Goal: Information Seeking & Learning: Learn about a topic

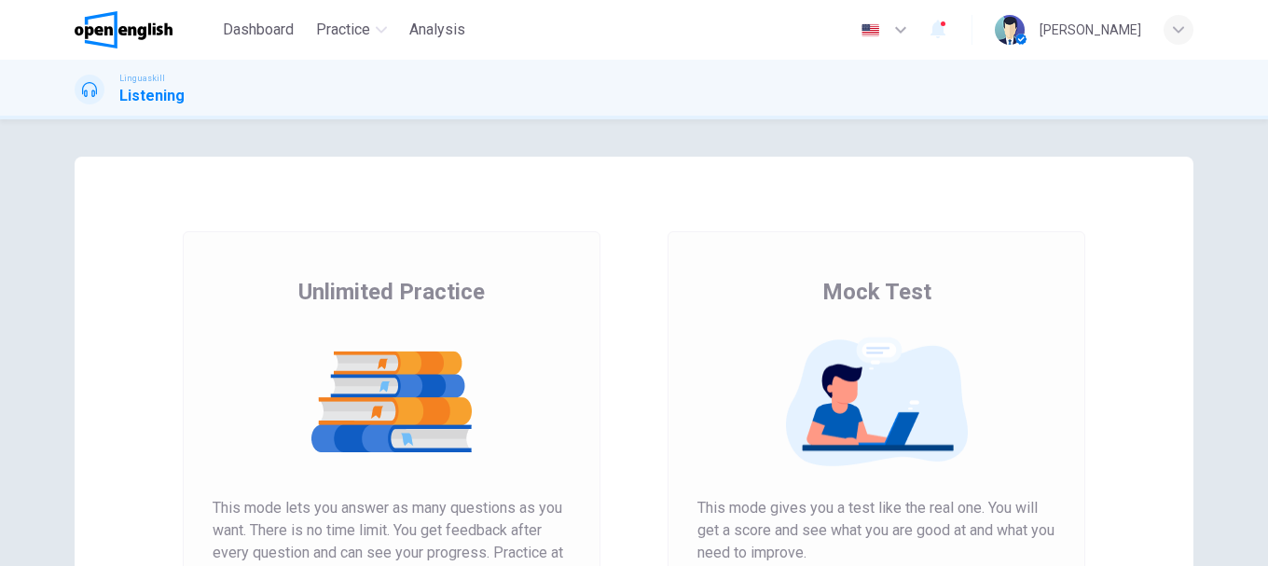
scroll to position [336, 0]
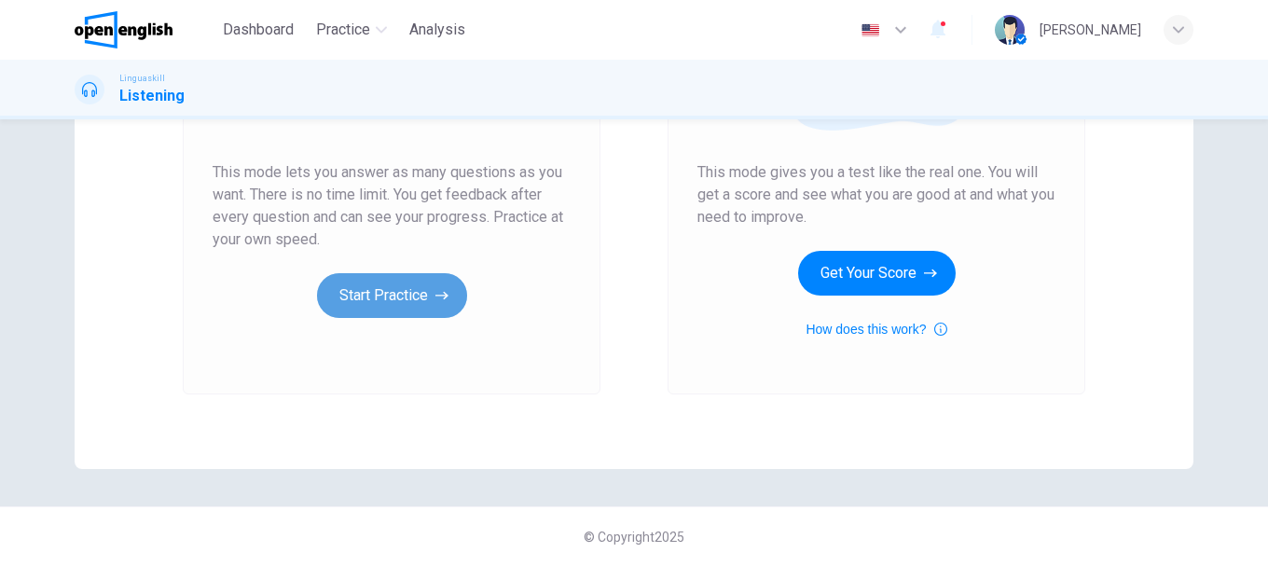
click at [405, 311] on button "Start Practice" at bounding box center [392, 295] width 150 height 45
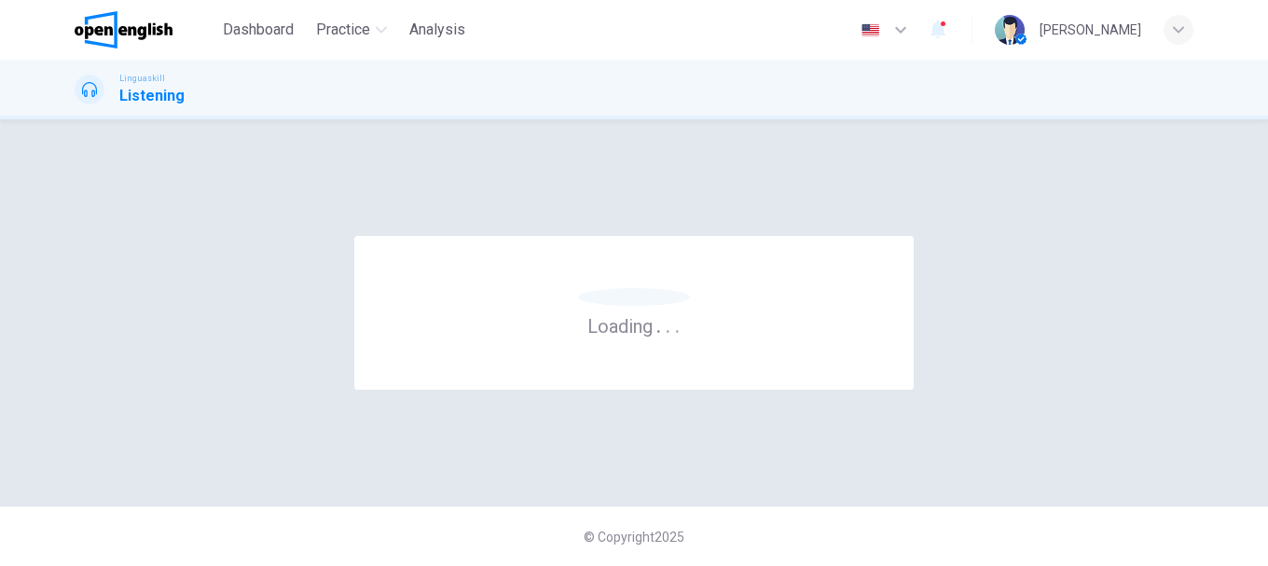
scroll to position [0, 0]
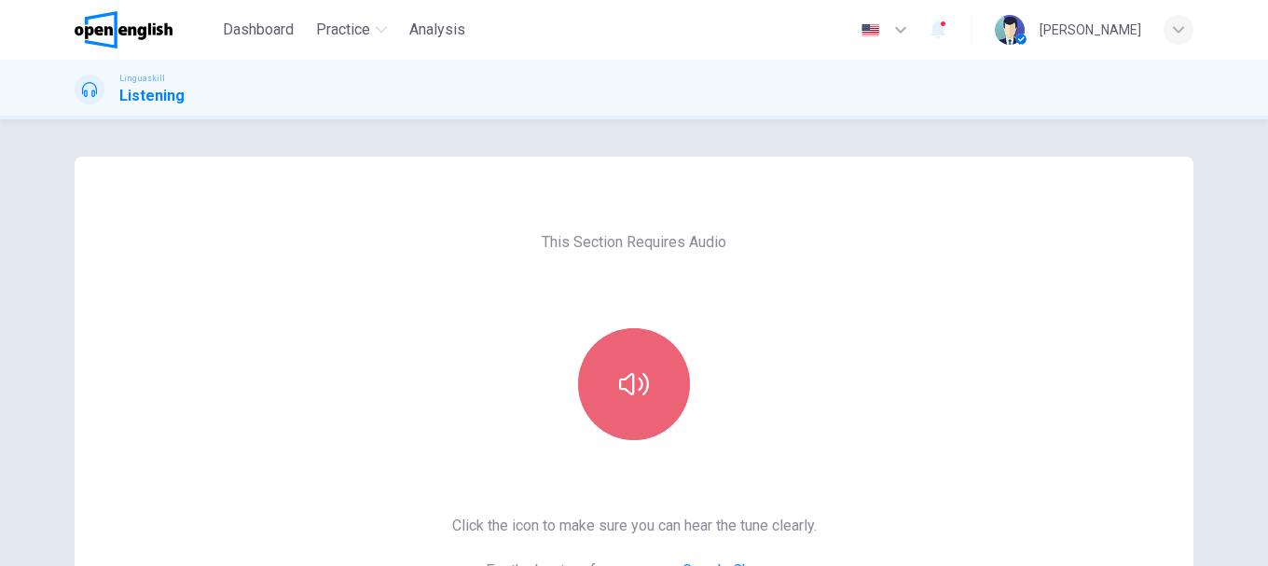
click at [635, 374] on icon "button" at bounding box center [634, 384] width 30 height 30
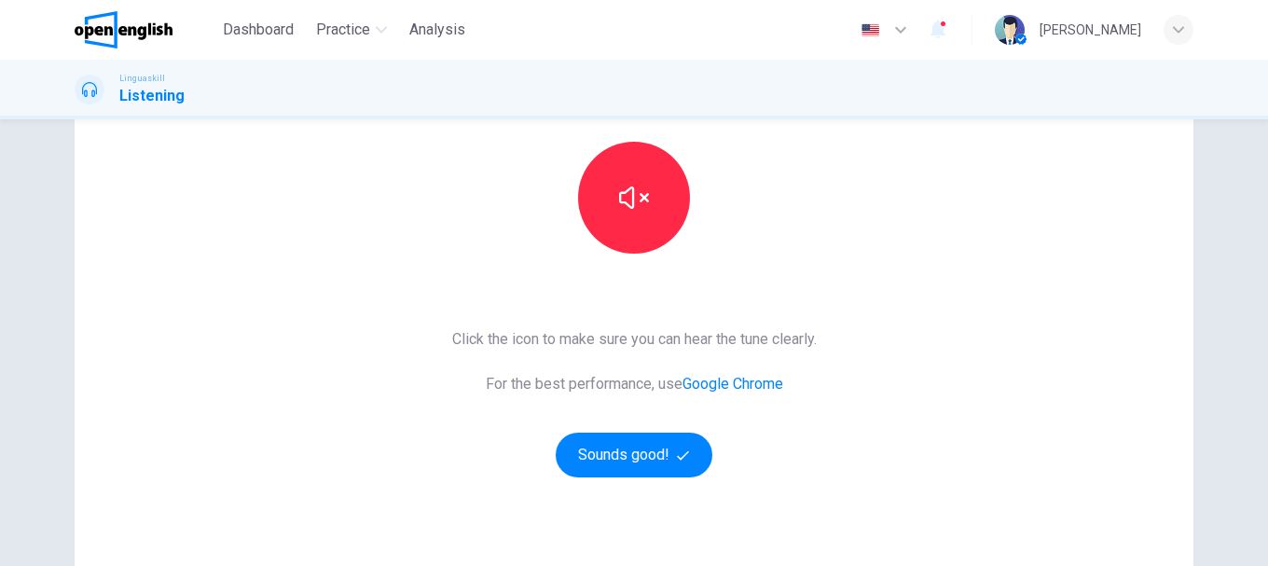
scroll to position [280, 0]
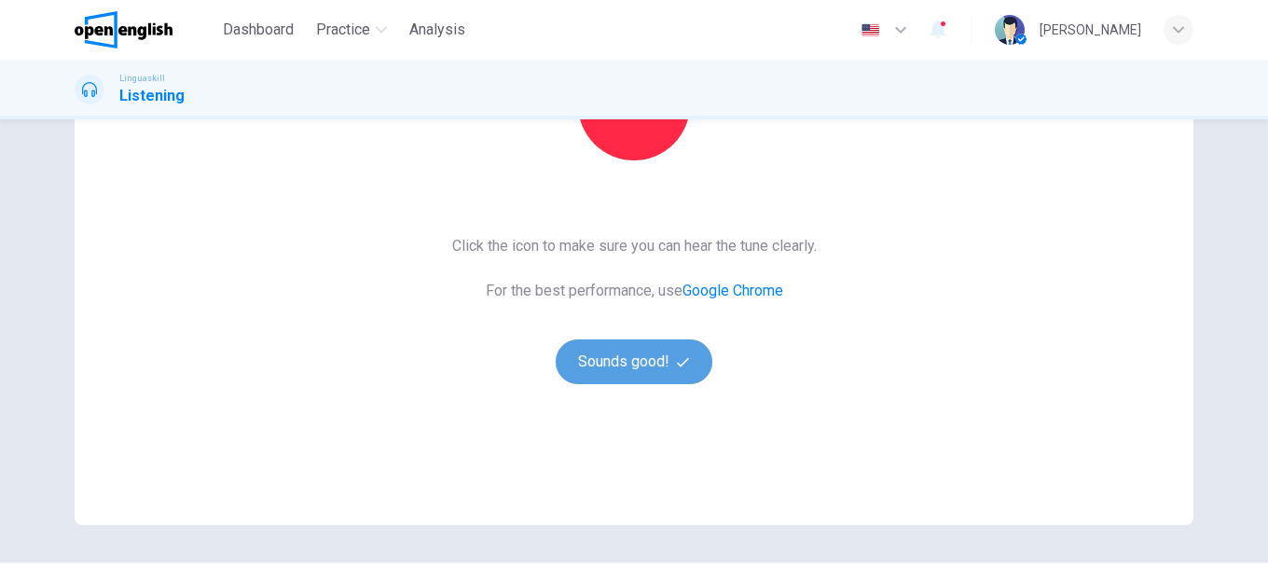
click at [630, 364] on button "Sounds good!" at bounding box center [634, 361] width 157 height 45
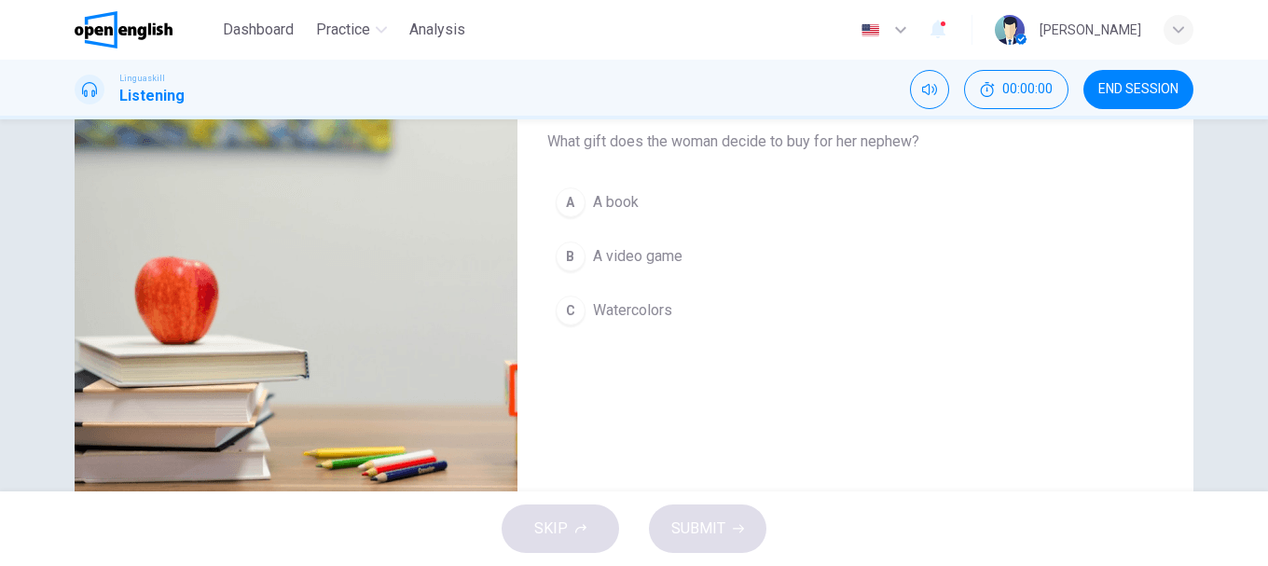
click at [82, 71] on button "button" at bounding box center [97, 48] width 30 height 45
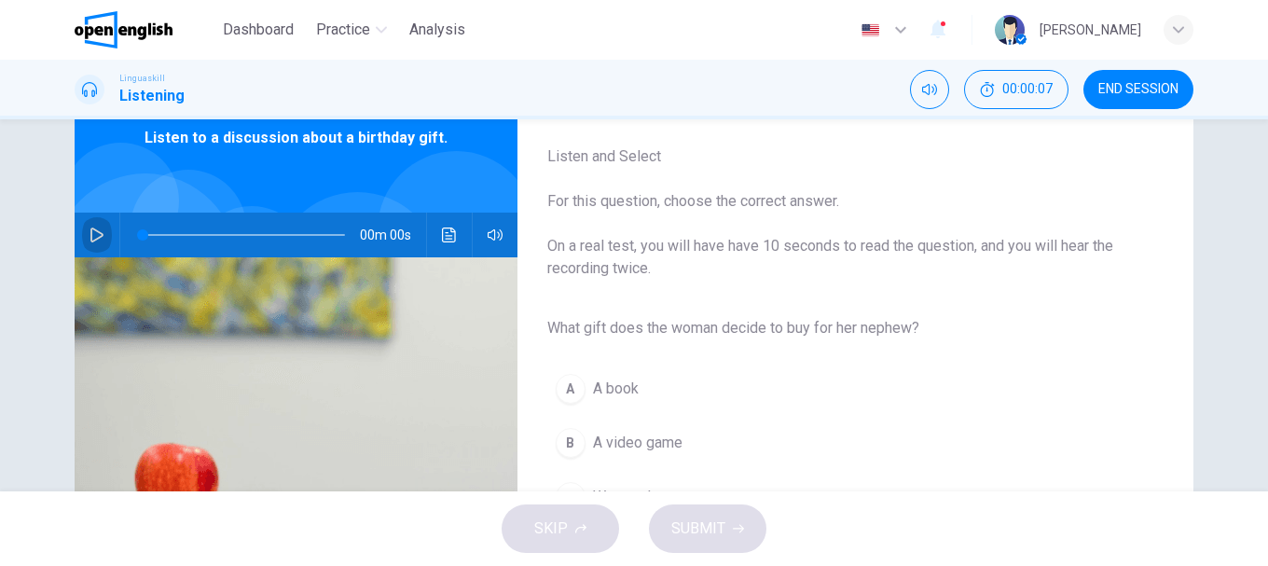
click at [96, 228] on icon "button" at bounding box center [96, 234] width 15 height 15
click at [92, 237] on icon "button" at bounding box center [96, 234] width 15 height 15
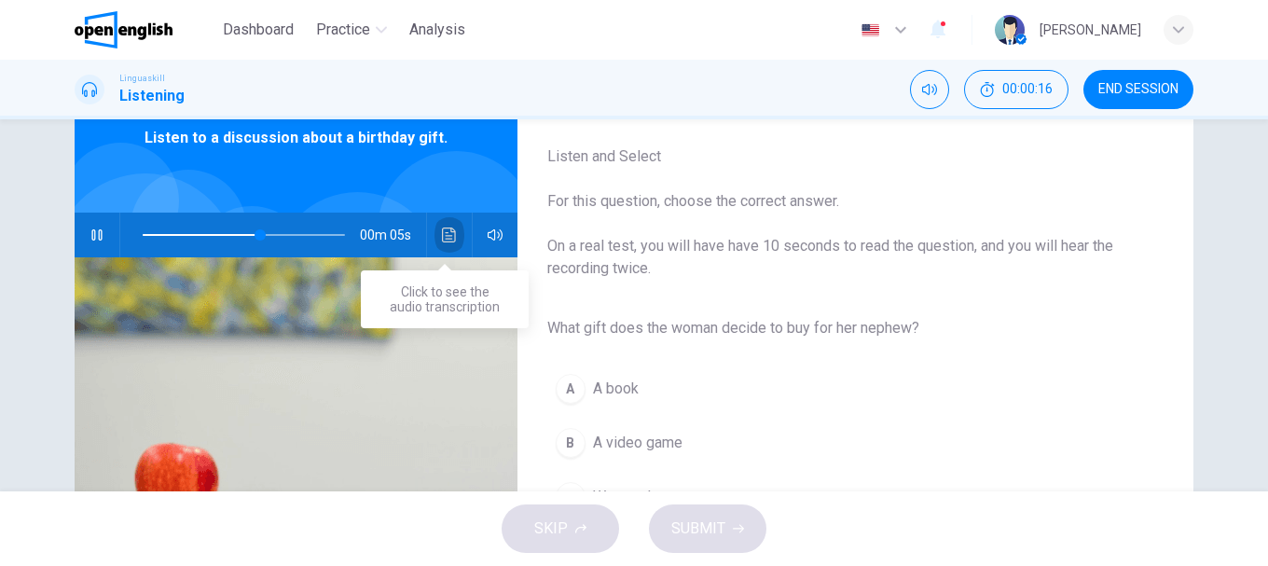
click at [451, 237] on icon "Click to see the audio transcription" at bounding box center [449, 234] width 15 height 15
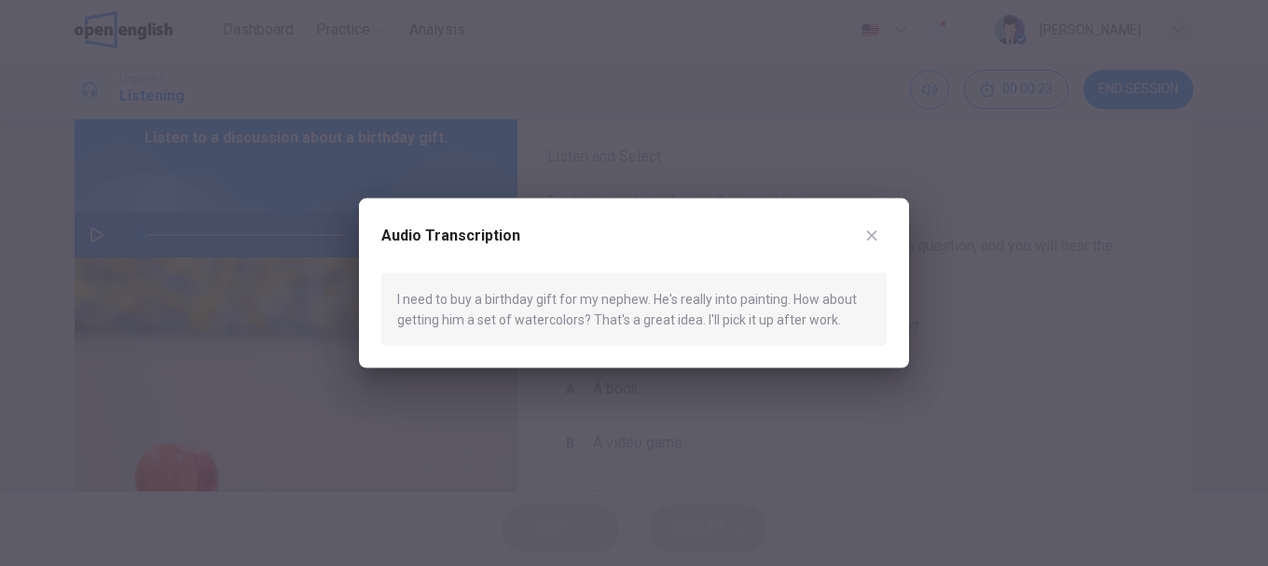
click at [875, 227] on button "button" at bounding box center [872, 235] width 30 height 30
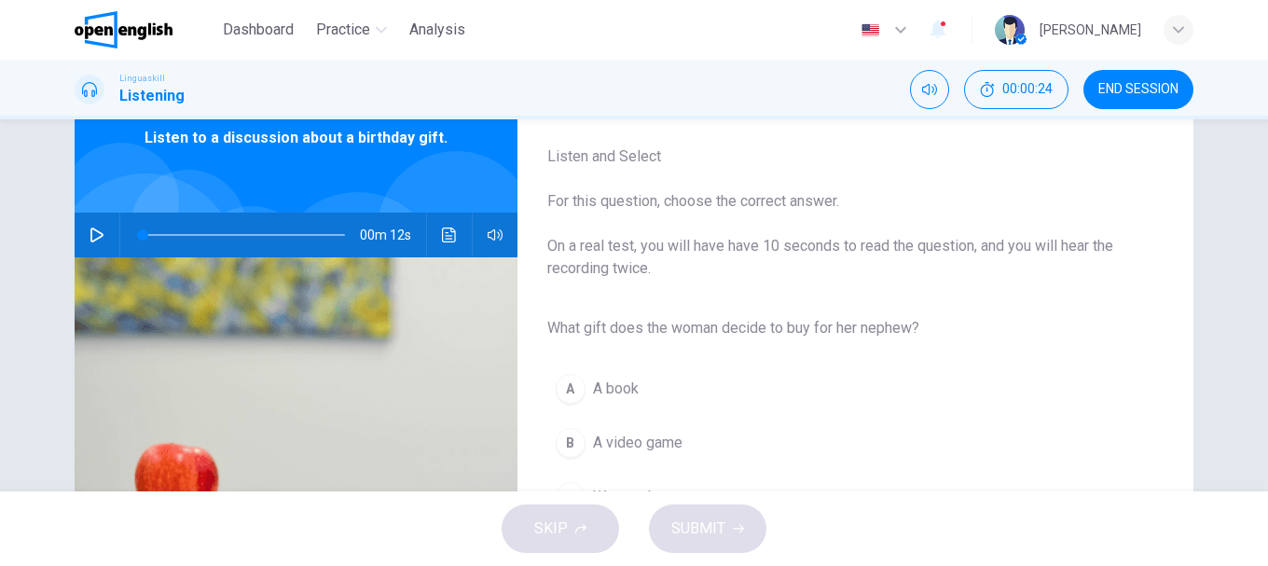
click at [110, 246] on div "00m 12s" at bounding box center [296, 235] width 443 height 45
click at [90, 234] on icon "button" at bounding box center [96, 234] width 15 height 15
type input "*"
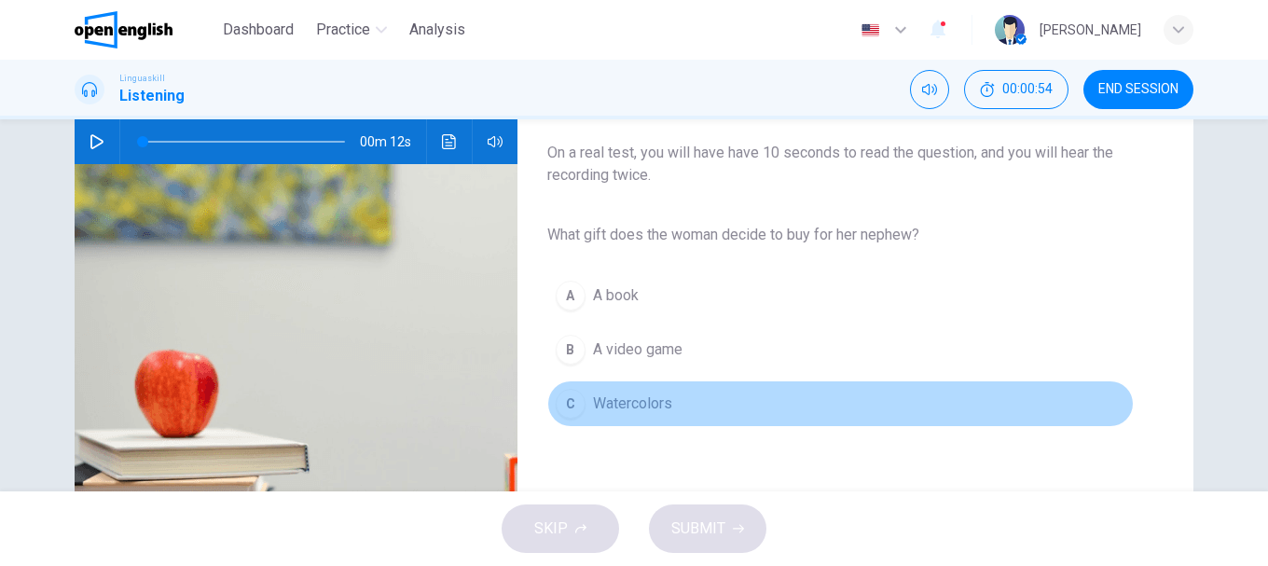
click at [609, 403] on span "Watercolors" at bounding box center [632, 403] width 79 height 22
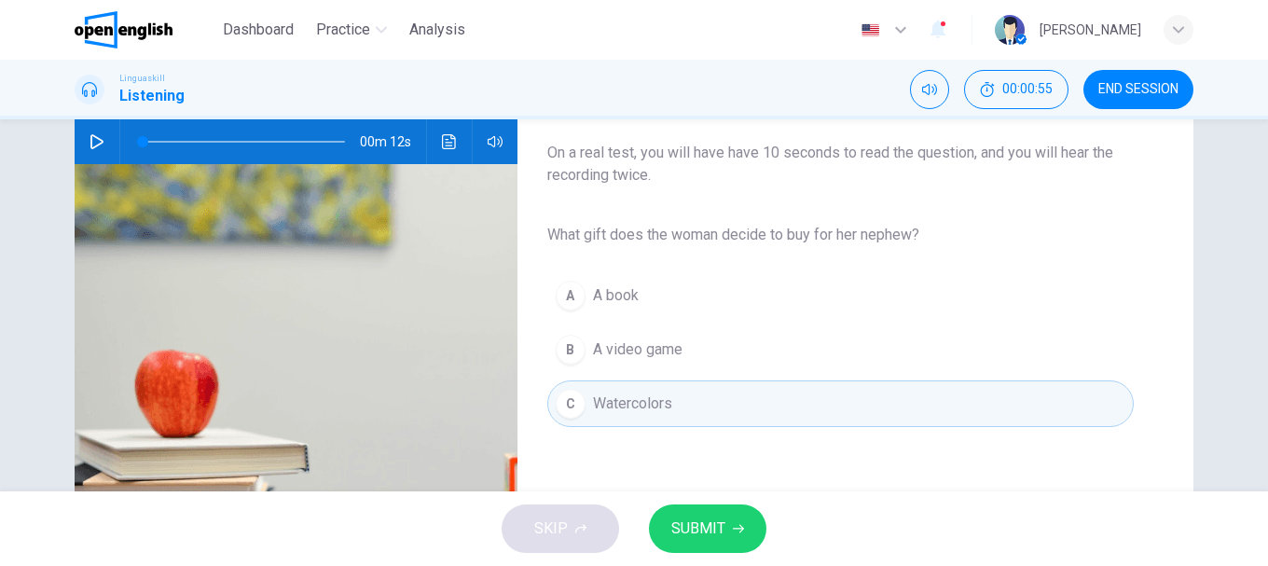
click at [733, 529] on icon "button" at bounding box center [738, 528] width 11 height 11
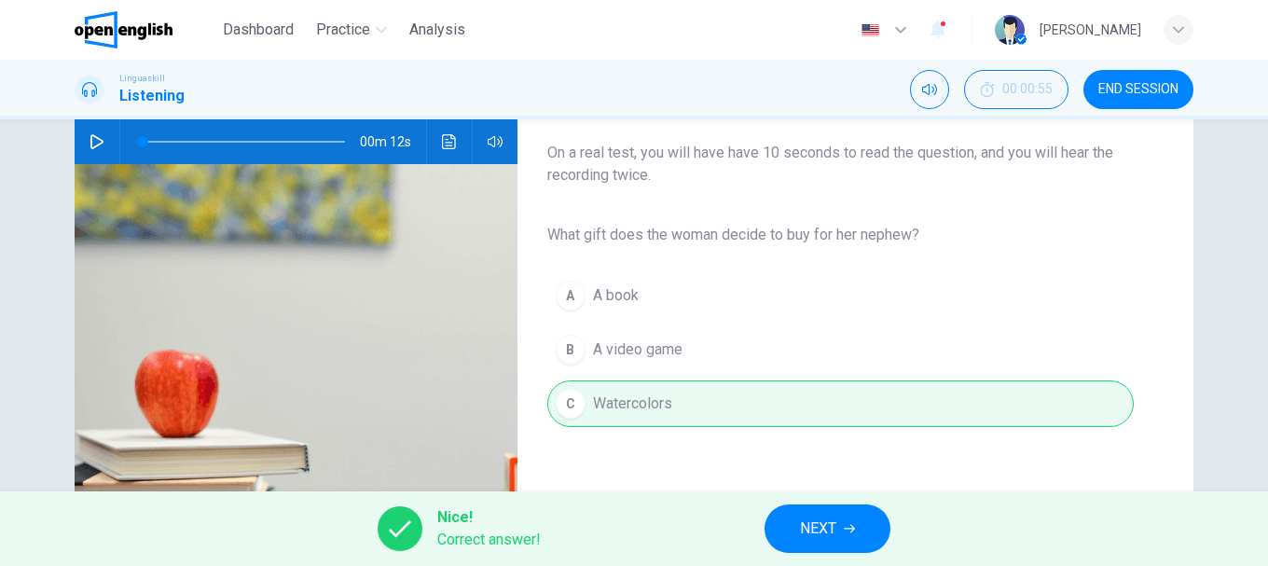
click at [836, 524] on button "NEXT" at bounding box center [827, 528] width 126 height 48
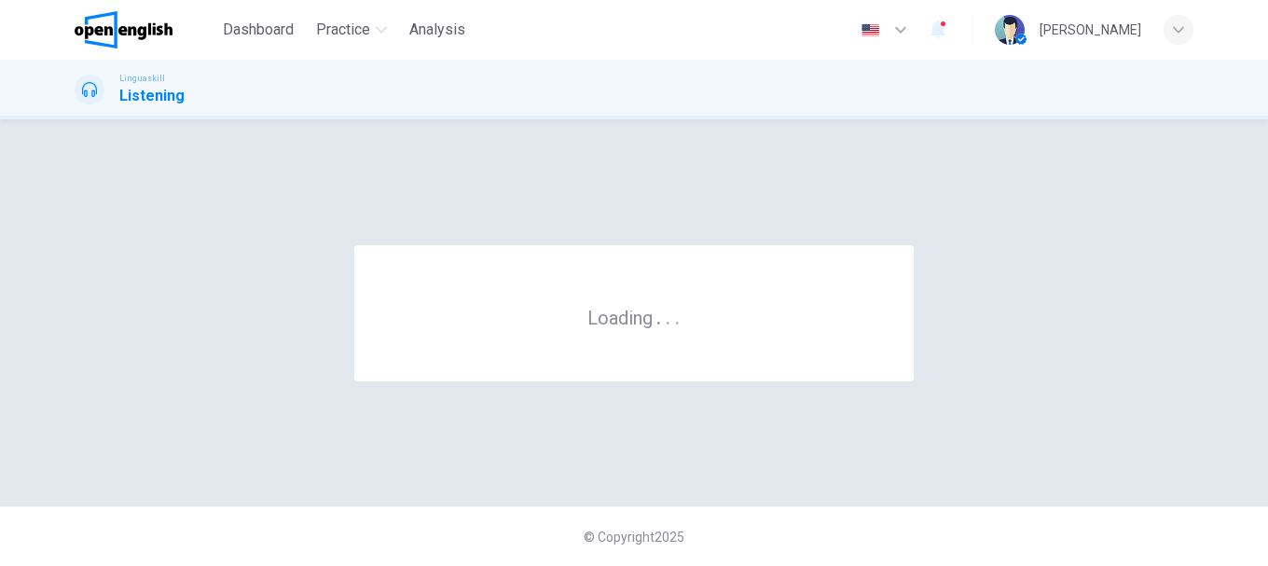
scroll to position [0, 0]
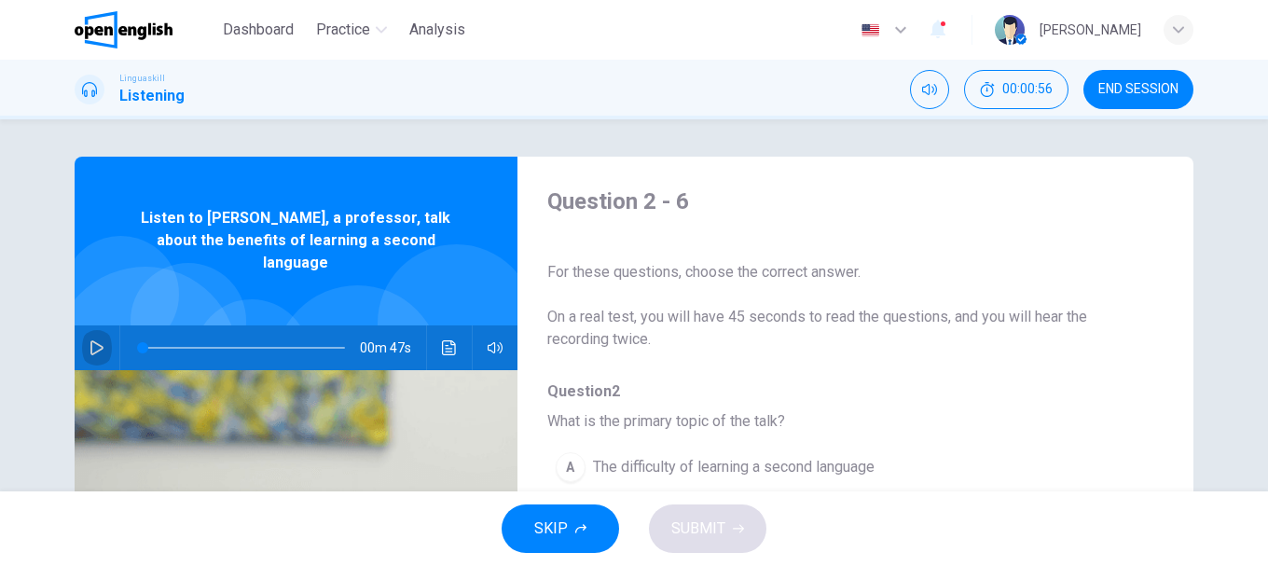
click at [94, 325] on button "button" at bounding box center [97, 347] width 30 height 45
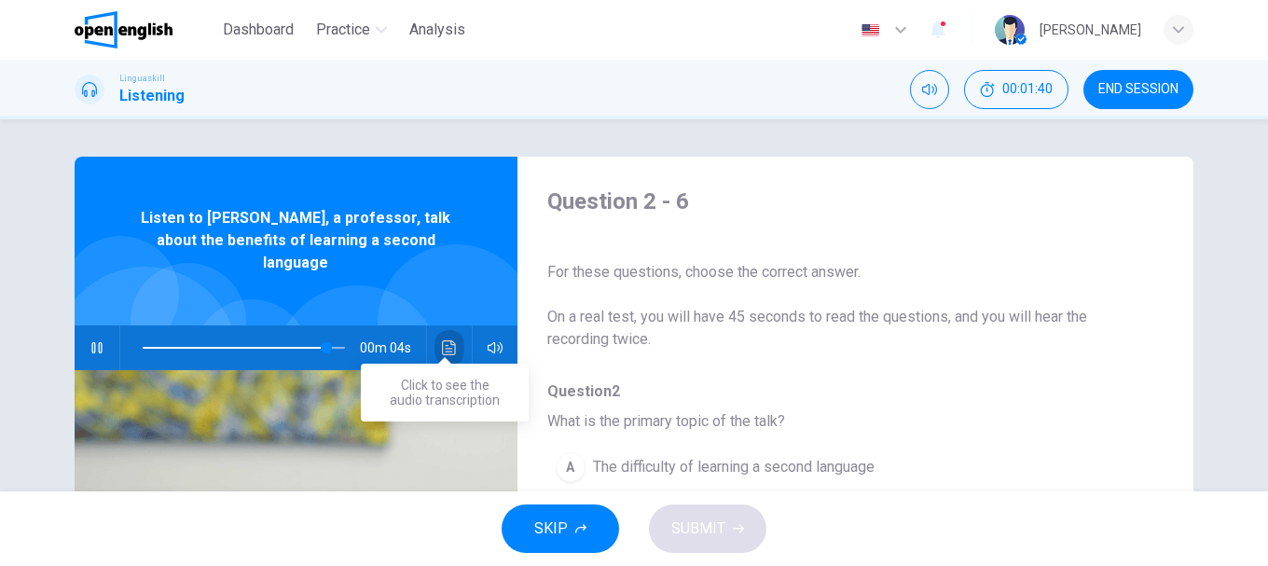
click at [458, 325] on button "Click to see the audio transcription" at bounding box center [449, 347] width 30 height 45
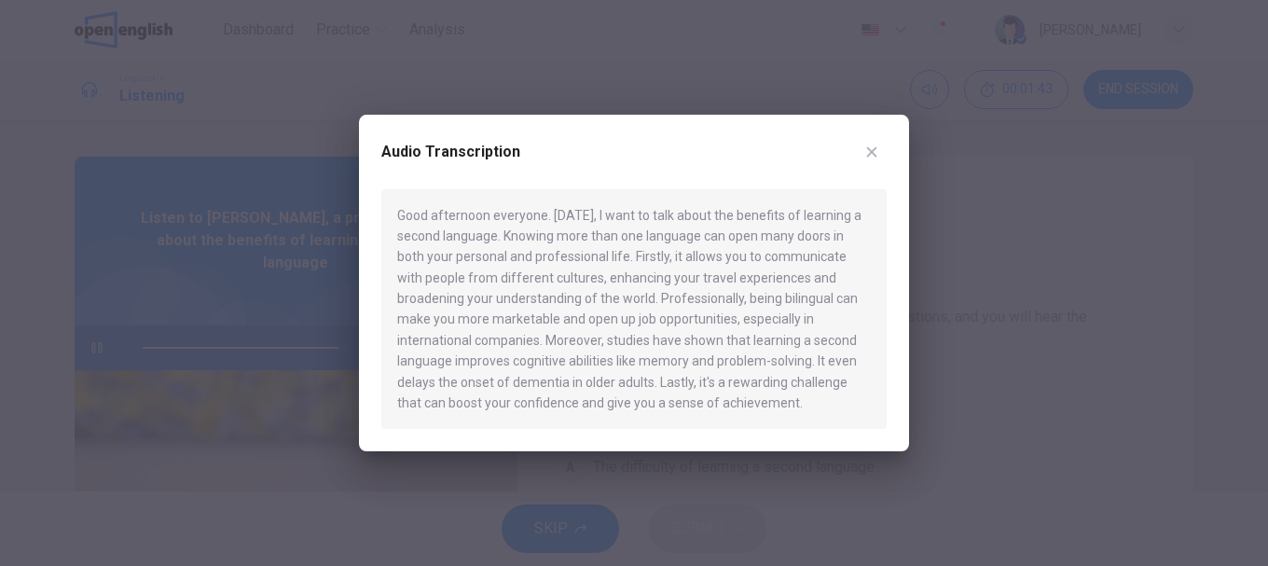
type input "*"
click at [879, 154] on button "button" at bounding box center [872, 152] width 30 height 30
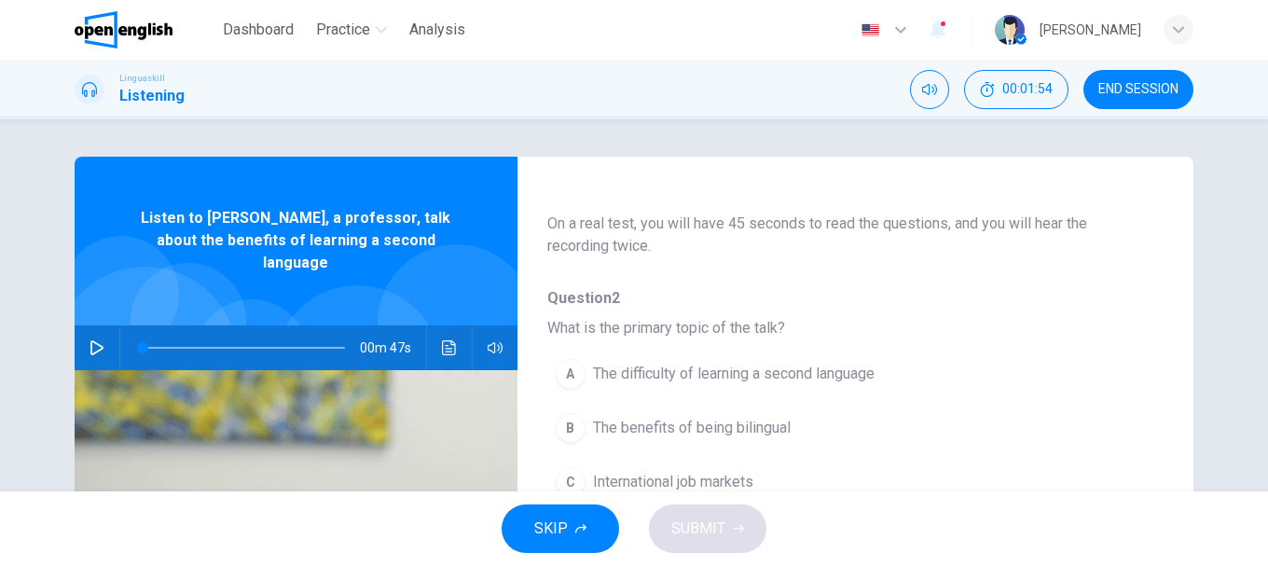
scroll to position [186, 0]
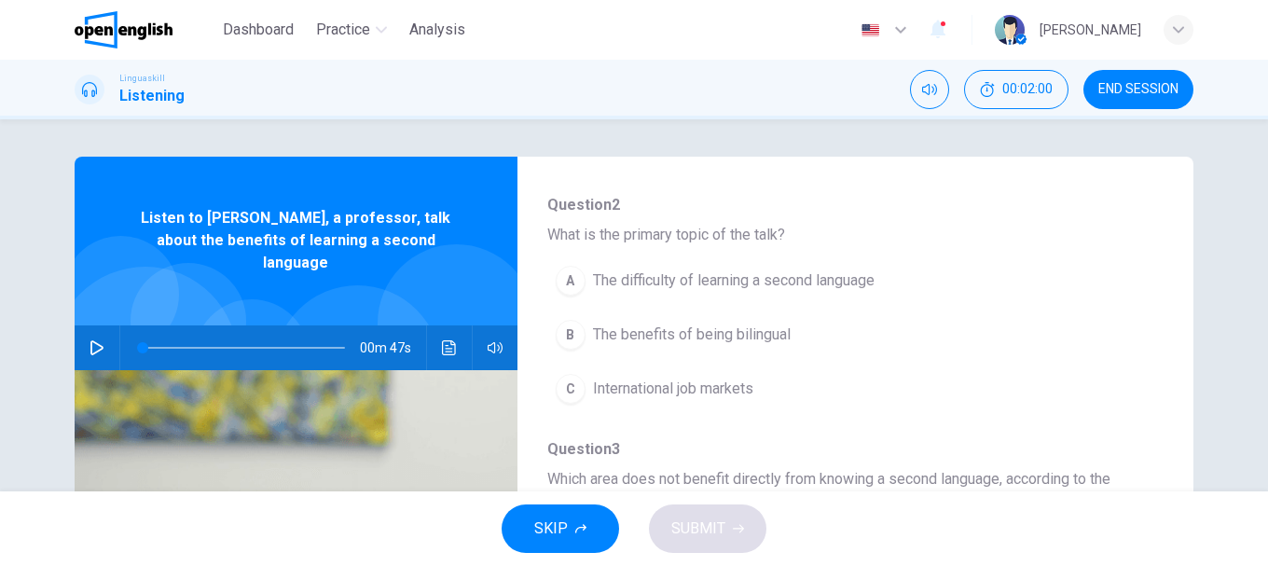
click at [641, 335] on span "The benefits of being bilingual" at bounding box center [692, 334] width 198 height 22
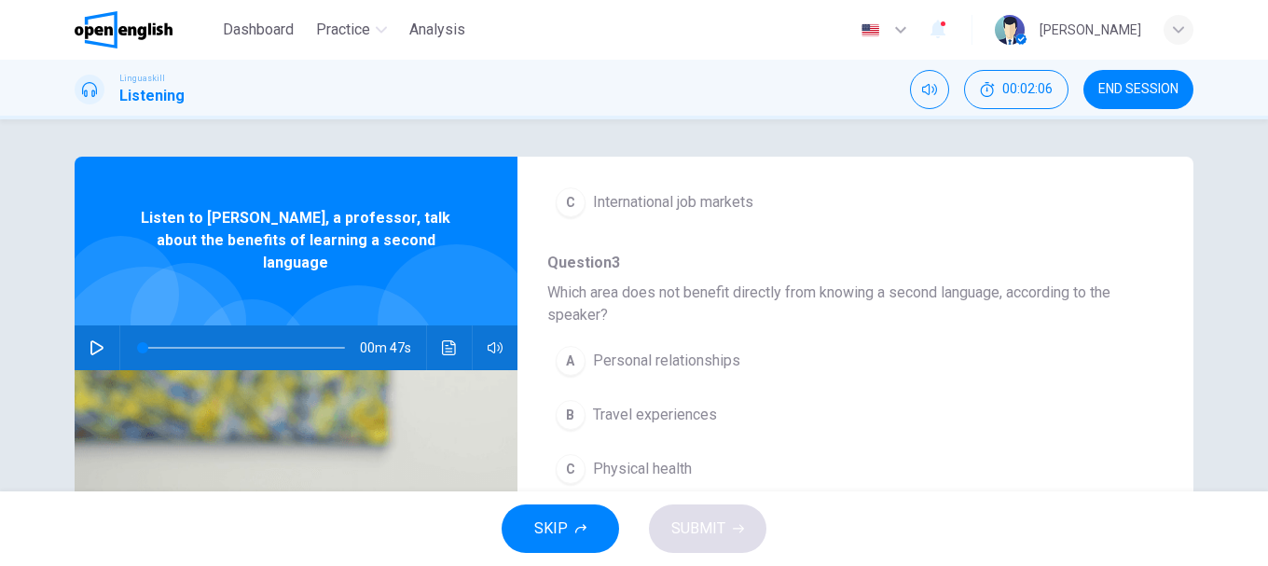
scroll to position [466, 0]
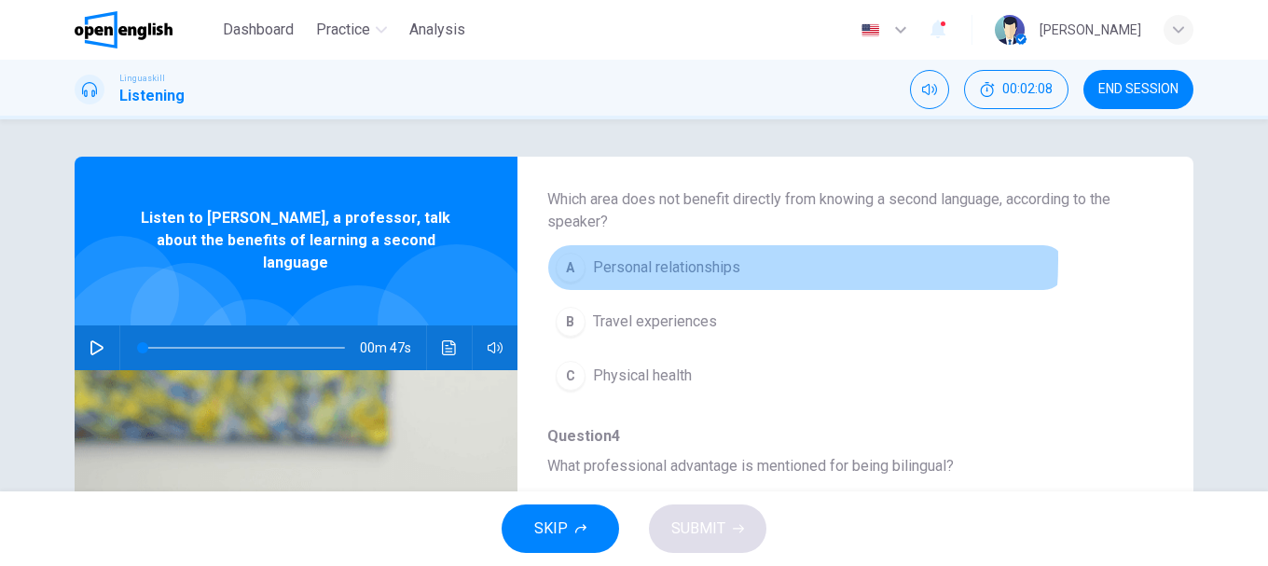
click at [680, 260] on span "Personal relationships" at bounding box center [666, 267] width 147 height 22
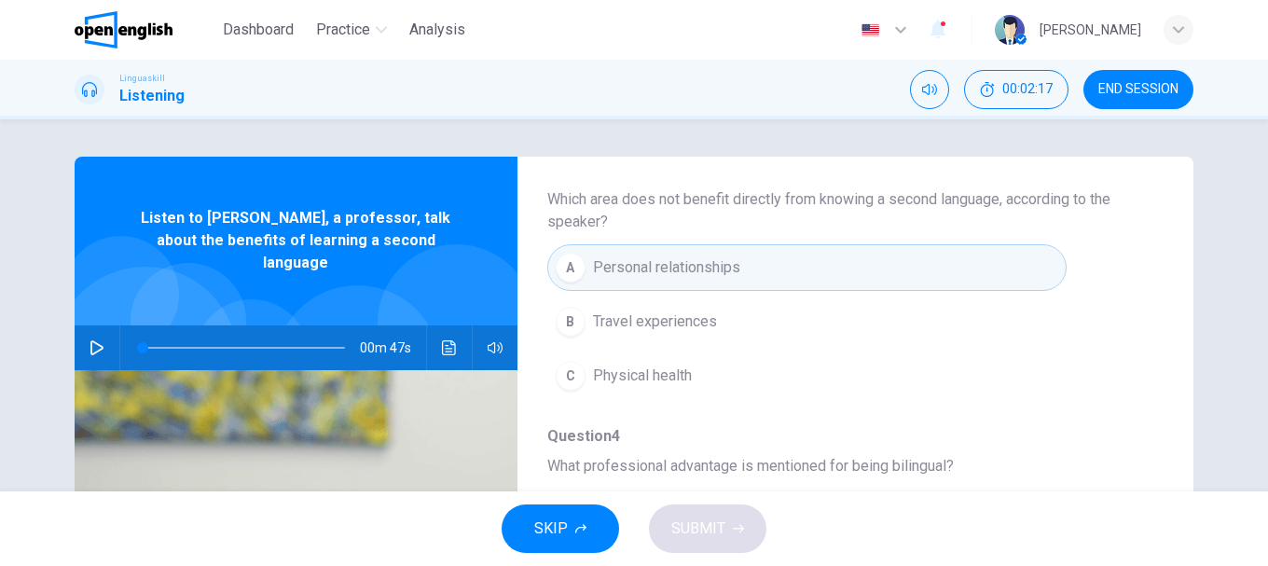
click at [662, 329] on span "Travel experiences" at bounding box center [655, 321] width 124 height 22
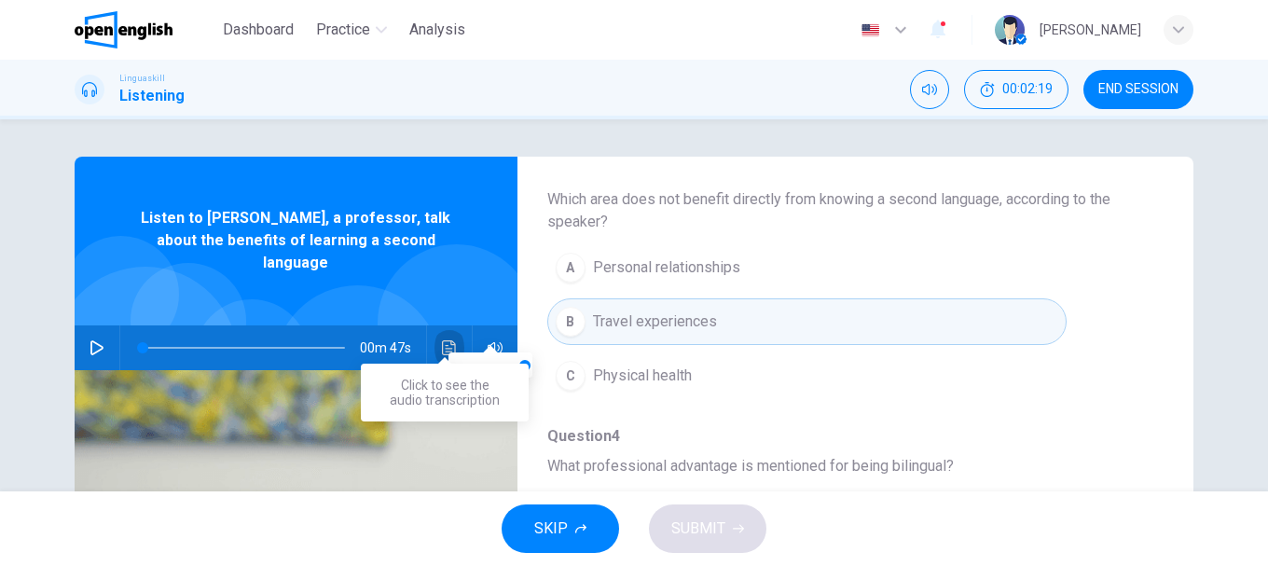
click at [457, 325] on button "Click to see the audio transcription" at bounding box center [449, 347] width 30 height 45
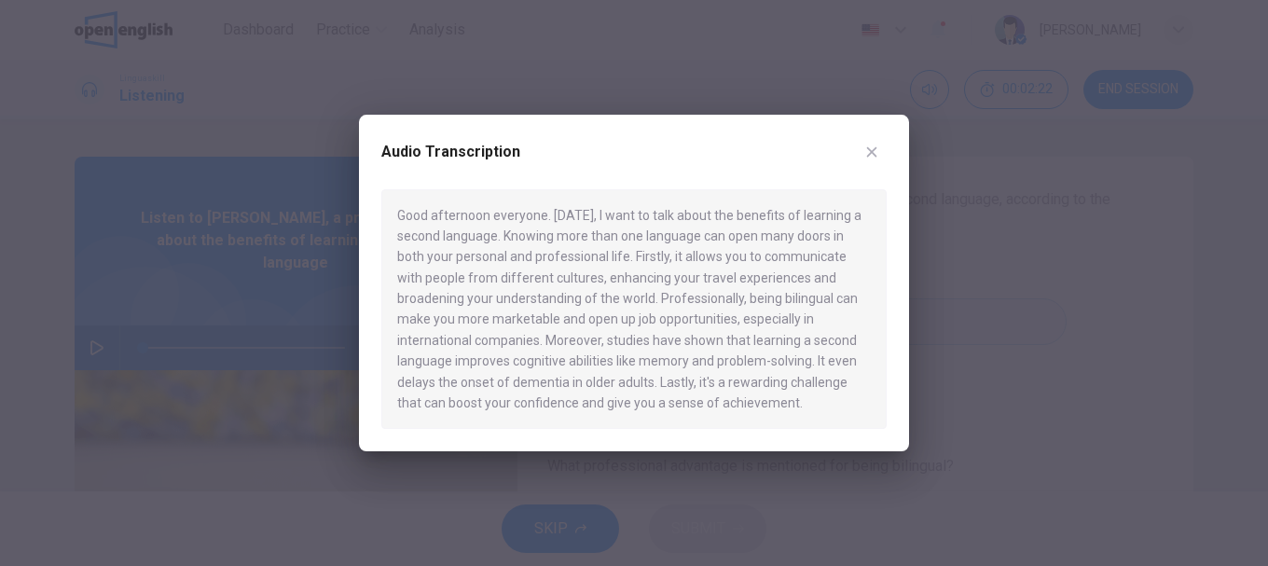
click at [870, 153] on icon "button" at bounding box center [872, 151] width 10 height 10
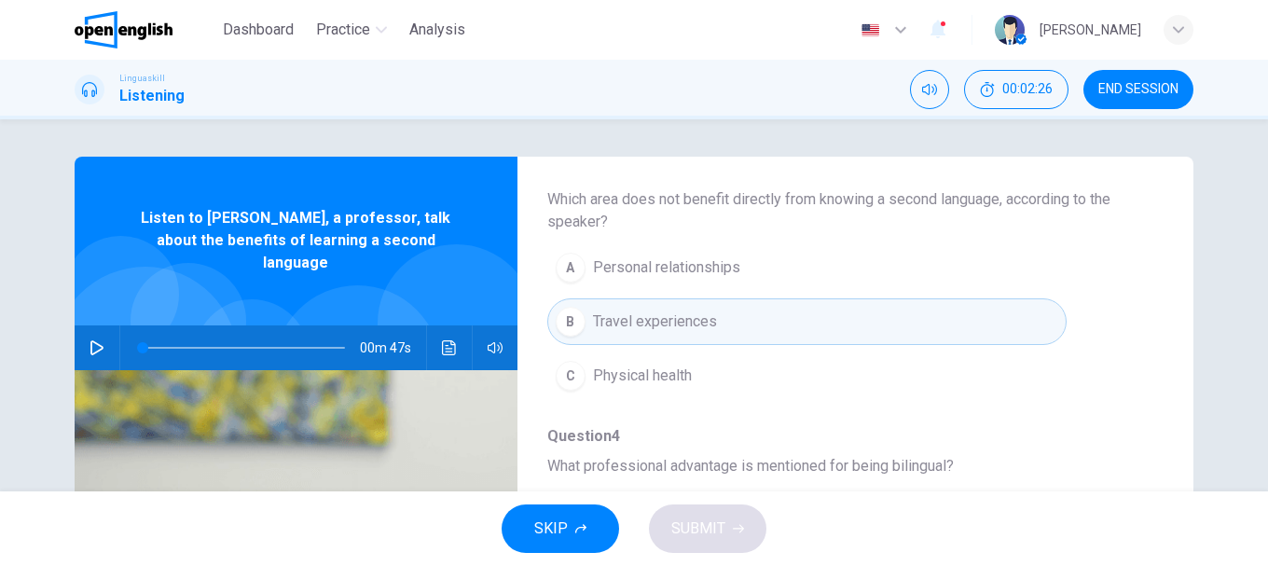
click at [625, 263] on span "Personal relationships" at bounding box center [666, 267] width 147 height 22
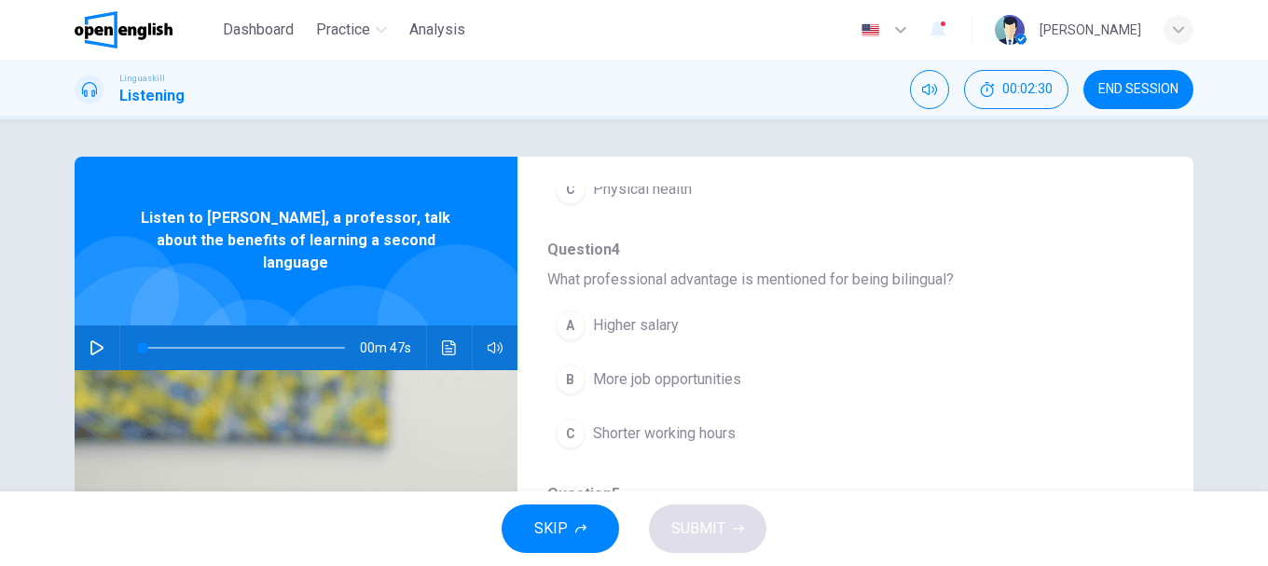
scroll to position [746, 0]
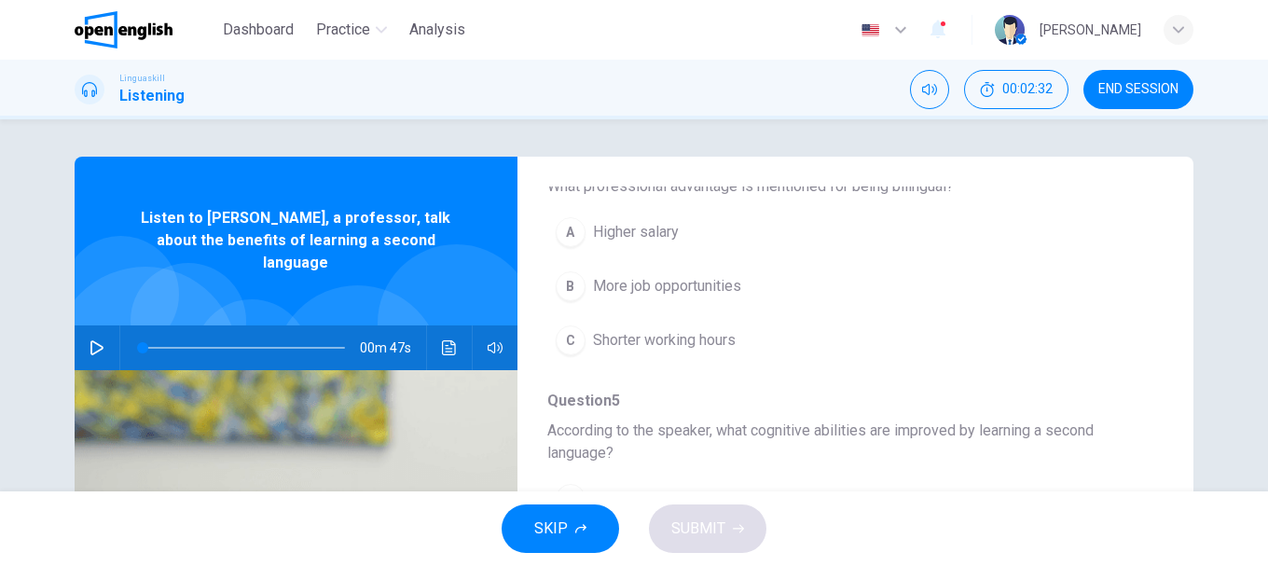
click at [626, 277] on span "More job opportunities" at bounding box center [667, 286] width 148 height 22
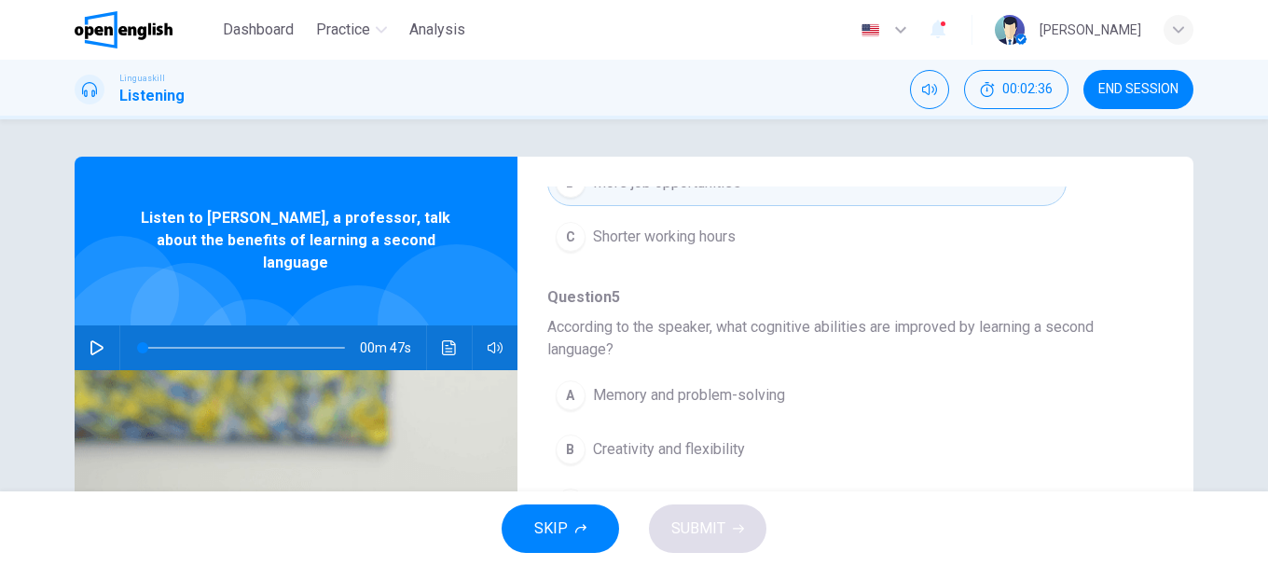
scroll to position [93, 0]
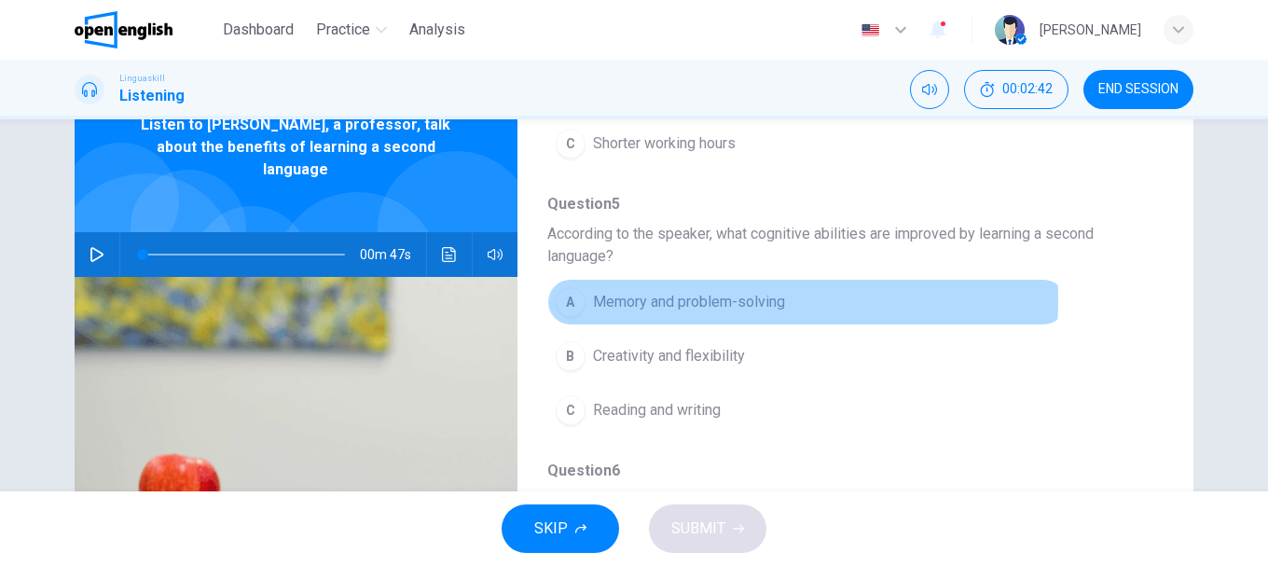
click at [675, 300] on span "Memory and problem-solving" at bounding box center [689, 302] width 192 height 22
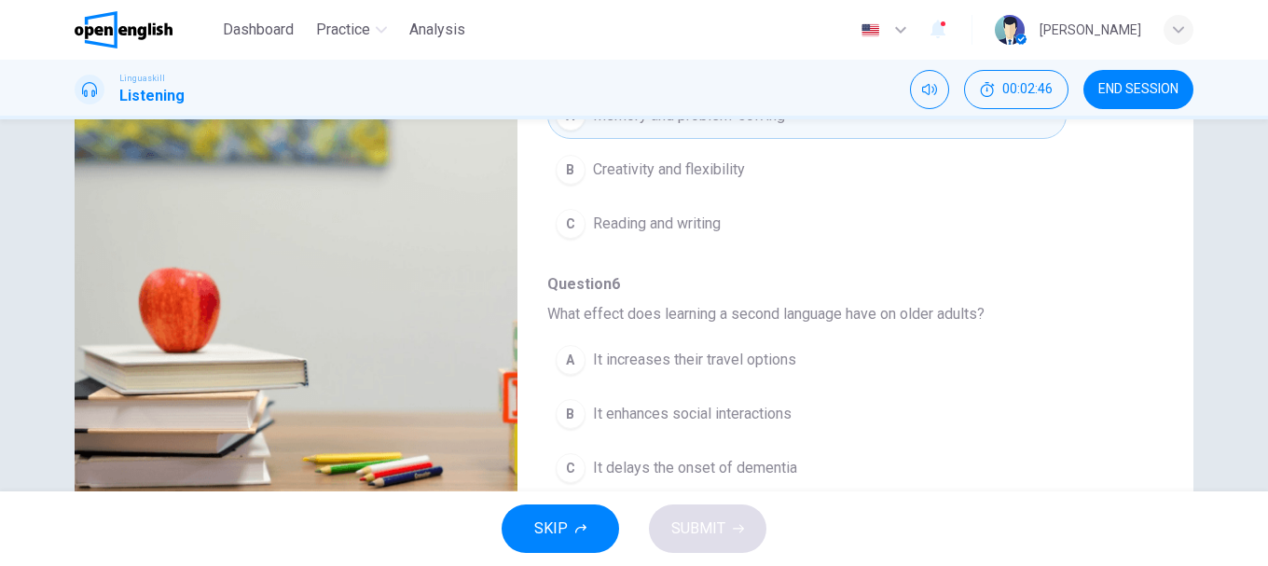
scroll to position [351, 0]
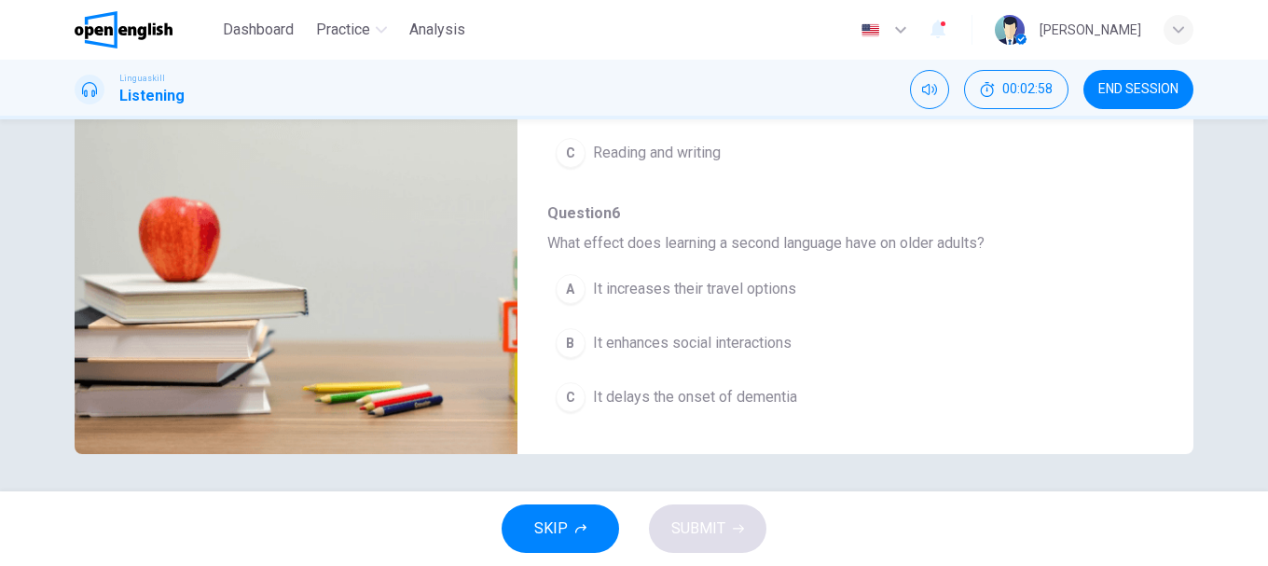
click at [679, 394] on span "It delays the onset of dementia" at bounding box center [695, 397] width 204 height 22
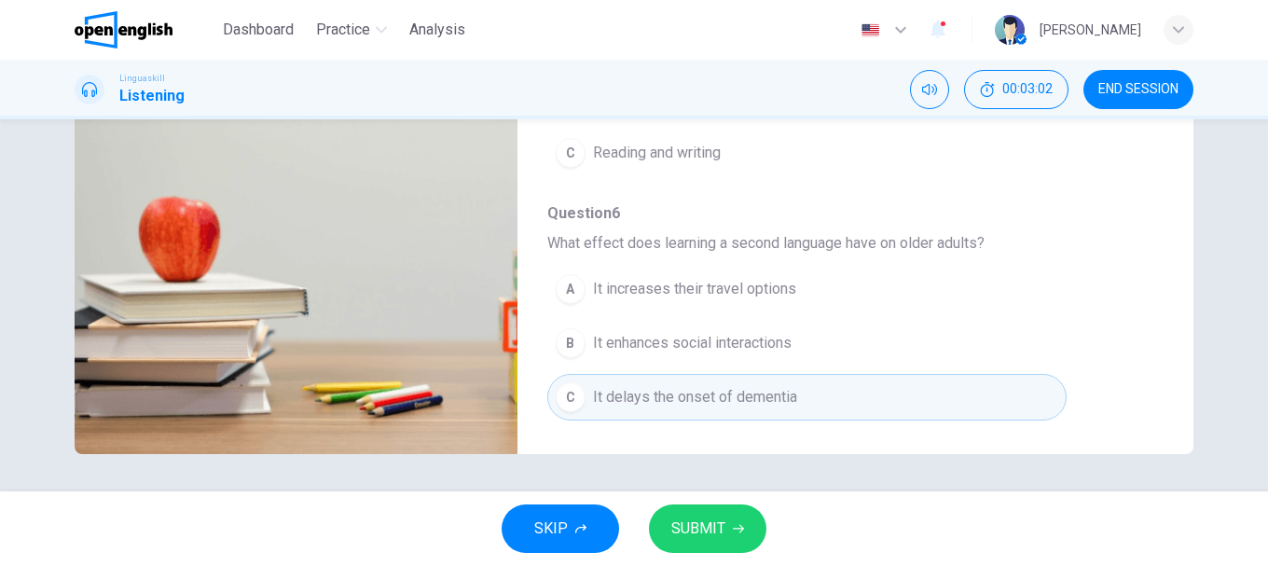
click at [721, 528] on span "SUBMIT" at bounding box center [698, 528] width 54 height 26
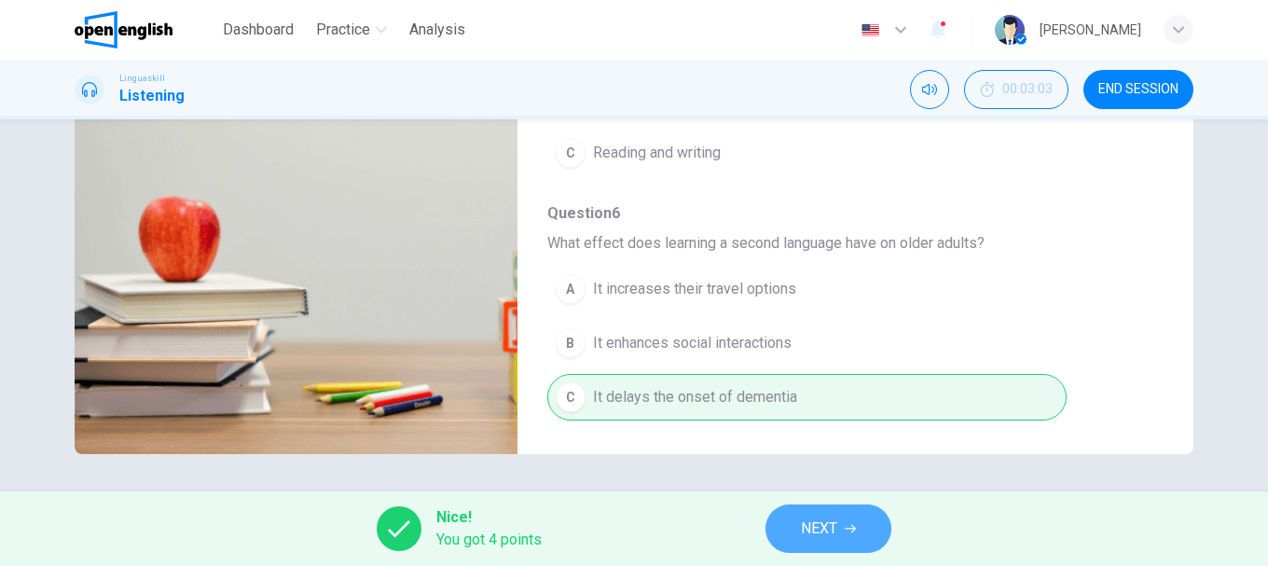
click at [856, 531] on icon "button" at bounding box center [850, 528] width 11 height 11
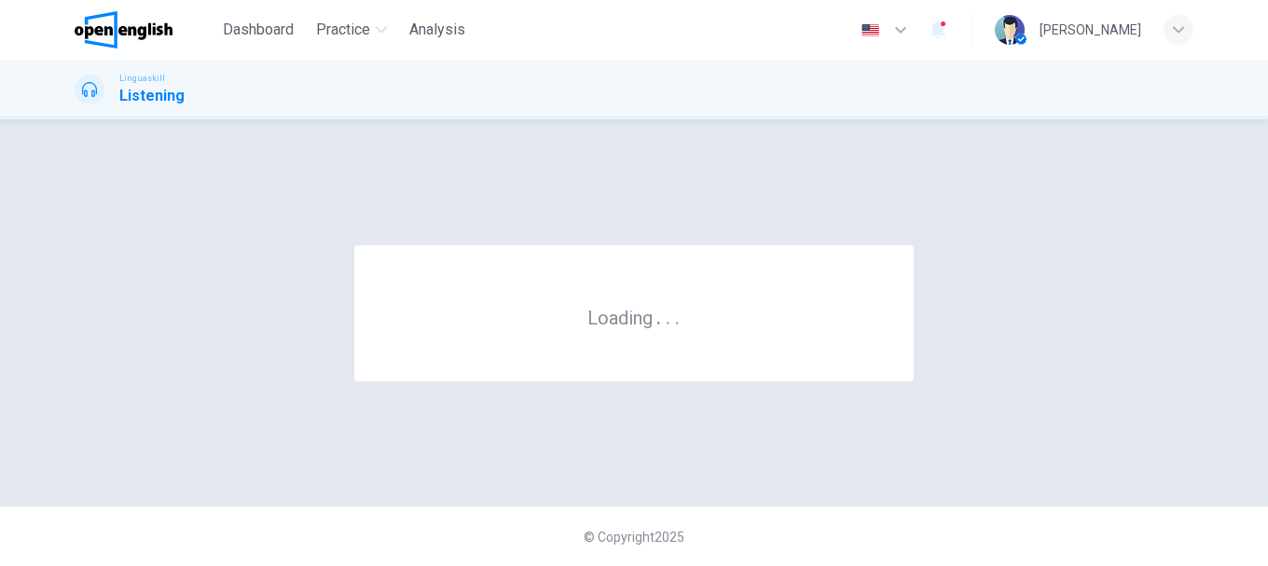
scroll to position [0, 0]
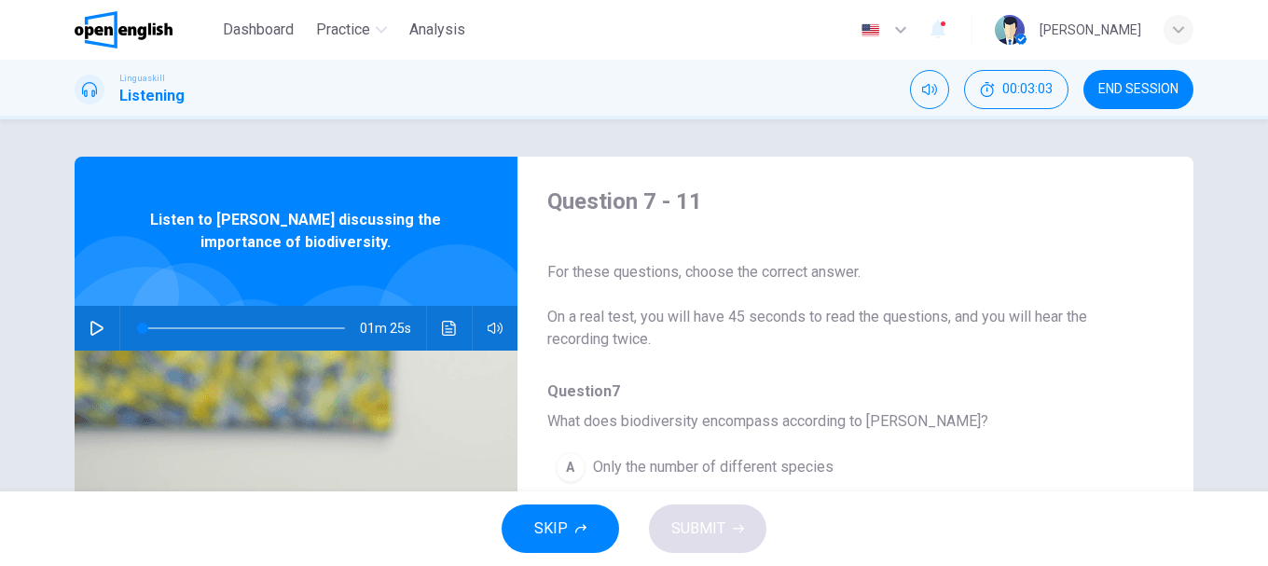
click at [89, 328] on icon "button" at bounding box center [96, 328] width 15 height 15
type input "*"
click at [92, 323] on icon "button" at bounding box center [96, 328] width 15 height 15
click at [454, 330] on button "Click to see the audio transcription" at bounding box center [449, 328] width 30 height 45
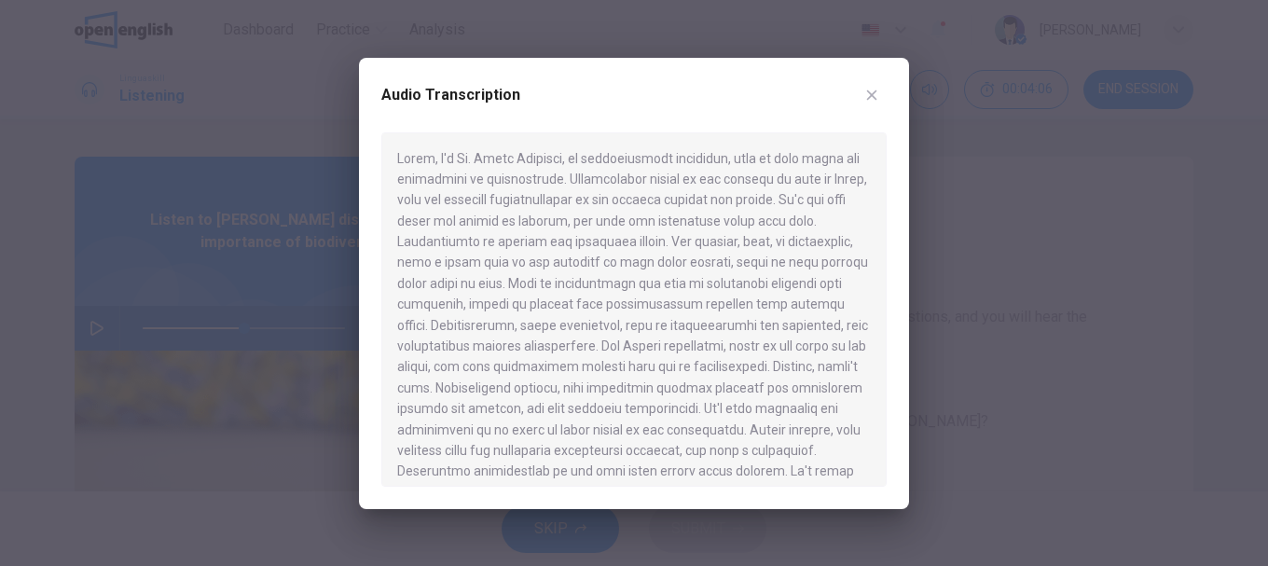
click at [860, 89] on button "button" at bounding box center [872, 95] width 30 height 30
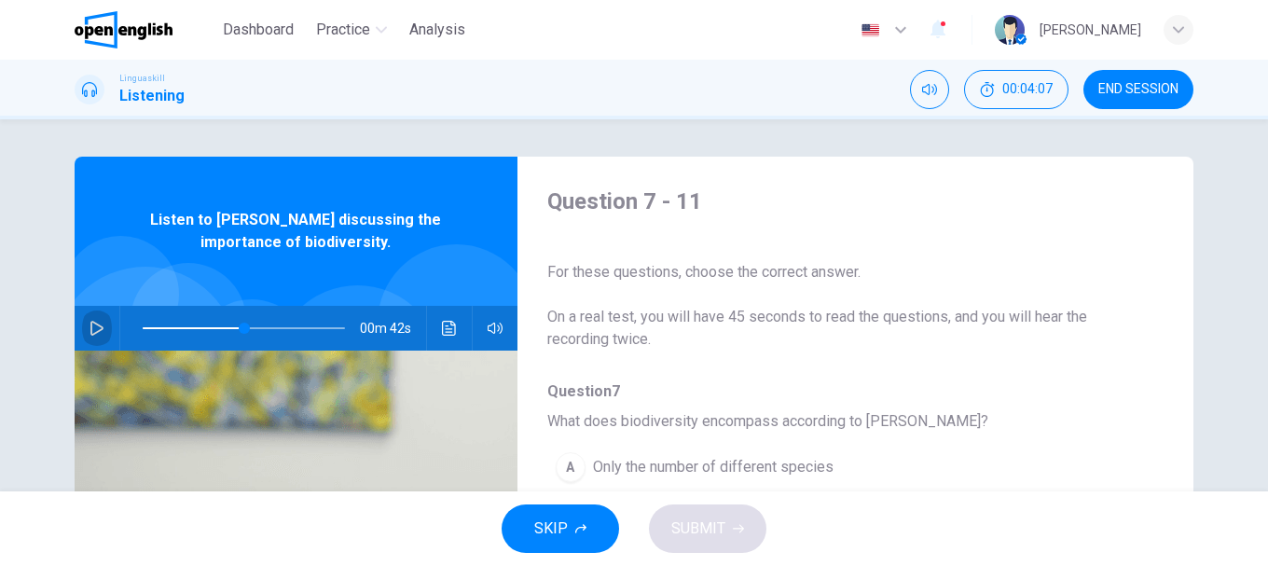
click at [93, 333] on icon "button" at bounding box center [96, 328] width 15 height 15
click at [96, 325] on icon "button" at bounding box center [96, 328] width 15 height 15
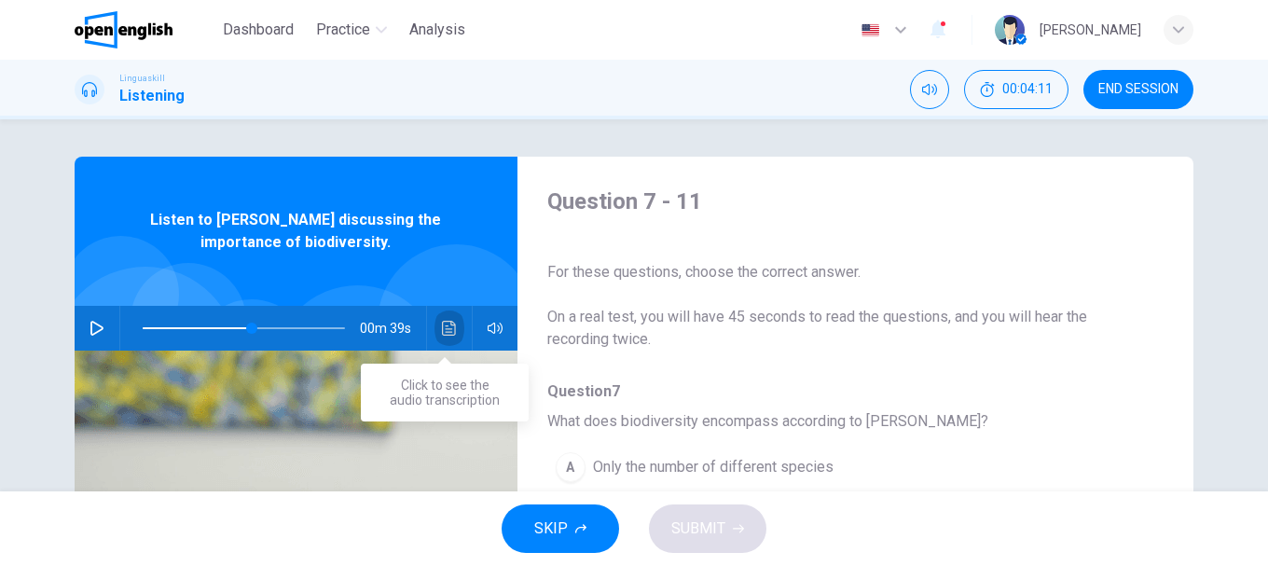
click at [442, 325] on icon "Click to see the audio transcription" at bounding box center [449, 328] width 14 height 15
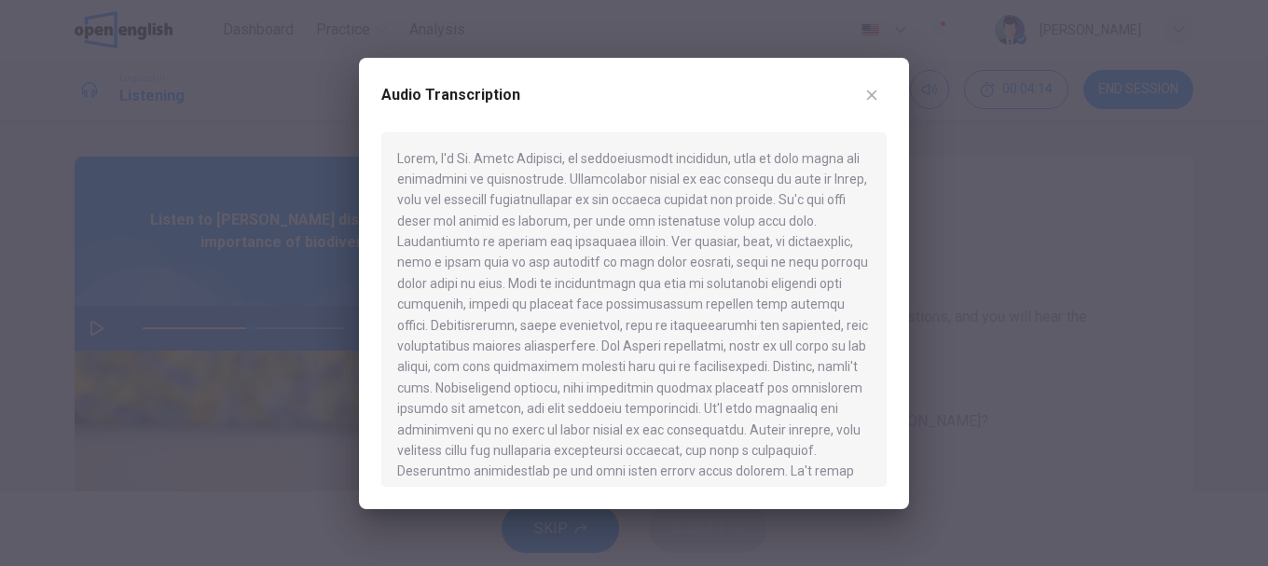
click at [880, 94] on button "button" at bounding box center [872, 95] width 30 height 30
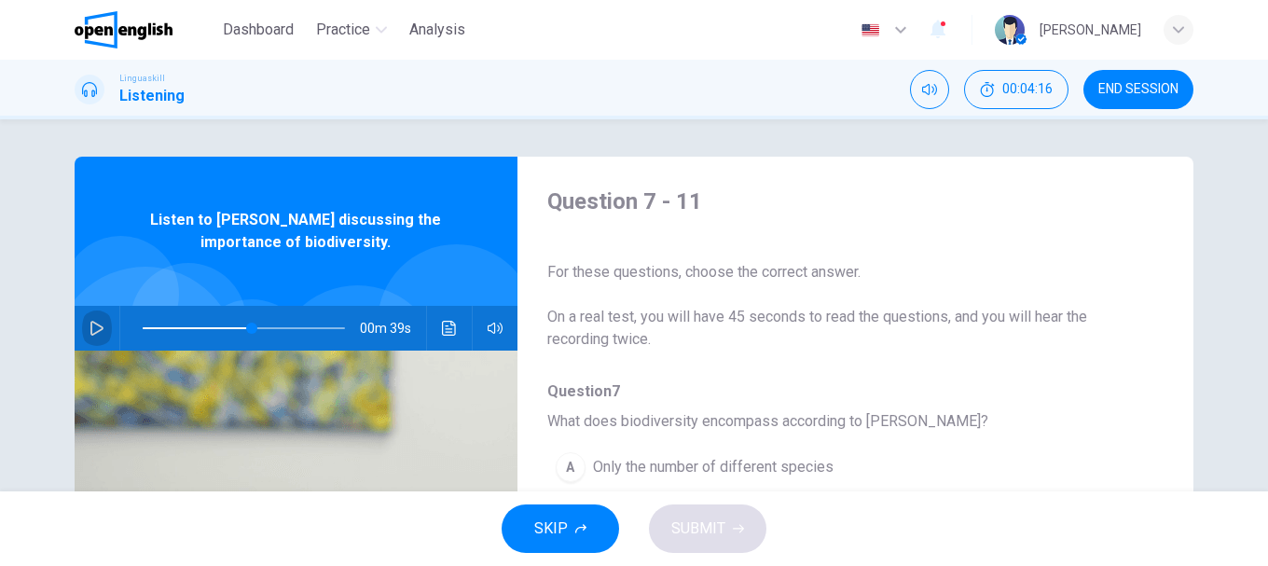
click at [83, 337] on button "button" at bounding box center [97, 328] width 30 height 45
click at [92, 327] on icon "button" at bounding box center [96, 328] width 15 height 15
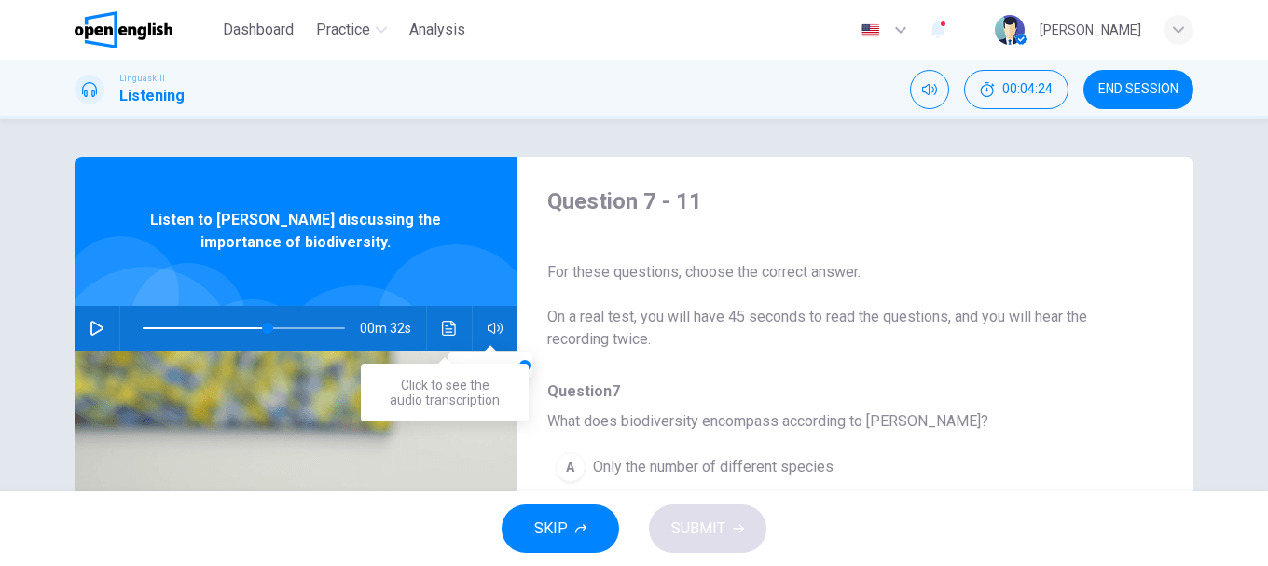
click at [447, 321] on icon "Click to see the audio transcription" at bounding box center [449, 328] width 15 height 15
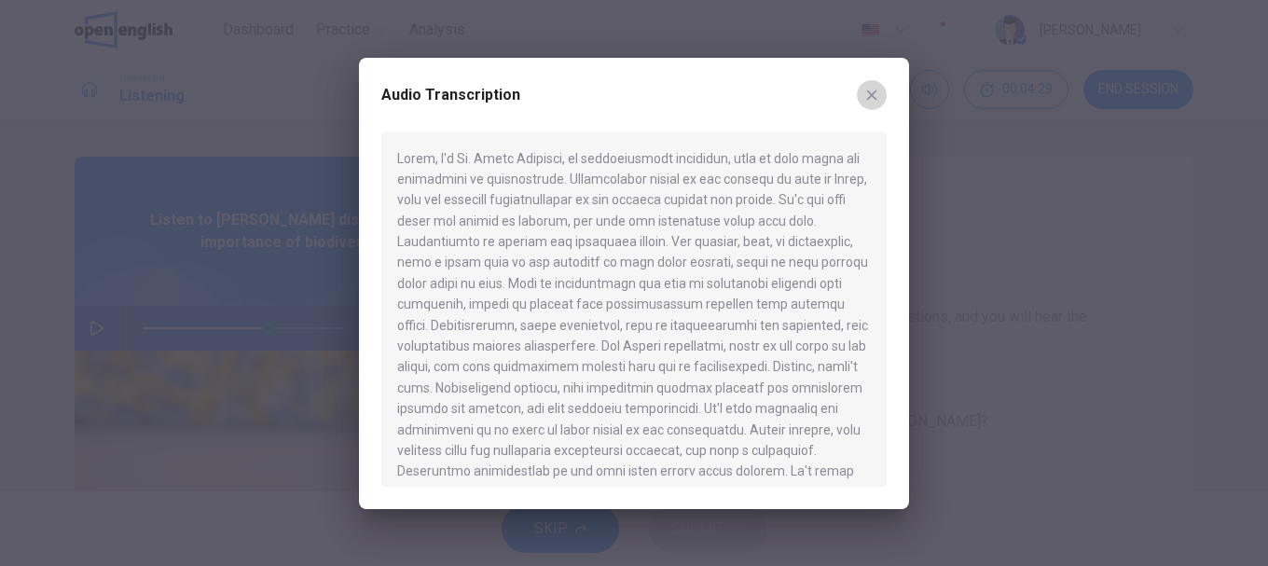
click at [864, 93] on icon "button" at bounding box center [871, 95] width 15 height 15
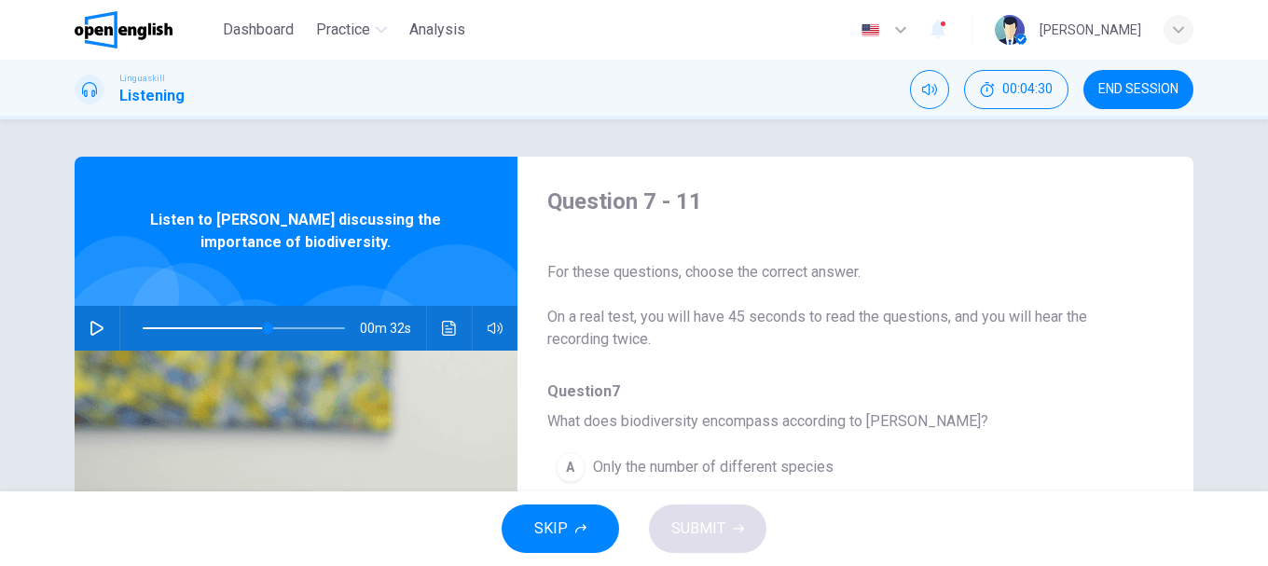
click at [99, 320] on button "button" at bounding box center [97, 328] width 30 height 45
click at [39, 323] on div "Question 7 - 11 For these questions, choose the correct answer. On a real test,…" at bounding box center [634, 305] width 1268 height 372
type input "*"
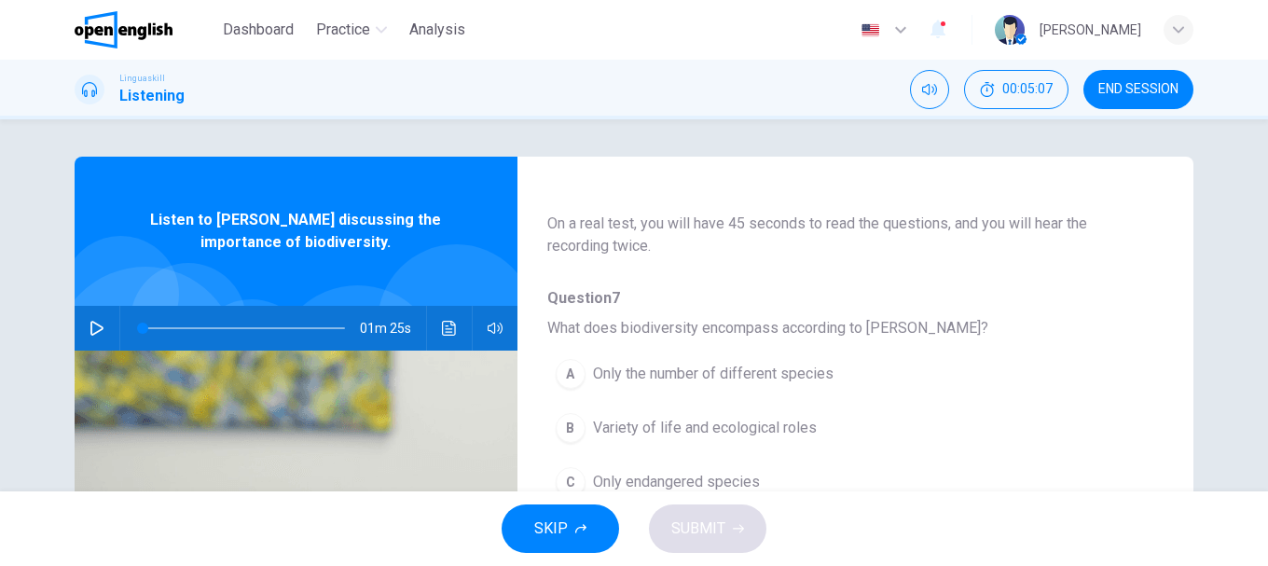
scroll to position [186, 0]
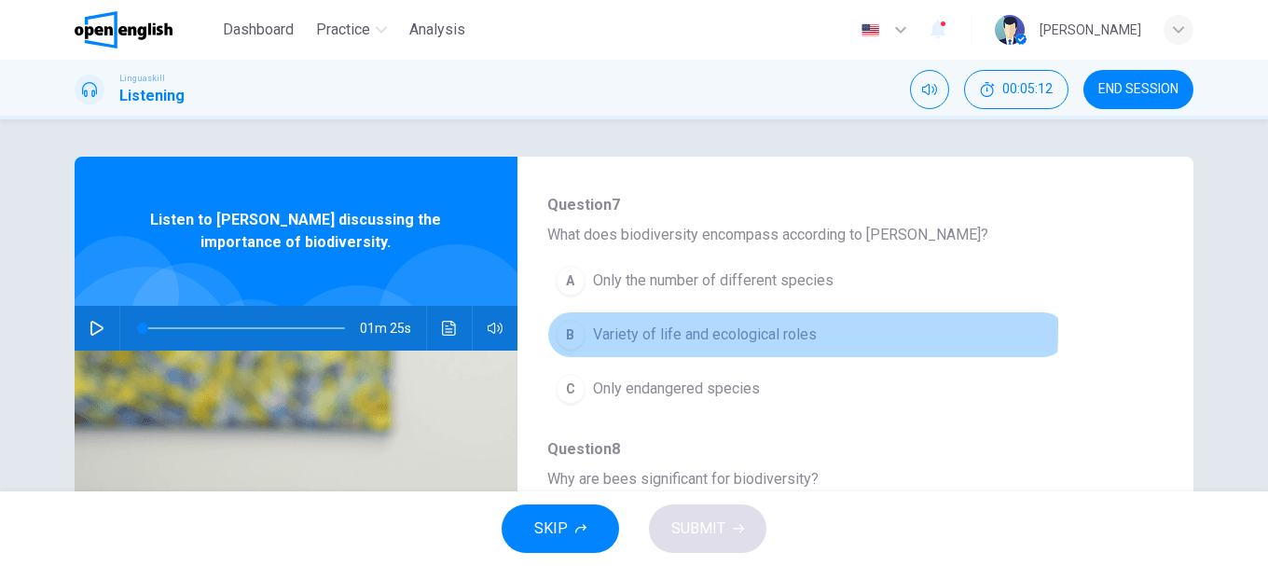
click at [593, 328] on span "Variety of life and ecological roles" at bounding box center [705, 334] width 224 height 22
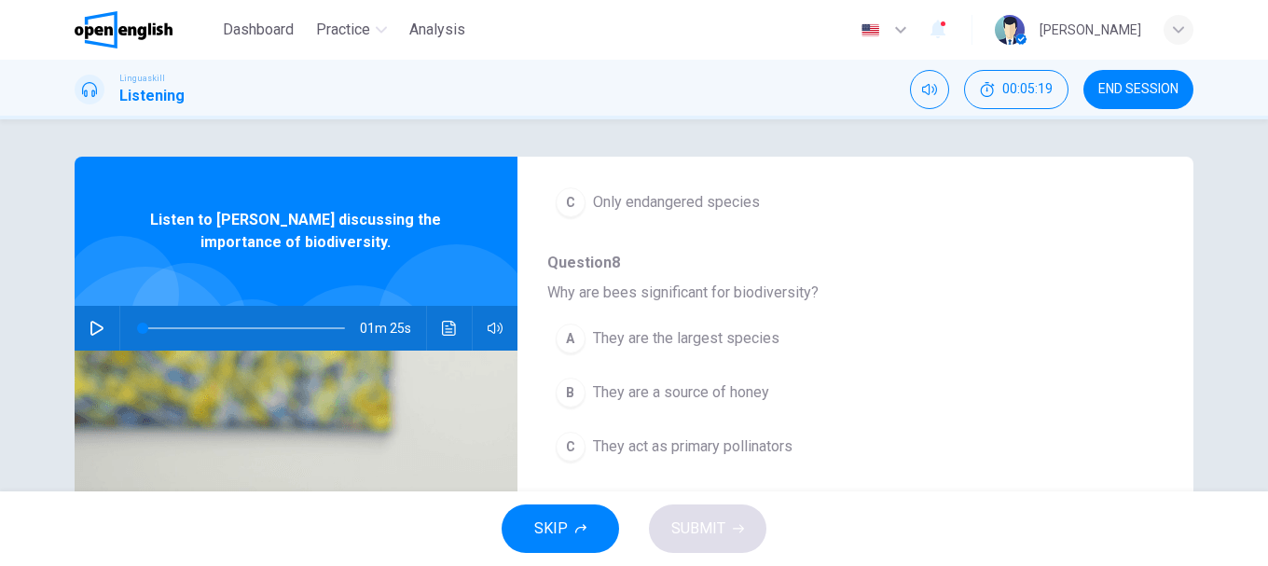
scroll to position [466, 0]
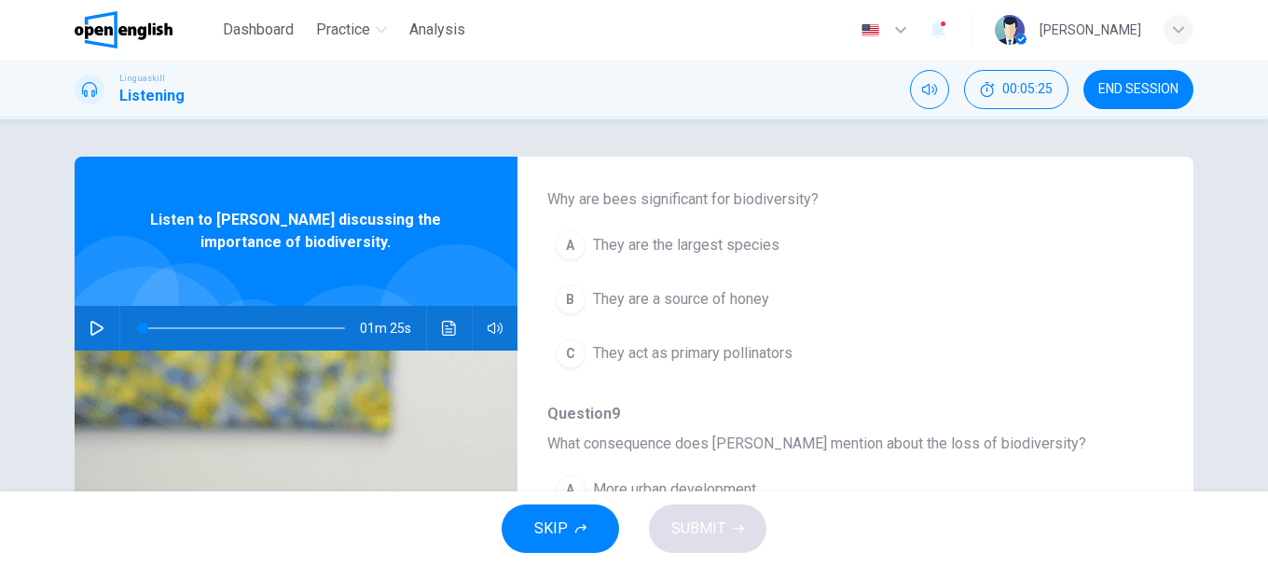
click at [658, 350] on span "They act as primary pollinators" at bounding box center [692, 353] width 199 height 22
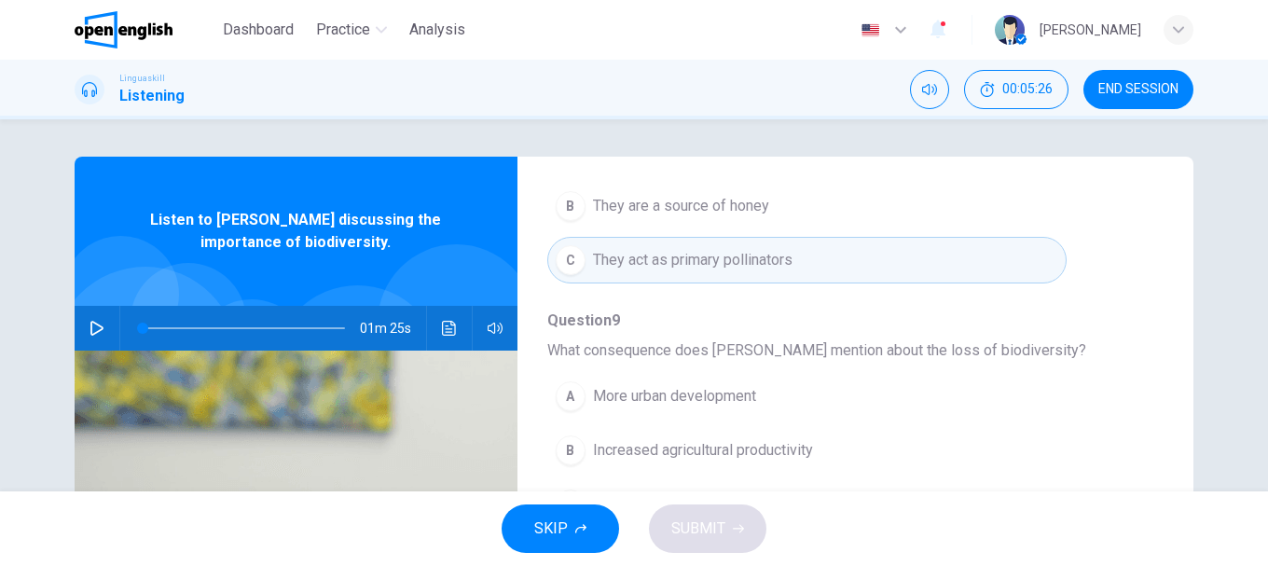
scroll to position [653, 0]
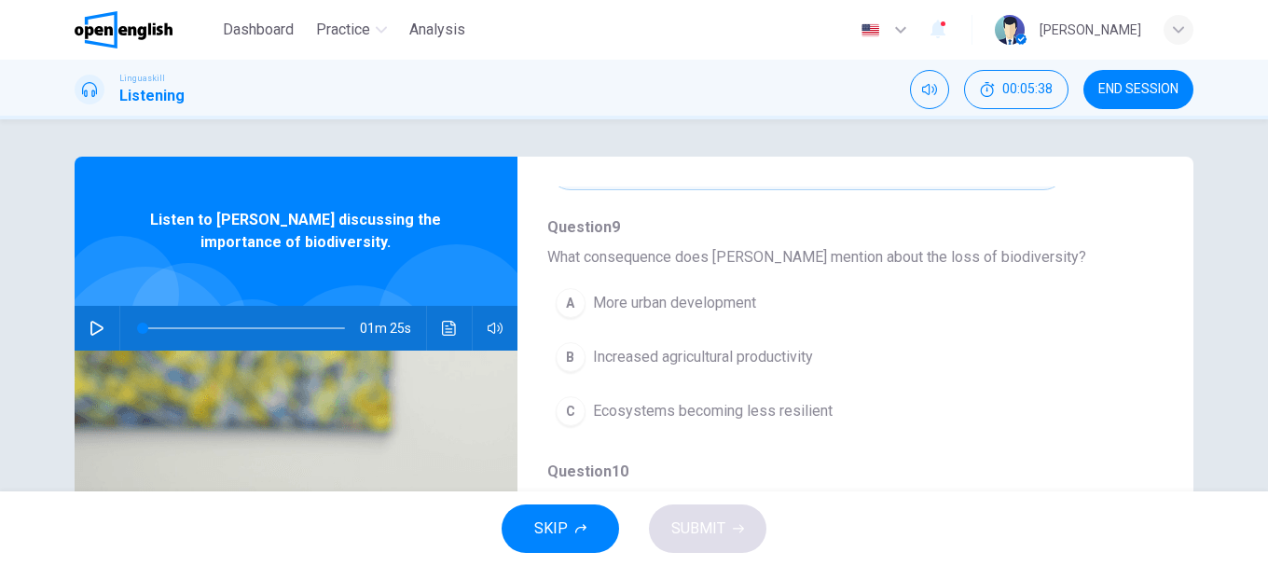
click at [693, 407] on span "Ecosystems becoming less resilient" at bounding box center [713, 411] width 240 height 22
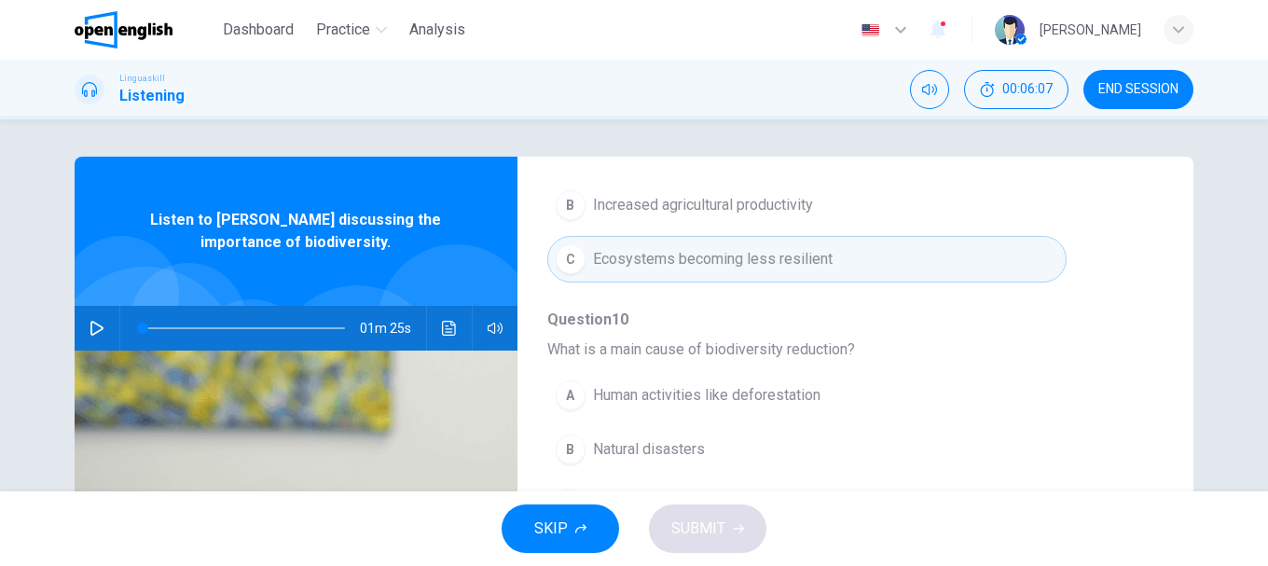
scroll to position [93, 0]
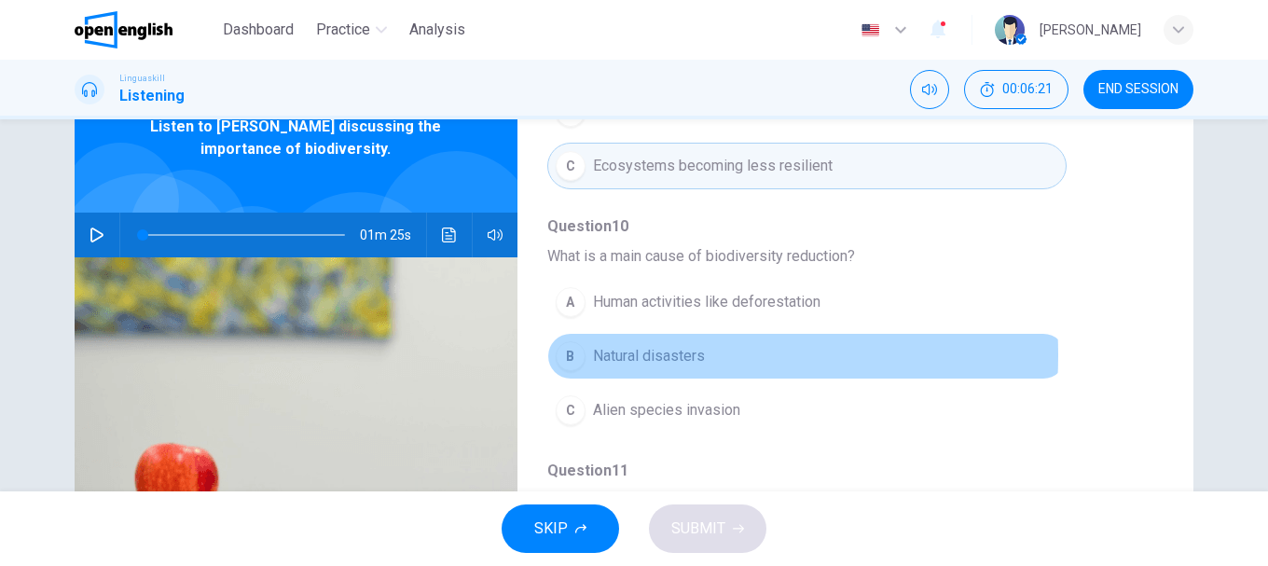
click at [614, 355] on span "Natural disasters" at bounding box center [649, 356] width 112 height 22
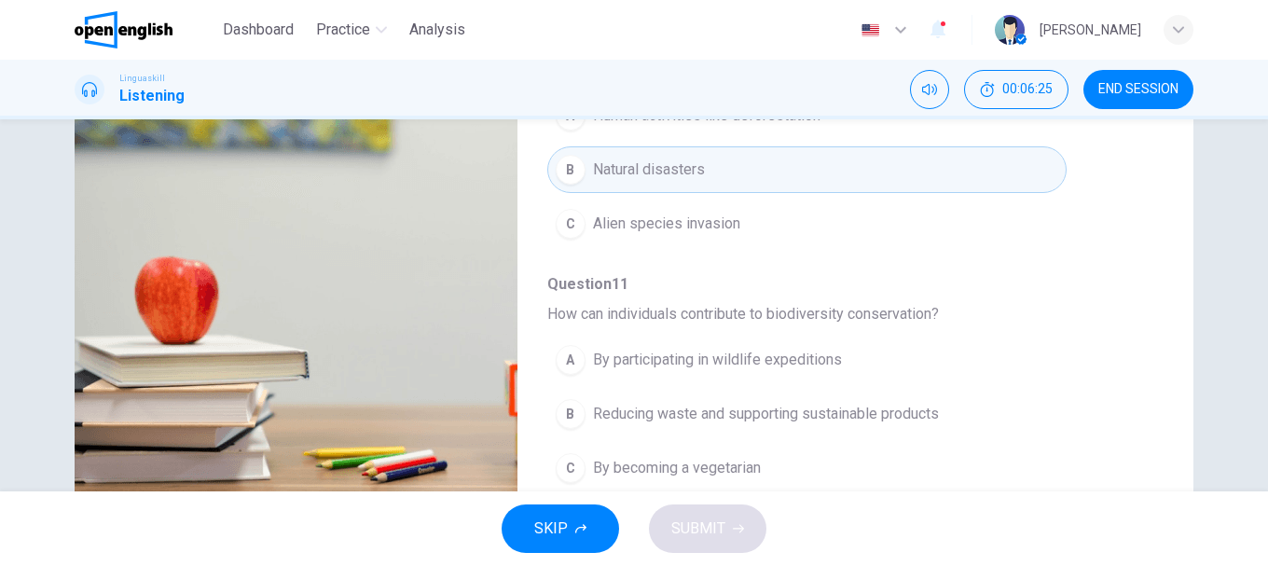
scroll to position [351, 0]
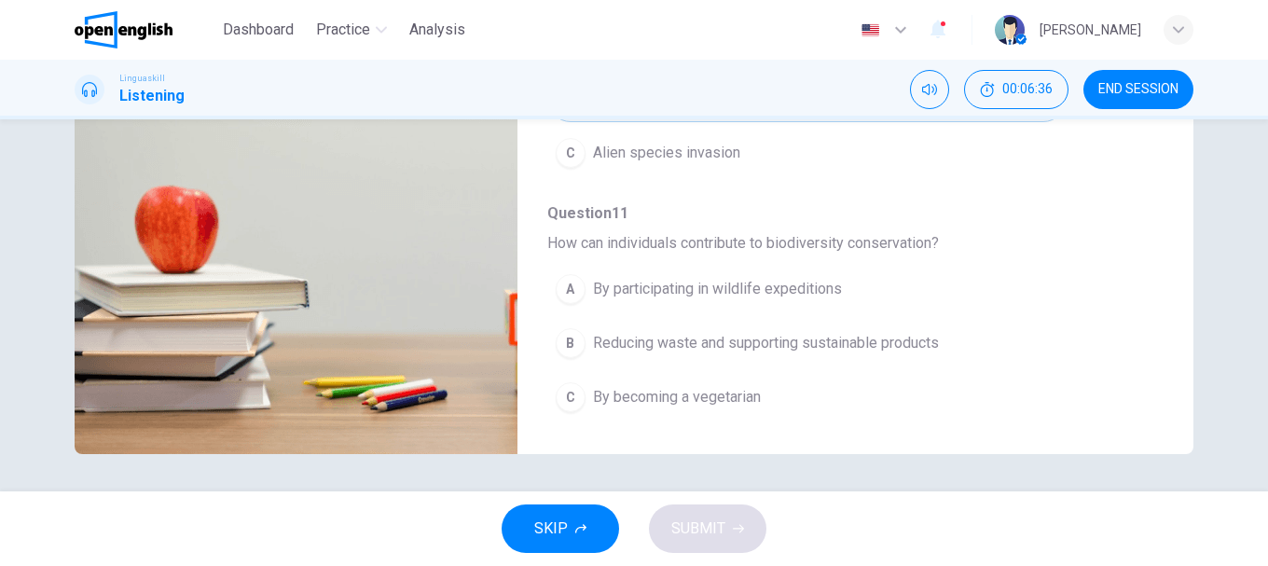
click at [718, 342] on span "Reducing waste and supporting sustainable products" at bounding box center [766, 343] width 346 height 22
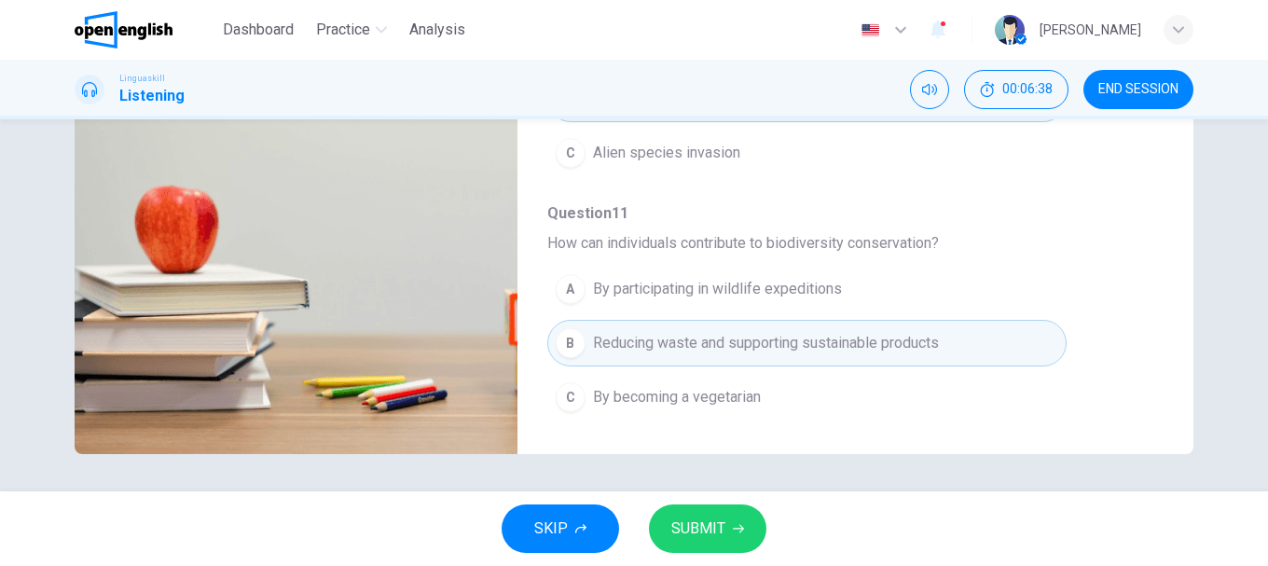
click at [718, 523] on span "SUBMIT" at bounding box center [698, 528] width 54 height 26
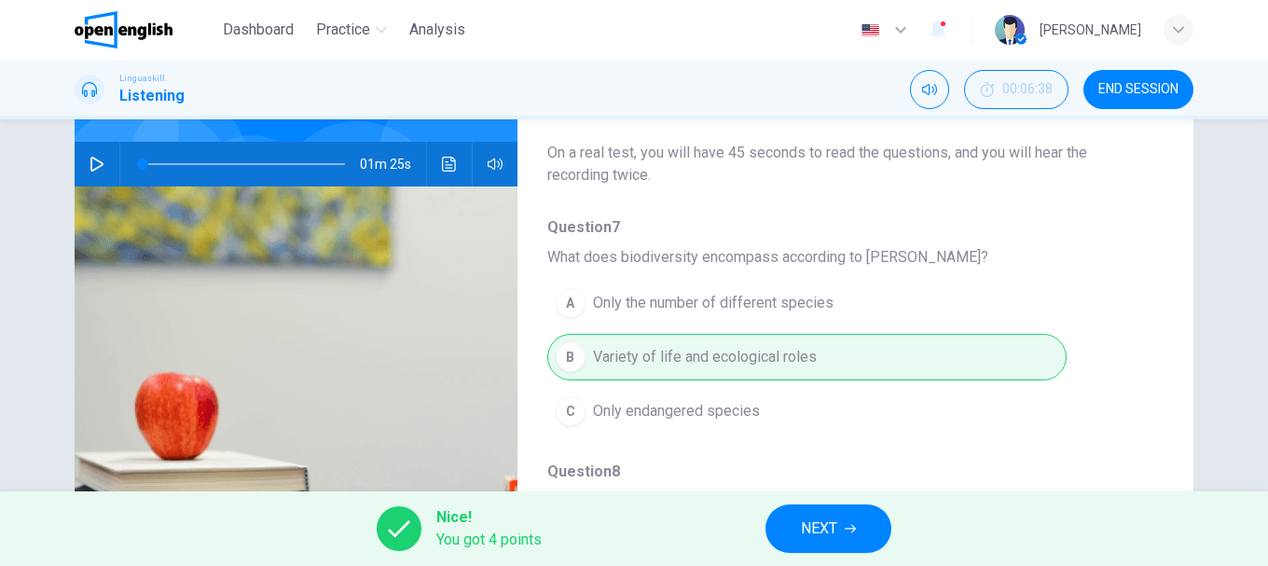
scroll to position [0, 0]
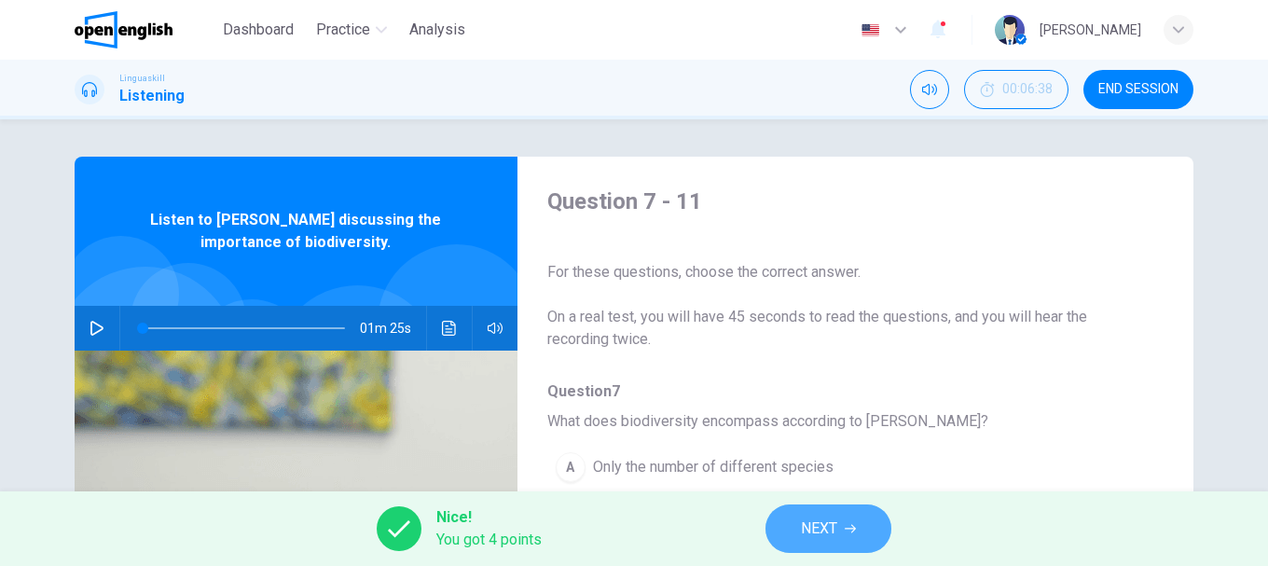
click at [827, 527] on span "NEXT" at bounding box center [819, 528] width 36 height 26
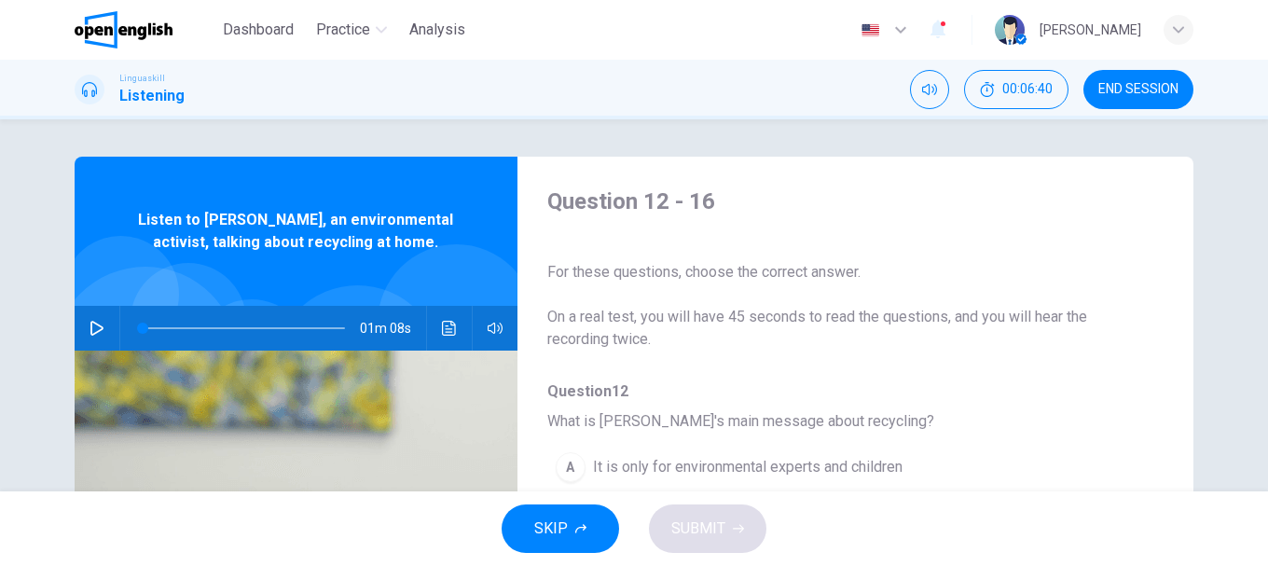
click at [1128, 84] on span "END SESSION" at bounding box center [1138, 89] width 80 height 15
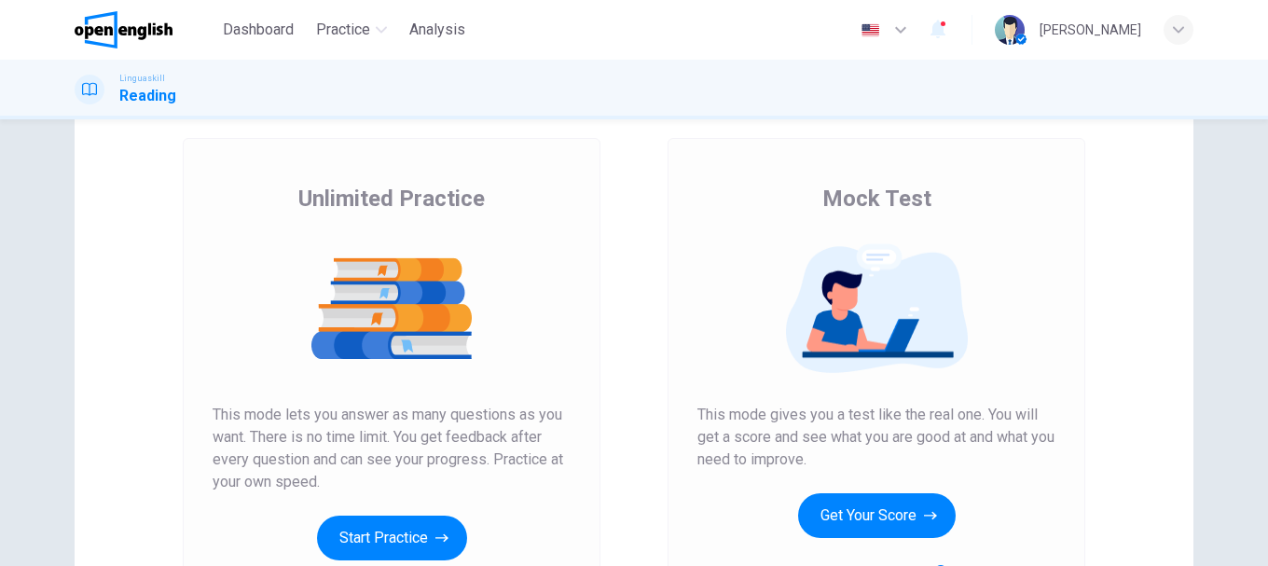
scroll to position [280, 0]
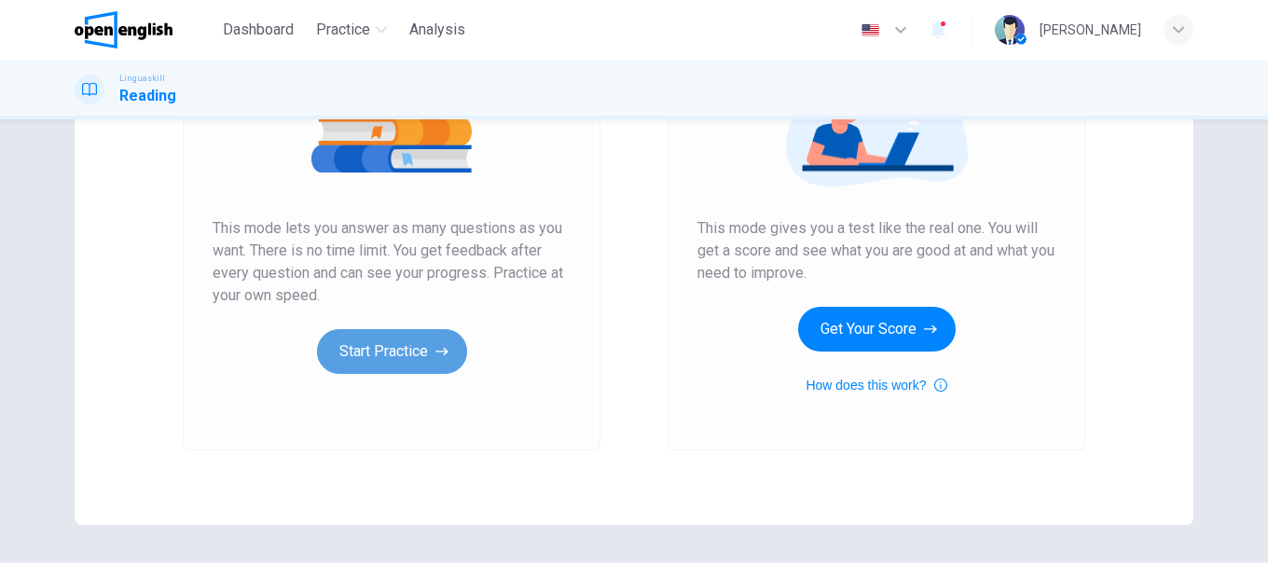
click at [412, 357] on button "Start Practice" at bounding box center [392, 351] width 150 height 45
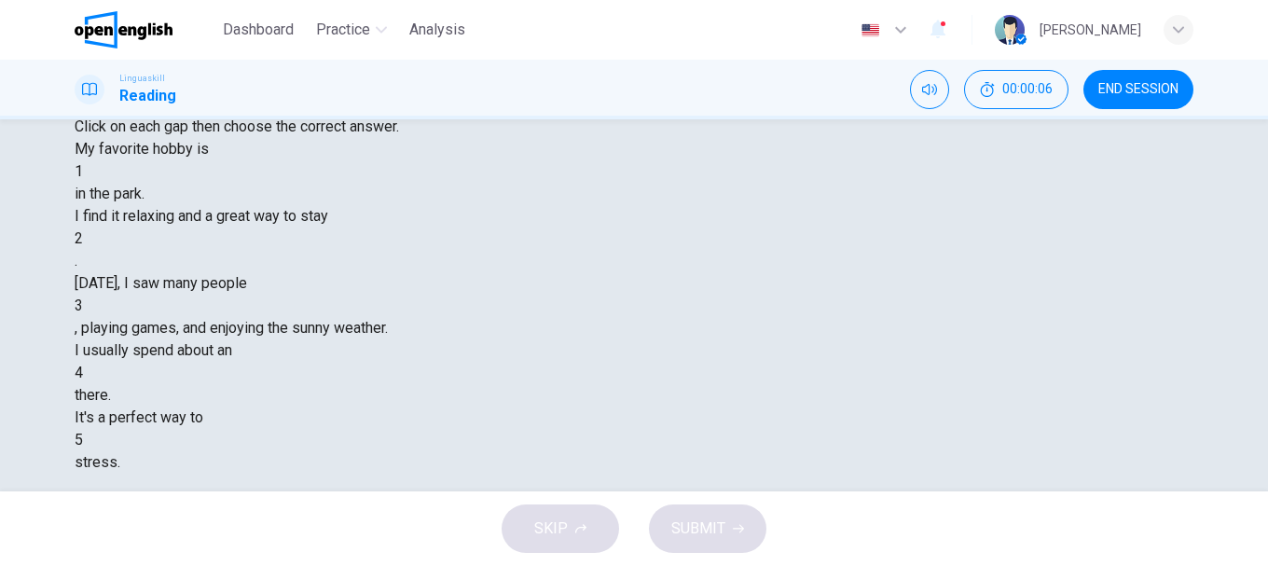
scroll to position [0, 0]
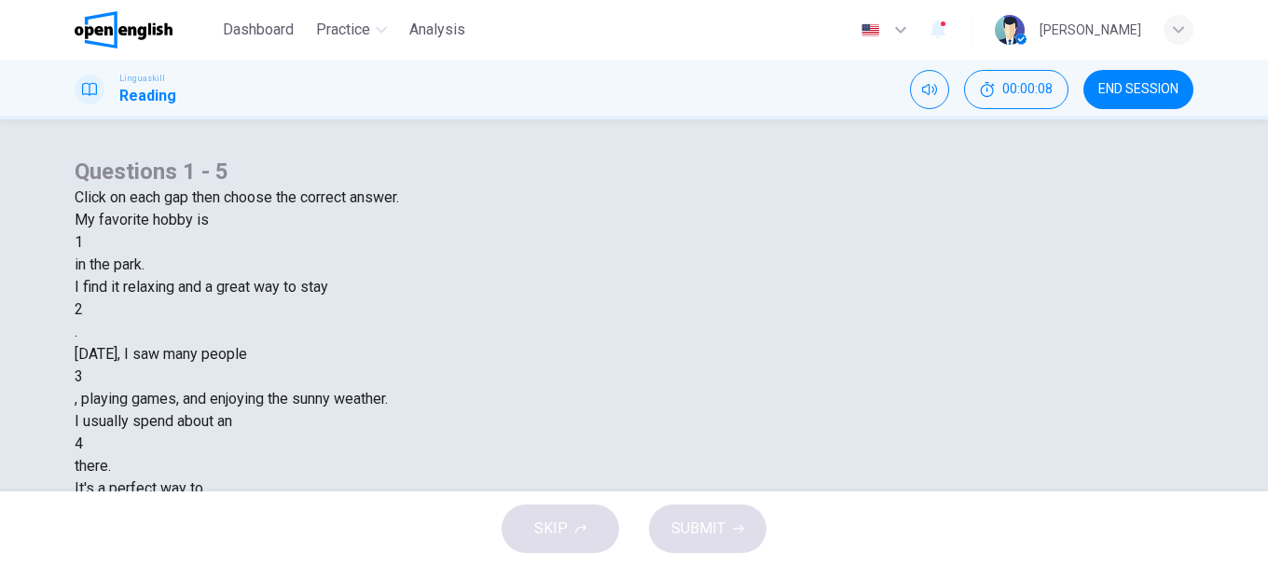
click at [83, 254] on div "1" at bounding box center [79, 242] width 8 height 22
click at [83, 242] on div at bounding box center [83, 242] width 0 height 0
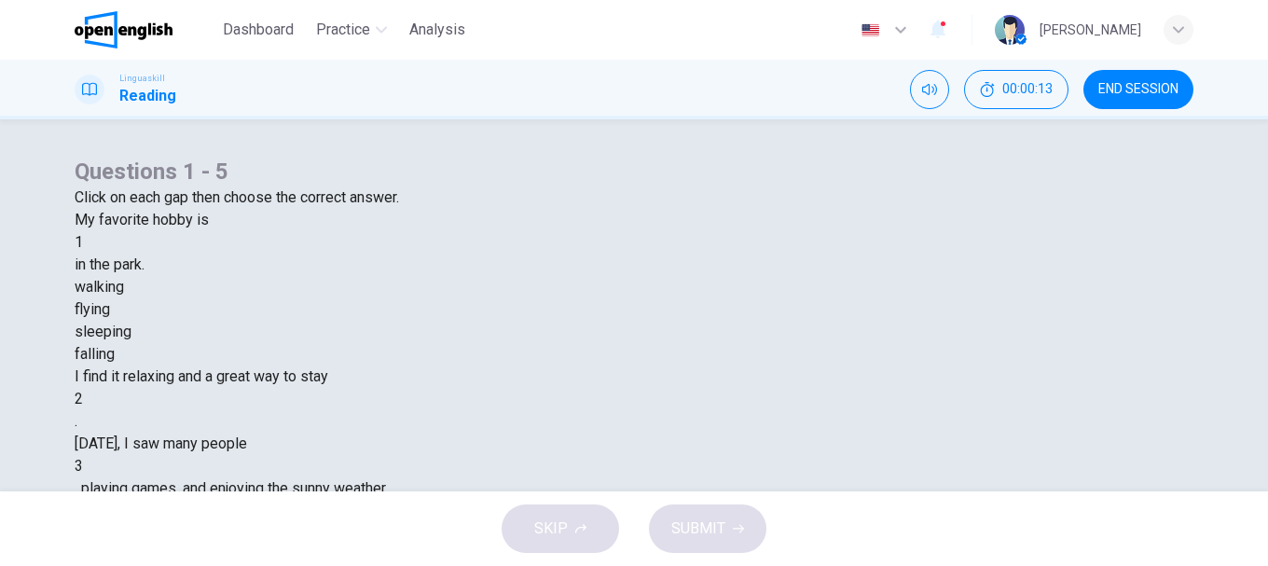
click at [513, 298] on div "walking" at bounding box center [634, 287] width 1119 height 22
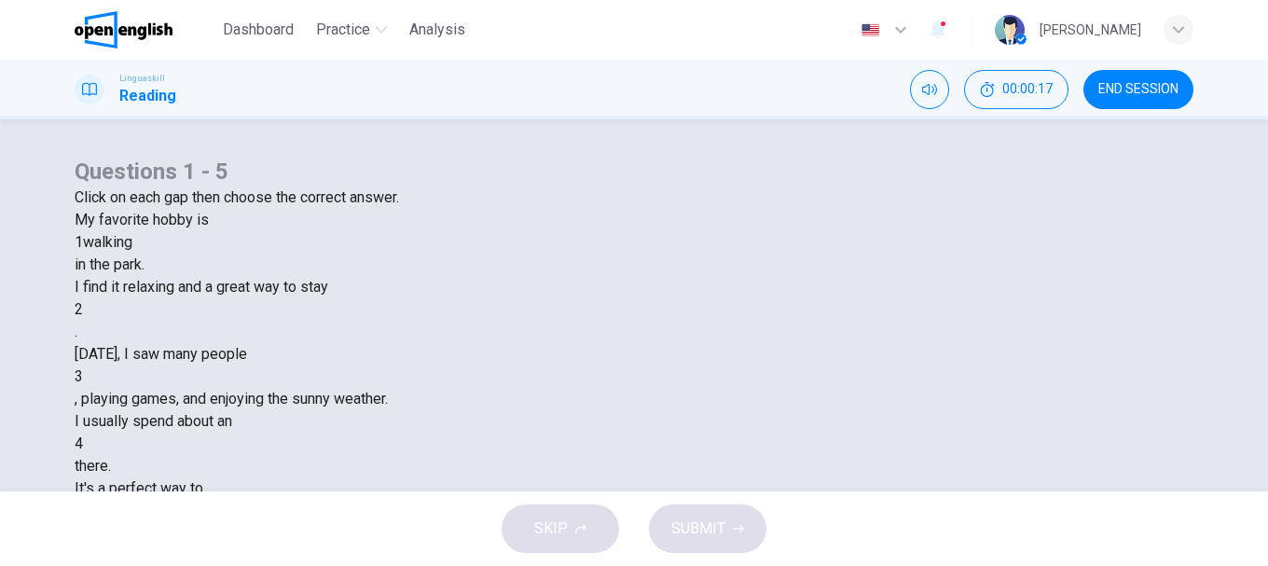
scroll to position [93, 0]
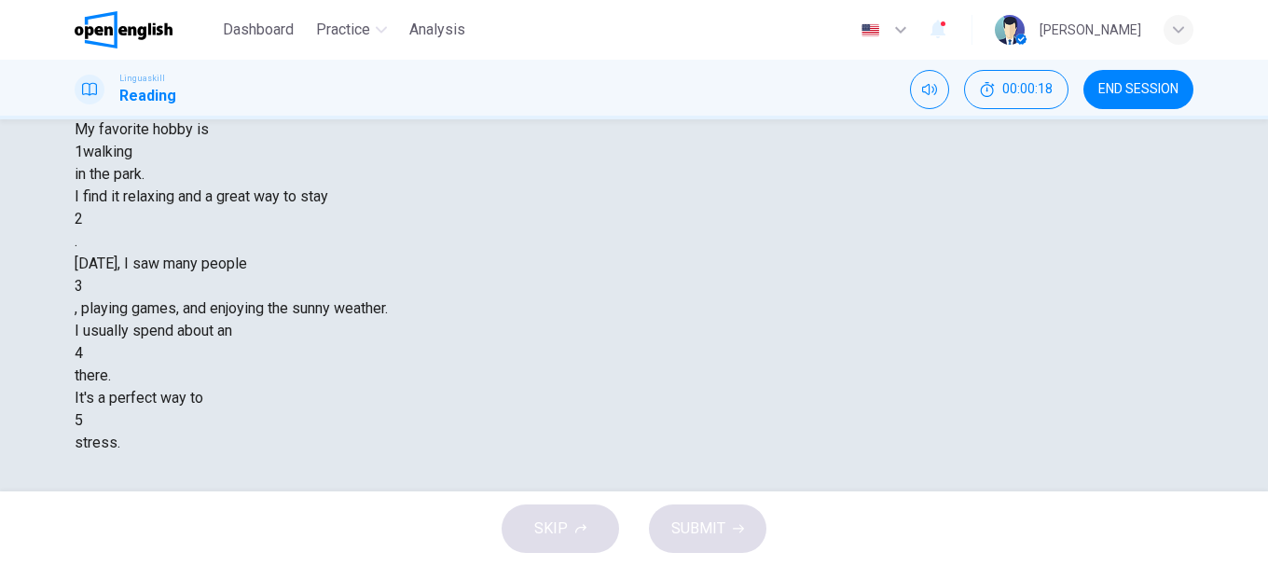
click at [83, 219] on div at bounding box center [83, 219] width 0 height 0
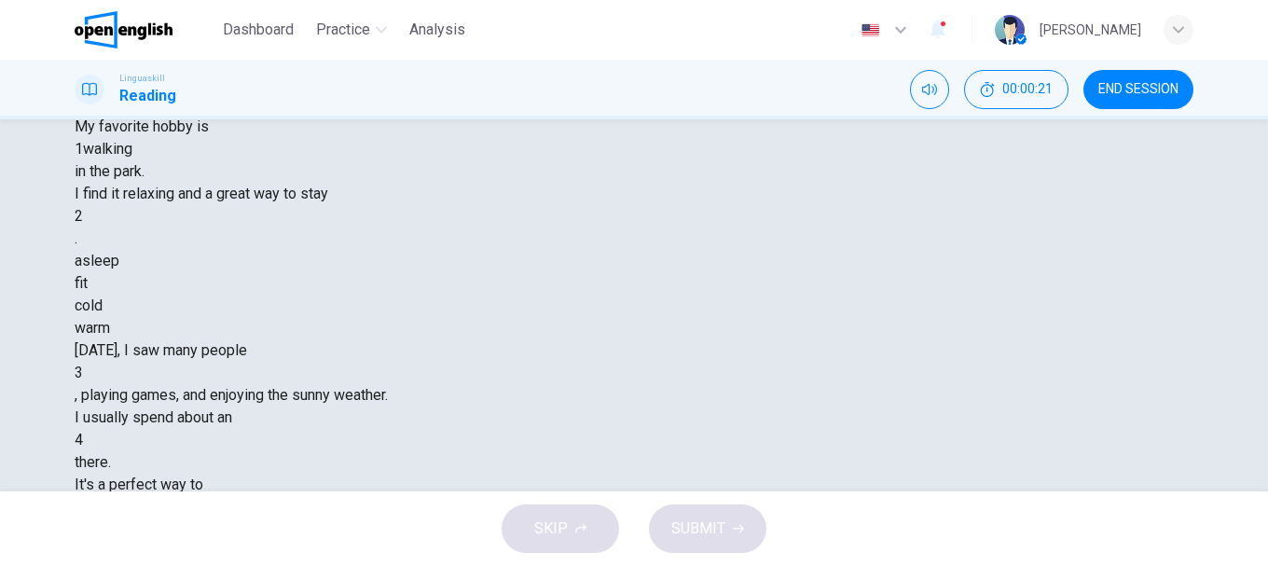
click at [722, 339] on div "warm" at bounding box center [634, 328] width 1119 height 22
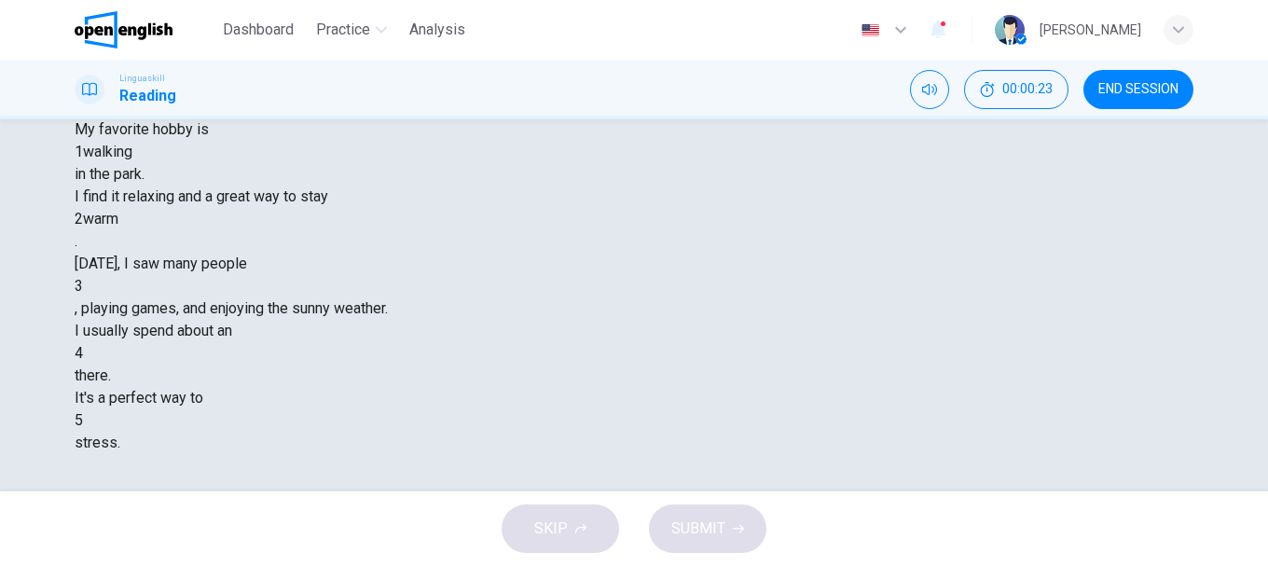
click at [83, 286] on div at bounding box center [83, 286] width 0 height 0
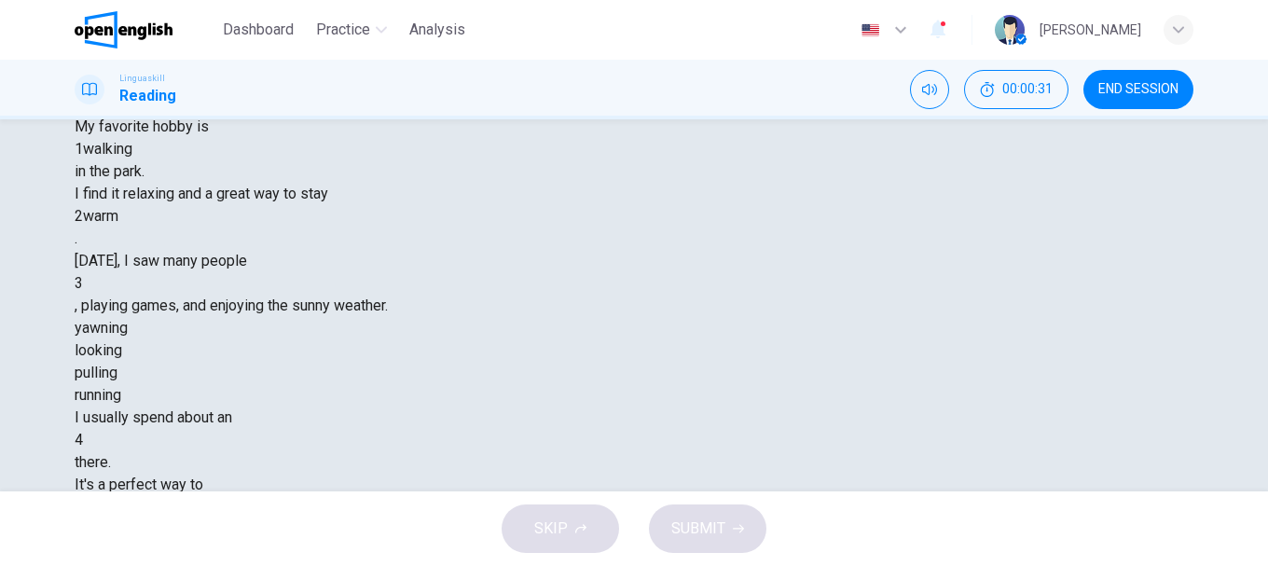
click at [758, 406] on div "running" at bounding box center [634, 395] width 1119 height 22
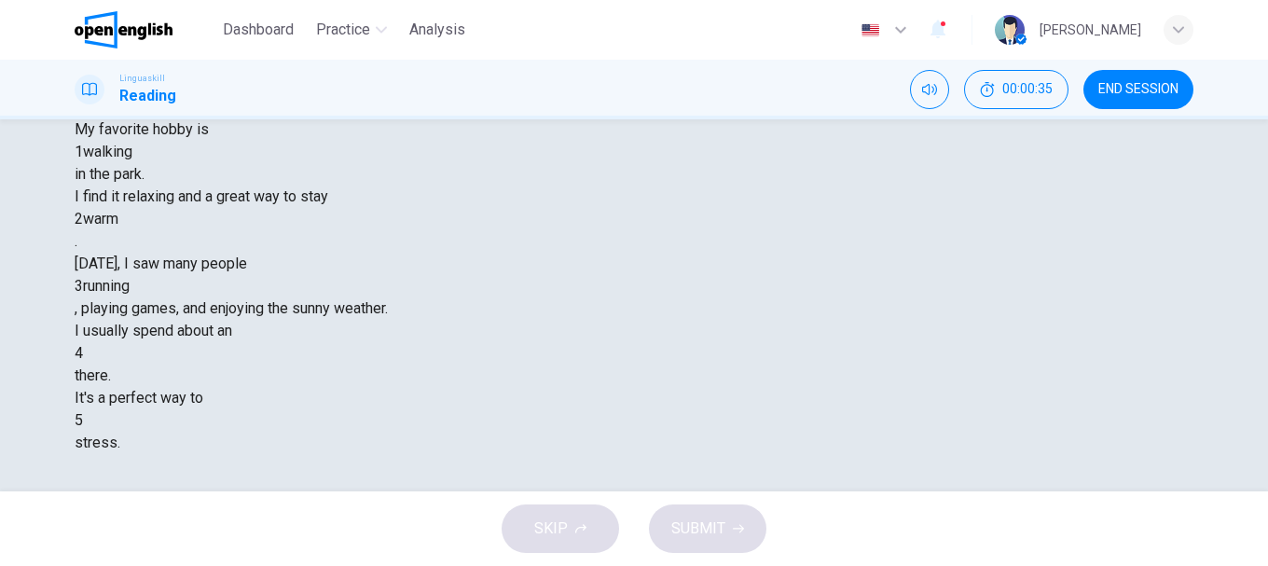
click at [83, 353] on div at bounding box center [83, 353] width 0 height 0
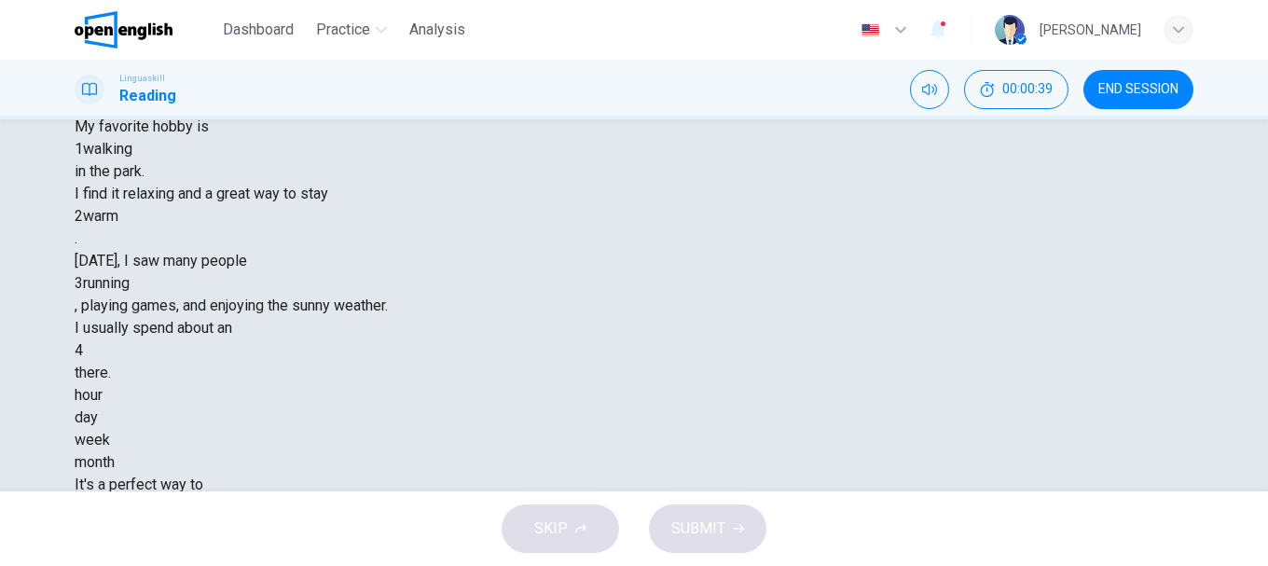
click at [545, 406] on div "hour" at bounding box center [634, 395] width 1119 height 22
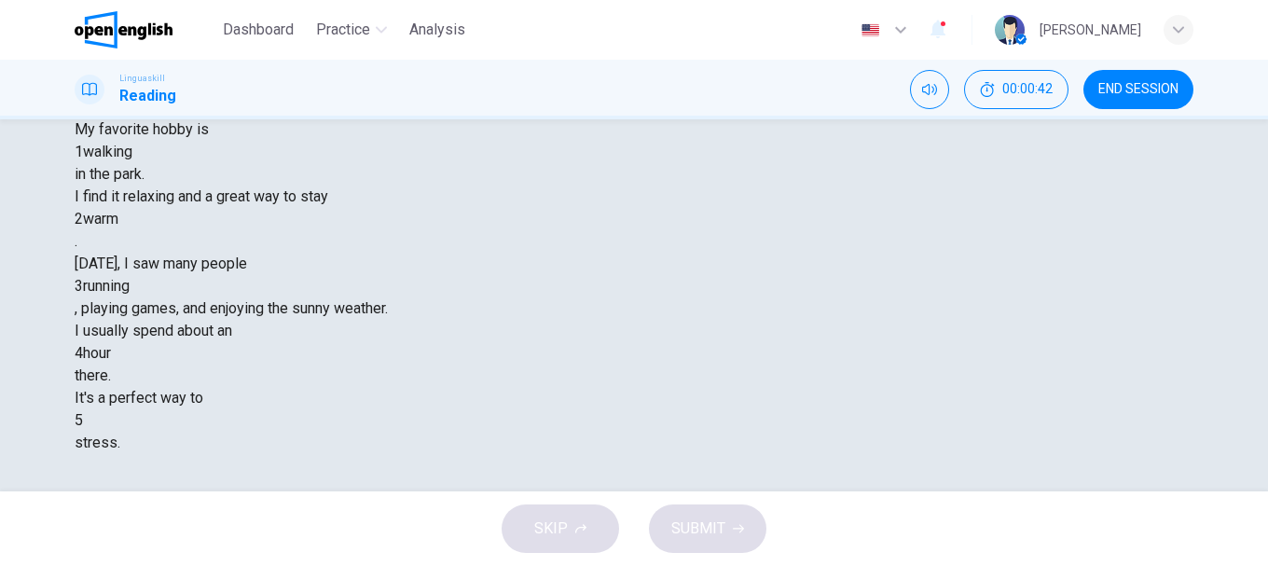
click at [83, 420] on div at bounding box center [83, 420] width 0 height 0
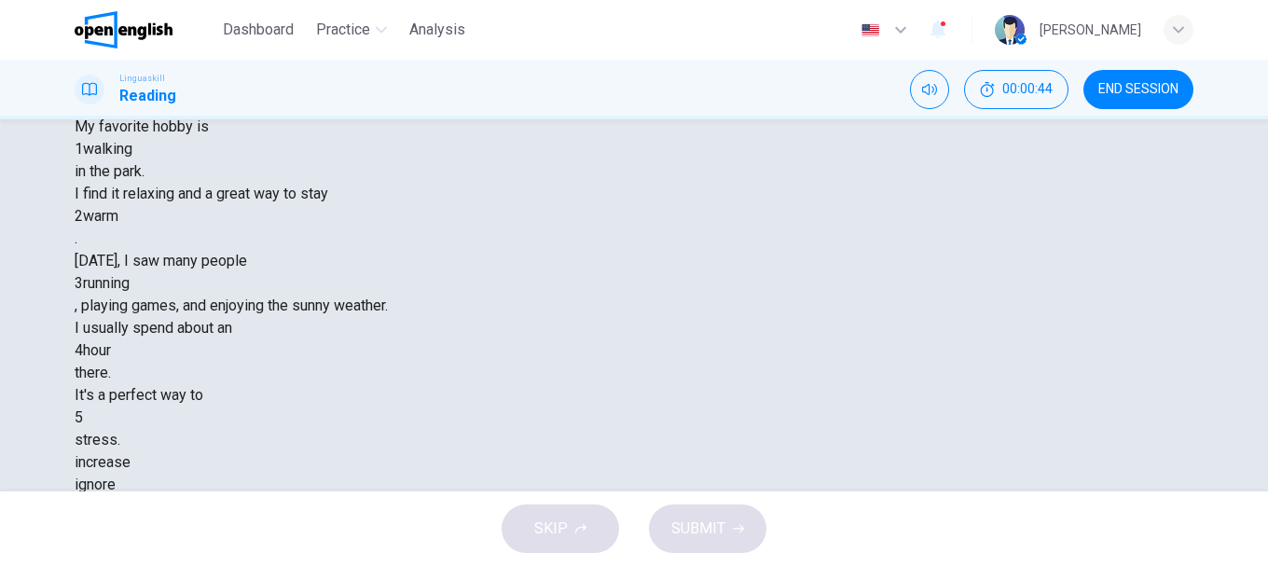
click at [685, 496] on div "reduce" at bounding box center [634, 507] width 1119 height 22
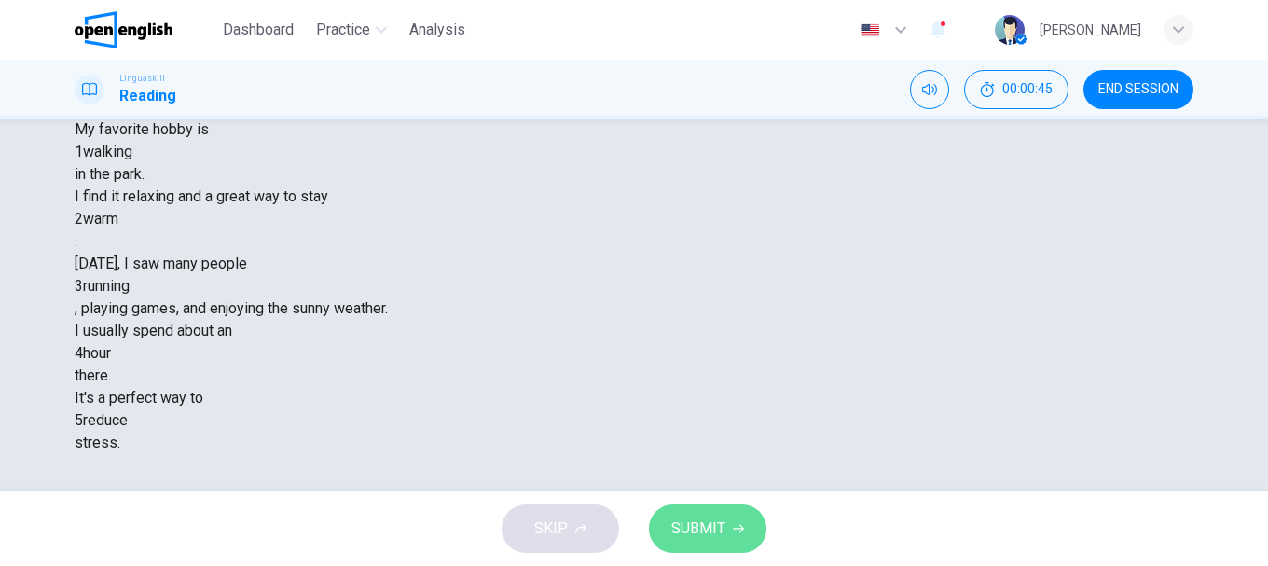
click at [714, 519] on span "SUBMIT" at bounding box center [698, 528] width 54 height 26
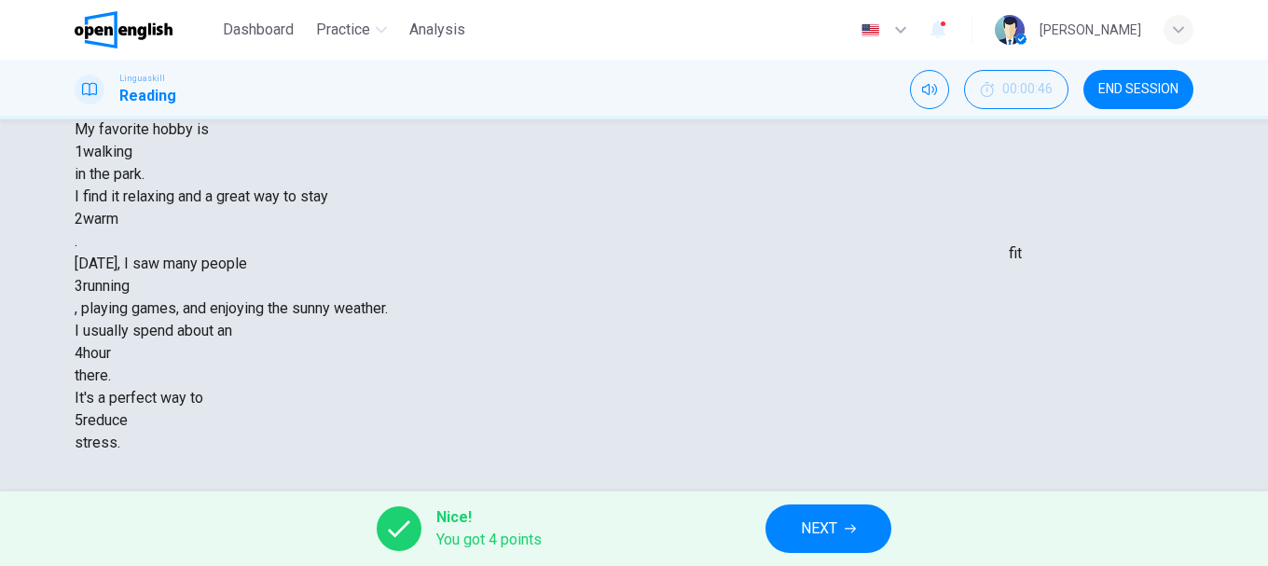
click at [118, 230] on div "warm" at bounding box center [100, 219] width 35 height 22
click at [779, 332] on div "My favorite hobby is 1 walking in the park. I find it relaxing and a great way …" at bounding box center [634, 286] width 1119 height 336
click at [845, 505] on button "NEXT" at bounding box center [828, 528] width 126 height 48
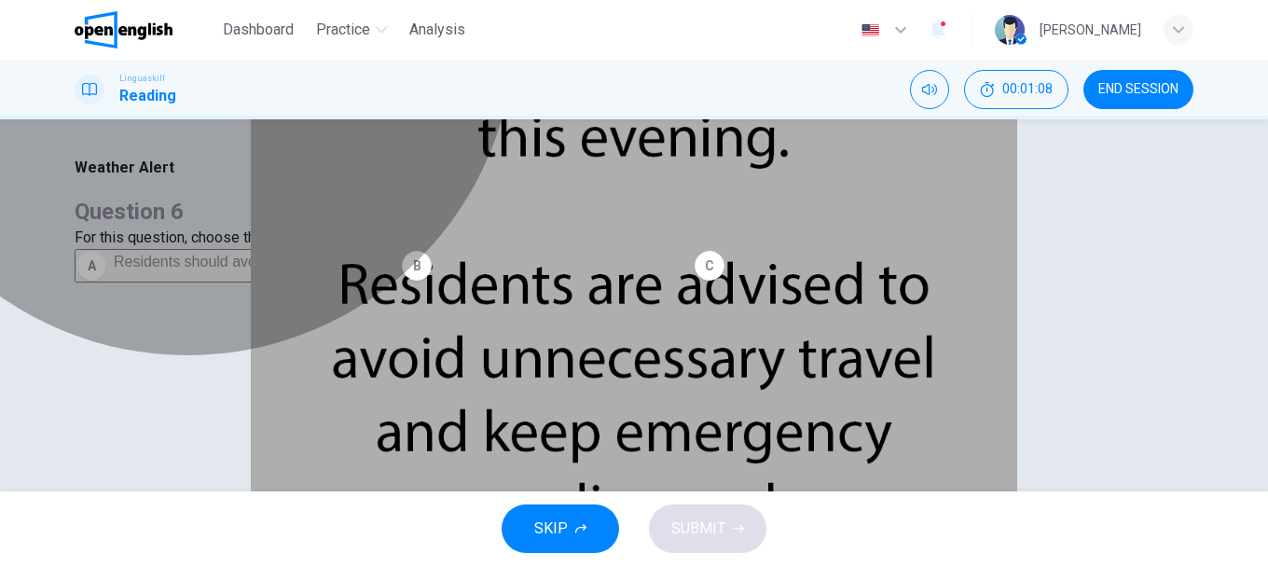
drag, startPoint x: 832, startPoint y: 379, endPoint x: 818, endPoint y: 380, distance: 14.0
click at [831, 269] on span "Residents should avoid traveling." at bounding box center [841, 262] width 219 height 16
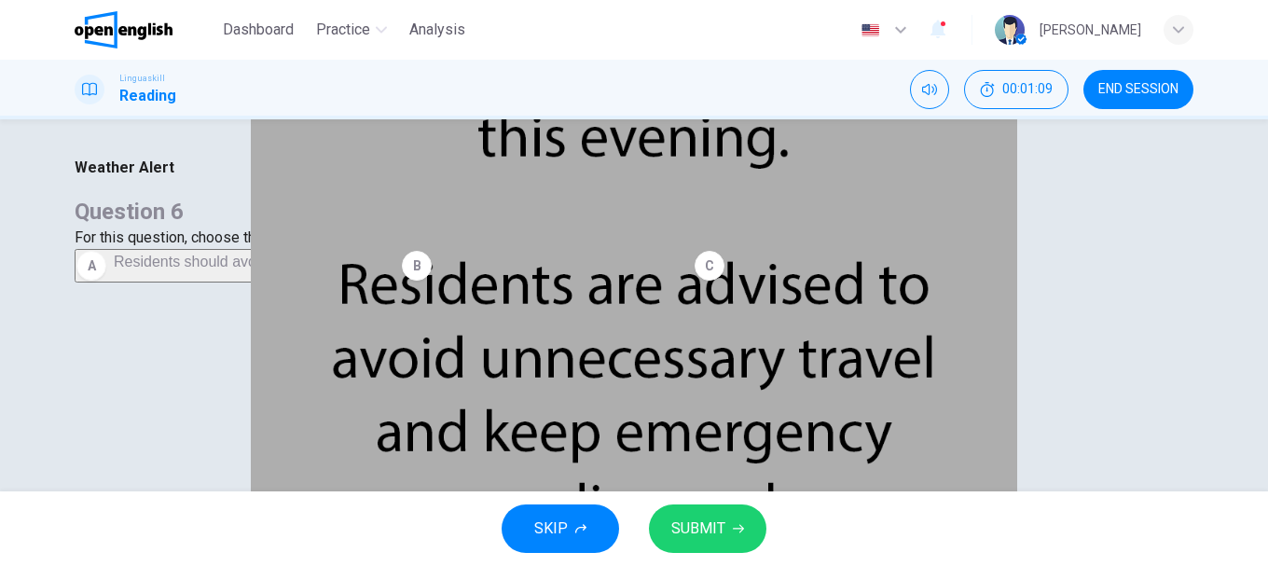
click at [732, 522] on button "SUBMIT" at bounding box center [707, 528] width 117 height 48
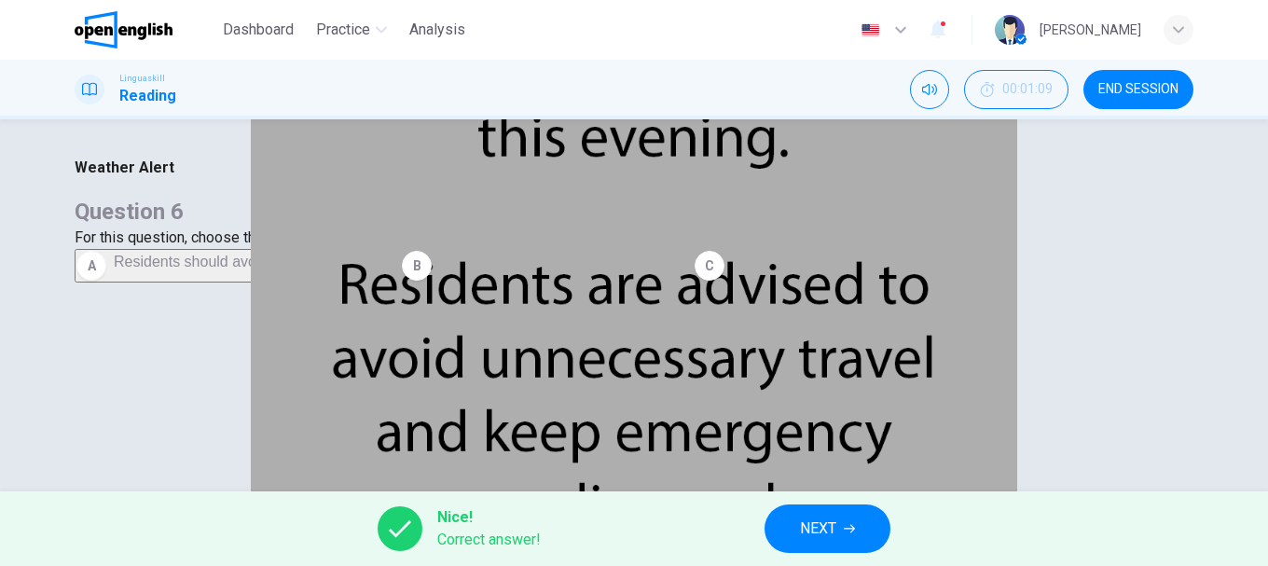
click at [862, 524] on button "NEXT" at bounding box center [827, 528] width 126 height 48
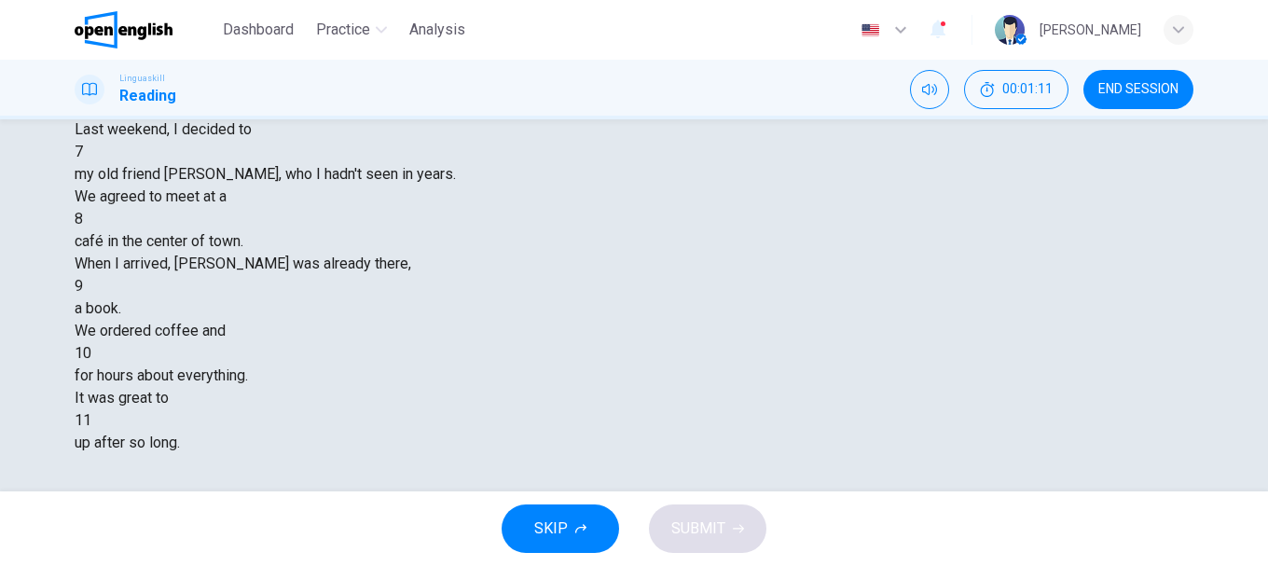
click at [83, 152] on div at bounding box center [83, 152] width 0 height 0
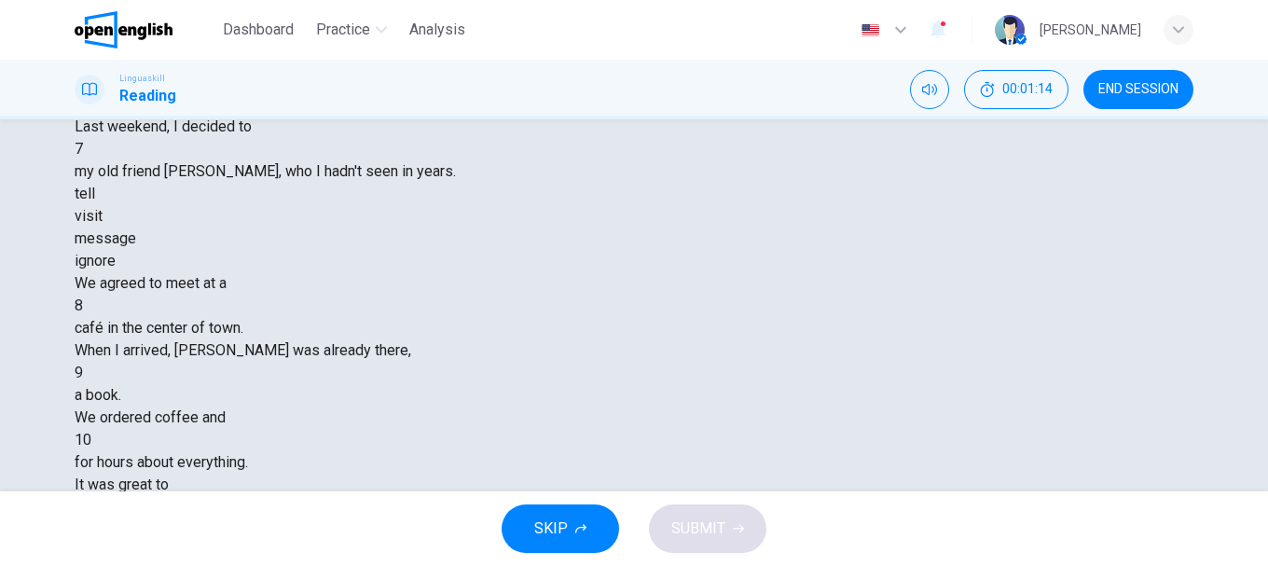
click at [580, 227] on div "visit" at bounding box center [634, 216] width 1119 height 22
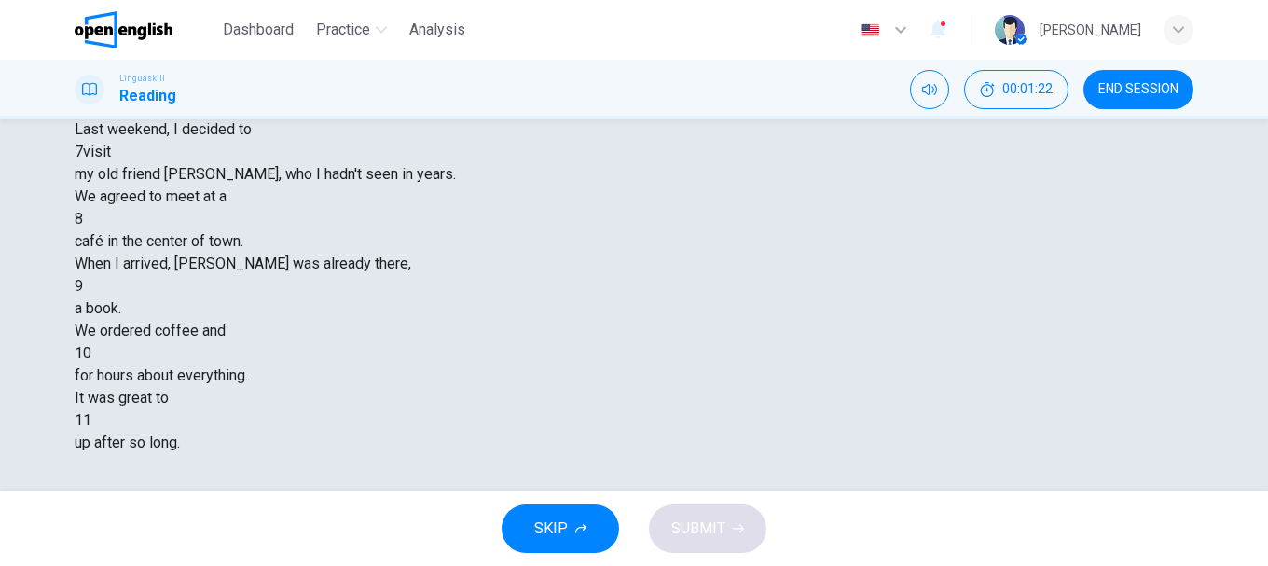
click at [83, 219] on div at bounding box center [83, 219] width 0 height 0
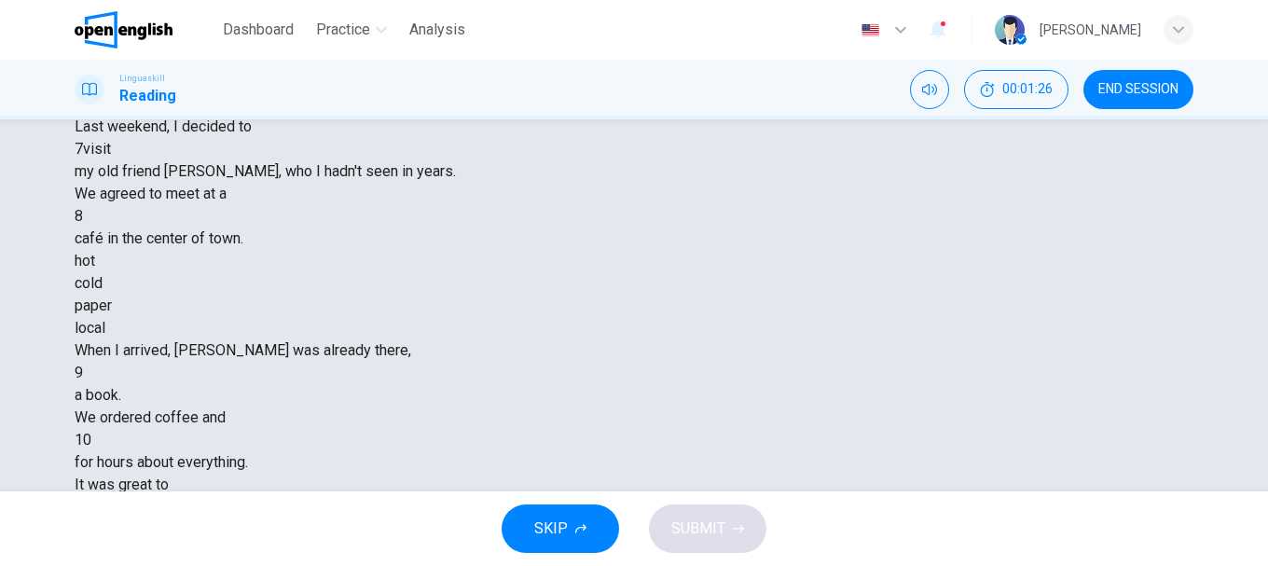
click at [710, 339] on div "local" at bounding box center [634, 328] width 1119 height 22
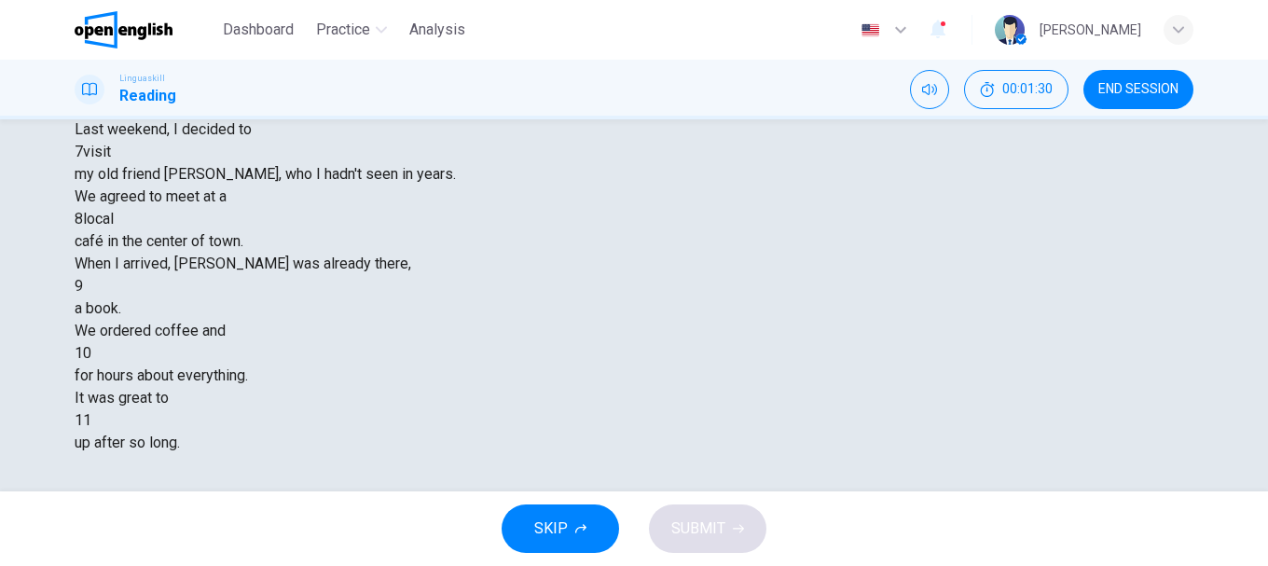
click at [83, 286] on div at bounding box center [83, 286] width 0 height 0
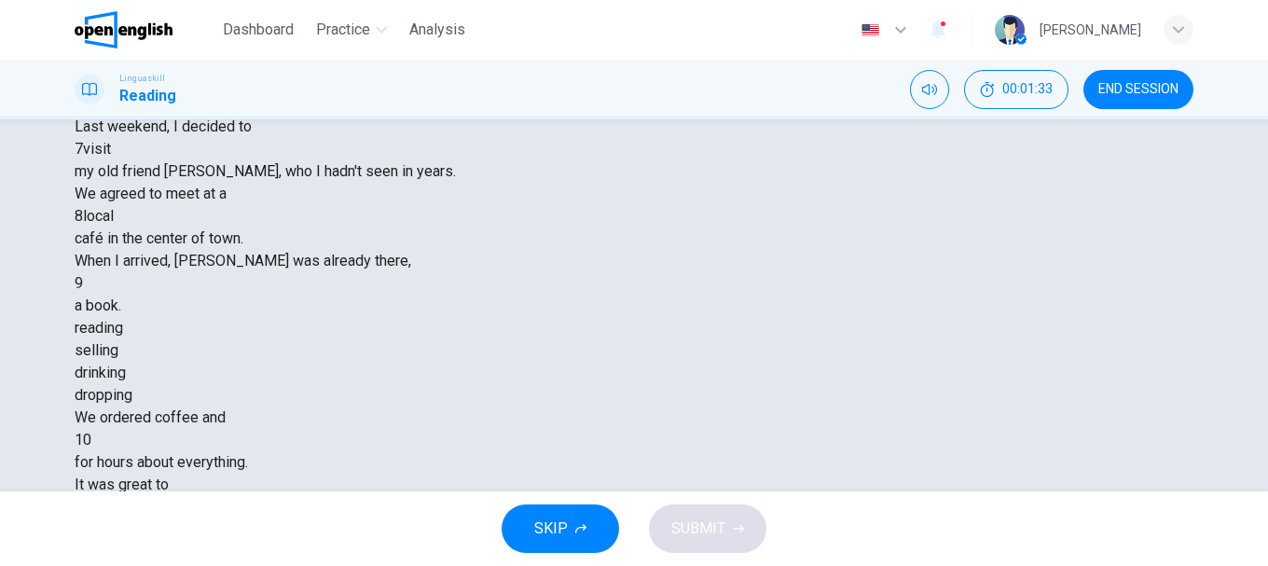
click at [671, 384] on div "drinking" at bounding box center [634, 373] width 1119 height 22
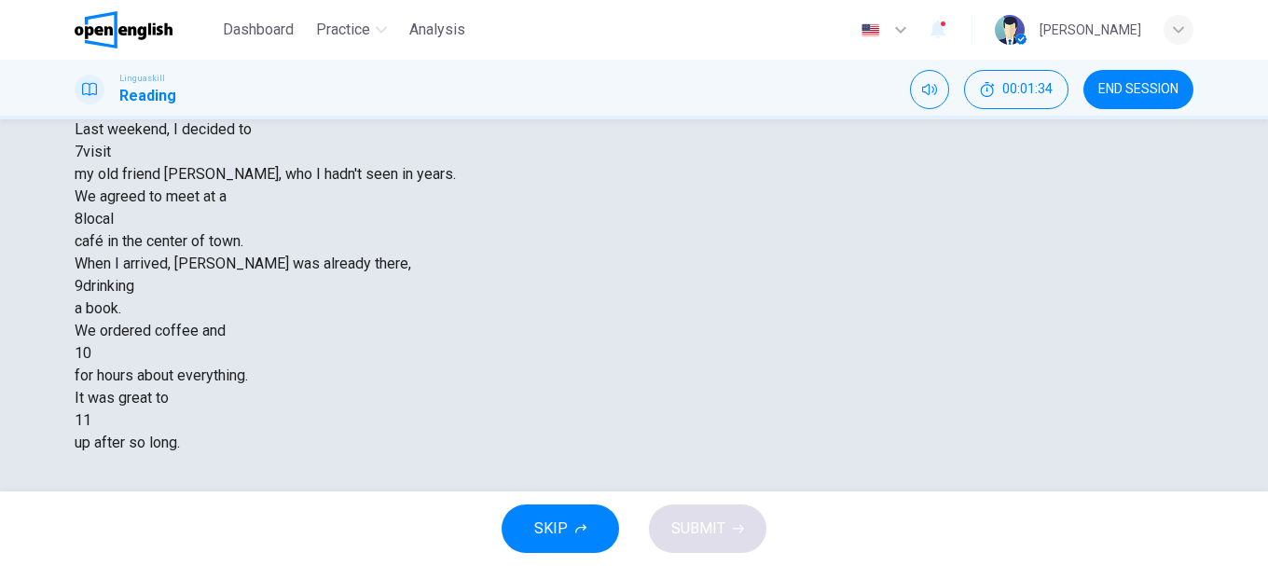
click at [134, 297] on div "drinking" at bounding box center [108, 286] width 51 height 22
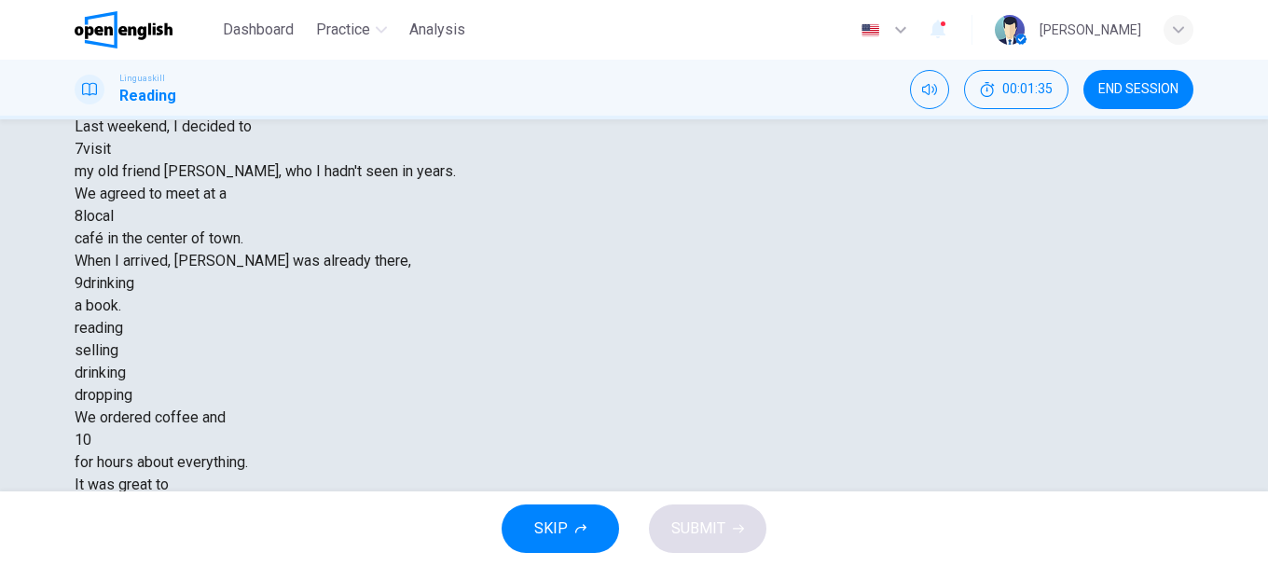
click at [518, 339] on div "reading" at bounding box center [634, 328] width 1119 height 22
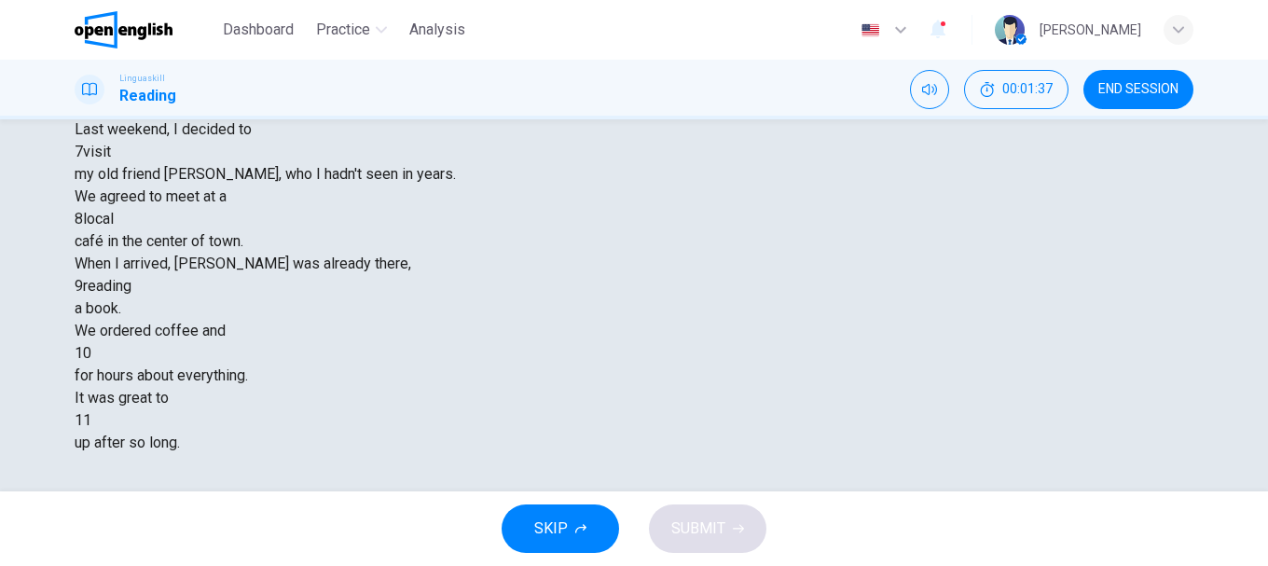
click at [91, 353] on div at bounding box center [91, 353] width 0 height 0
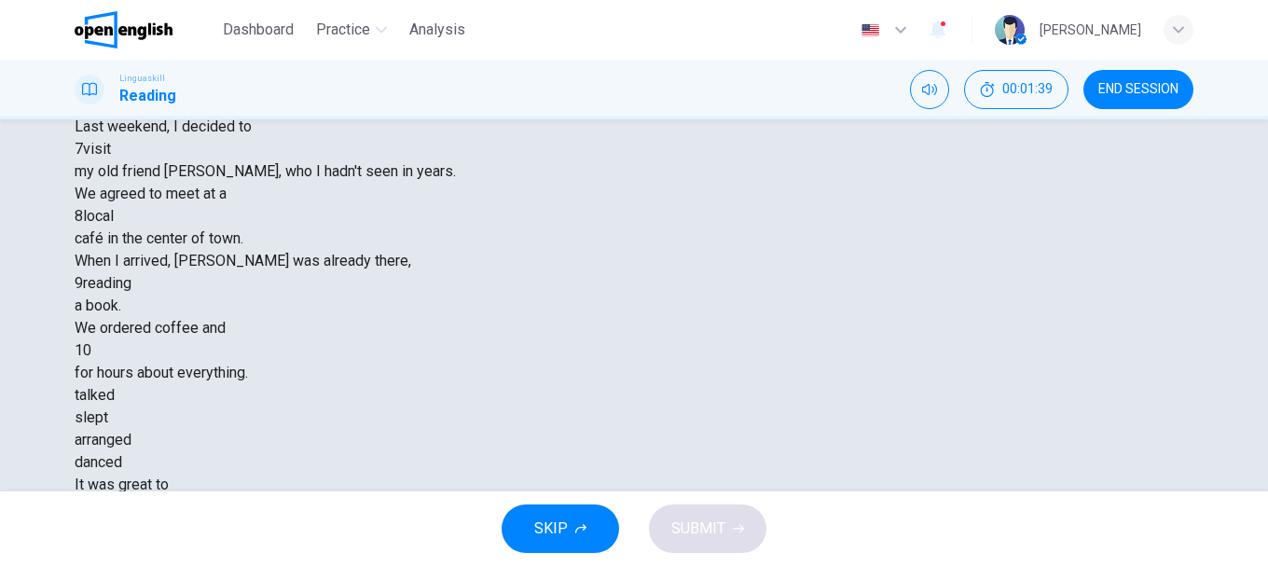
click at [523, 406] on div "talked" at bounding box center [634, 395] width 1119 height 22
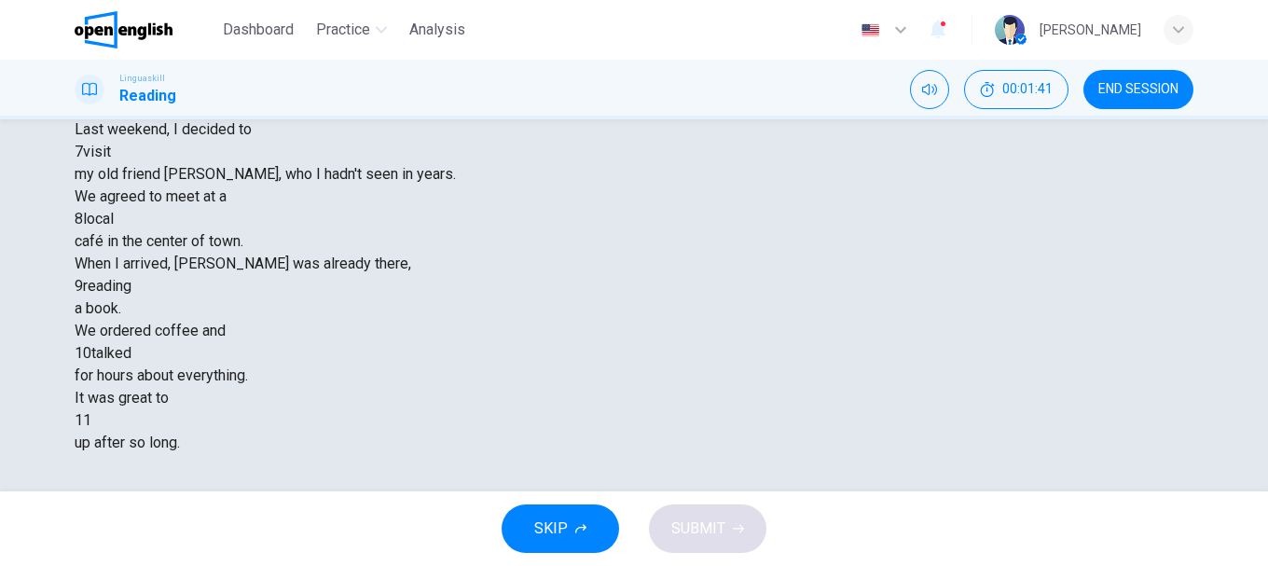
click at [91, 420] on div at bounding box center [91, 420] width 0 height 0
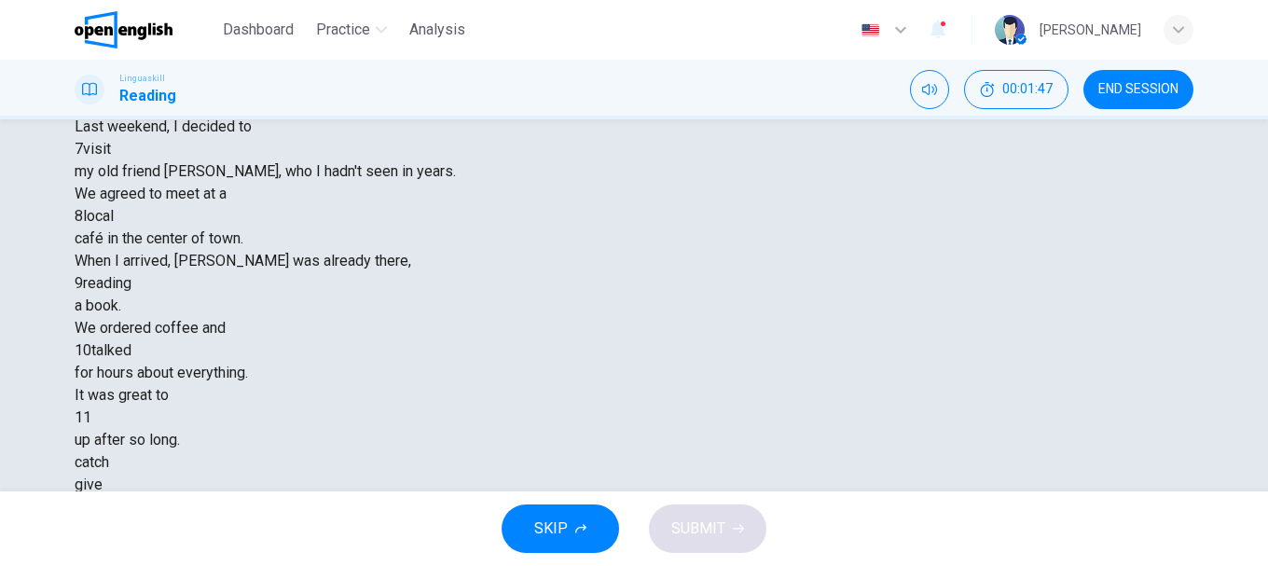
click at [553, 460] on div "catch" at bounding box center [634, 462] width 1119 height 22
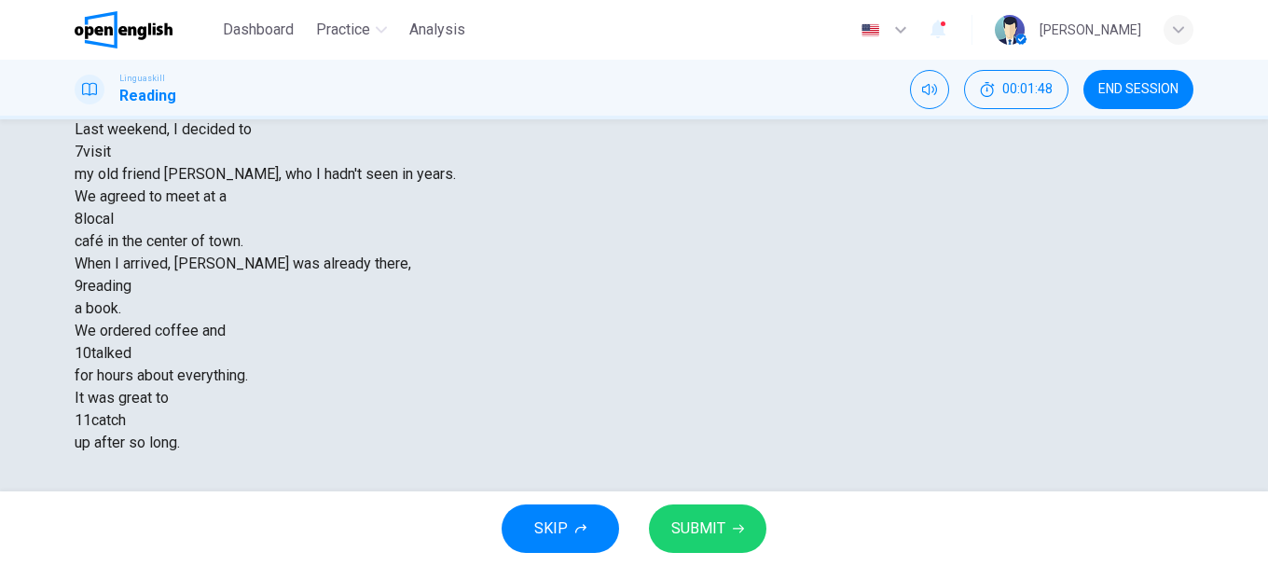
click at [714, 534] on span "SUBMIT" at bounding box center [698, 528] width 54 height 26
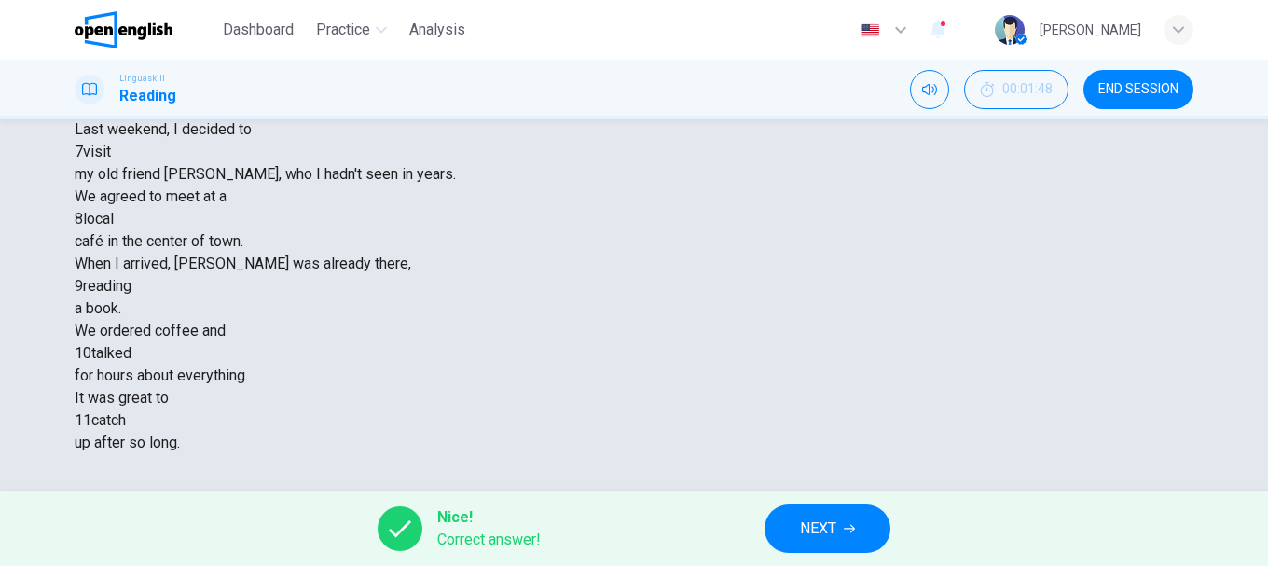
click at [830, 520] on span "NEXT" at bounding box center [818, 528] width 36 height 26
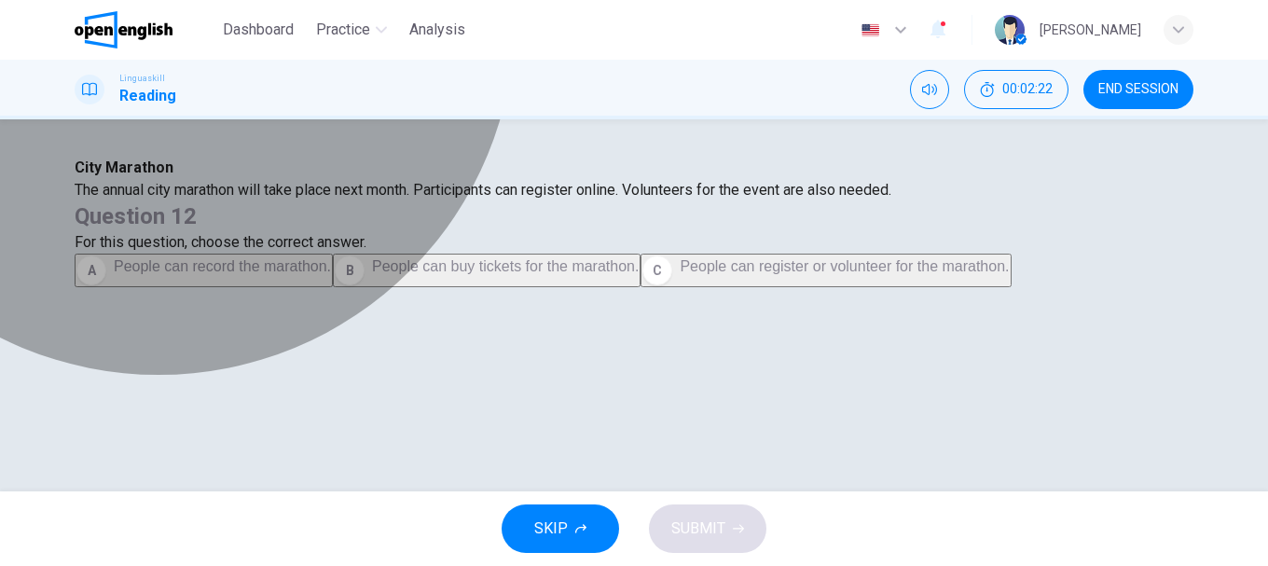
click at [804, 274] on span "People can register or volunteer for the marathon." at bounding box center [844, 266] width 329 height 16
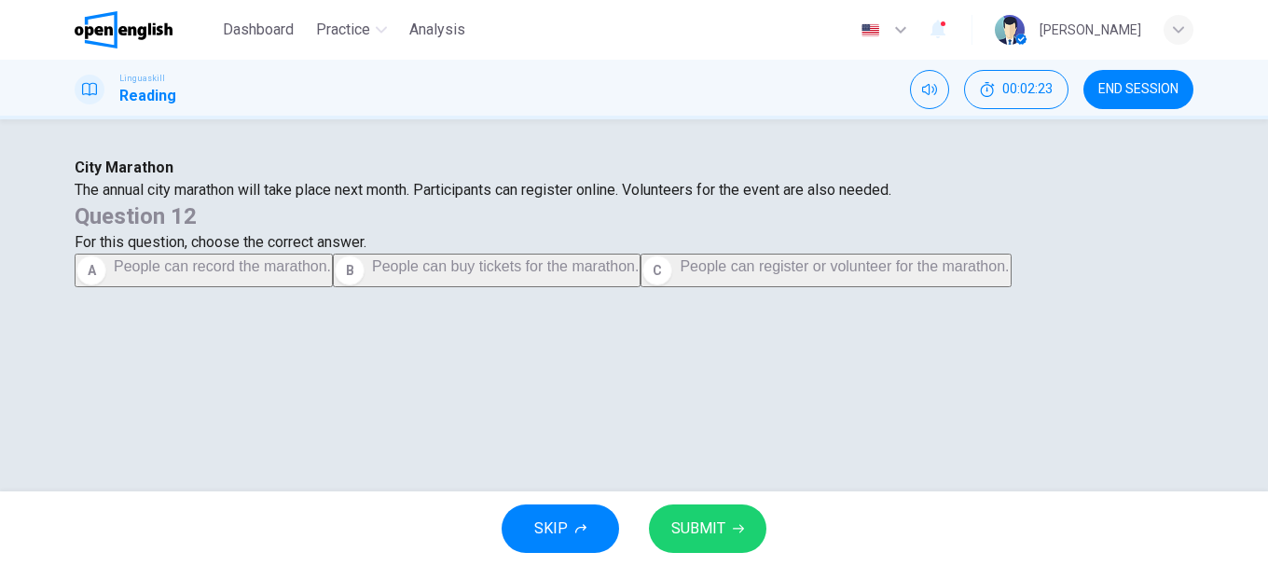
click at [714, 540] on span "SUBMIT" at bounding box center [698, 528] width 54 height 26
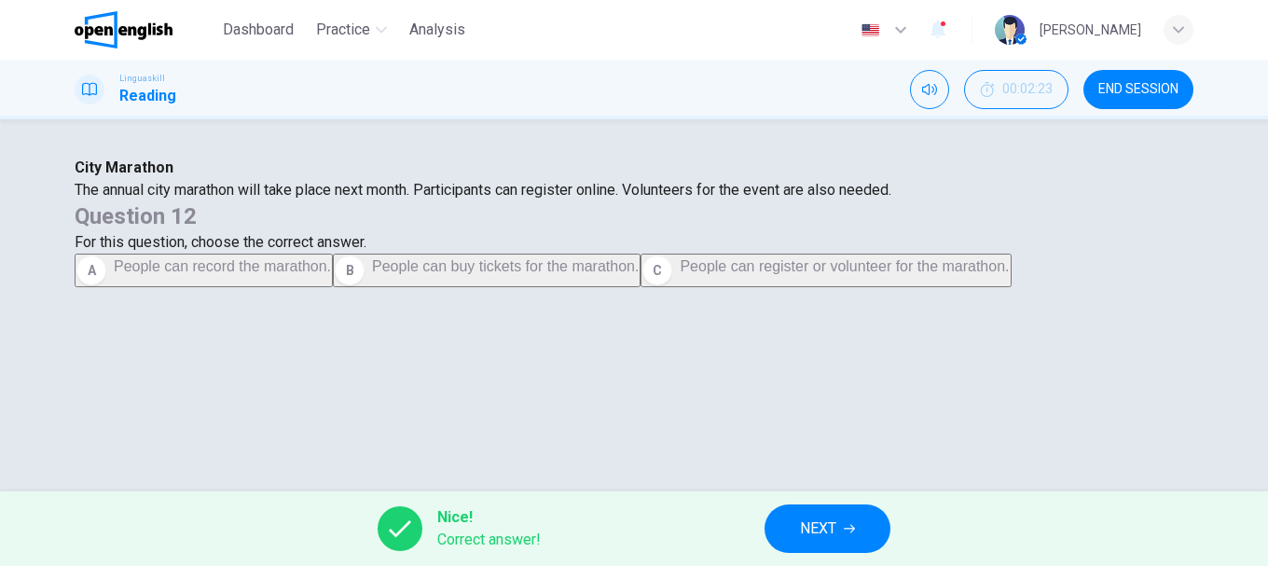
click at [841, 529] on button "NEXT" at bounding box center [827, 528] width 126 height 48
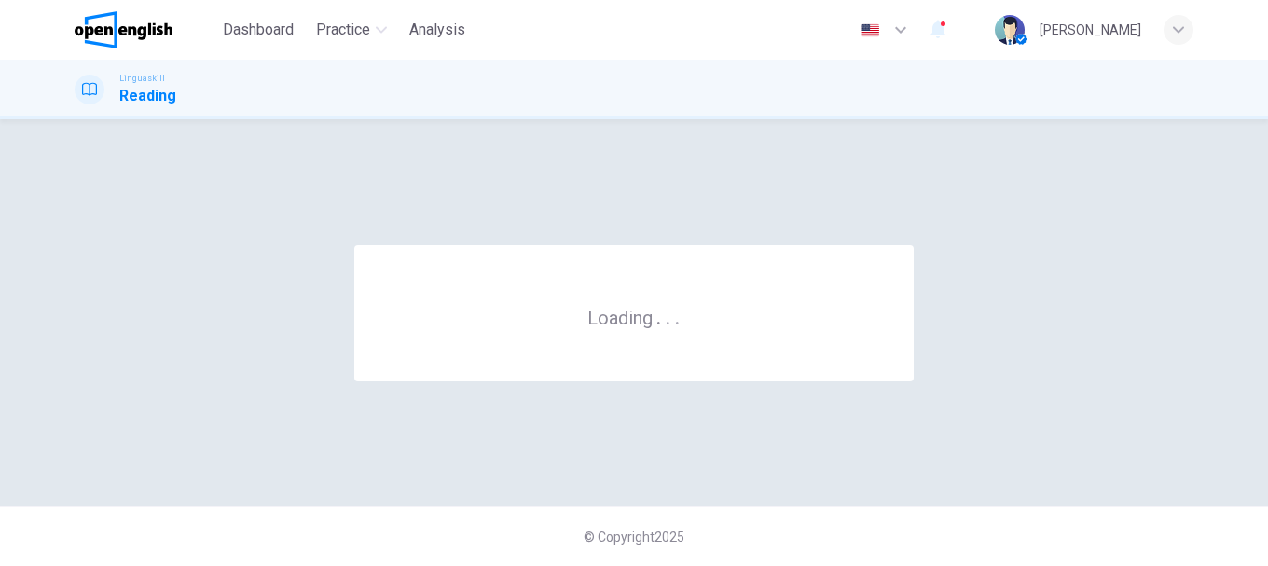
scroll to position [0, 0]
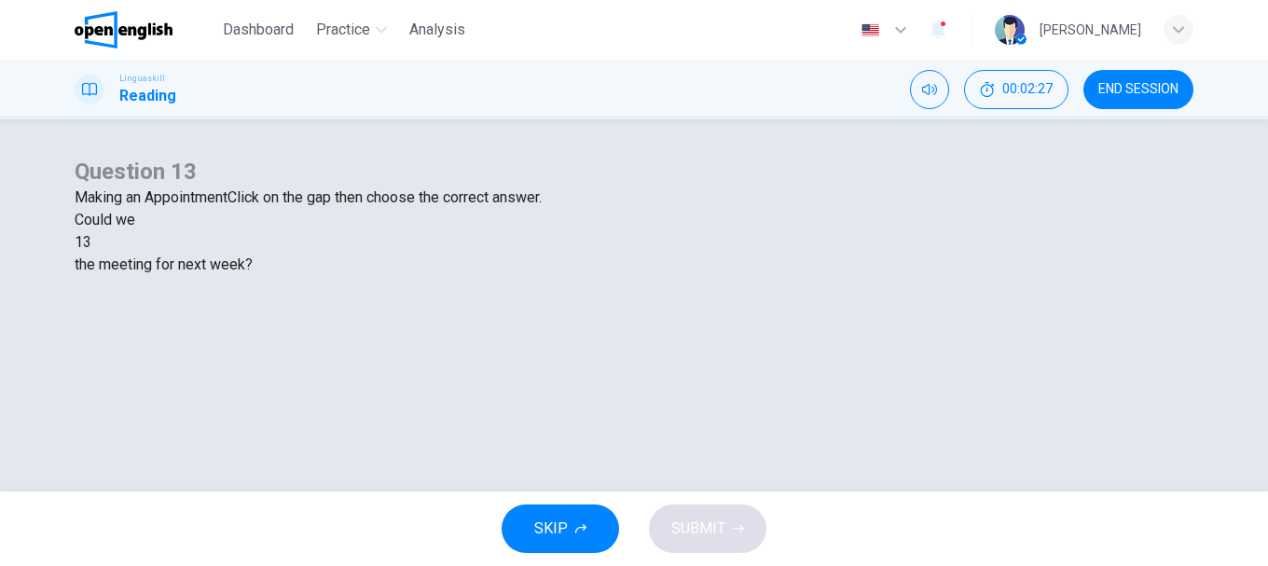
click at [91, 242] on div at bounding box center [91, 242] width 0 height 0
click at [532, 298] on div "arrange" at bounding box center [634, 287] width 1119 height 22
click at [712, 520] on span "SUBMIT" at bounding box center [698, 528] width 54 height 26
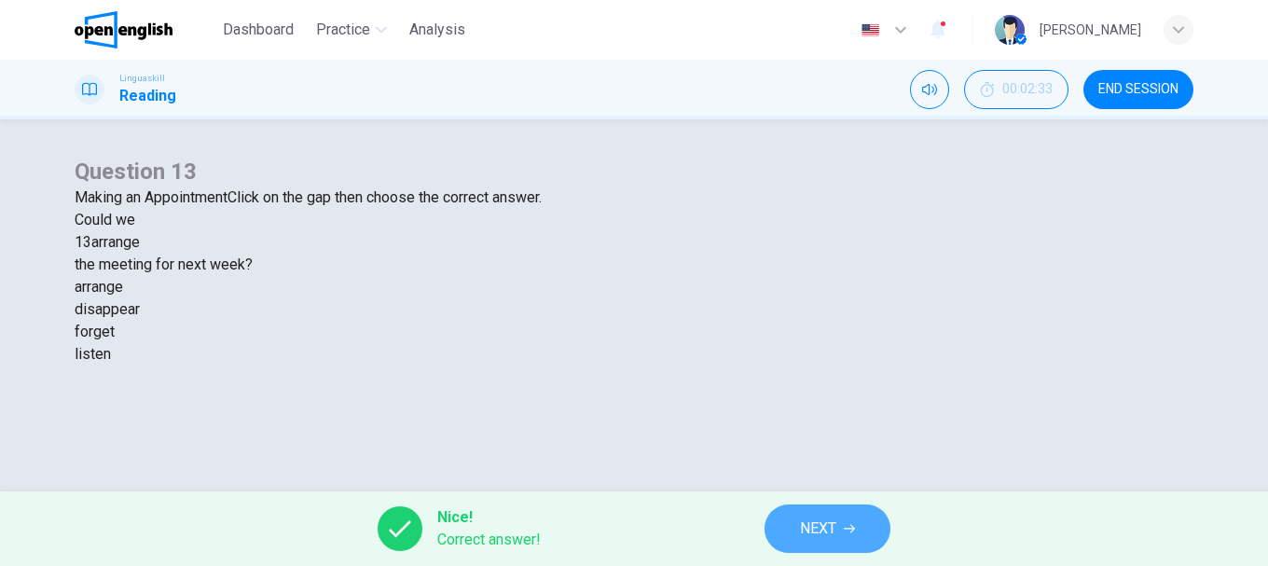
click at [823, 532] on span "NEXT" at bounding box center [818, 528] width 36 height 26
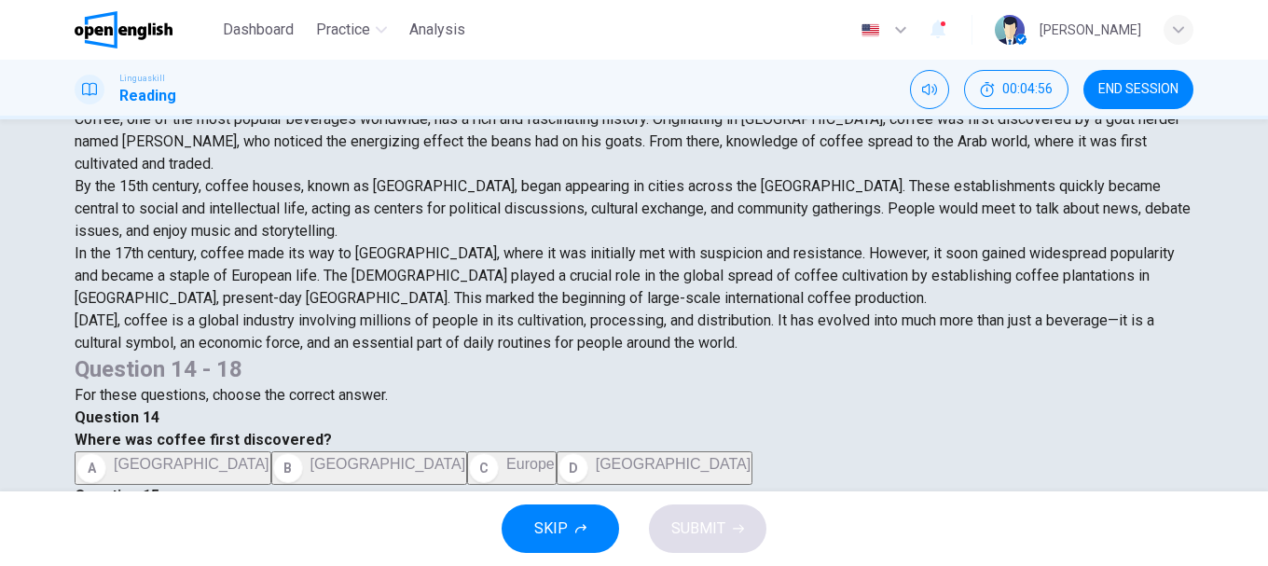
scroll to position [93, 0]
click at [466, 456] on span "Ethiopia" at bounding box center [388, 464] width 156 height 16
click at [800, 534] on span "They started coffee plantations in Java." at bounding box center [778, 542] width 383 height 16
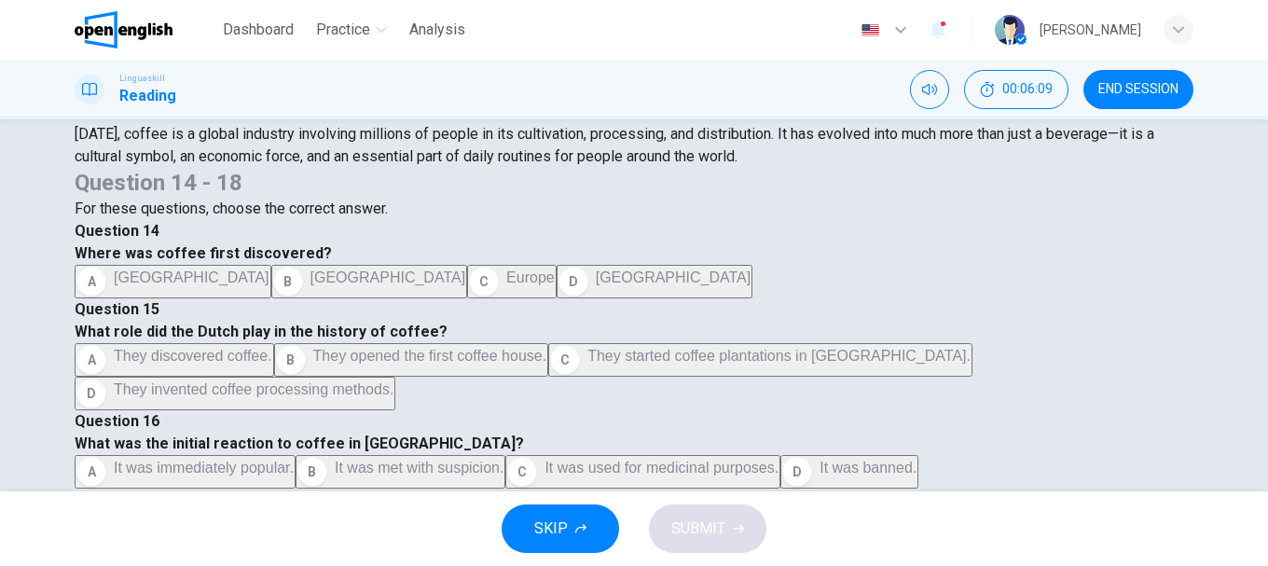
scroll to position [351, 0]
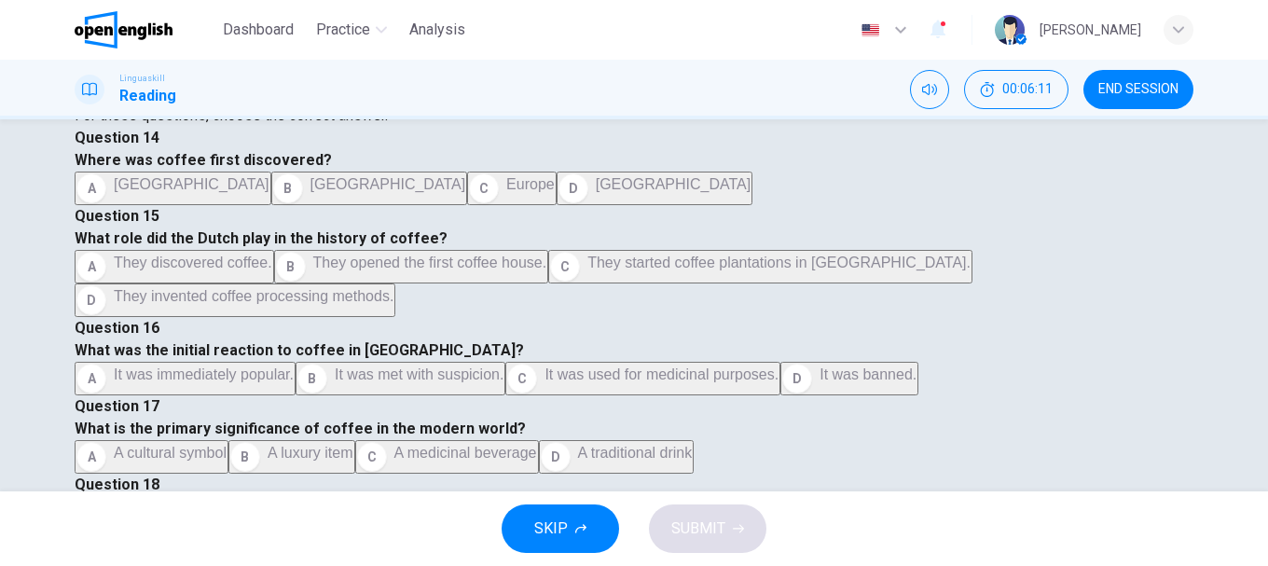
click at [397, 523] on span "They were centers for political discussions." at bounding box center [255, 531] width 283 height 16
click at [735, 523] on icon "button" at bounding box center [738, 528] width 11 height 11
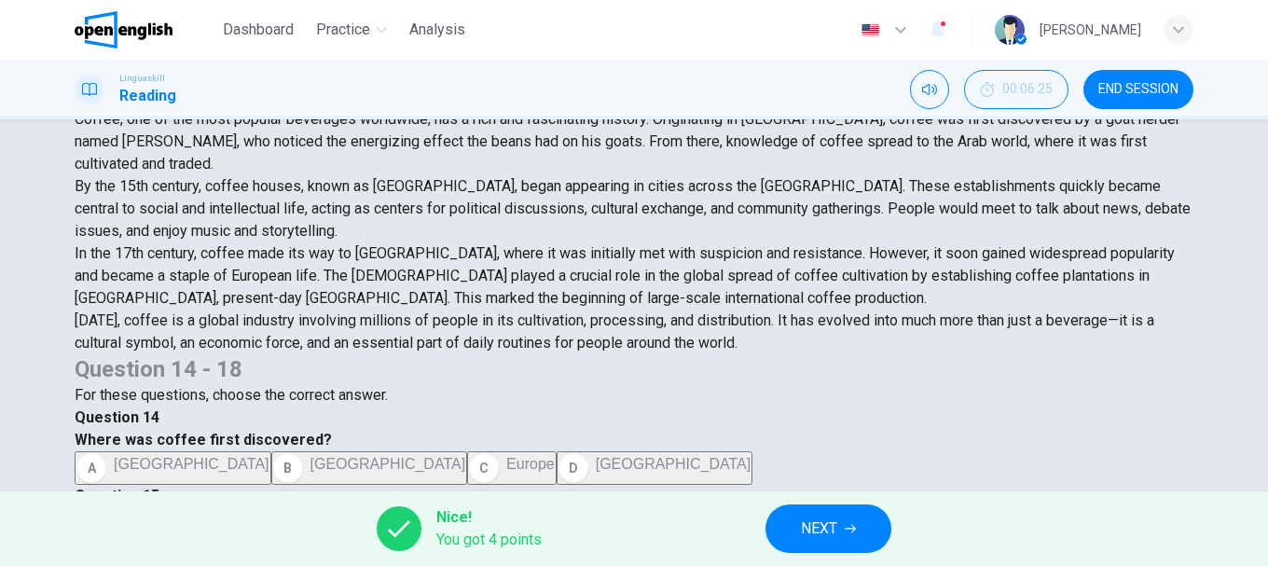
scroll to position [0, 0]
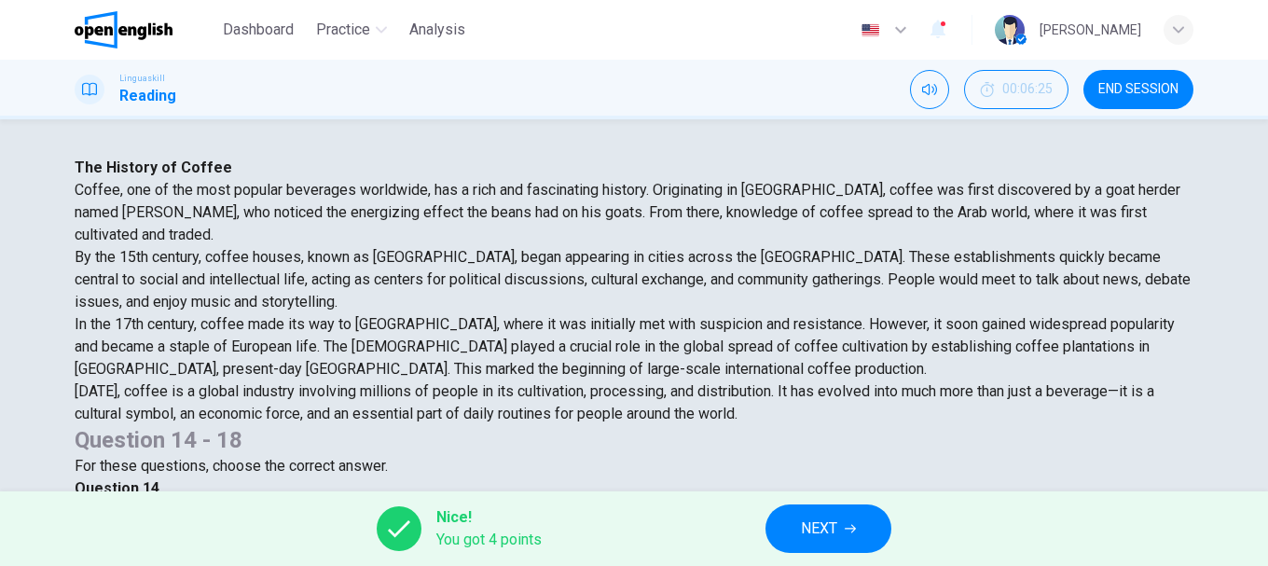
click at [845, 550] on button "NEXT" at bounding box center [828, 528] width 126 height 48
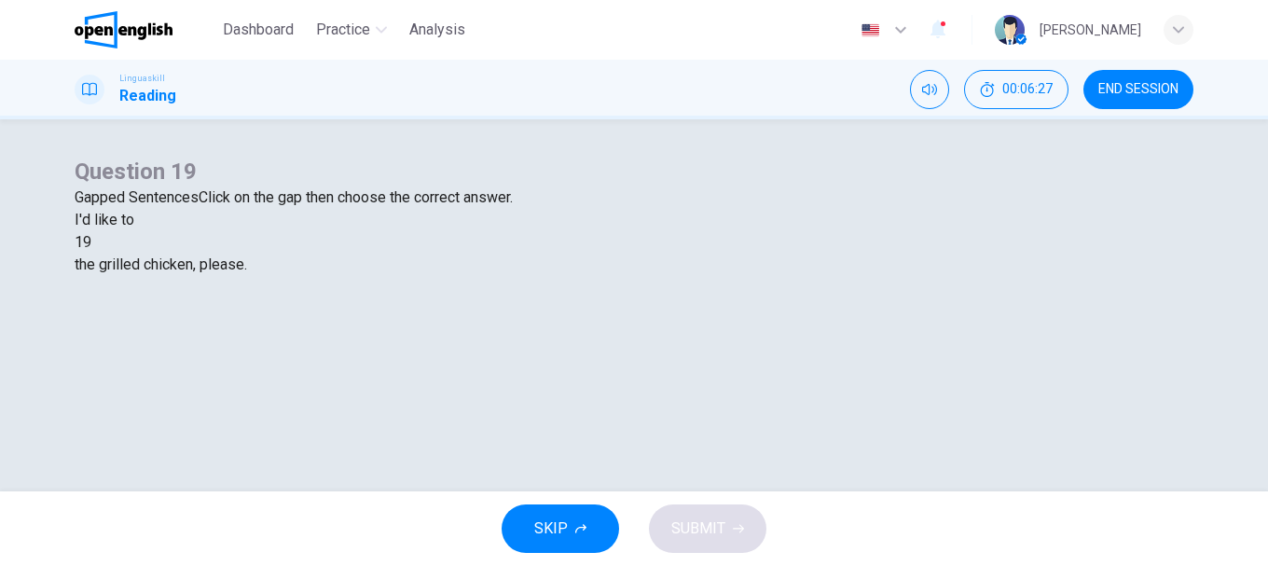
click at [91, 242] on div at bounding box center [91, 242] width 0 height 0
click at [598, 321] on div "have" at bounding box center [634, 309] width 1119 height 22
click at [739, 516] on button "SUBMIT" at bounding box center [707, 528] width 117 height 48
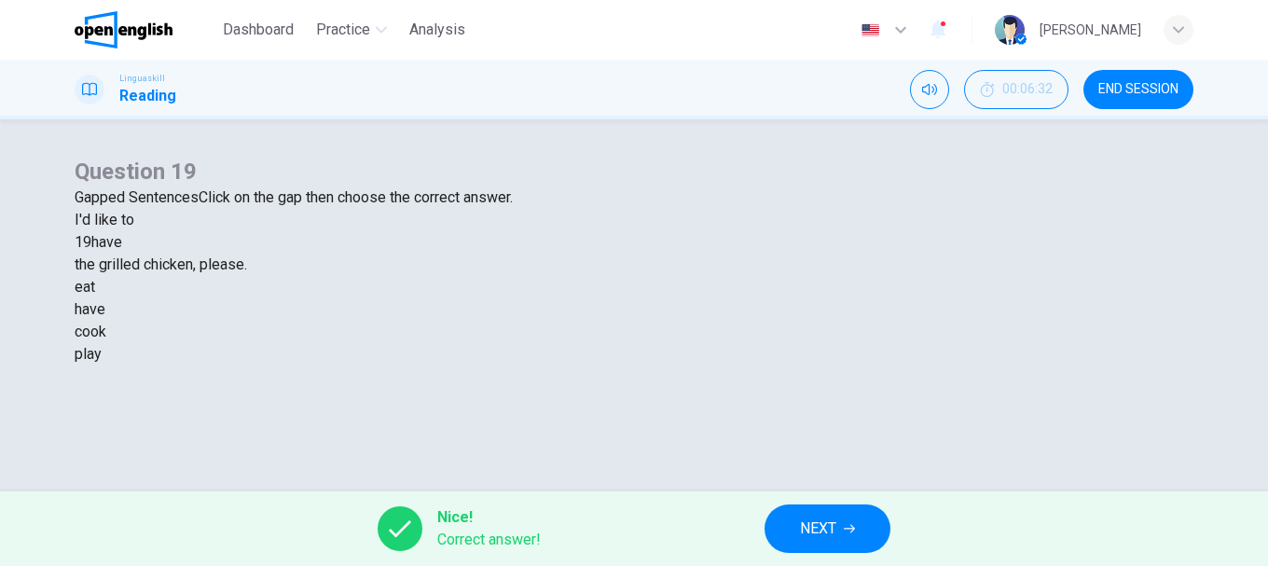
click at [758, 512] on div "Nice! Correct answer! NEXT" at bounding box center [634, 528] width 1268 height 75
click at [820, 522] on span "NEXT" at bounding box center [818, 528] width 36 height 26
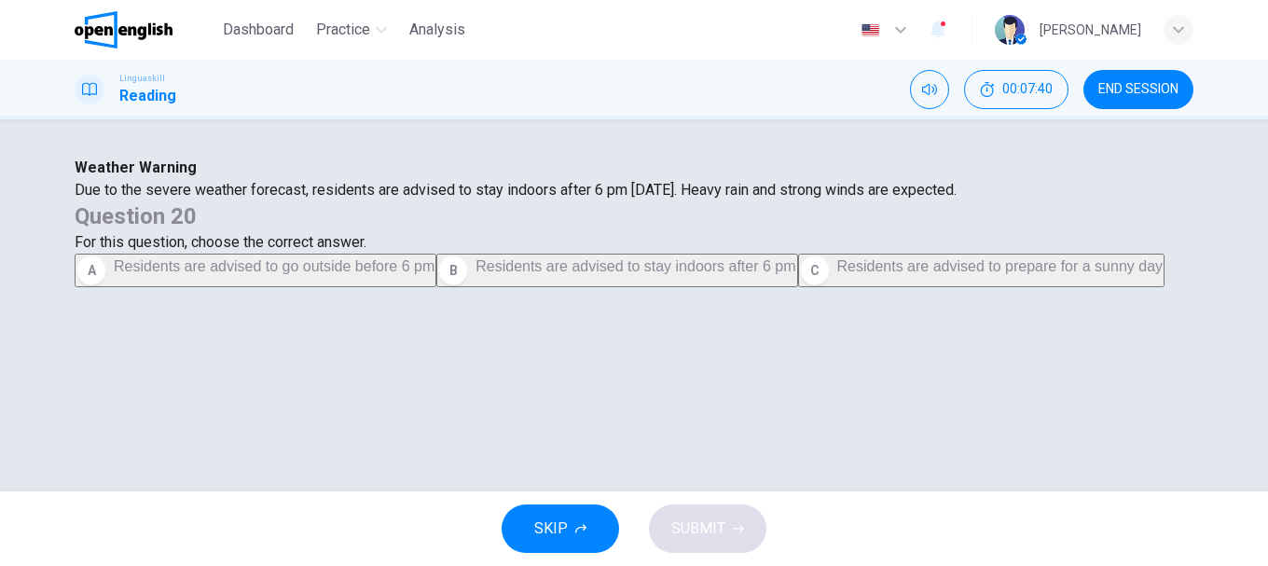
click at [389, 201] on div "Weather Warning Due to the severe weather forecast, residents are advised to st…" at bounding box center [634, 179] width 1119 height 45
click at [482, 201] on div "Weather Warning Due to the severe weather forecast, residents are advised to st…" at bounding box center [634, 179] width 1119 height 45
click at [795, 274] on span "Residents are advised to stay indoors after 6 pm" at bounding box center [635, 266] width 320 height 16
click at [746, 525] on button "SUBMIT" at bounding box center [707, 528] width 117 height 48
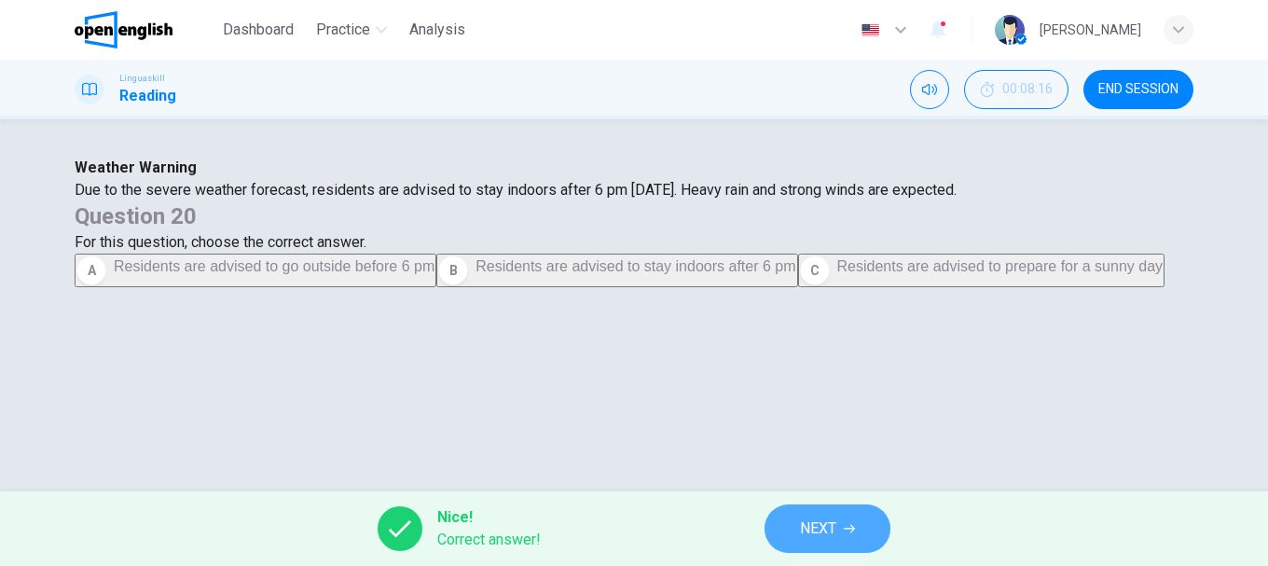
click at [800, 521] on span "NEXT" at bounding box center [818, 528] width 36 height 26
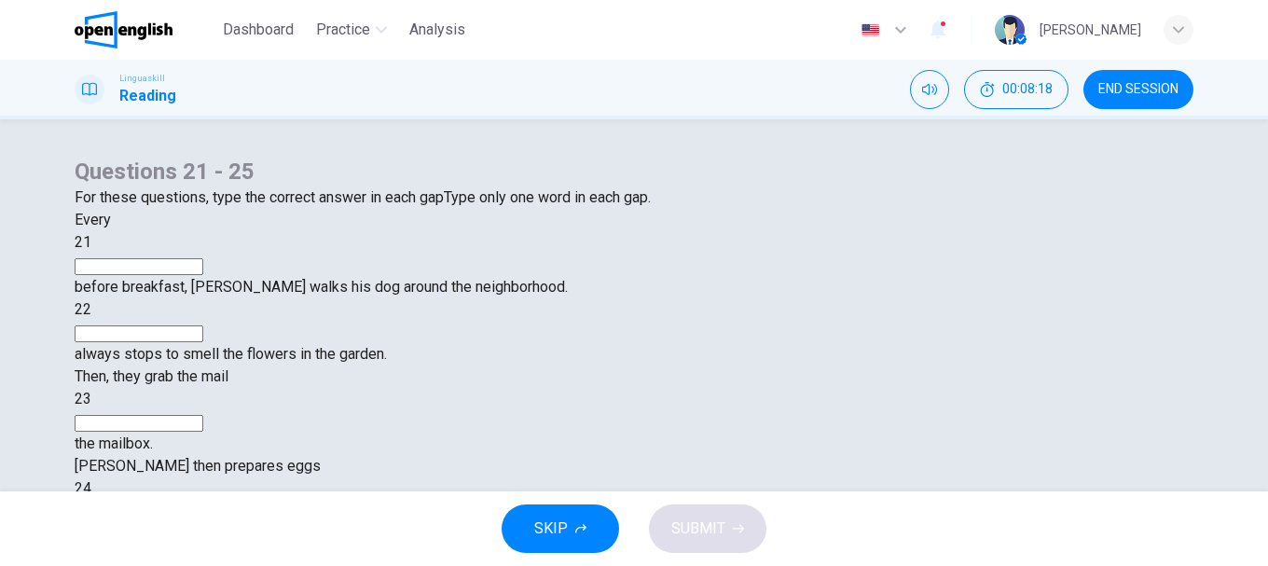
click at [1114, 94] on span "END SESSION" at bounding box center [1138, 89] width 80 height 15
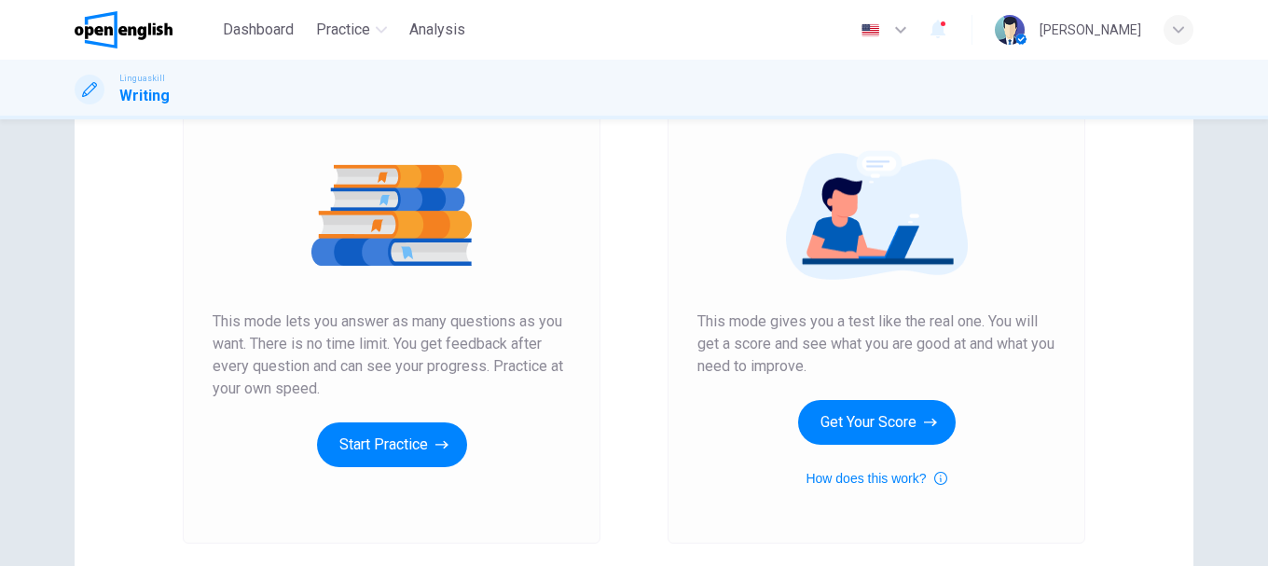
scroll to position [336, 0]
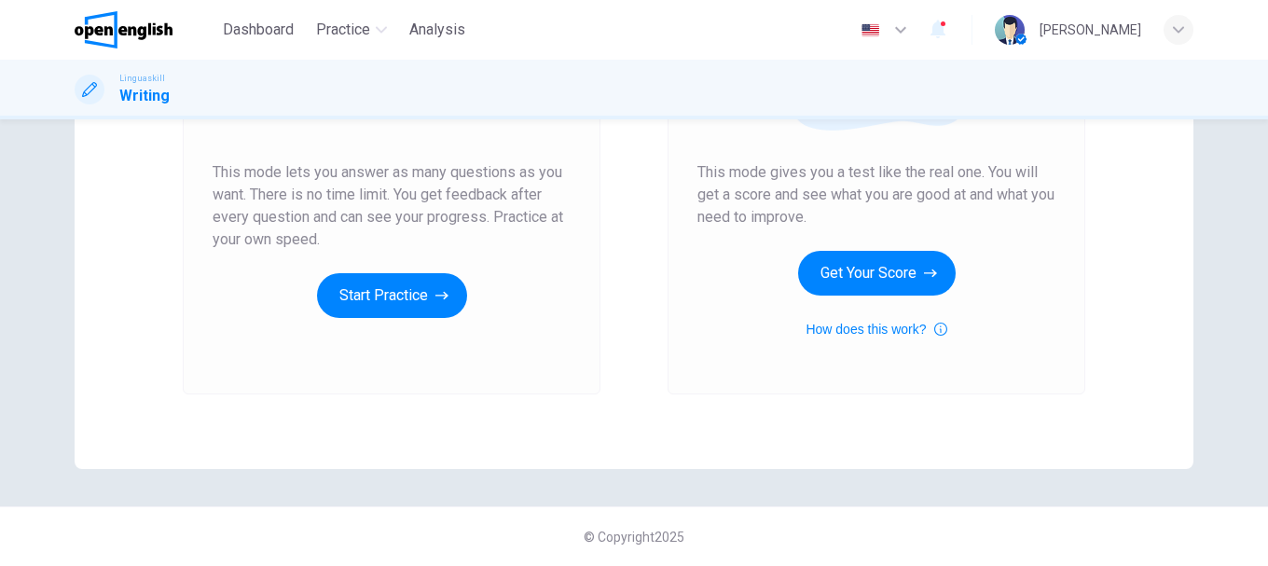
click at [420, 365] on div "Unlimited Practice This mode lets you answer as many questions as you want. The…" at bounding box center [392, 145] width 418 height 499
click at [422, 351] on div "Unlimited Practice This mode lets you answer as many questions as you want. The…" at bounding box center [392, 145] width 418 height 499
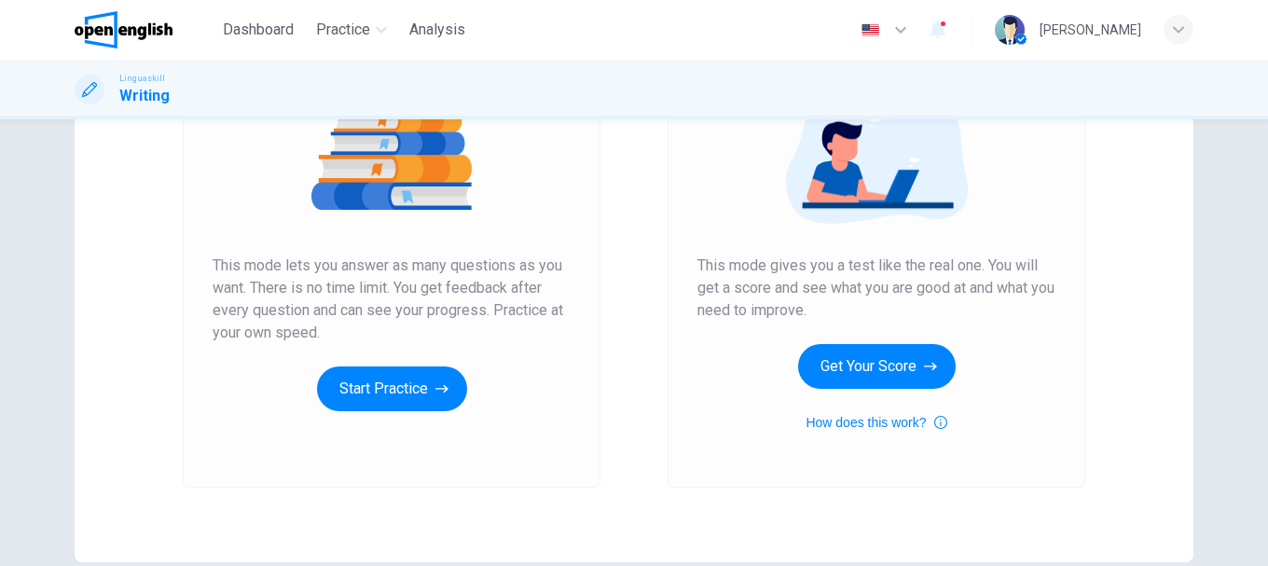
click at [422, 351] on div "Unlimited Practice This mode lets you answer as many questions as you want. The…" at bounding box center [392, 222] width 358 height 377
click at [394, 384] on button "Start Practice" at bounding box center [392, 388] width 150 height 45
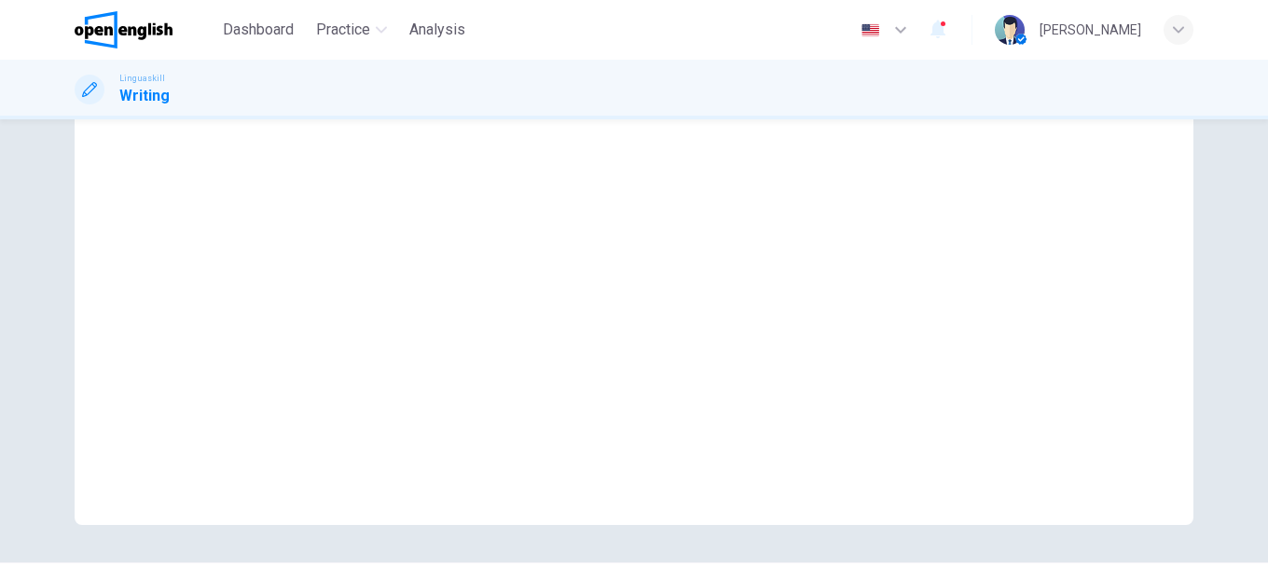
scroll to position [93, 0]
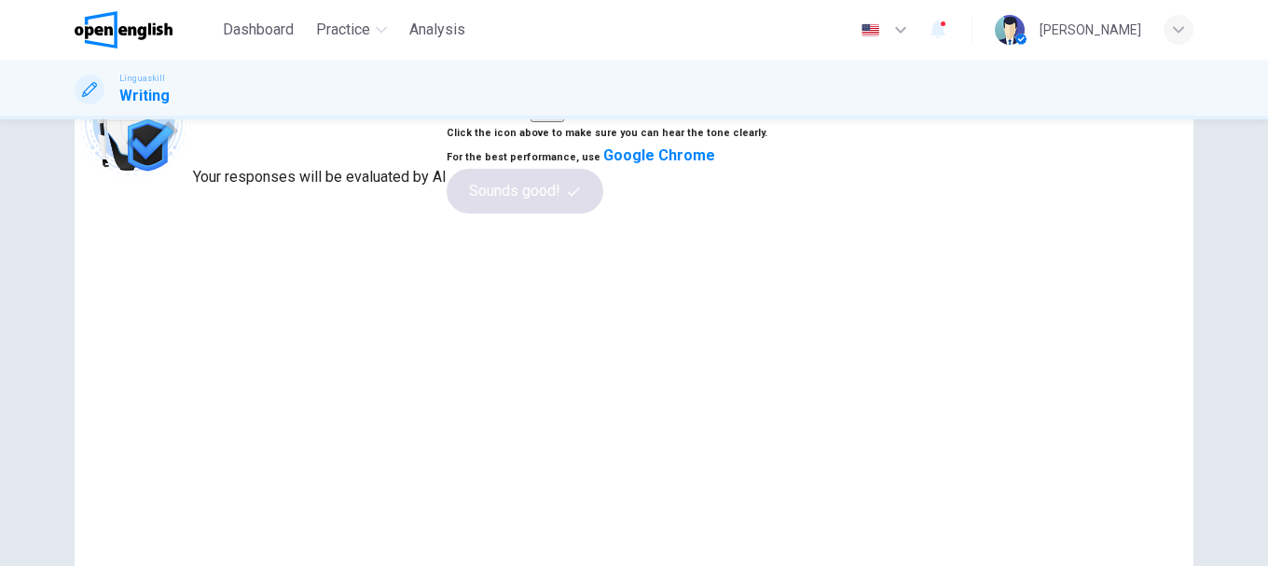
click at [564, 122] on button "button" at bounding box center [547, 104] width 34 height 36
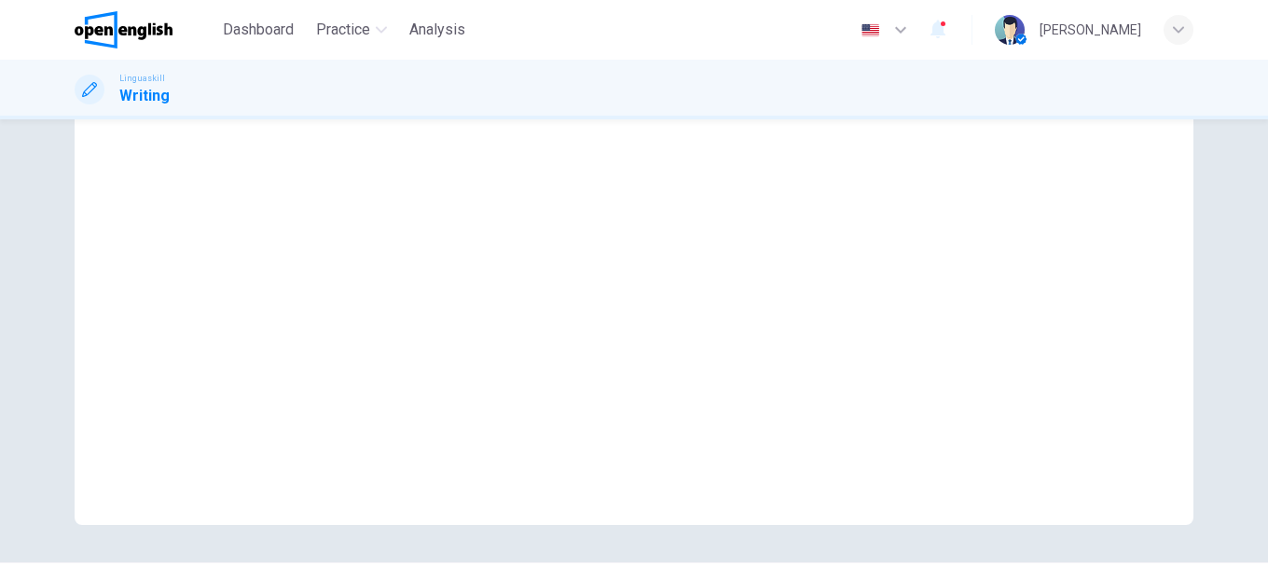
scroll to position [336, 0]
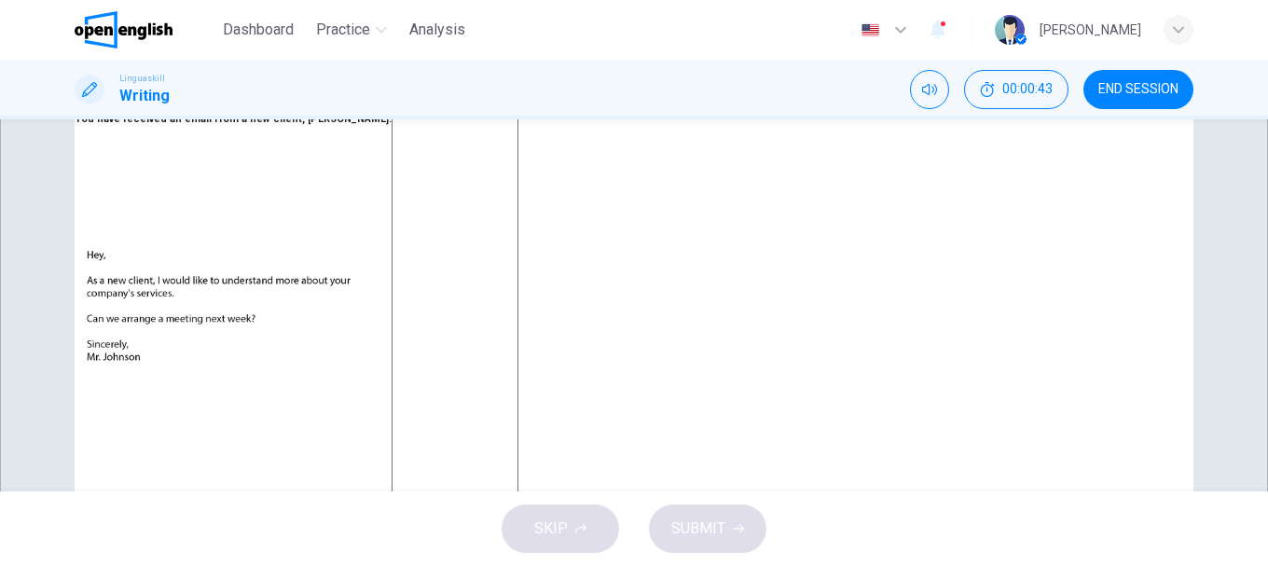
scroll to position [0, 0]
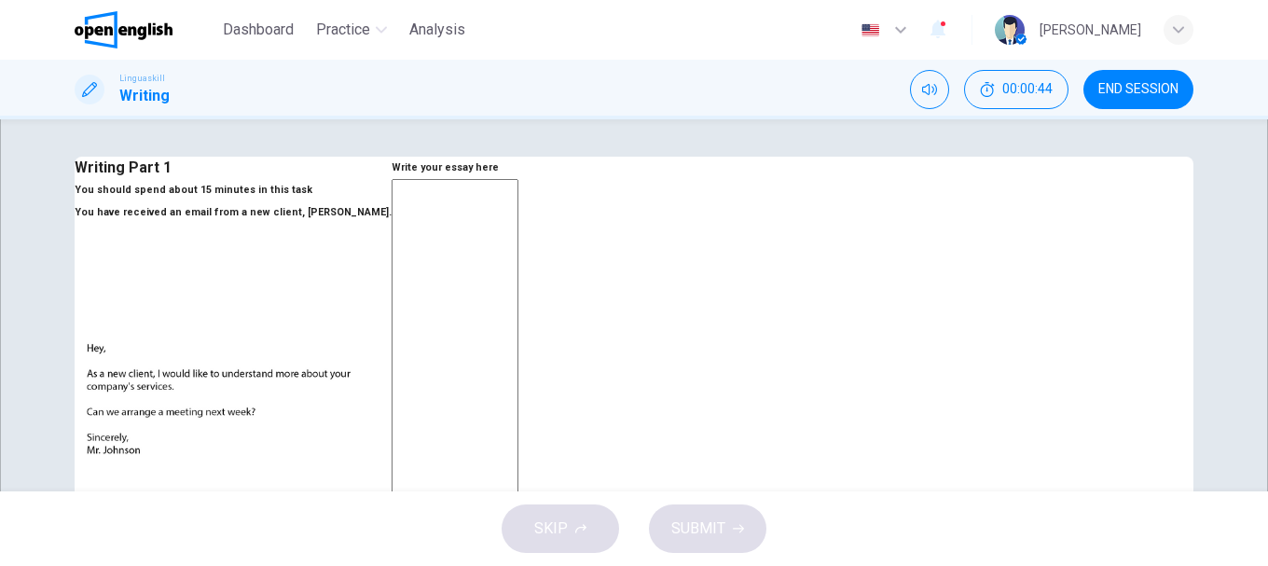
click at [518, 246] on textarea at bounding box center [455, 526] width 127 height 695
type textarea "*"
type textarea "**"
type textarea "*"
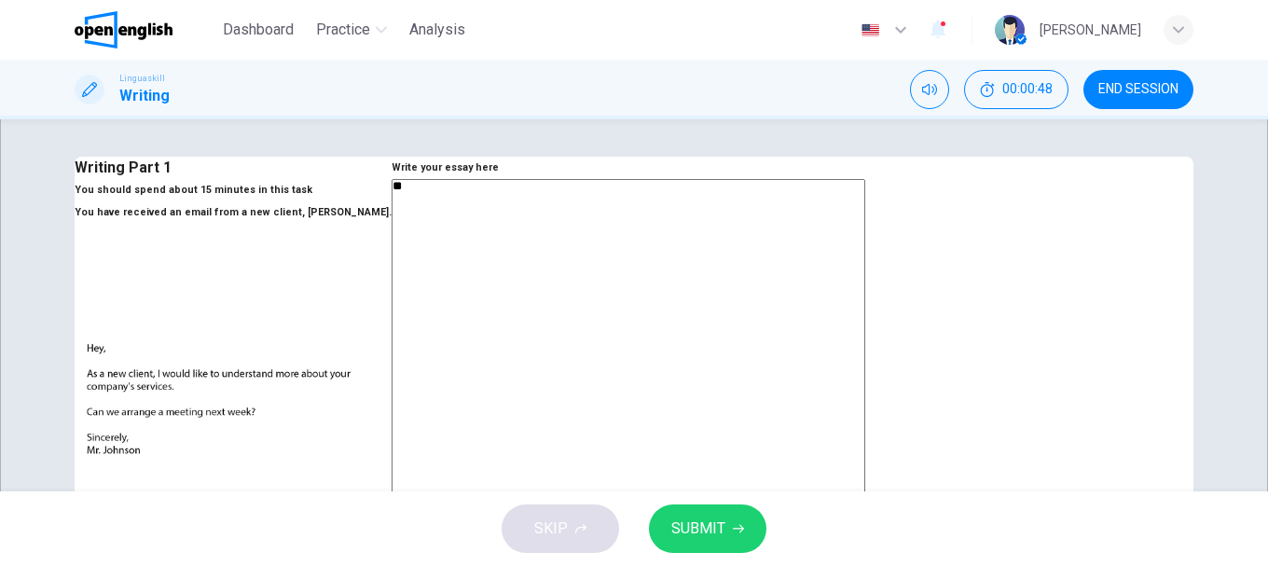
type textarea "***"
type textarea "*"
type textarea "****"
type textarea "*"
type textarea "***"
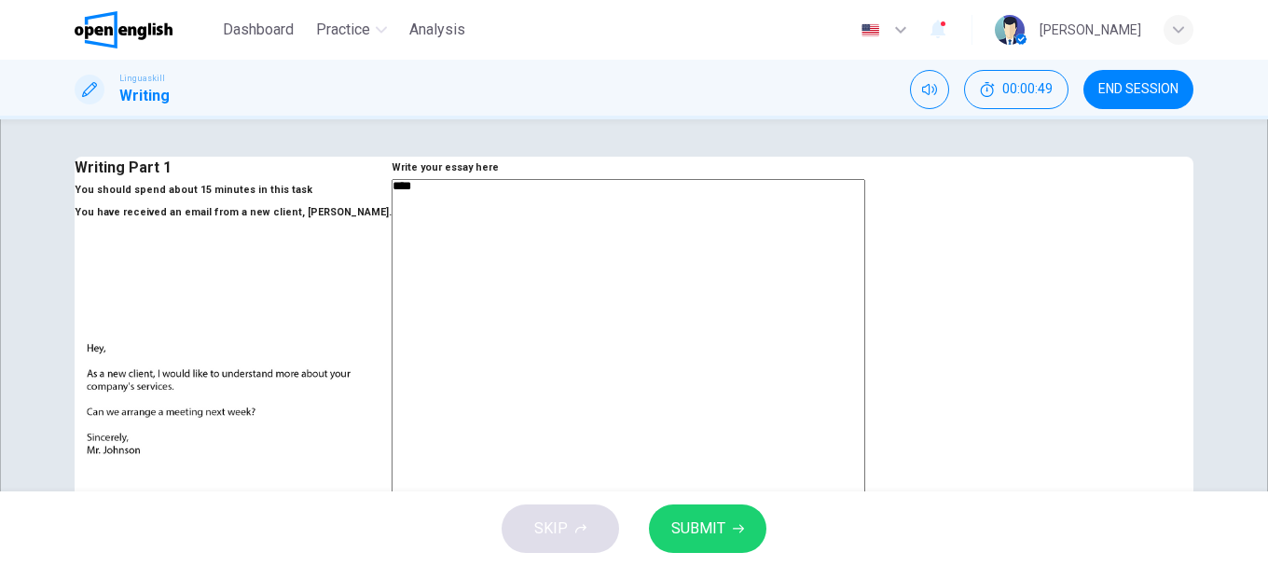
type textarea "*"
type textarea "**"
type textarea "*"
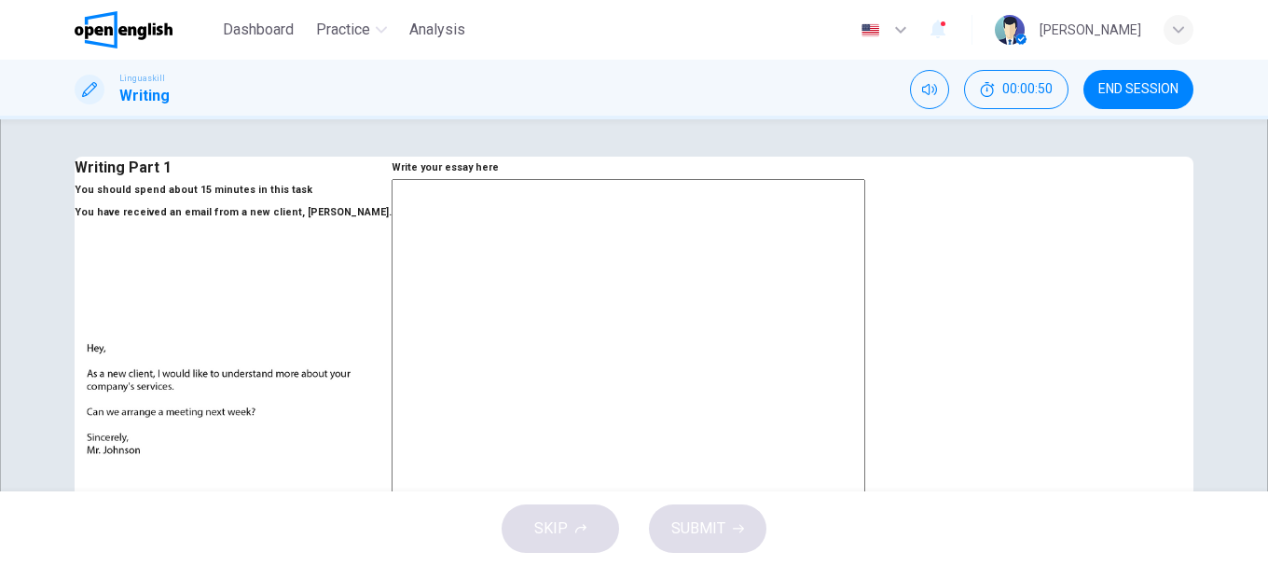
type textarea "*"
type textarea "**"
type textarea "*"
type textarea "***"
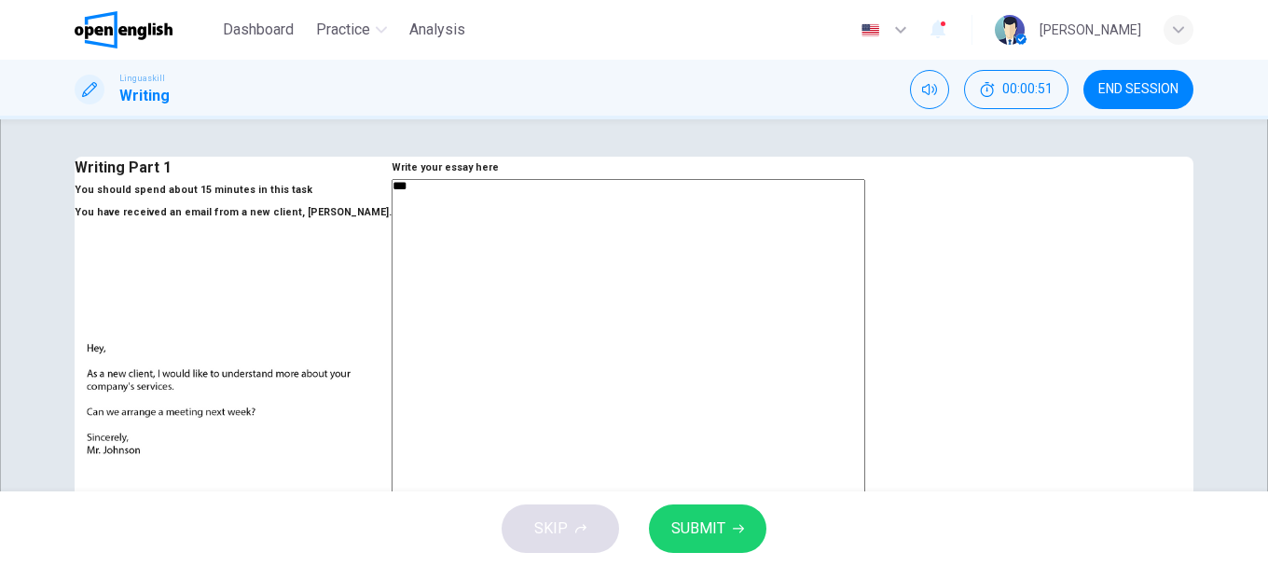
type textarea "*"
type textarea "****"
type textarea "*"
type textarea "*****"
type textarea "*"
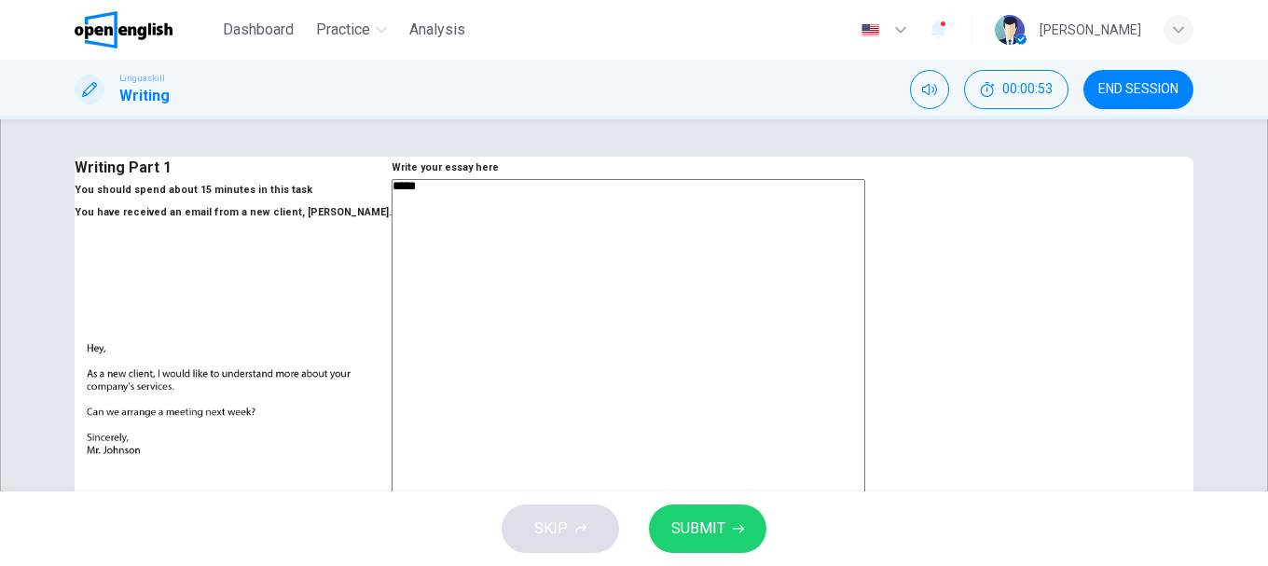
type textarea "******"
type textarea "*"
type textarea "*****"
type textarea "*"
type textarea "****"
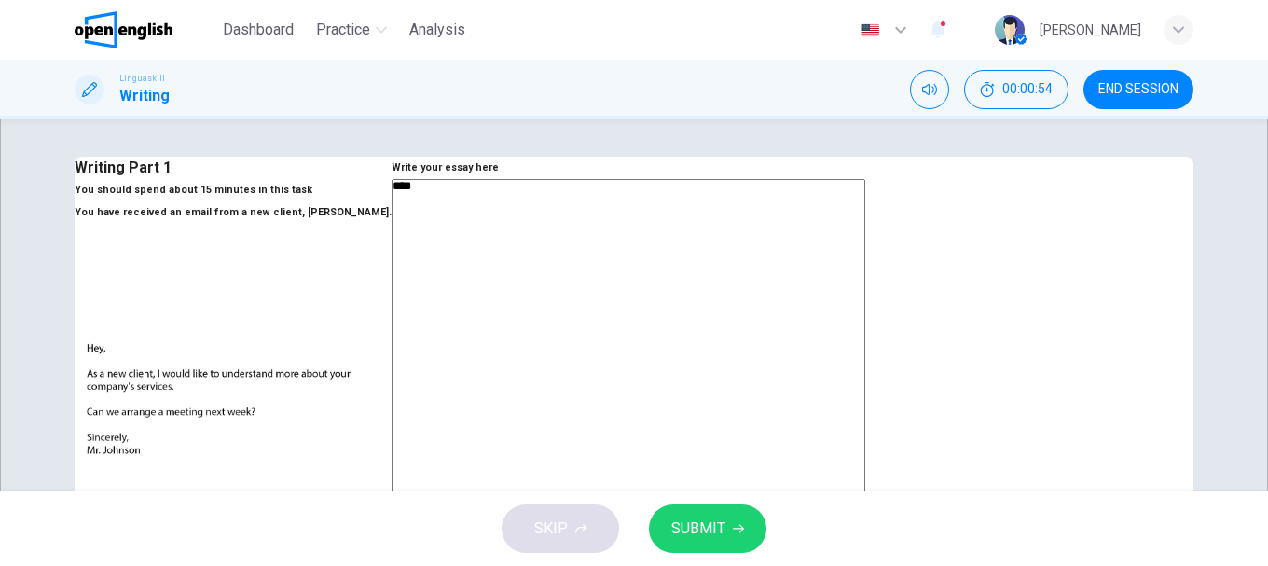
type textarea "*"
type textarea "***"
type textarea "*"
type textarea "****"
type textarea "*"
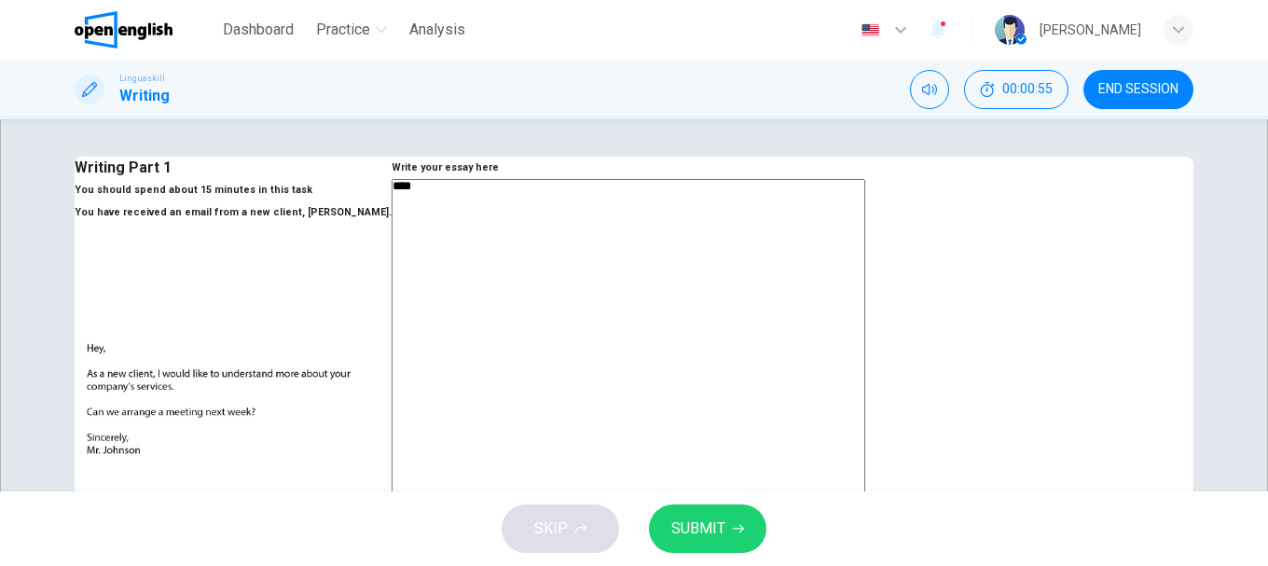
type textarea "*****"
type textarea "*"
type textarea "******"
type textarea "*"
type textarea "*******"
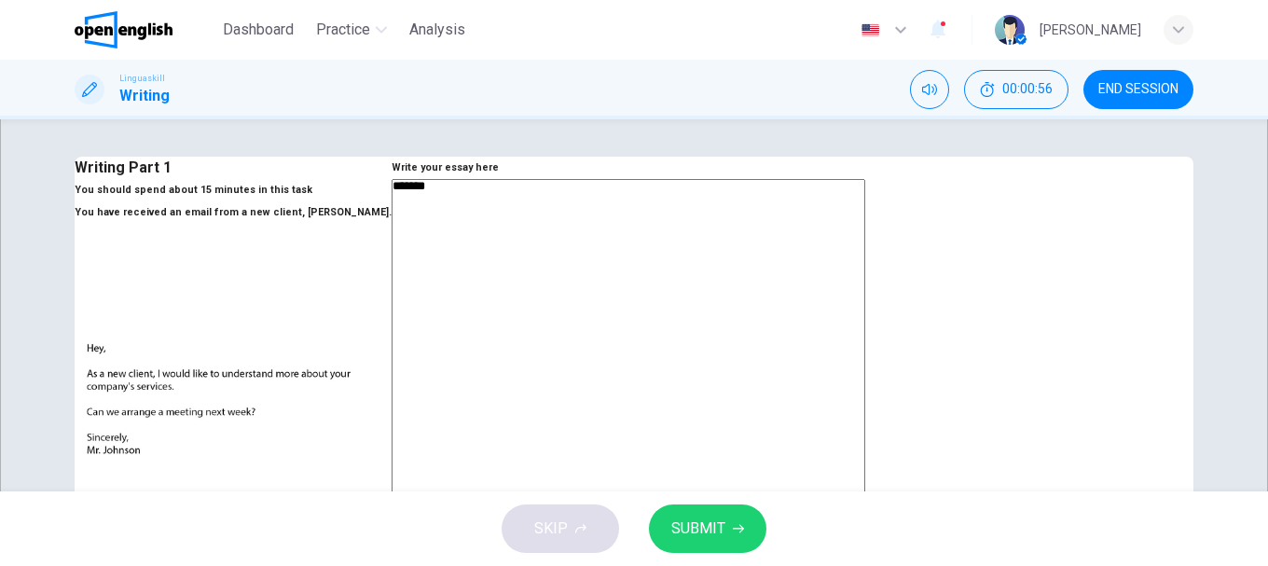
type textarea "*"
type textarea "********"
type textarea "*"
type textarea "*********"
type textarea "*"
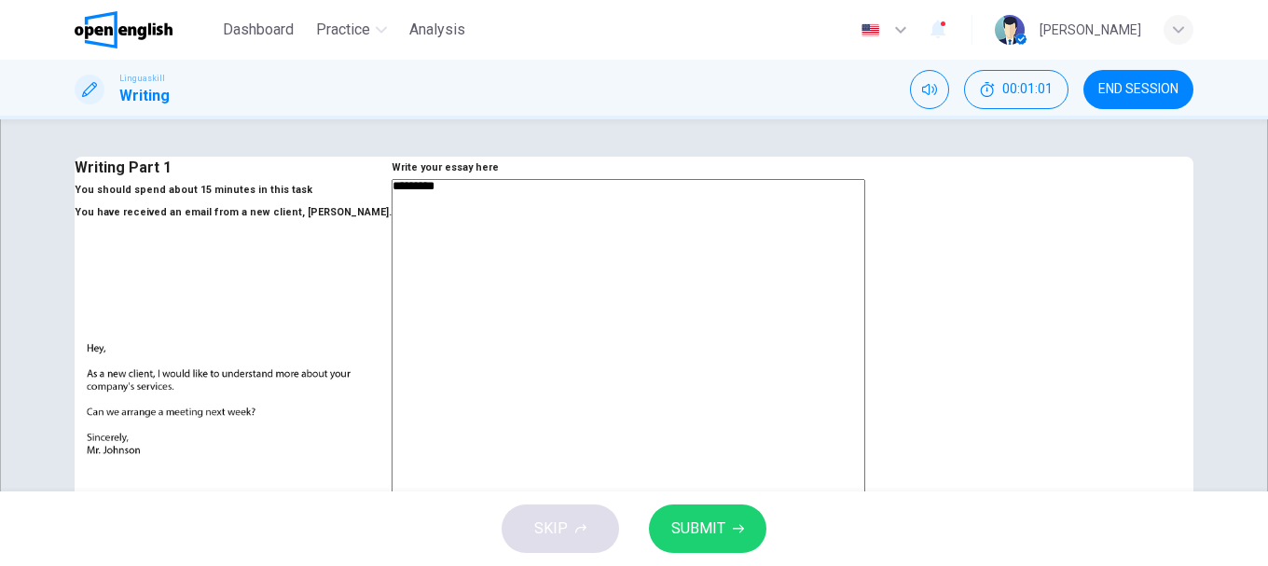
type textarea "*********"
type textarea "*"
type textarea "**********"
type textarea "*"
type textarea "**********"
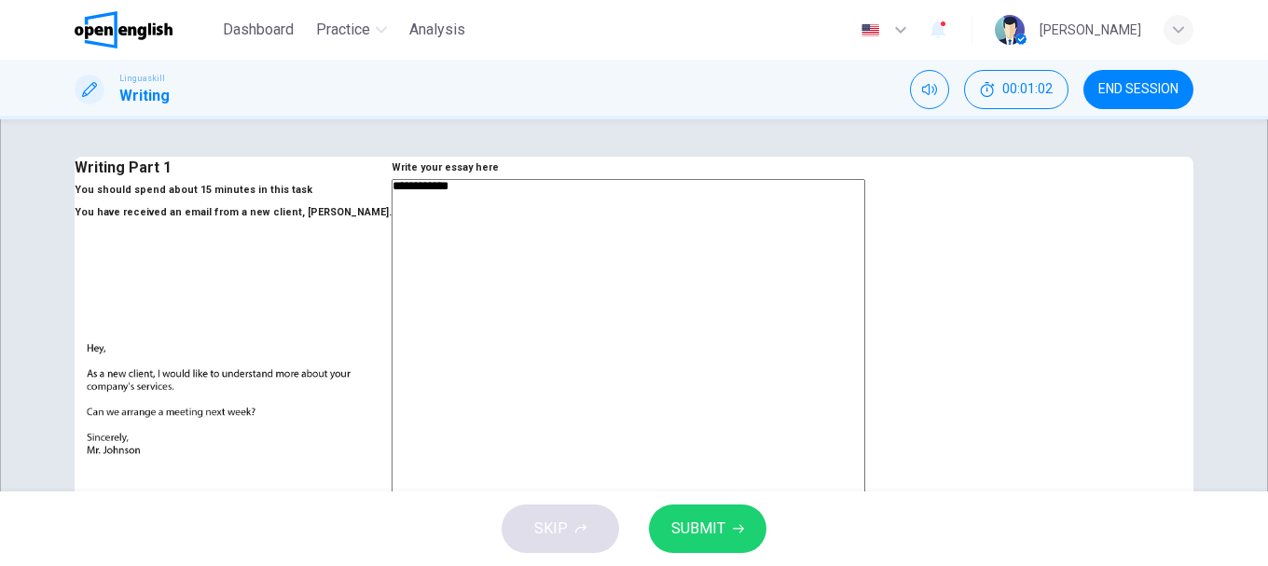
type textarea "*"
type textarea "**********"
type textarea "*"
type textarea "**********"
type textarea "*"
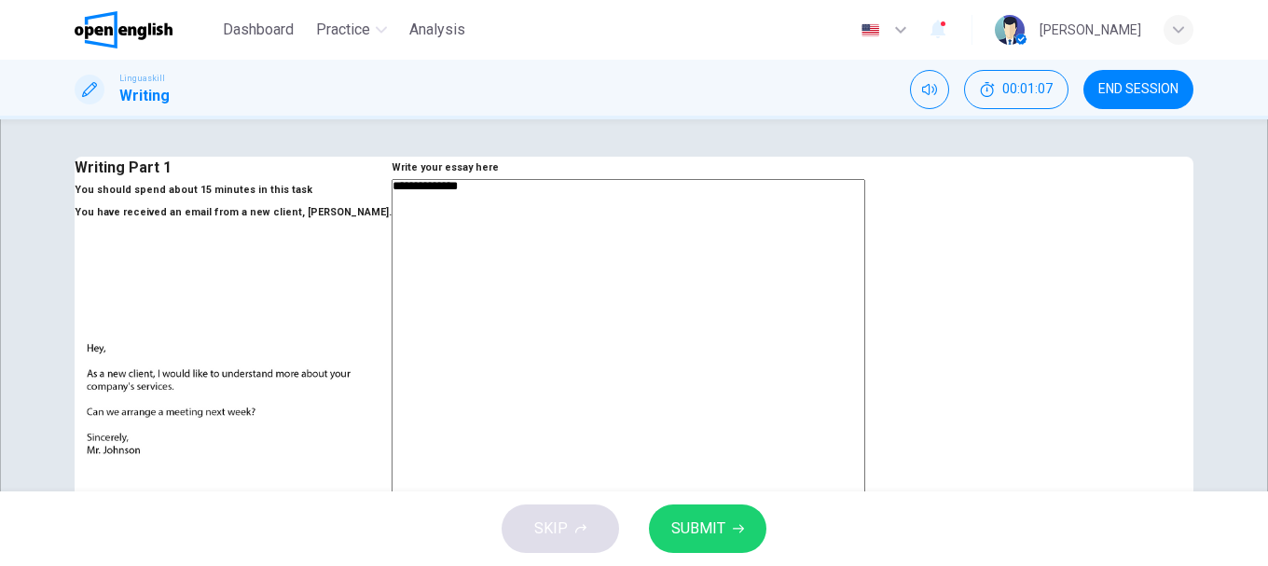
type textarea "**********"
type textarea "*"
type textarea "**********"
type textarea "*"
type textarea "**********"
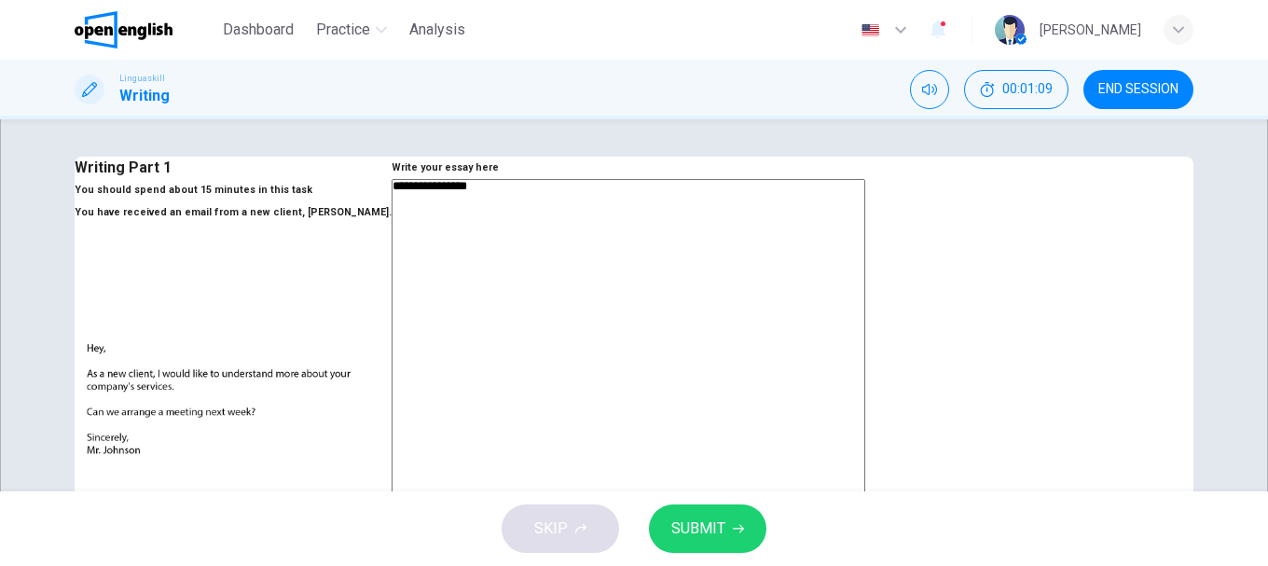
type textarea "*"
type textarea "**********"
type textarea "*"
type textarea "**********"
type textarea "*"
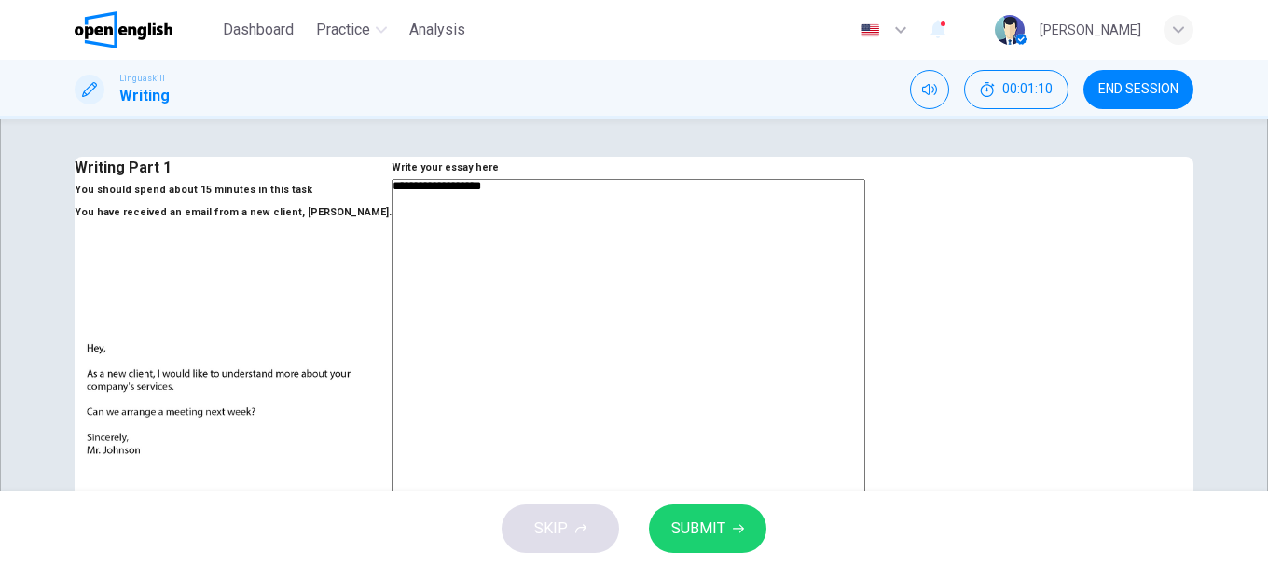
type textarea "**********"
type textarea "*"
type textarea "**********"
type textarea "*"
type textarea "**********"
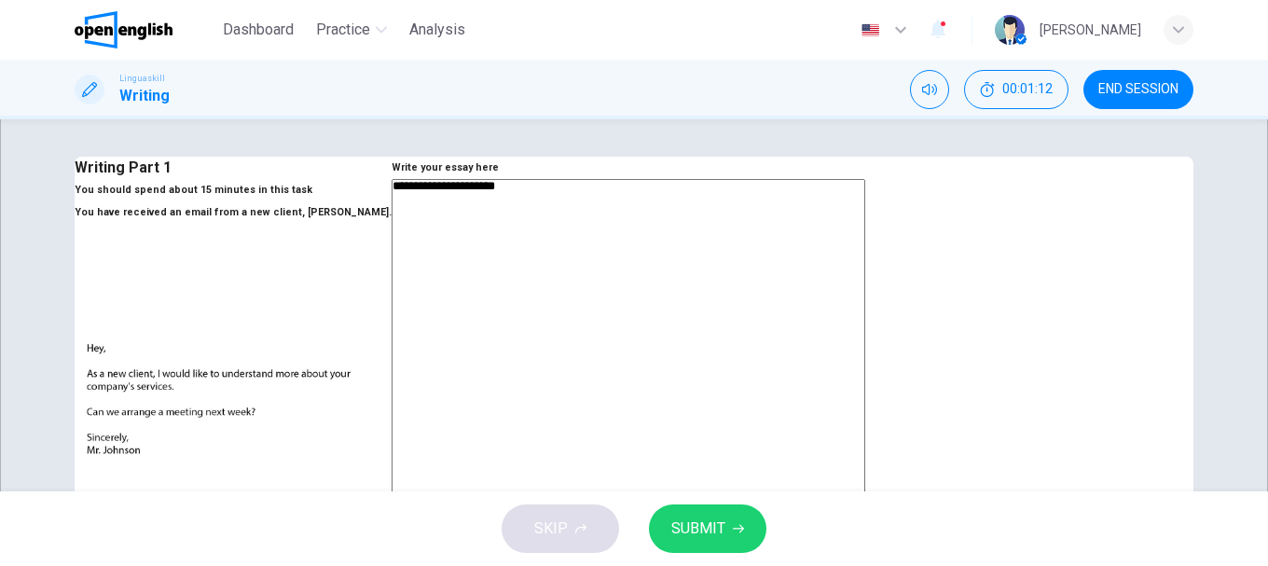
type textarea "*"
type textarea "**********"
type textarea "*"
type textarea "**********"
type textarea "*"
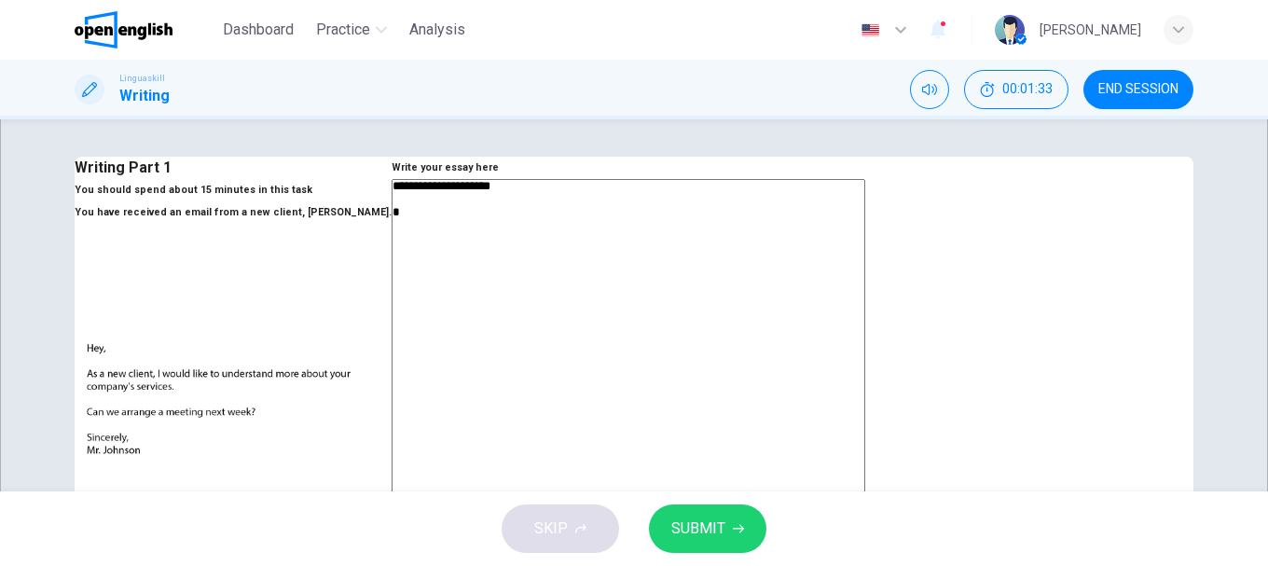
type textarea "**********"
type textarea "*"
type textarea "**********"
type textarea "*"
type textarea "**********"
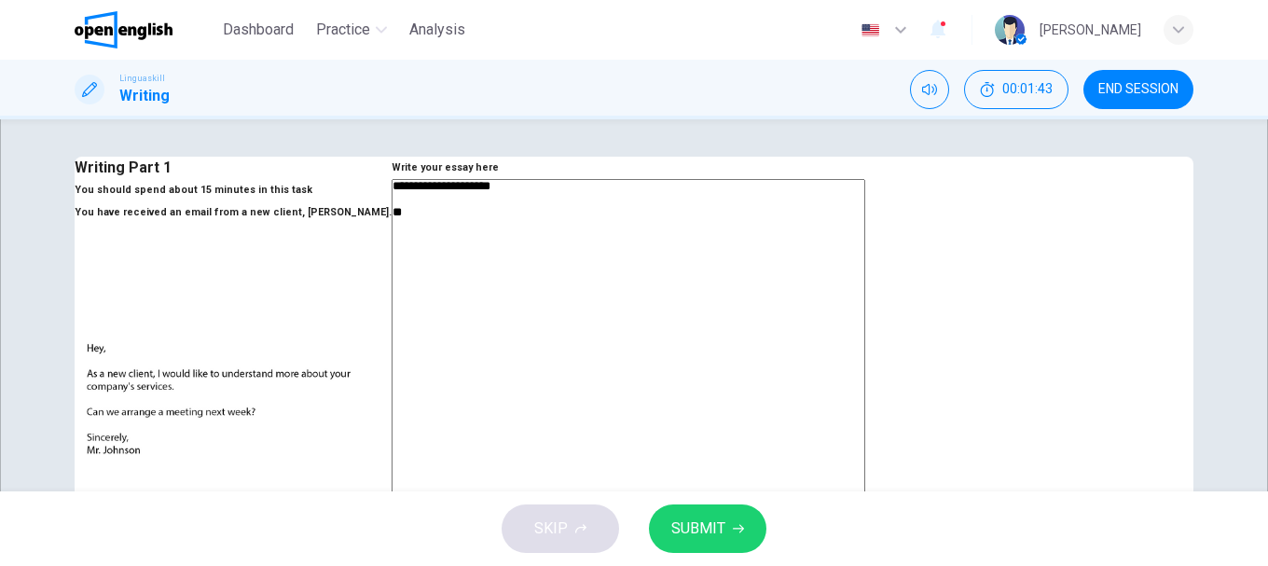
type textarea "*"
type textarea "**********"
type textarea "*"
type textarea "**********"
type textarea "*"
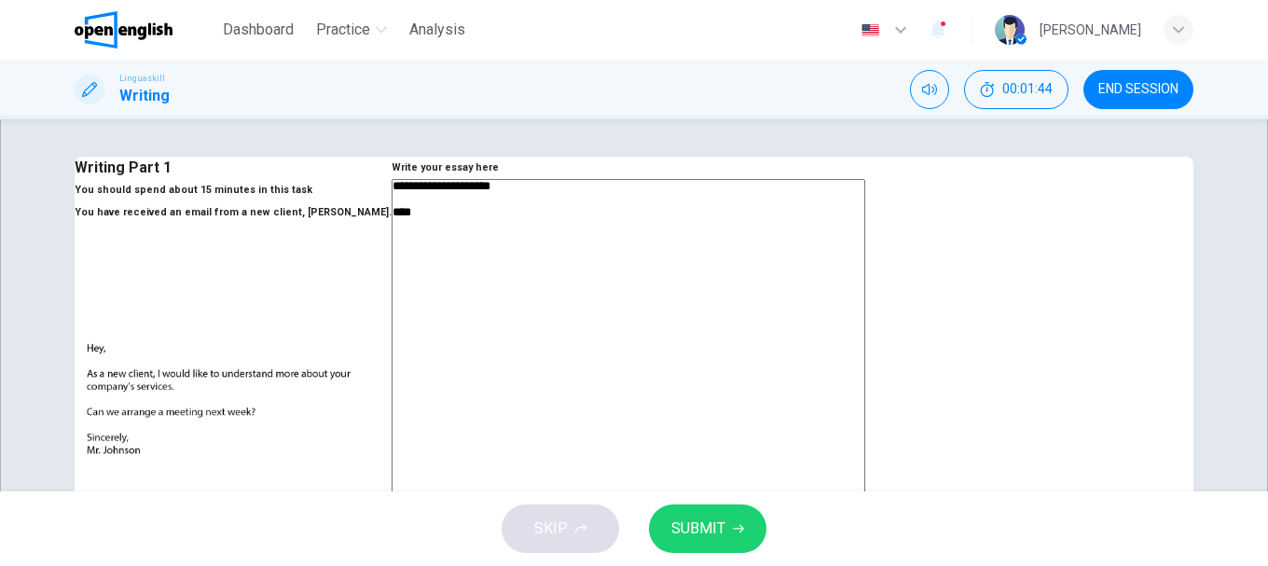
type textarea "**********"
type textarea "*"
type textarea "**********"
type textarea "*"
type textarea "**********"
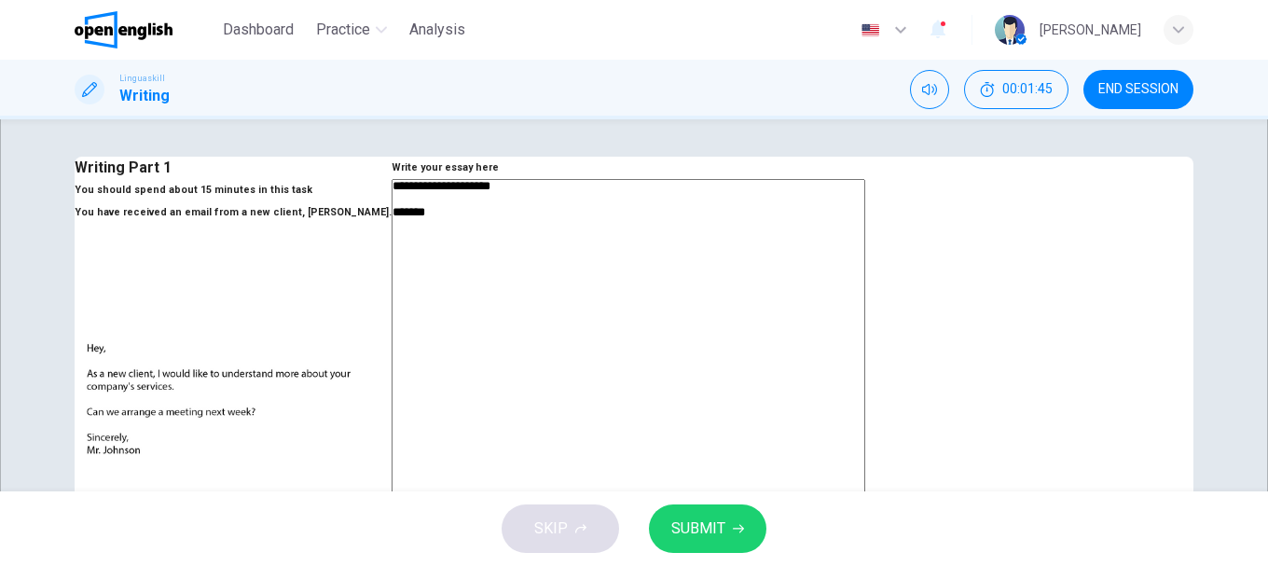
type textarea "*"
type textarea "**********"
type textarea "*"
type textarea "**********"
type textarea "*"
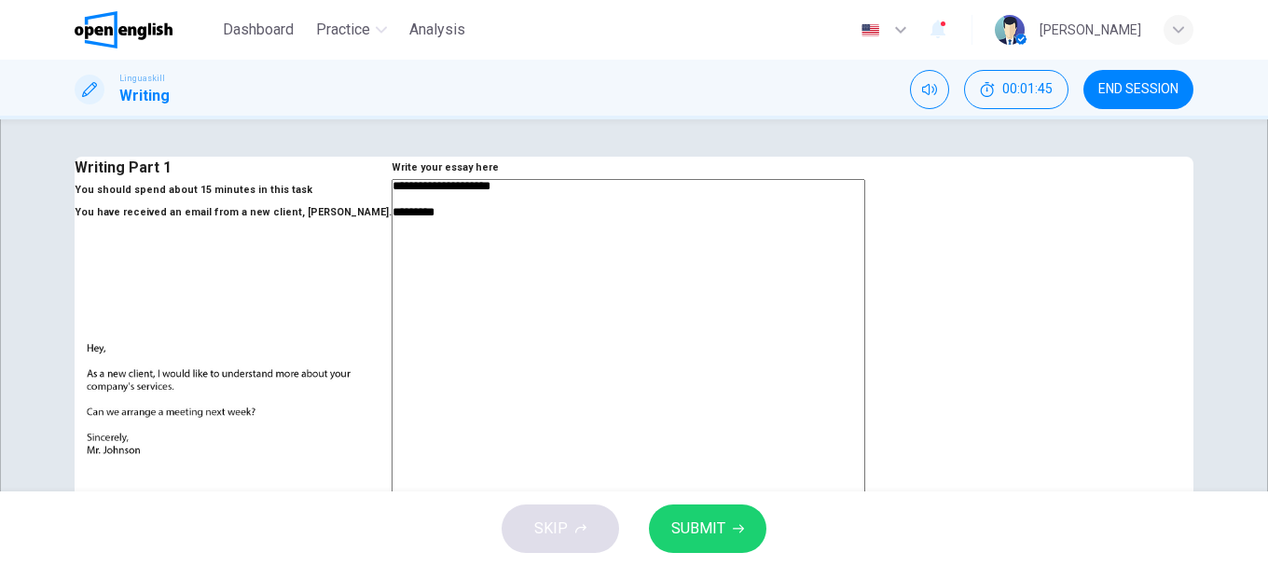
type textarea "**********"
type textarea "*"
type textarea "**********"
type textarea "*"
type textarea "**********"
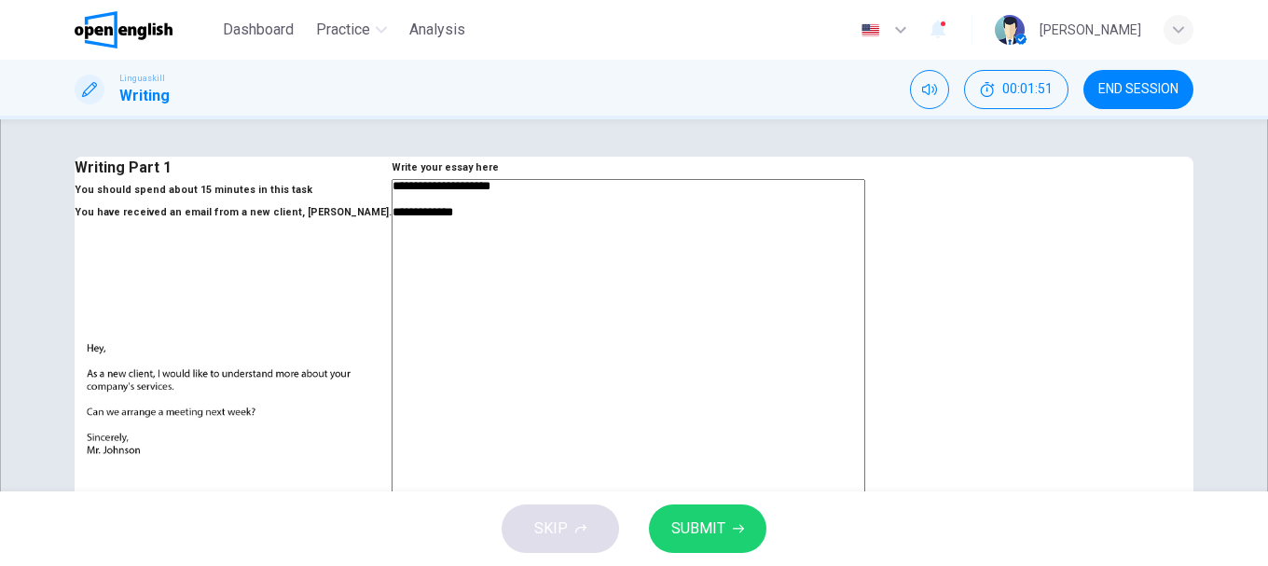
type textarea "*"
type textarea "**********"
type textarea "*"
type textarea "**********"
type textarea "*"
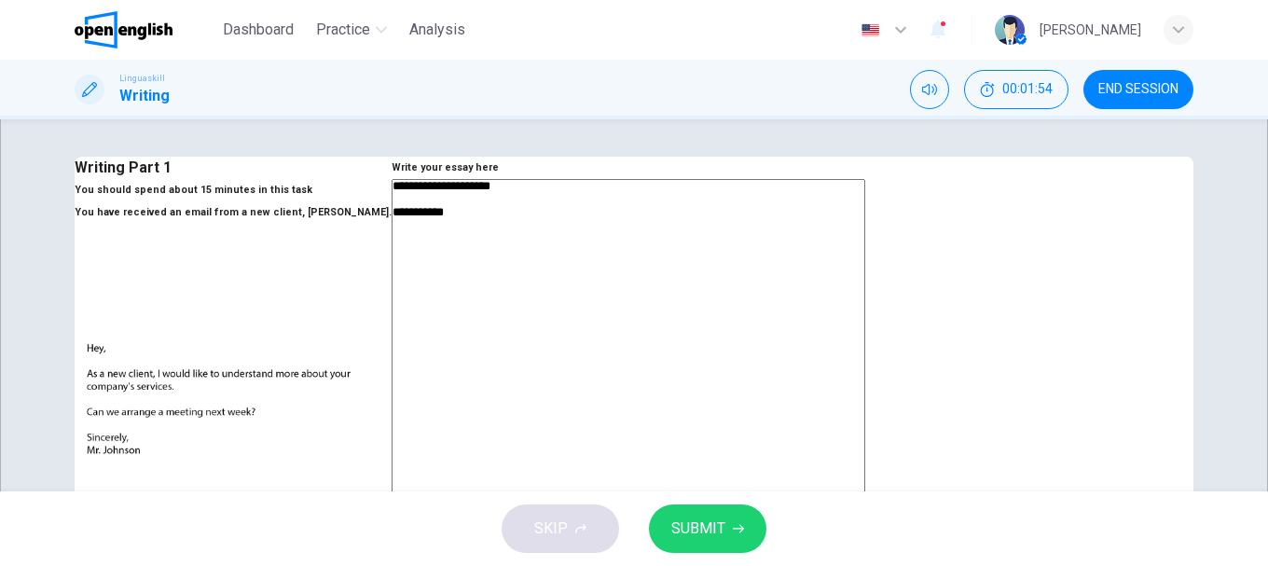
type textarea "**********"
type textarea "*"
type textarea "**********"
type textarea "*"
type textarea "**********"
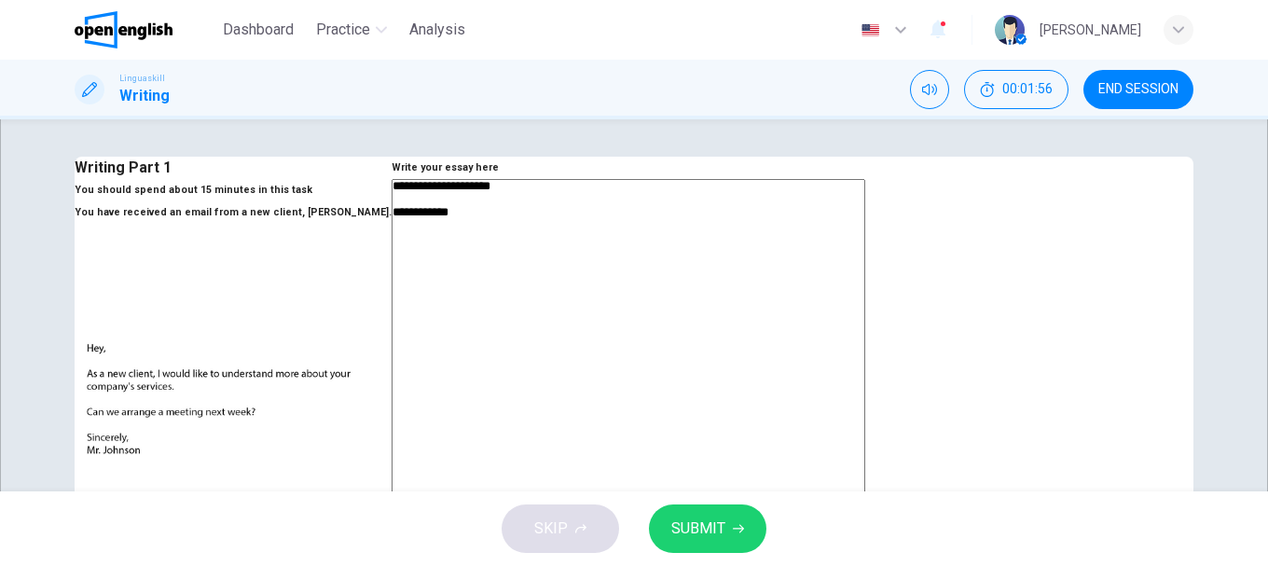
type textarea "*"
type textarea "**********"
type textarea "*"
type textarea "**********"
type textarea "*"
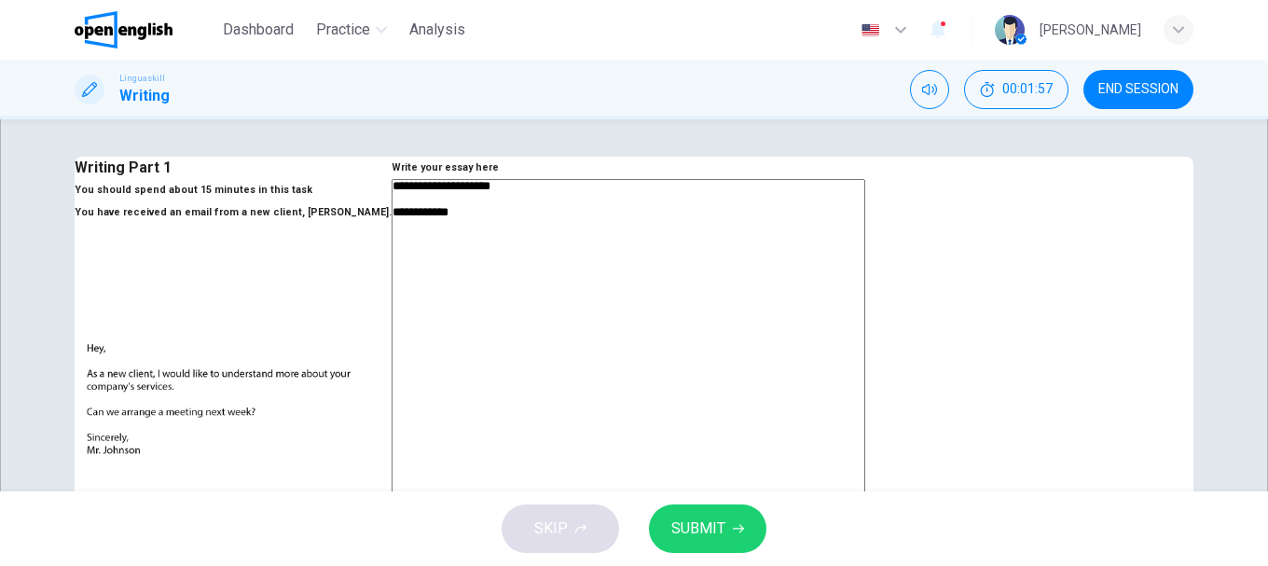
type textarea "**********"
type textarea "*"
type textarea "**********"
type textarea "*"
type textarea "**********"
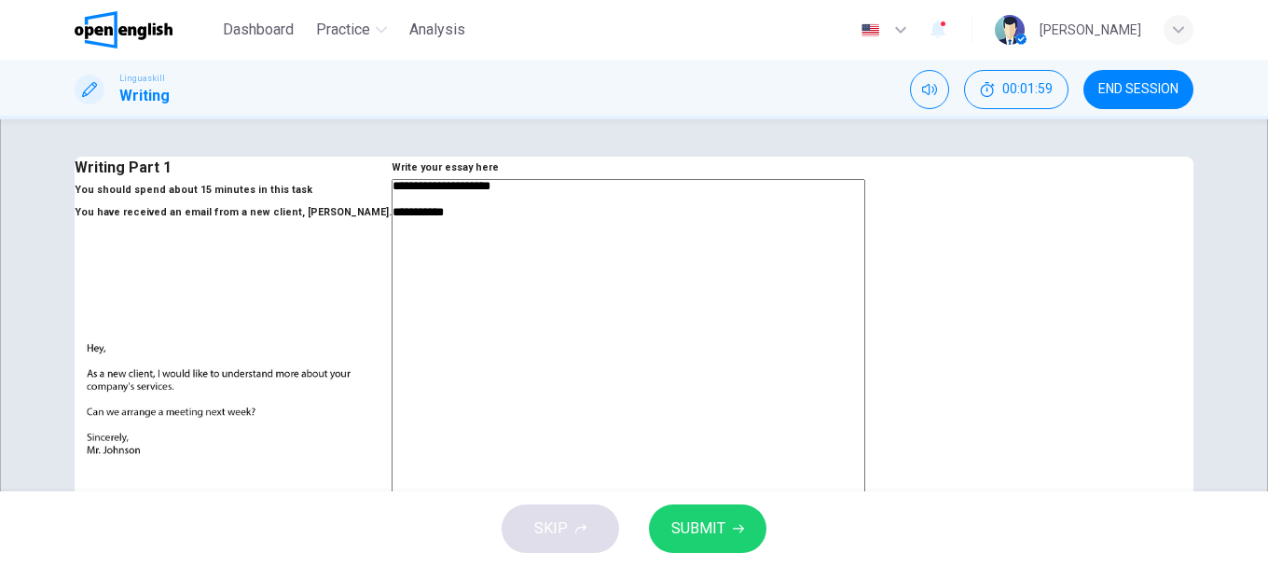
type textarea "*"
type textarea "**********"
type textarea "*"
type textarea "**********"
type textarea "*"
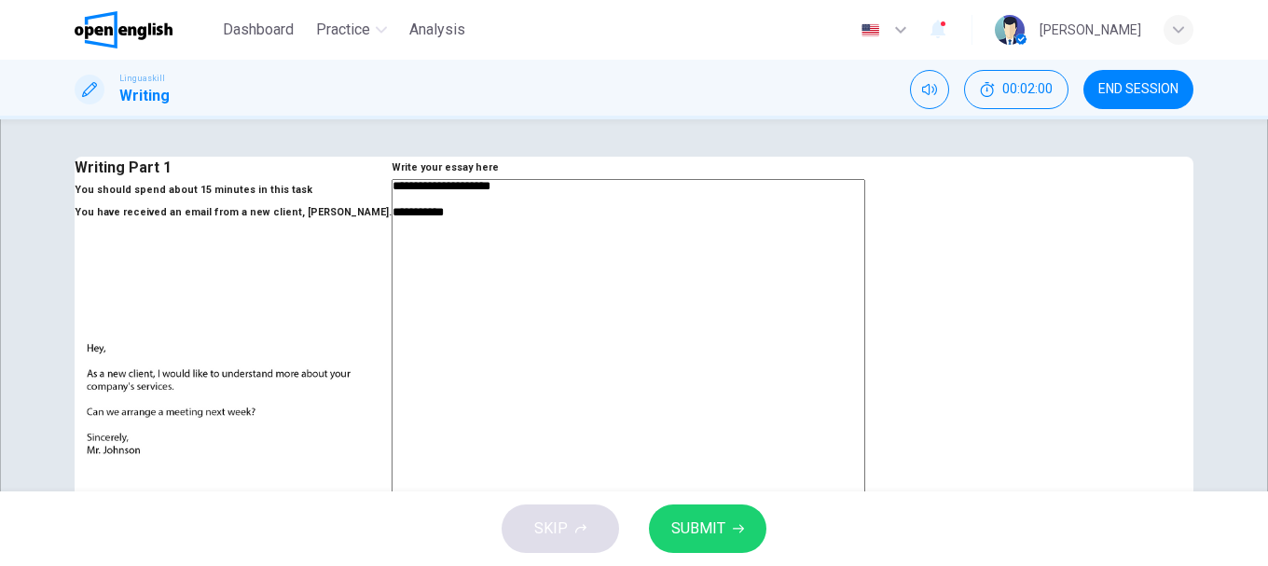
type textarea "**********"
type textarea "*"
type textarea "**********"
type textarea "*"
type textarea "**********"
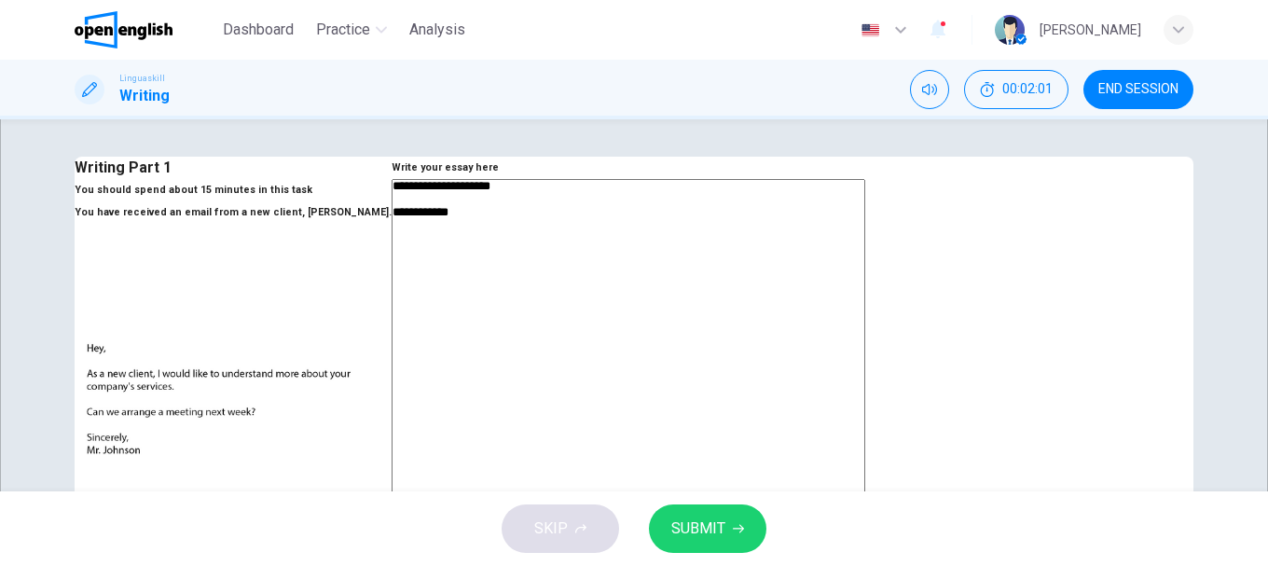
type textarea "*"
type textarea "**********"
type textarea "*"
type textarea "**********"
type textarea "*"
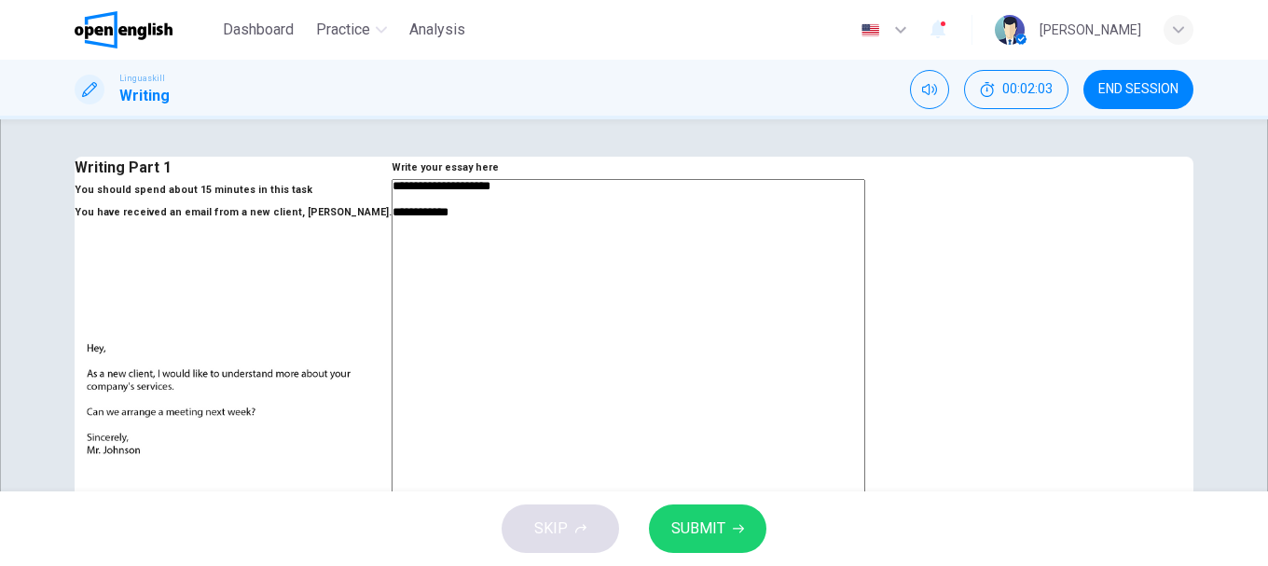
type textarea "**********"
type textarea "*"
type textarea "**********"
type textarea "*"
type textarea "**********"
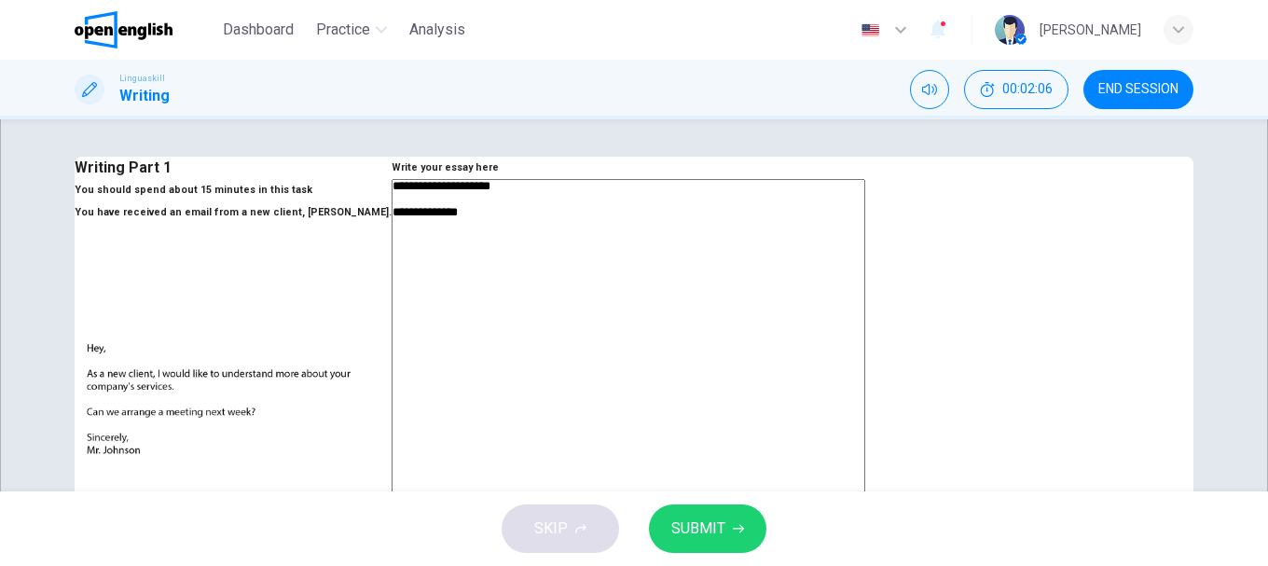
type textarea "*"
type textarea "**********"
type textarea "*"
type textarea "**********"
type textarea "*"
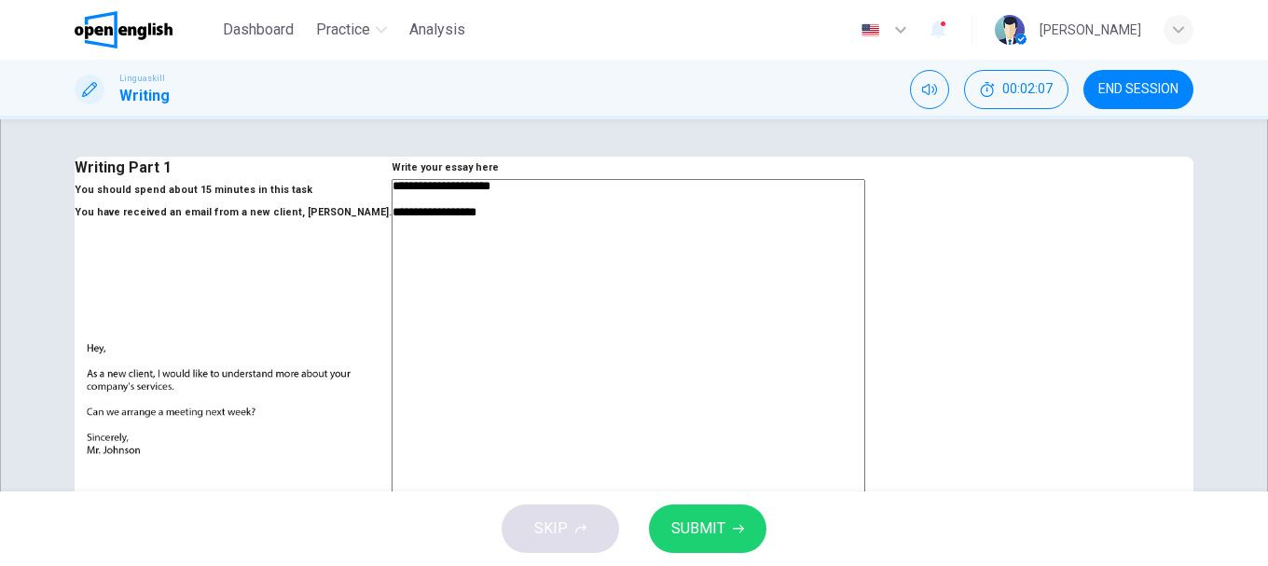
type textarea "**********"
type textarea "*"
type textarea "**********"
type textarea "*"
type textarea "**********"
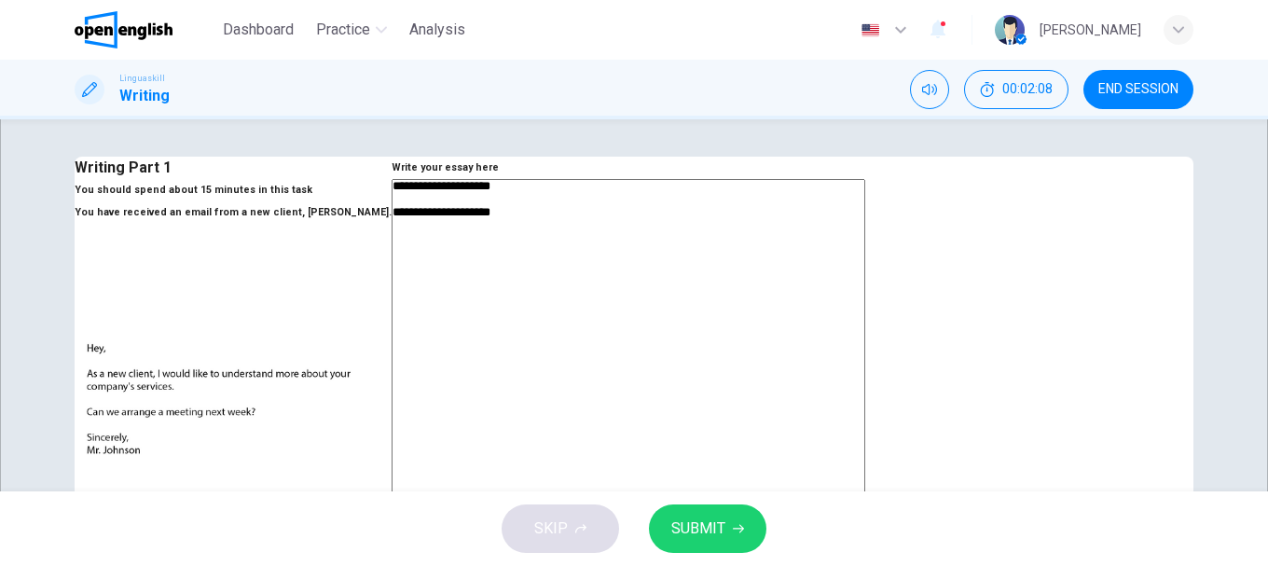
type textarea "*"
type textarea "**********"
type textarea "*"
type textarea "**********"
type textarea "*"
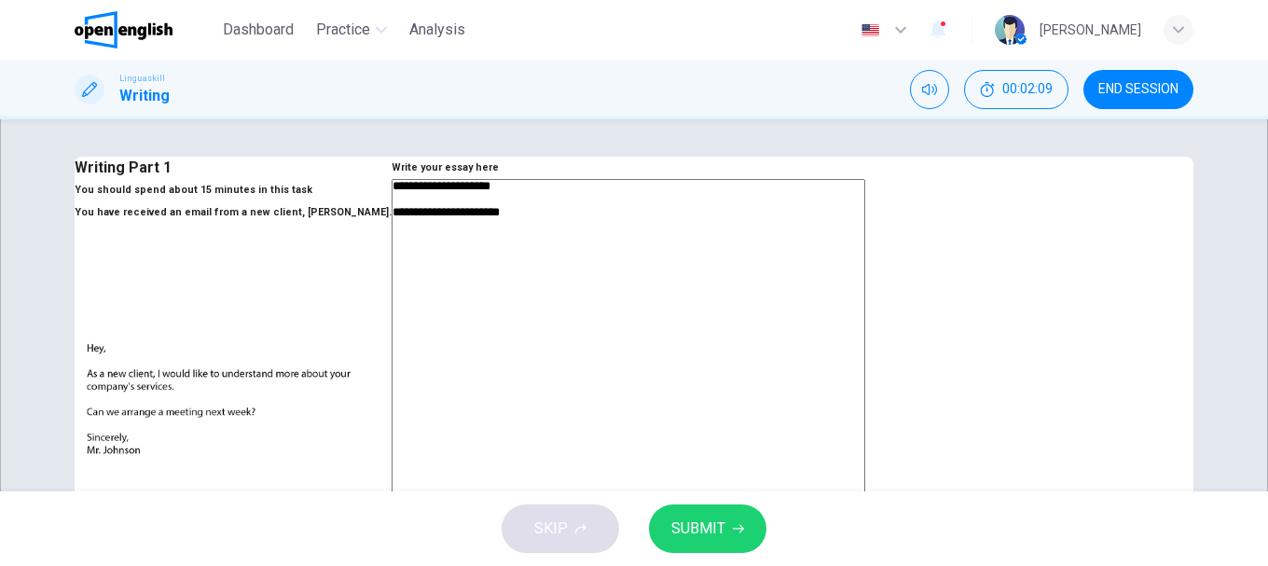
type textarea "**********"
type textarea "*"
type textarea "**********"
type textarea "*"
type textarea "**********"
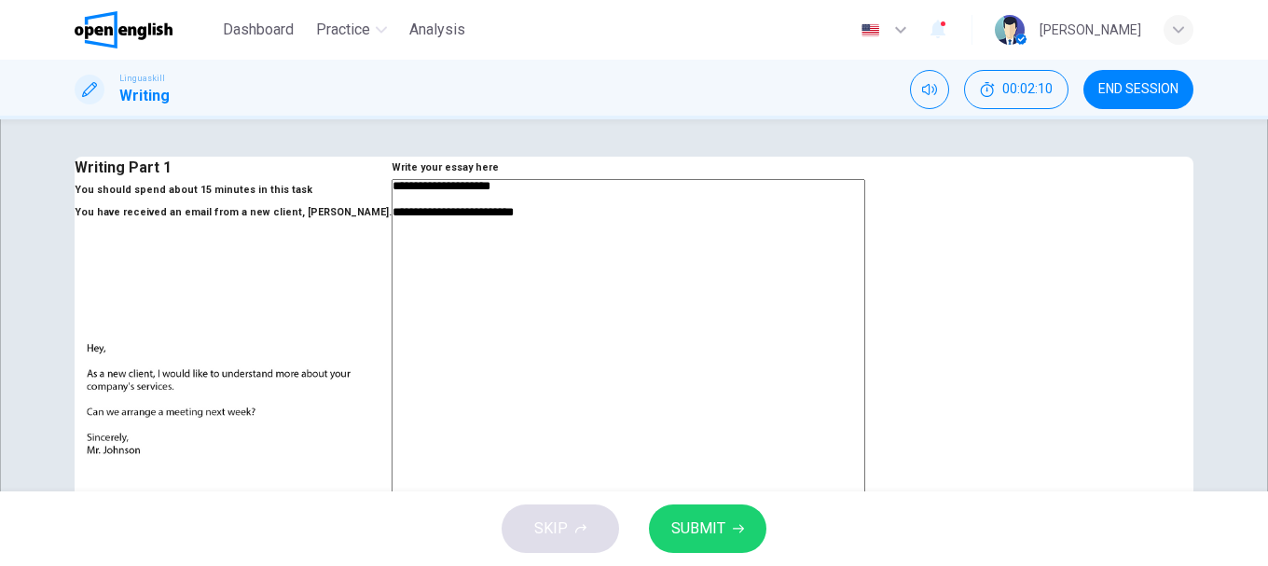
type textarea "*"
type textarea "**********"
type textarea "*"
type textarea "**********"
type textarea "*"
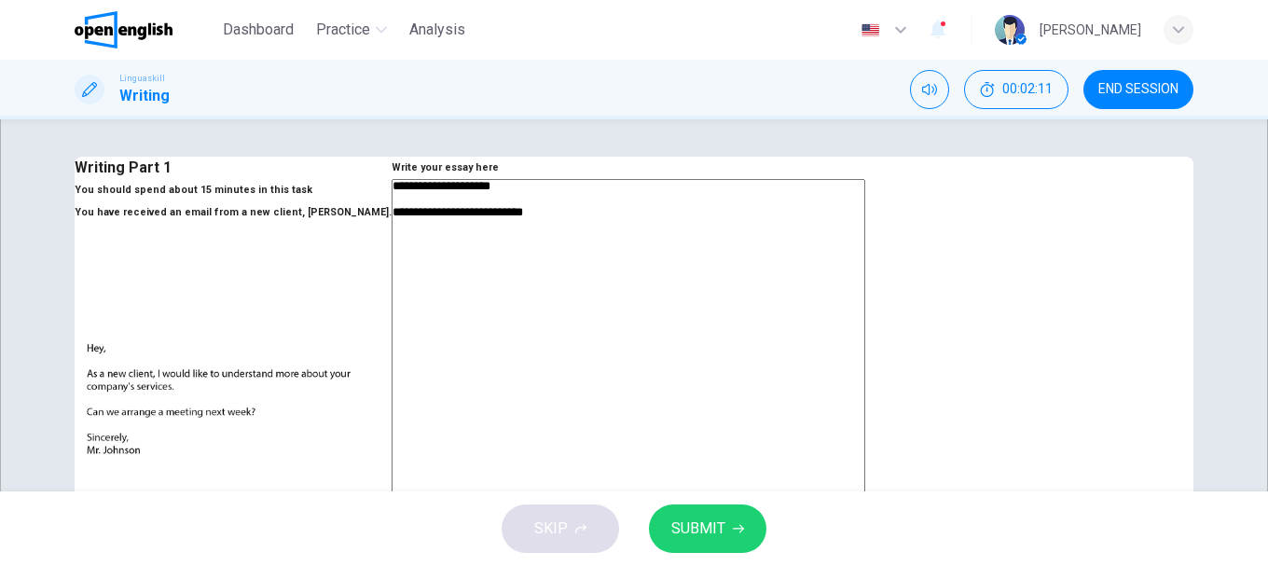
type textarea "**********"
type textarea "*"
type textarea "**********"
type textarea "*"
type textarea "**********"
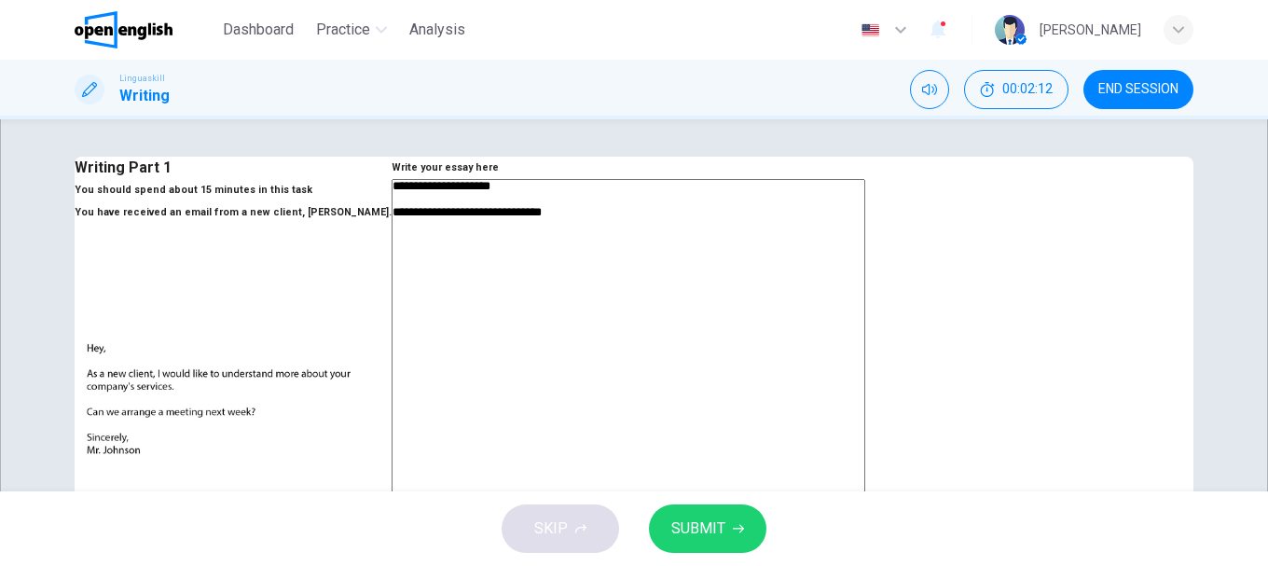
type textarea "*"
type textarea "**********"
type textarea "*"
type textarea "**********"
type textarea "*"
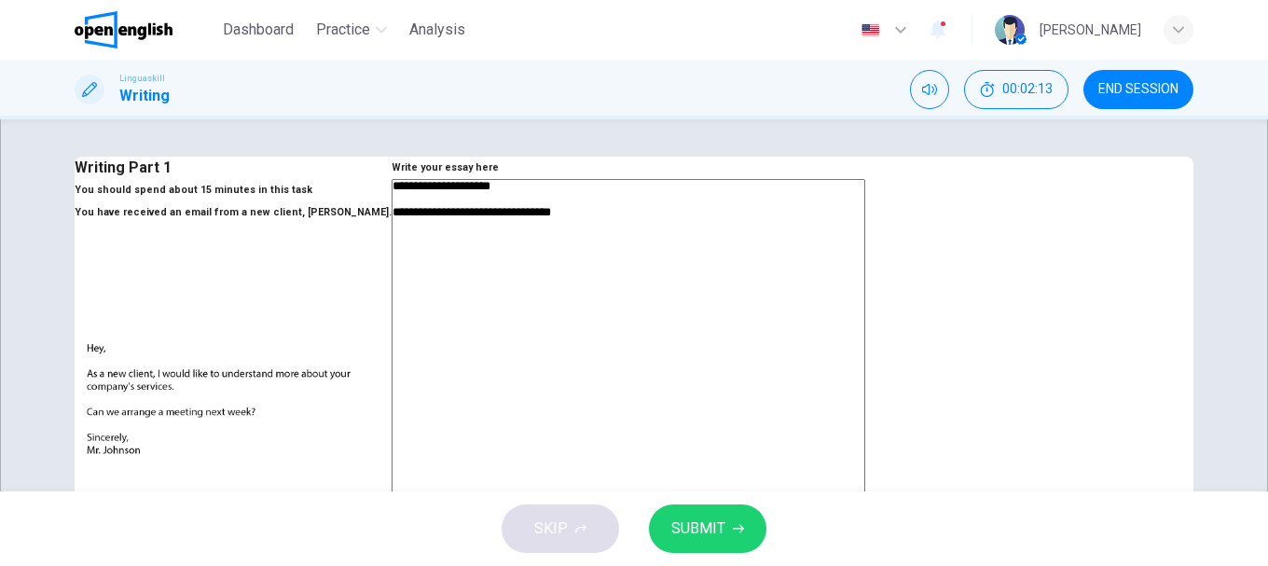
type textarea "**********"
type textarea "*"
type textarea "**********"
type textarea "*"
type textarea "**********"
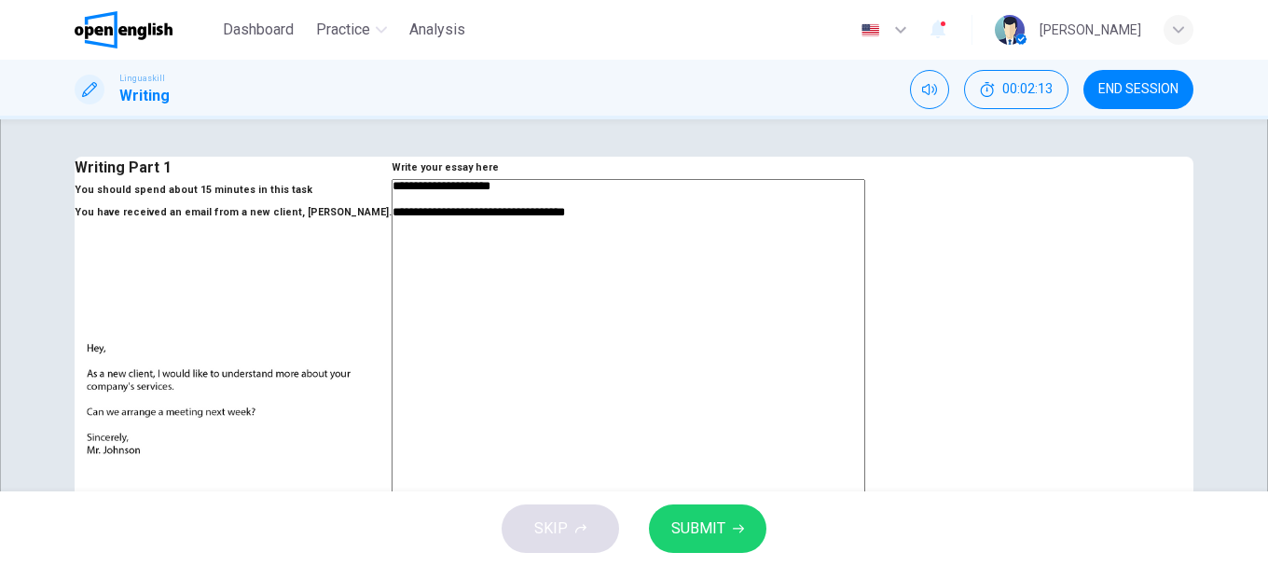
type textarea "*"
type textarea "**********"
type textarea "*"
type textarea "**********"
type textarea "*"
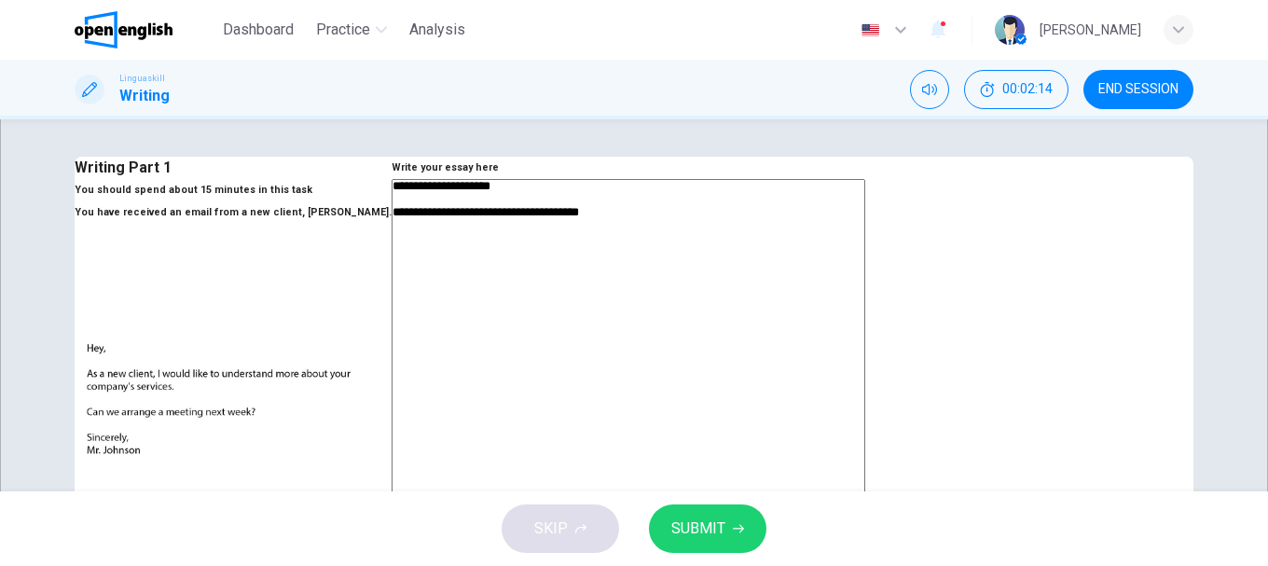
type textarea "**********"
type textarea "*"
type textarea "**********"
type textarea "*"
type textarea "**********"
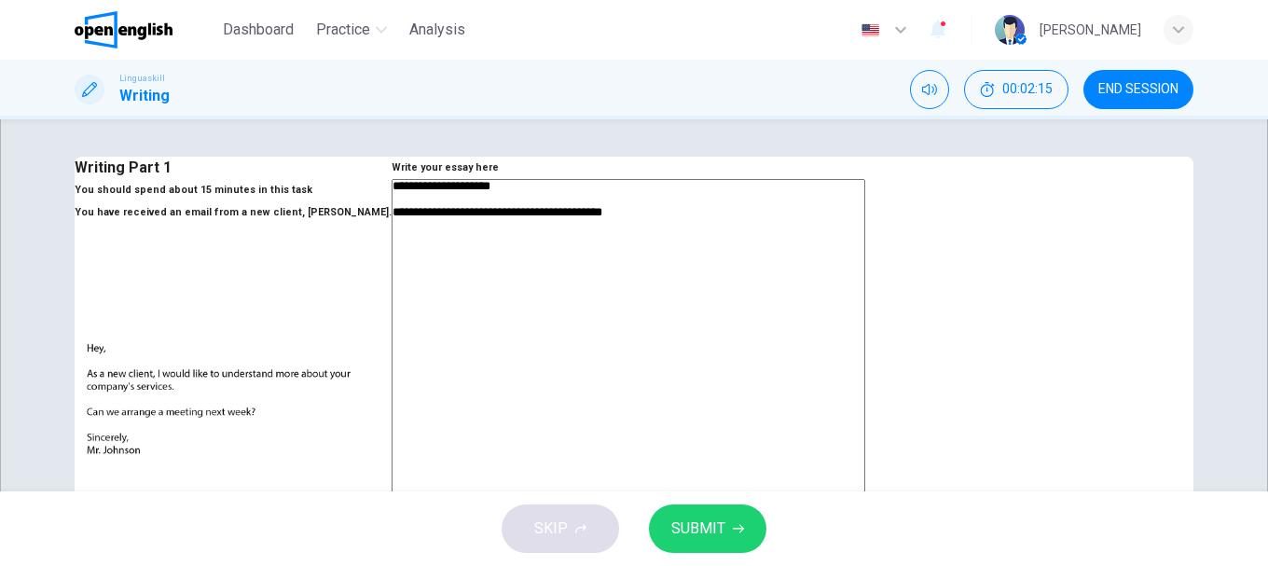
type textarea "*"
type textarea "**********"
type textarea "*"
type textarea "**********"
type textarea "*"
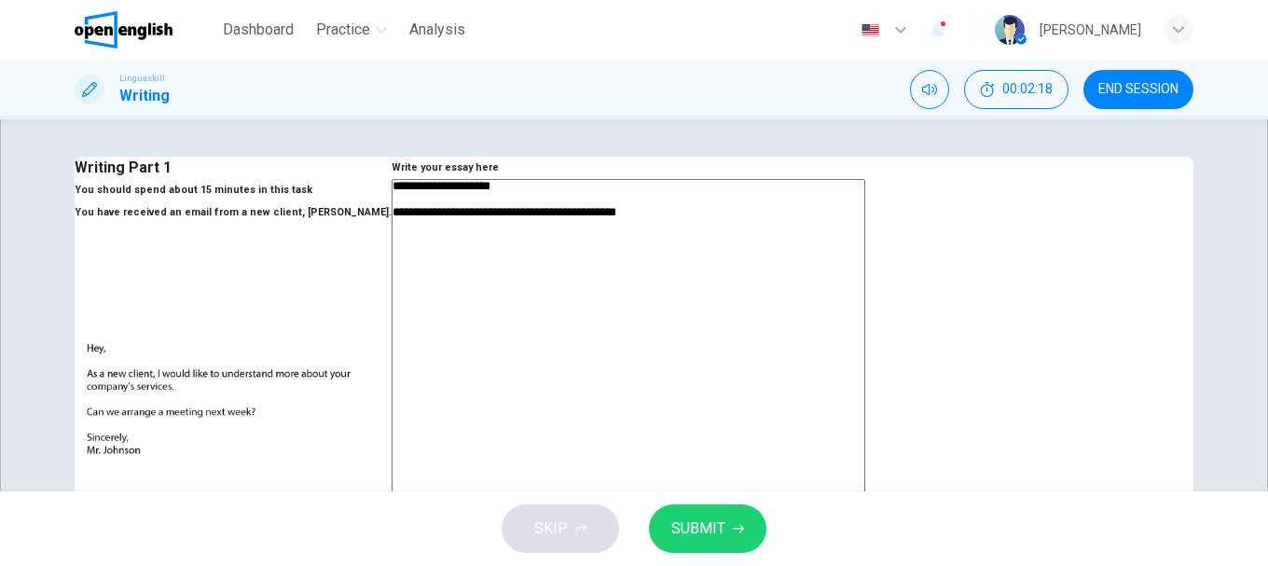
type textarea "**********"
type textarea "*"
type textarea "**********"
type textarea "*"
type textarea "**********"
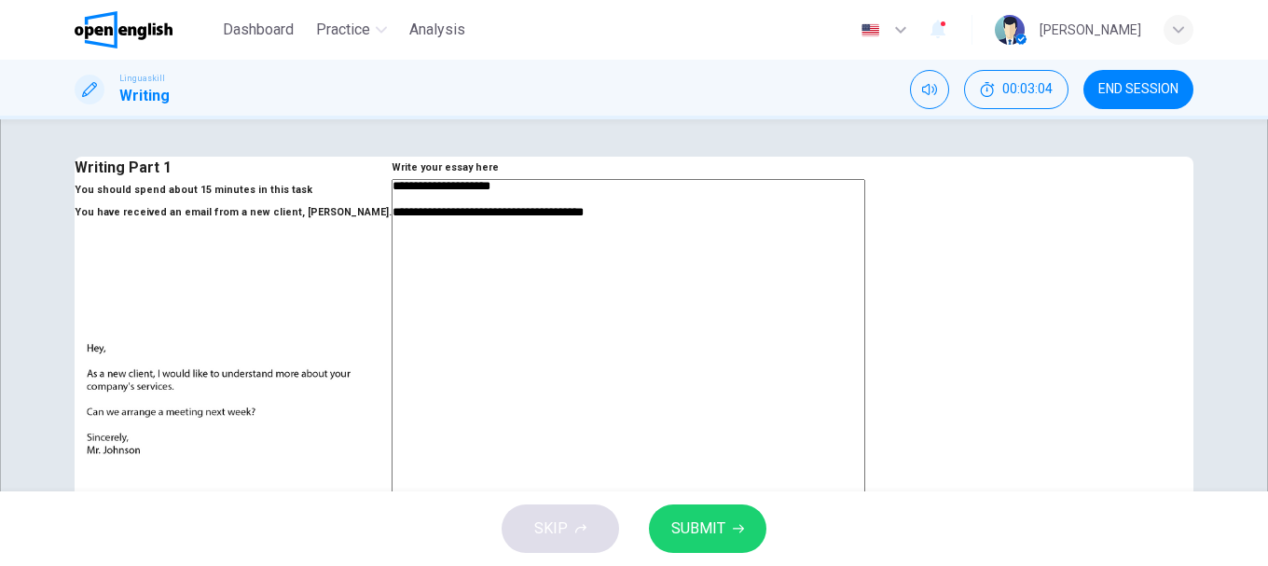
click at [865, 299] on textarea "**********" at bounding box center [629, 511] width 474 height 665
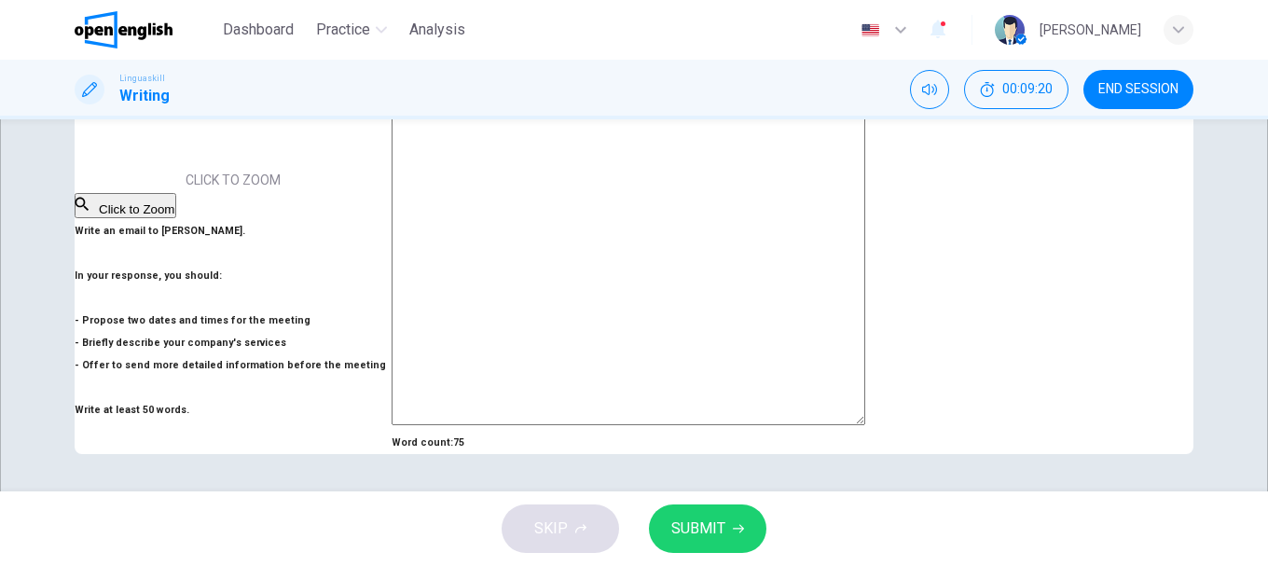
scroll to position [93, 0]
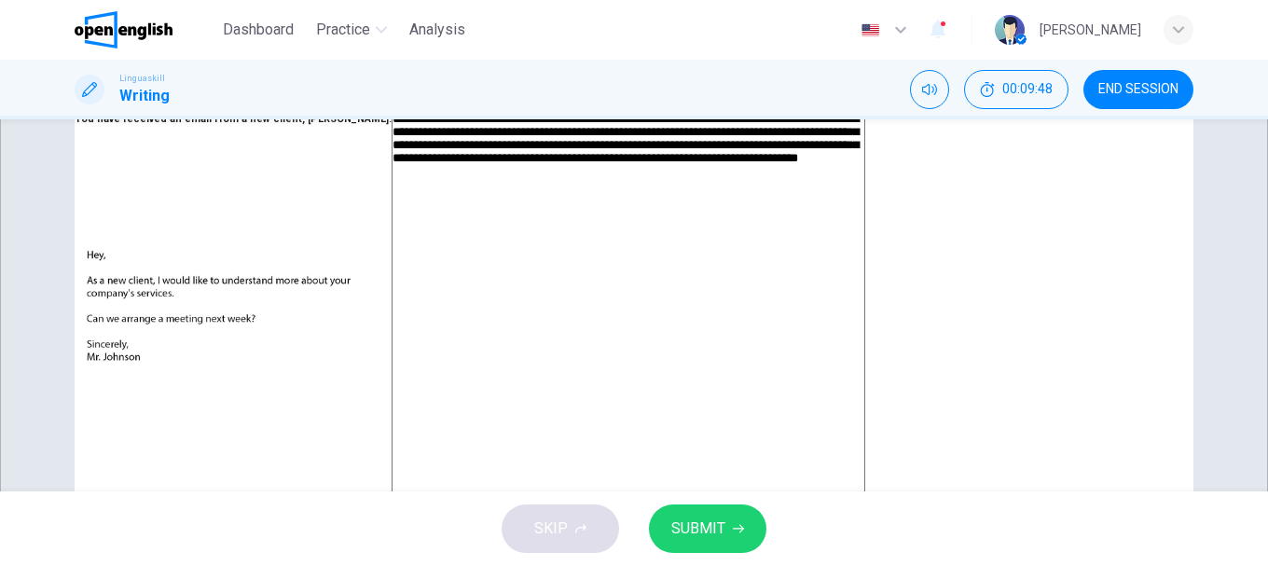
click at [865, 310] on textarea "**********" at bounding box center [629, 418] width 474 height 665
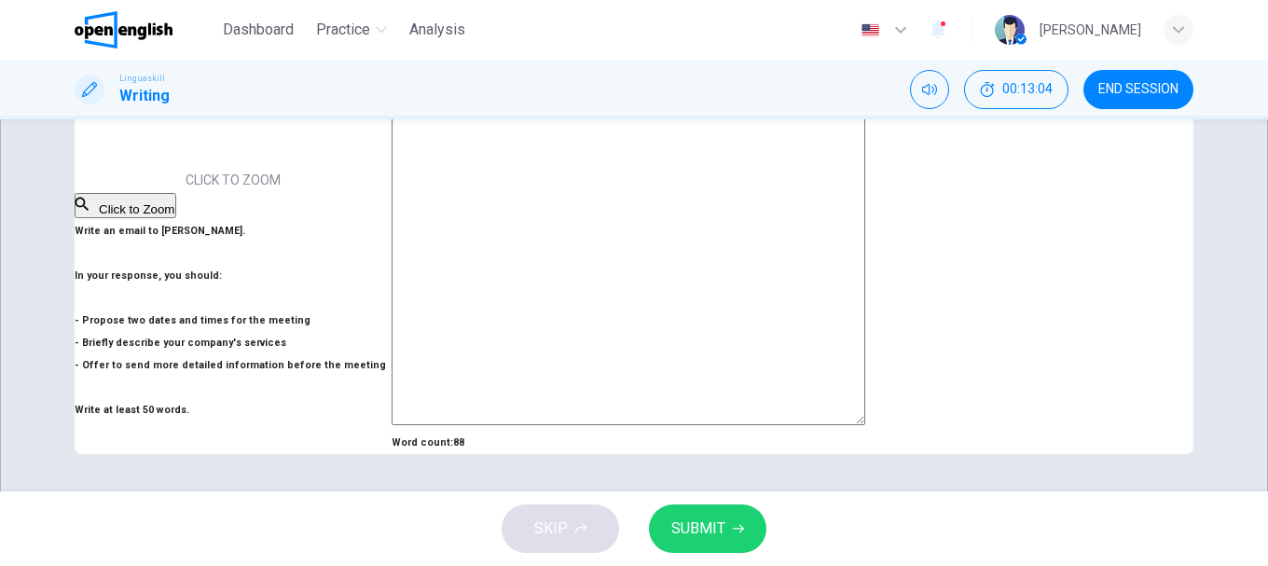
click at [719, 532] on span "SUBMIT" at bounding box center [698, 528] width 54 height 26
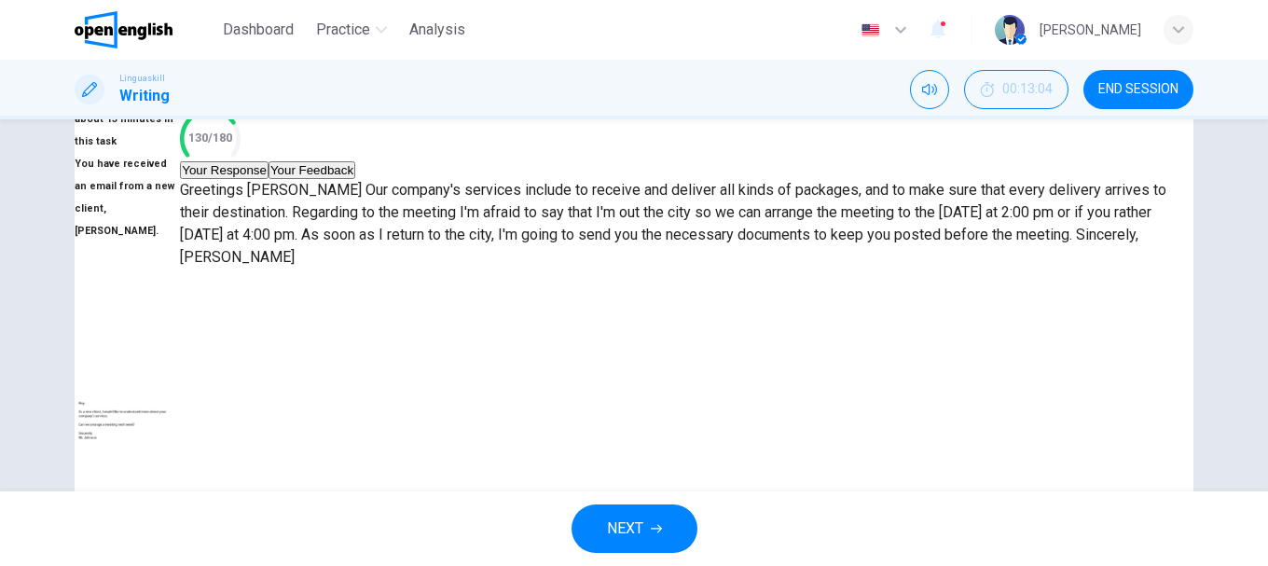
scroll to position [186, 0]
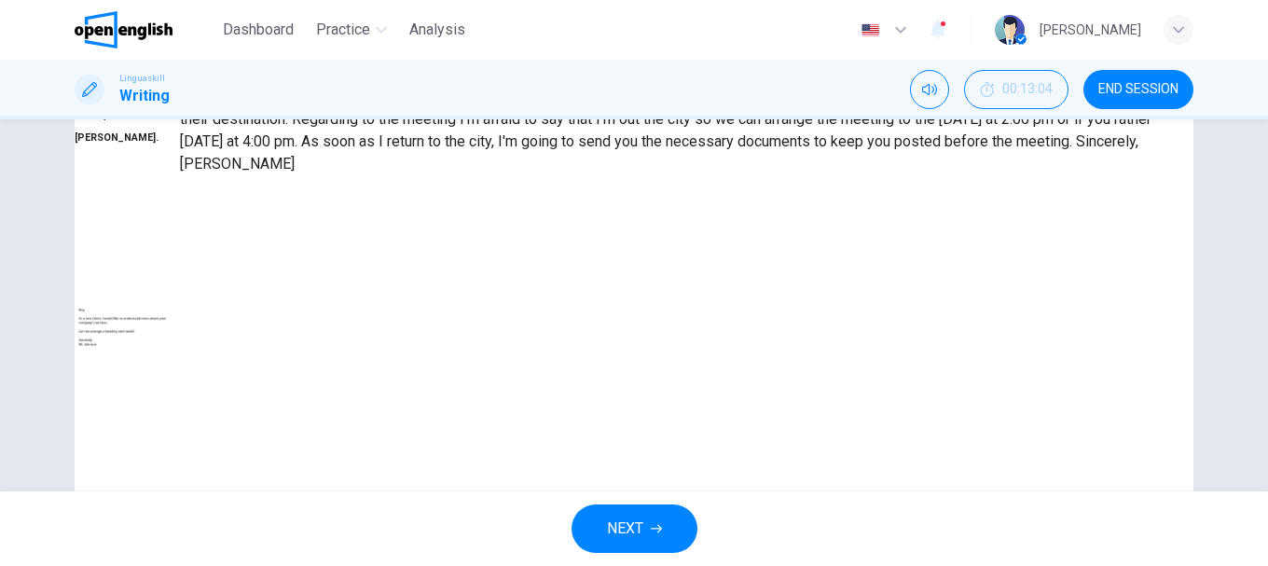
click at [355, 86] on button "Your Feedback" at bounding box center [311, 77] width 87 height 18
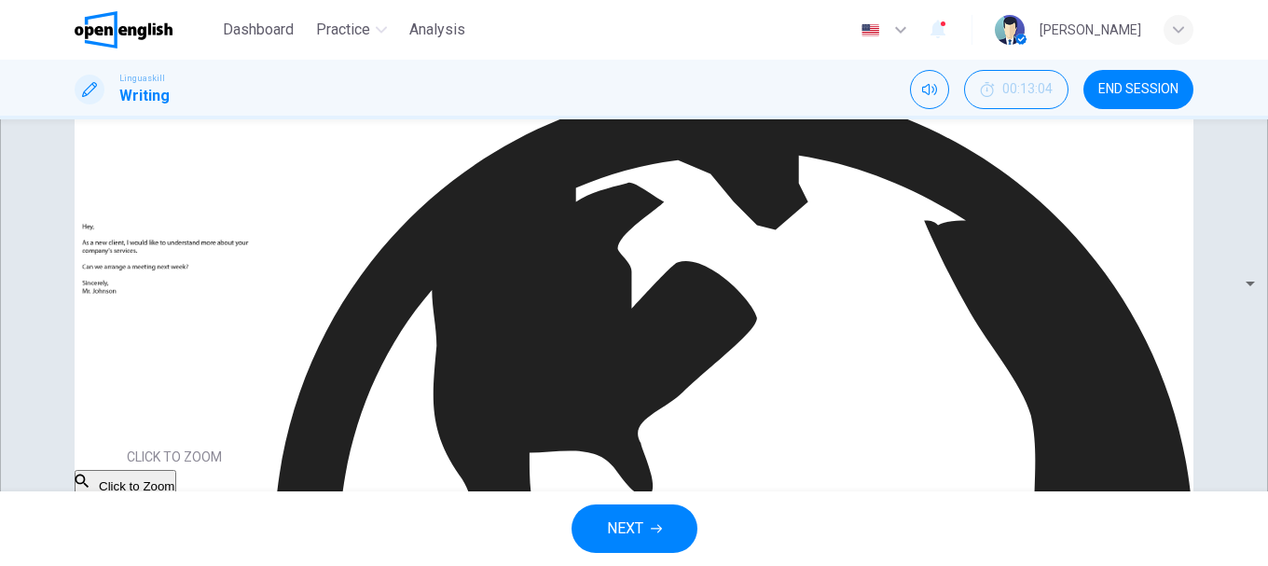
click at [363, 86] on button "Your Response" at bounding box center [318, 77] width 89 height 18
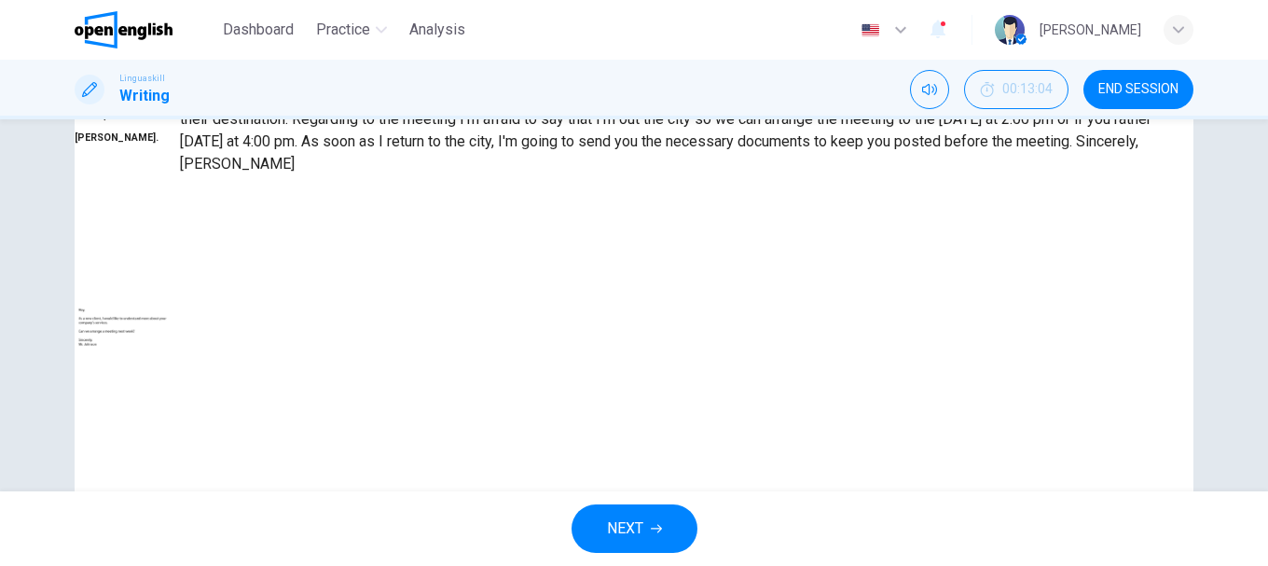
click at [355, 86] on button "Your Feedback" at bounding box center [311, 77] width 87 height 18
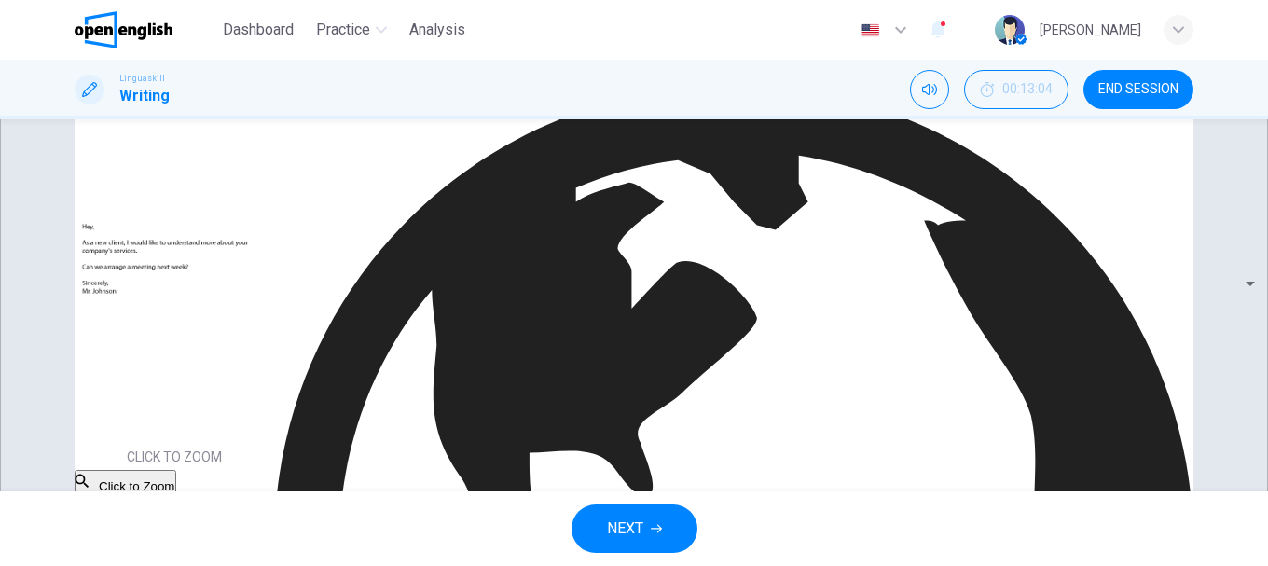
click at [363, 86] on button "Your Response" at bounding box center [318, 77] width 89 height 18
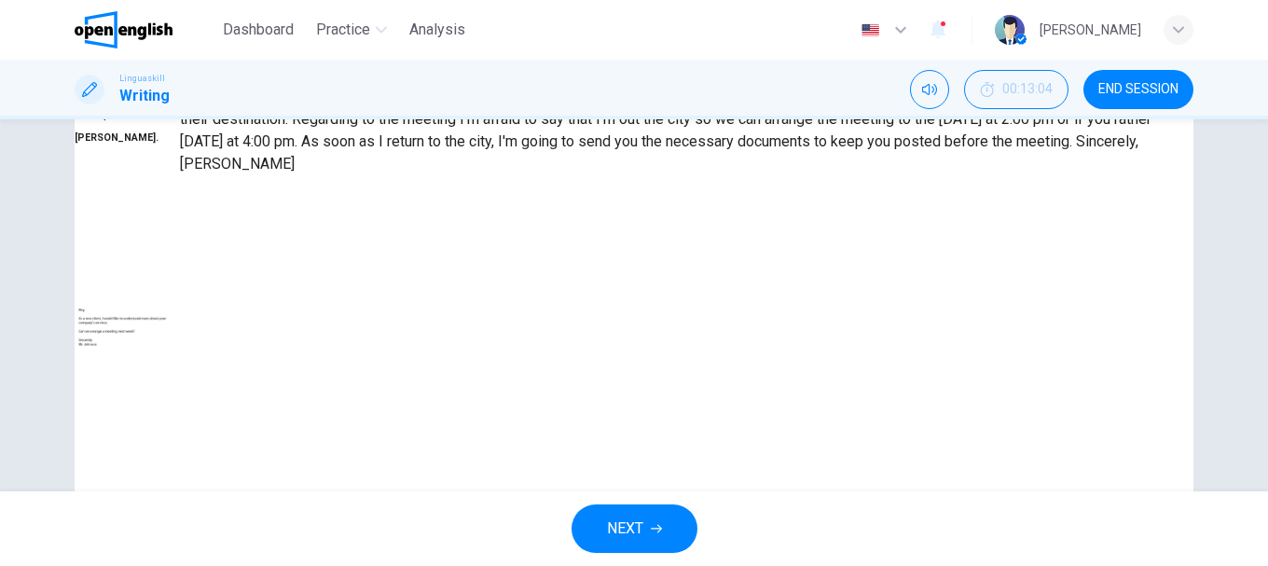
click at [355, 86] on button "Your Feedback" at bounding box center [311, 77] width 87 height 18
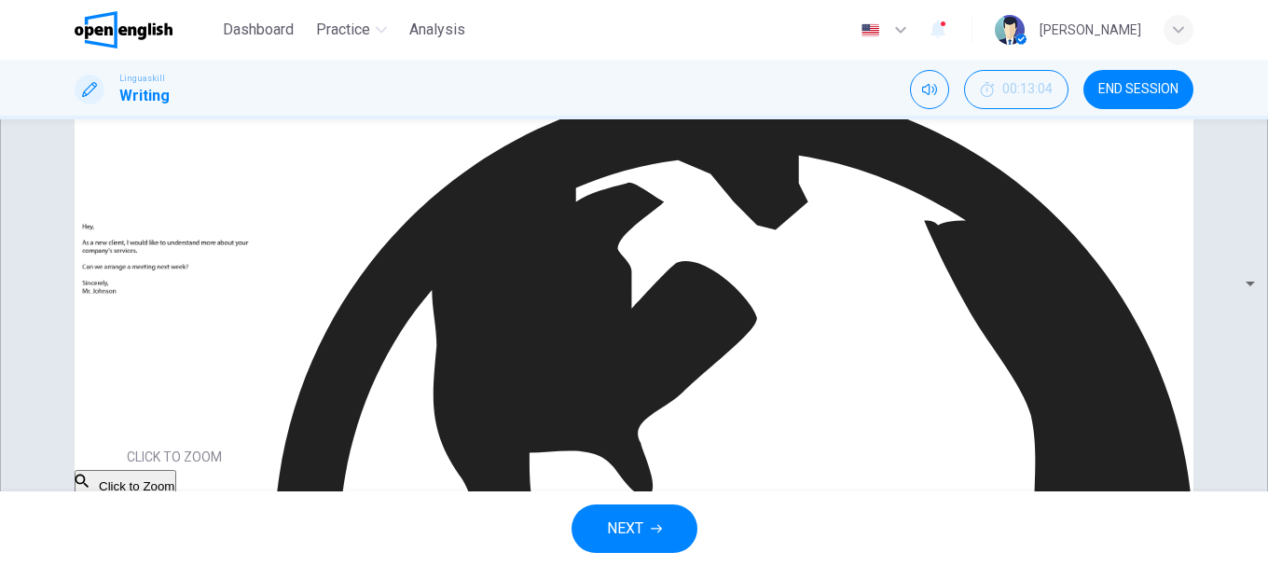
click at [363, 86] on button "Your Response" at bounding box center [318, 77] width 89 height 18
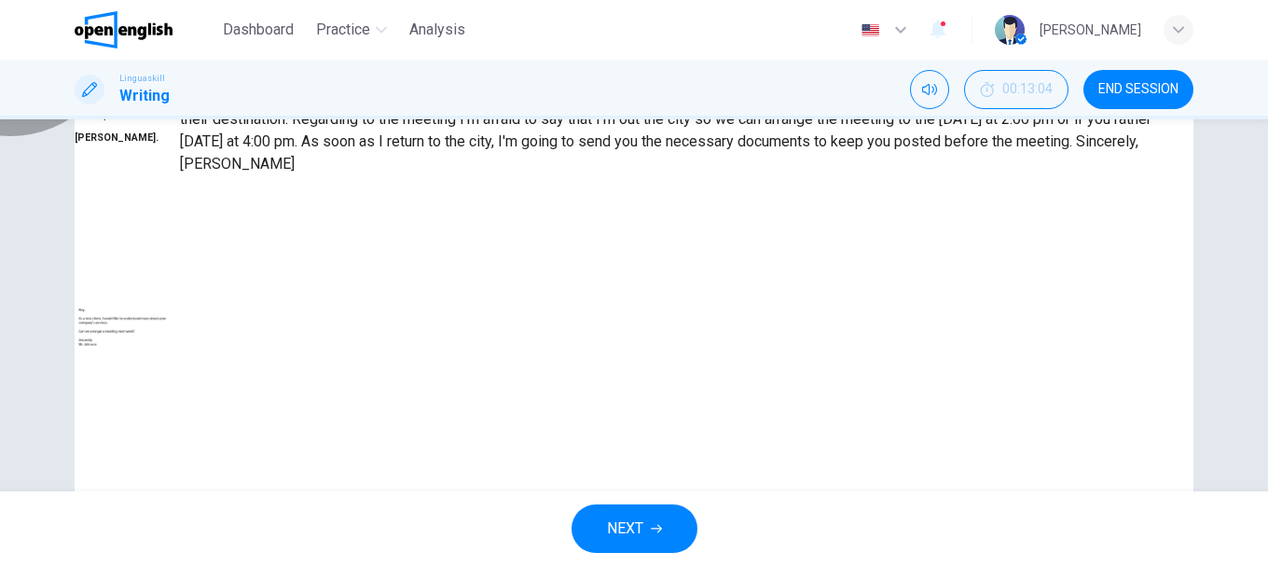
click at [355, 86] on button "Your Feedback" at bounding box center [311, 77] width 87 height 18
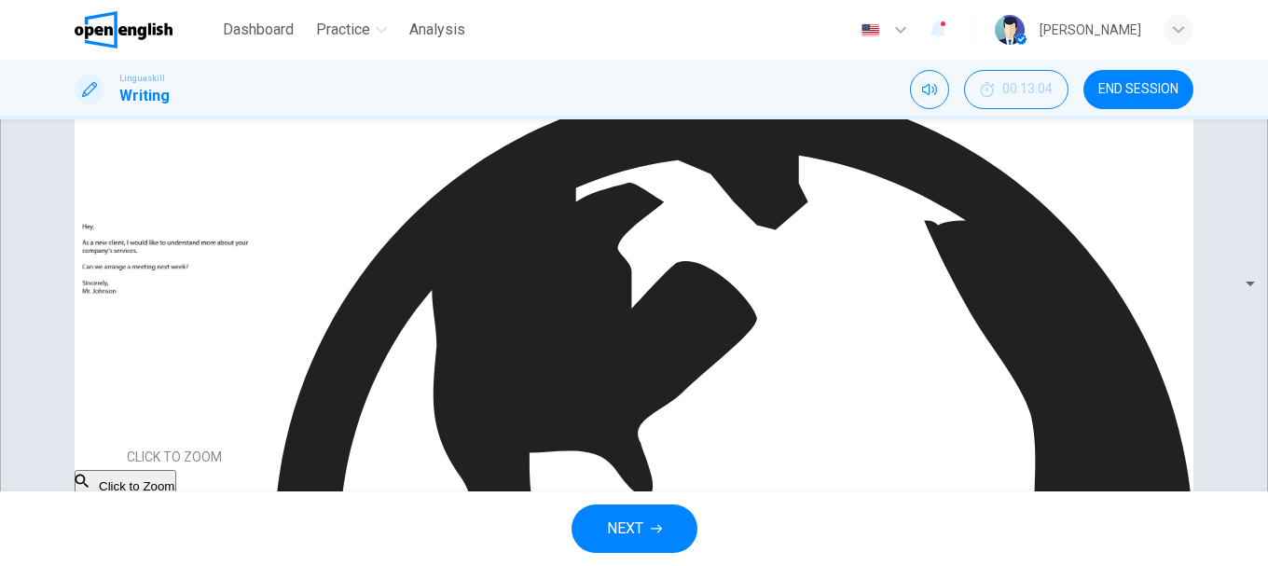
click at [363, 86] on button "Your Response" at bounding box center [318, 77] width 89 height 18
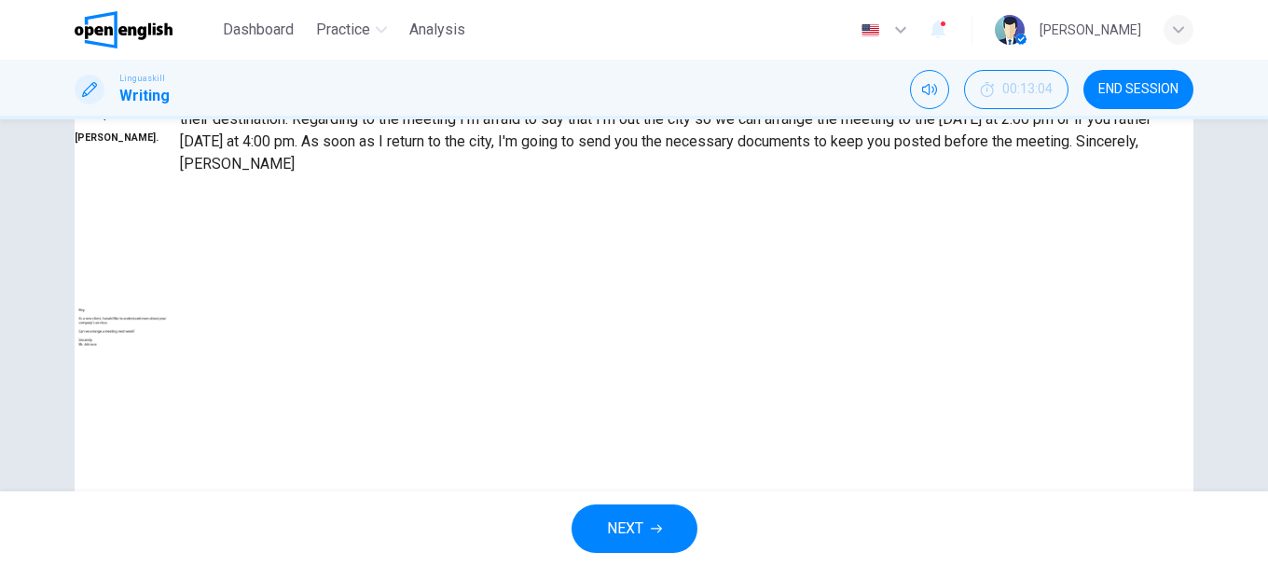
click at [355, 86] on button "Your Feedback" at bounding box center [311, 77] width 87 height 18
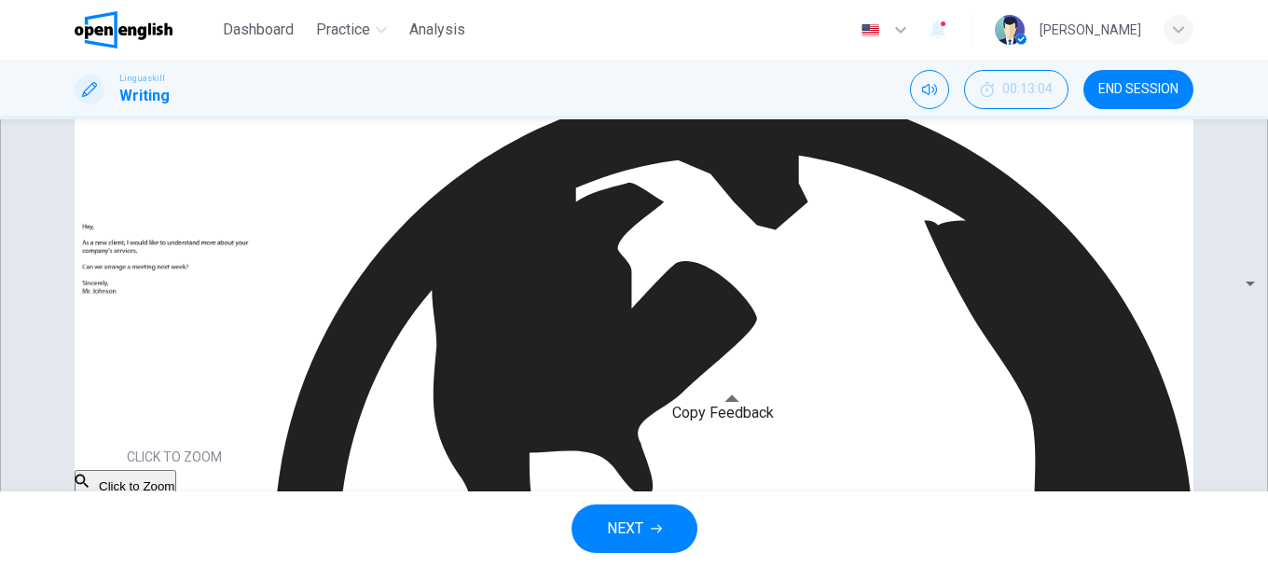
click at [363, 86] on button "Your Response" at bounding box center [318, 77] width 89 height 18
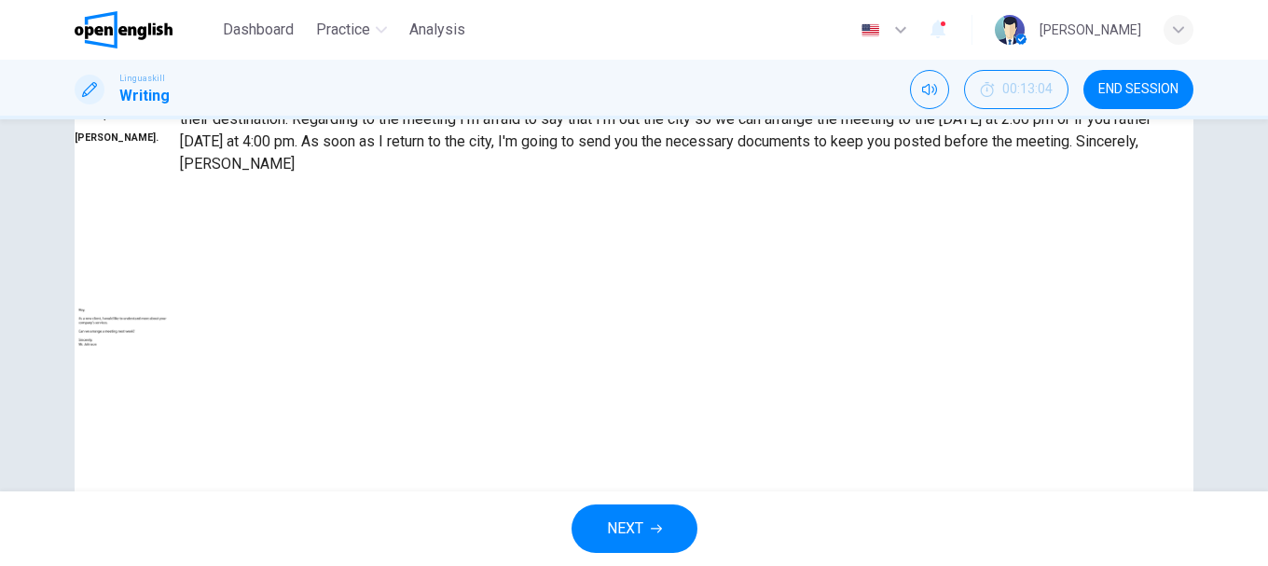
click at [355, 86] on button "Your Feedback" at bounding box center [311, 77] width 87 height 18
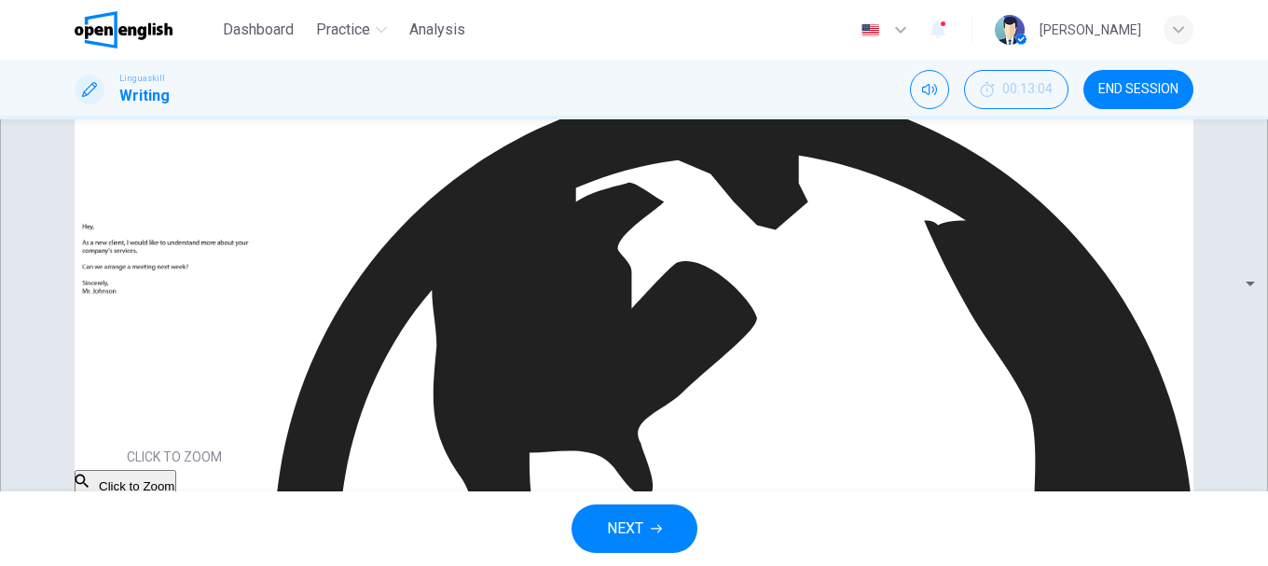
click at [363, 86] on button "Your Response" at bounding box center [318, 77] width 89 height 18
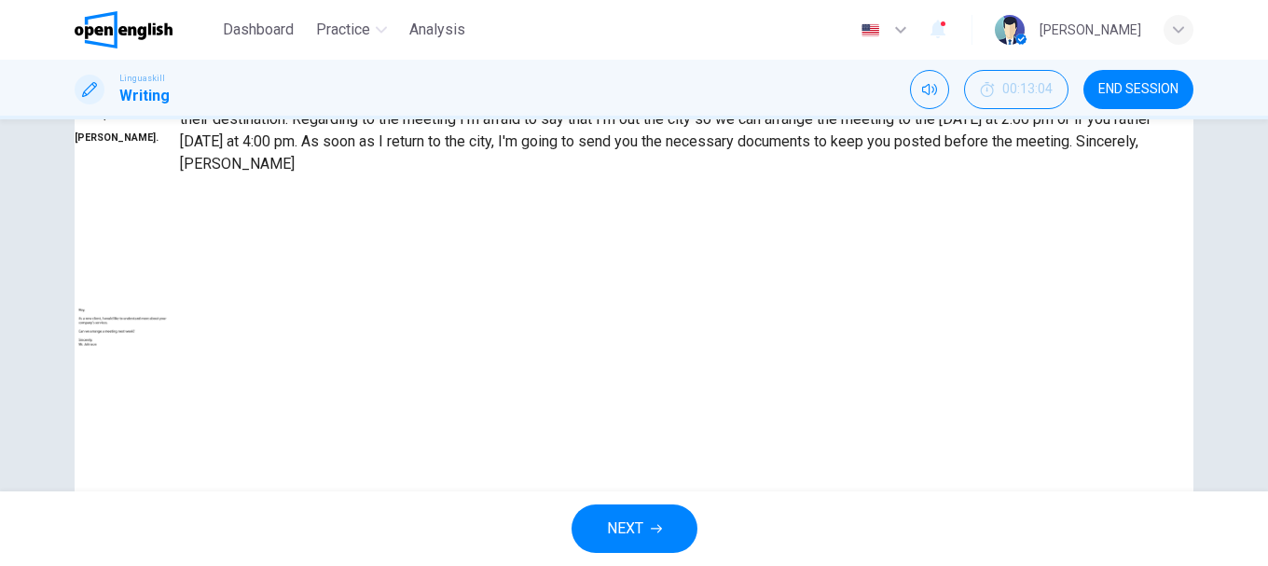
click at [355, 86] on button "Your Feedback" at bounding box center [311, 77] width 87 height 18
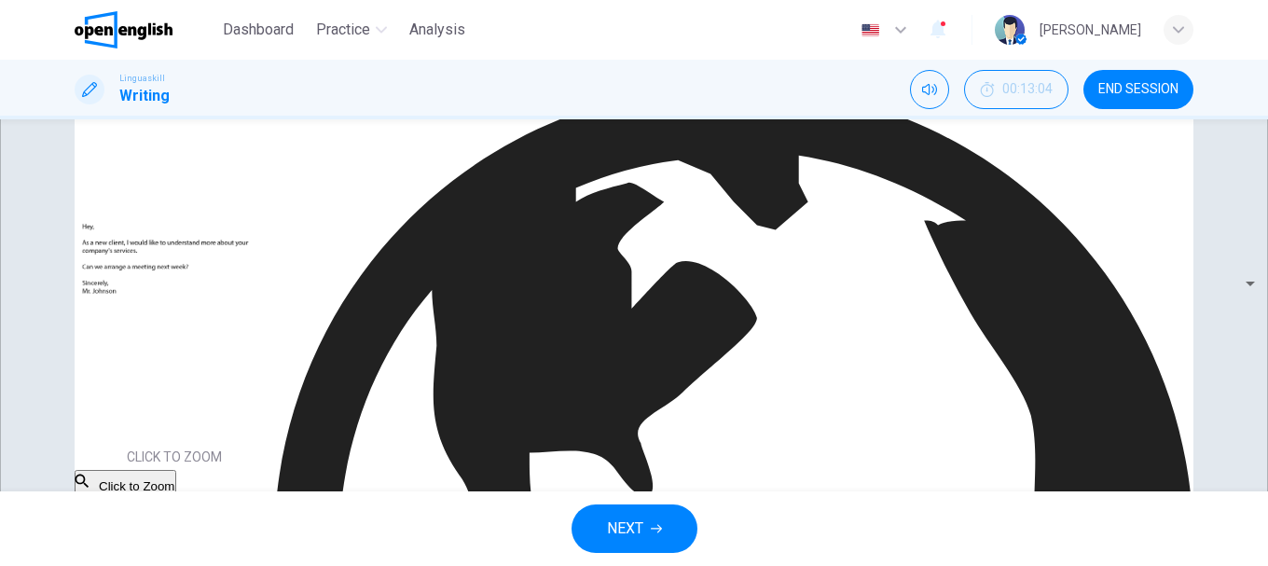
click at [363, 86] on button "Your Response" at bounding box center [318, 77] width 89 height 18
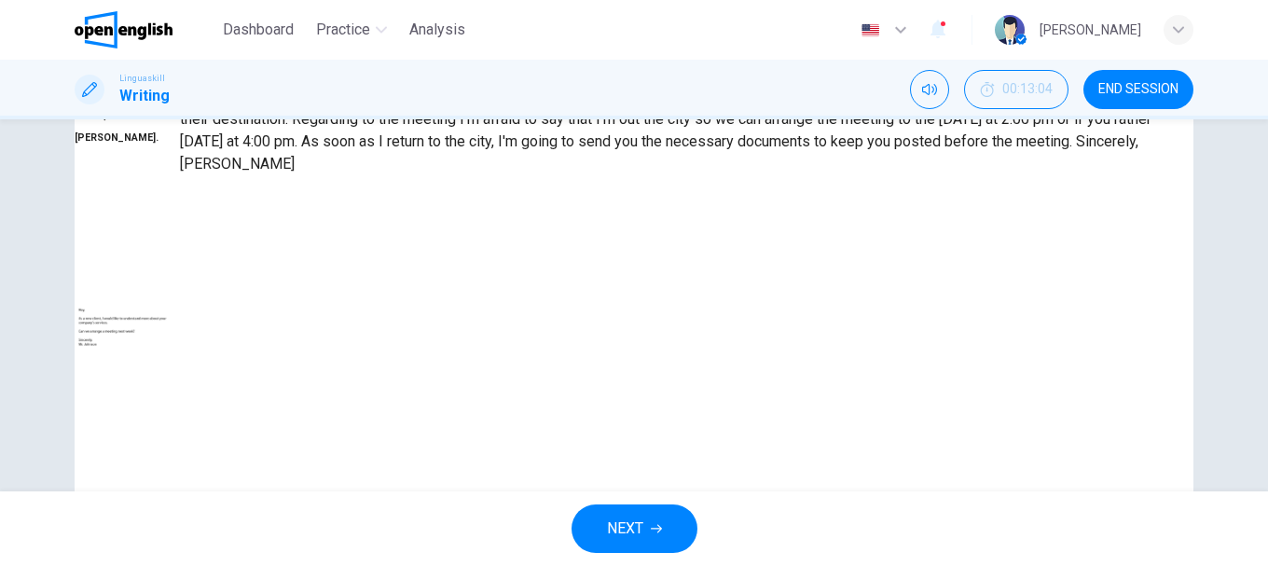
click at [355, 86] on button "Your Feedback" at bounding box center [311, 77] width 87 height 18
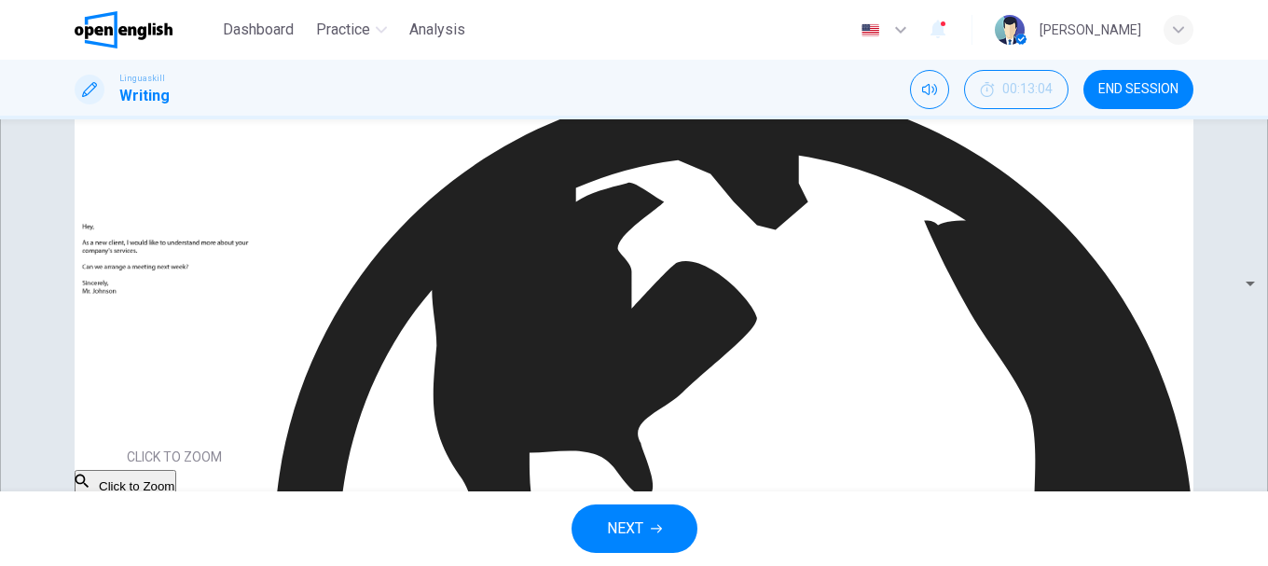
click at [363, 86] on button "Your Response" at bounding box center [318, 77] width 89 height 18
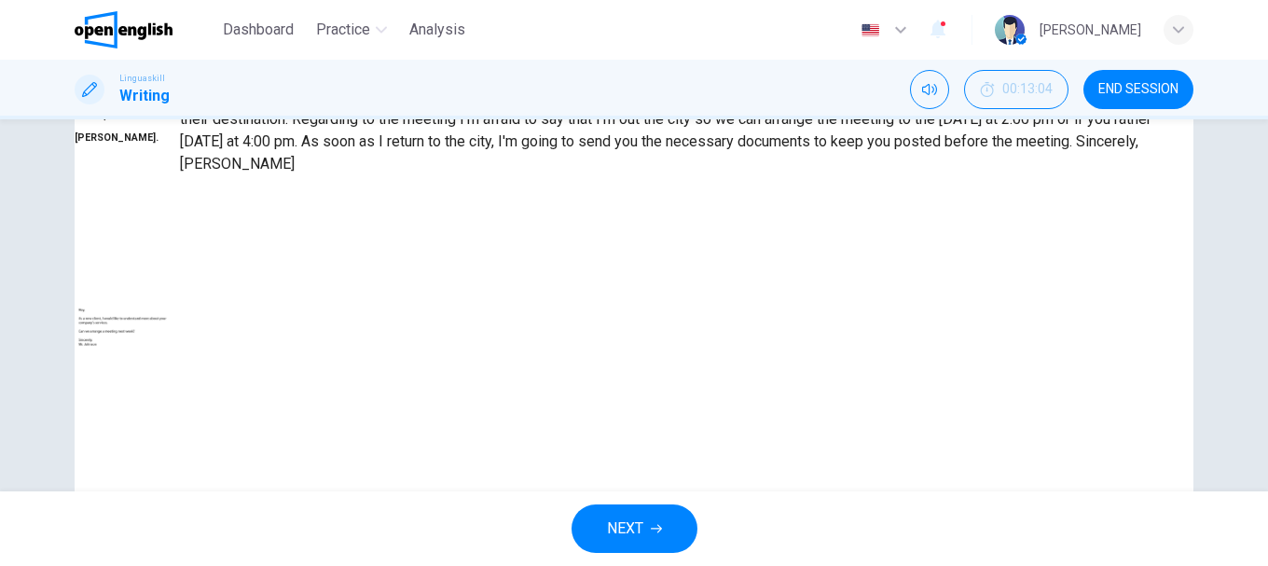
click at [355, 86] on button "Your Feedback" at bounding box center [311, 77] width 87 height 18
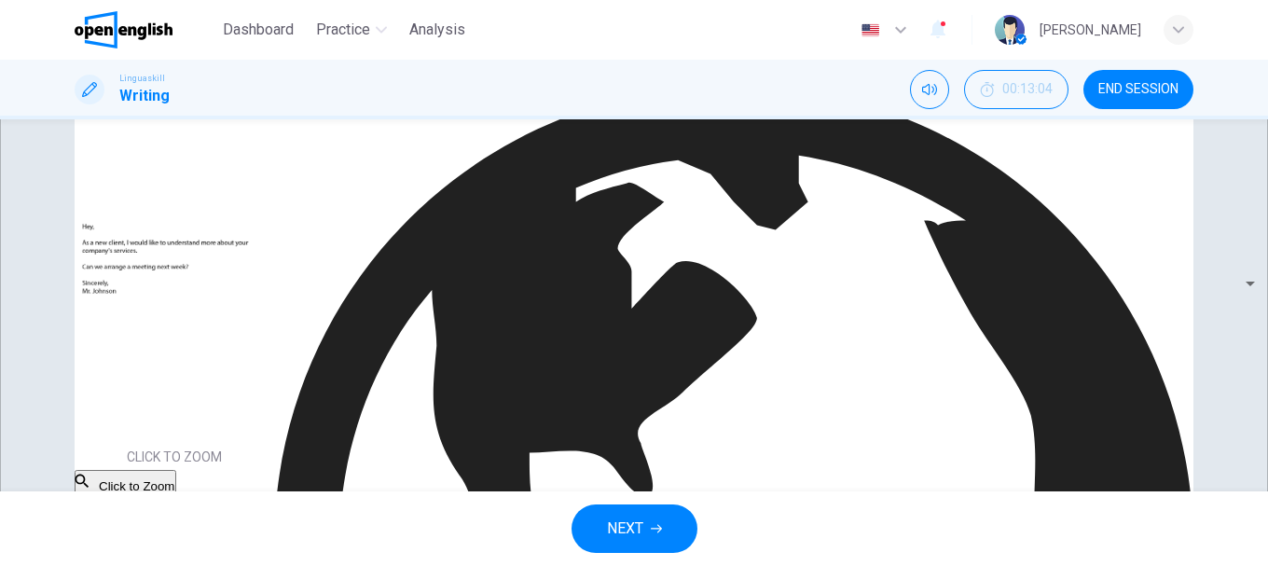
click at [649, 528] on button "NEXT" at bounding box center [634, 528] width 126 height 48
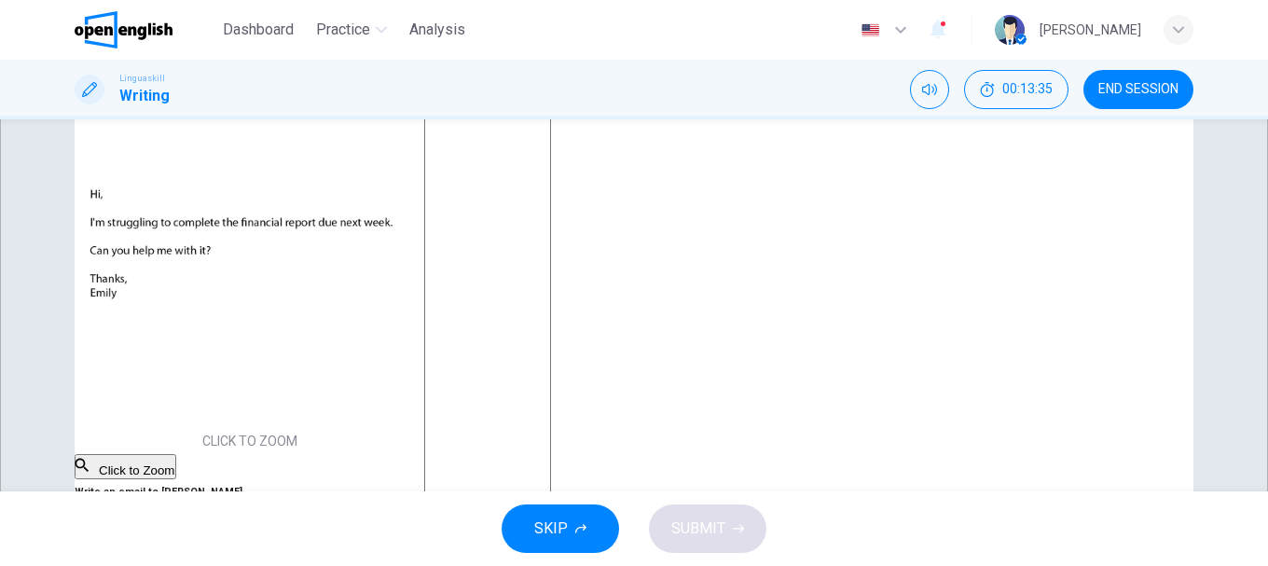
scroll to position [0, 0]
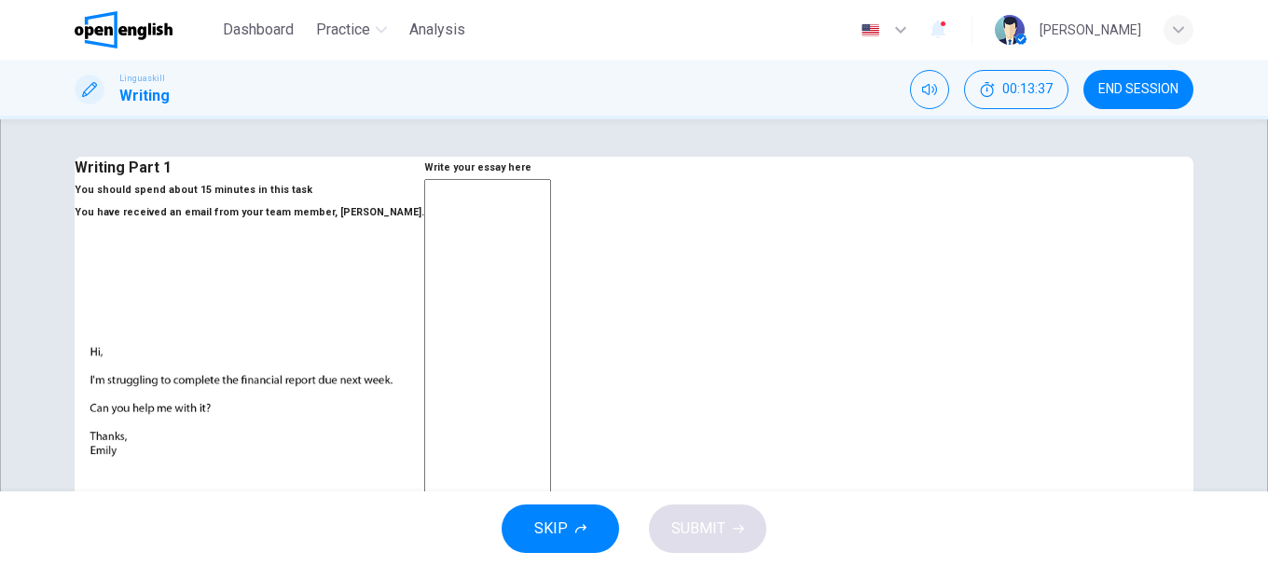
click at [1123, 88] on span "END SESSION" at bounding box center [1138, 89] width 80 height 15
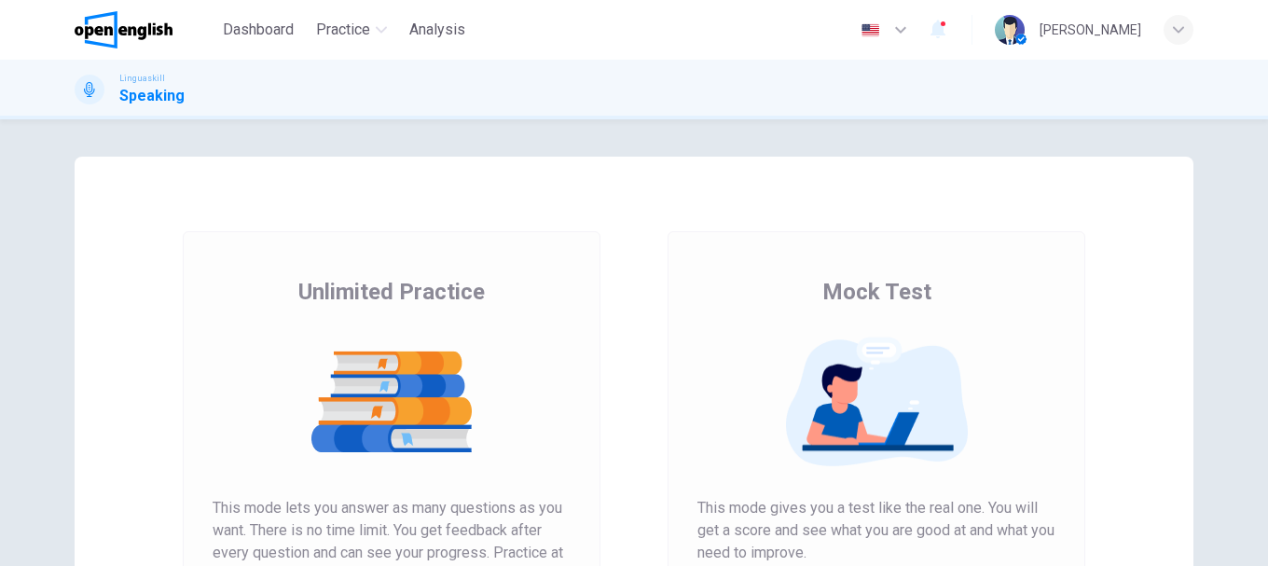
scroll to position [186, 0]
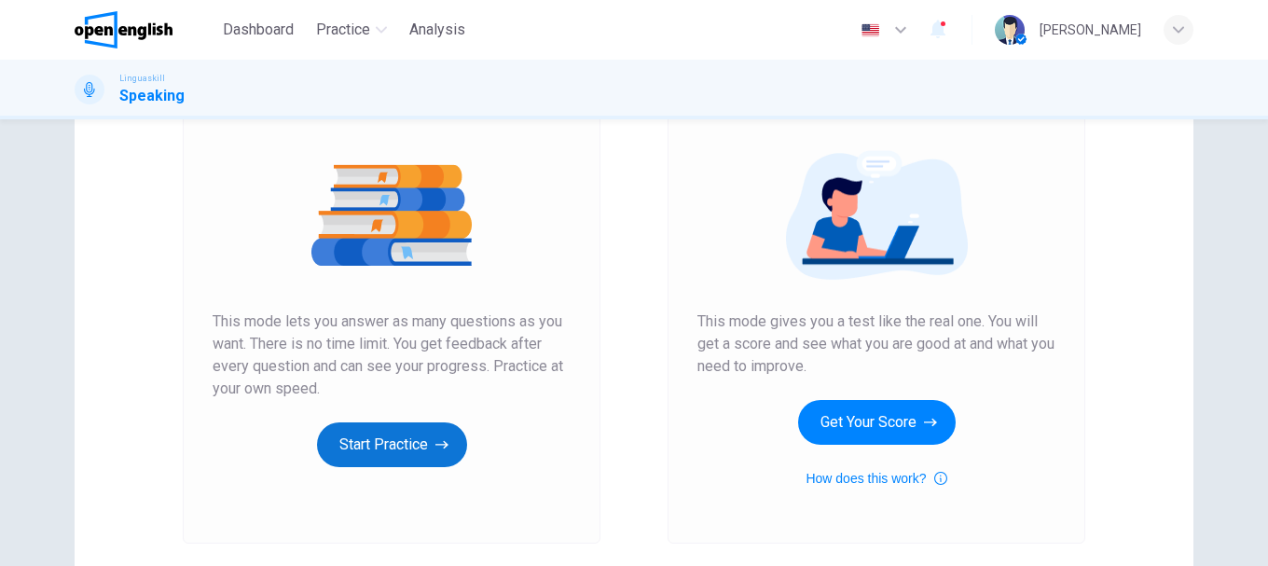
click at [406, 447] on button "Start Practice" at bounding box center [392, 444] width 150 height 45
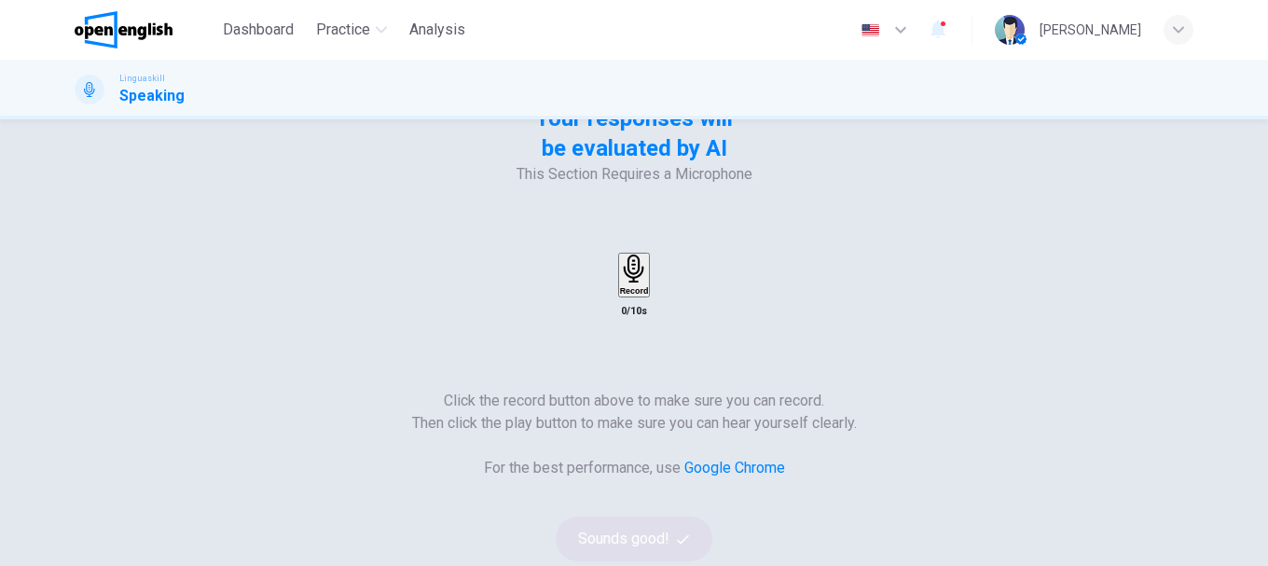
click at [649, 254] on div "Record" at bounding box center [634, 274] width 29 height 41
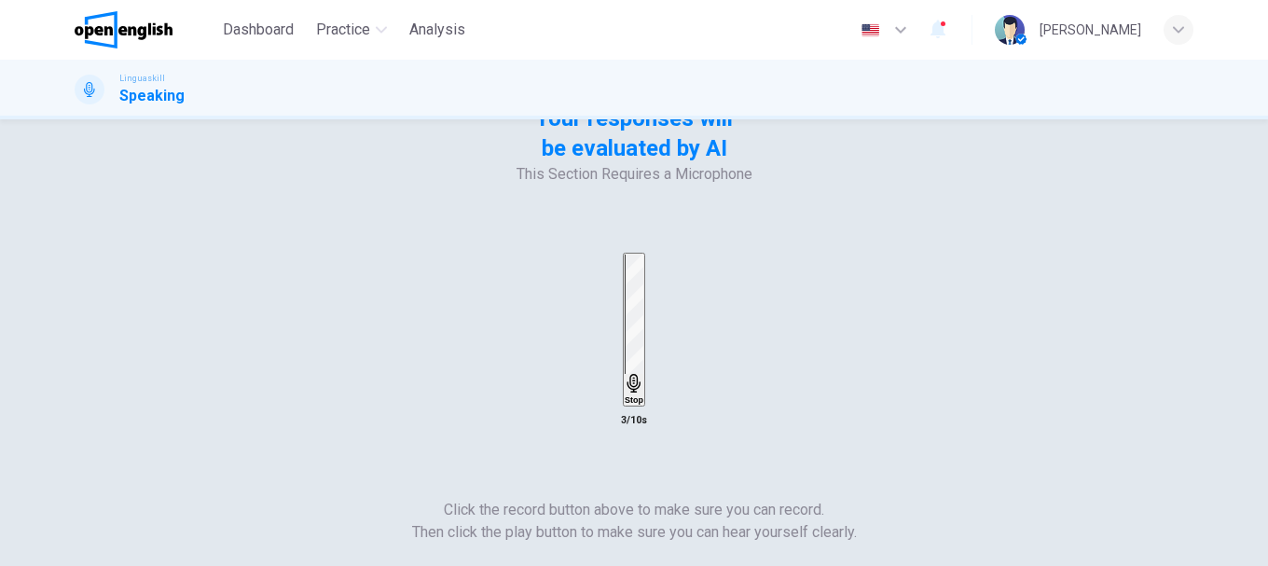
scroll to position [93, 0]
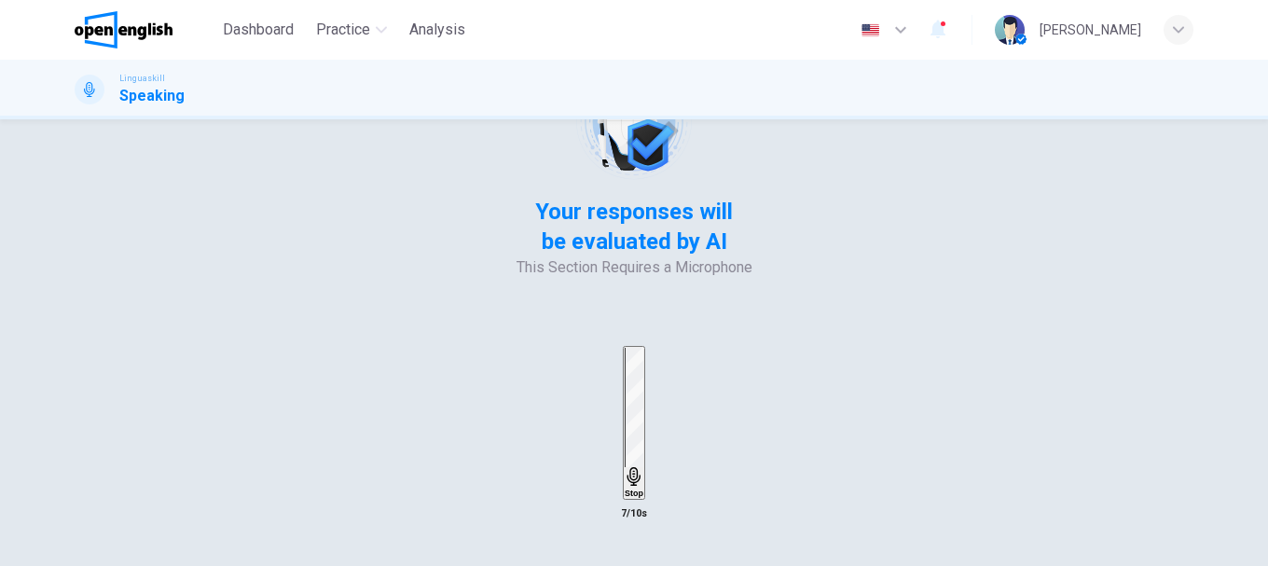
click at [643, 488] on h6 "Stop" at bounding box center [634, 492] width 19 height 9
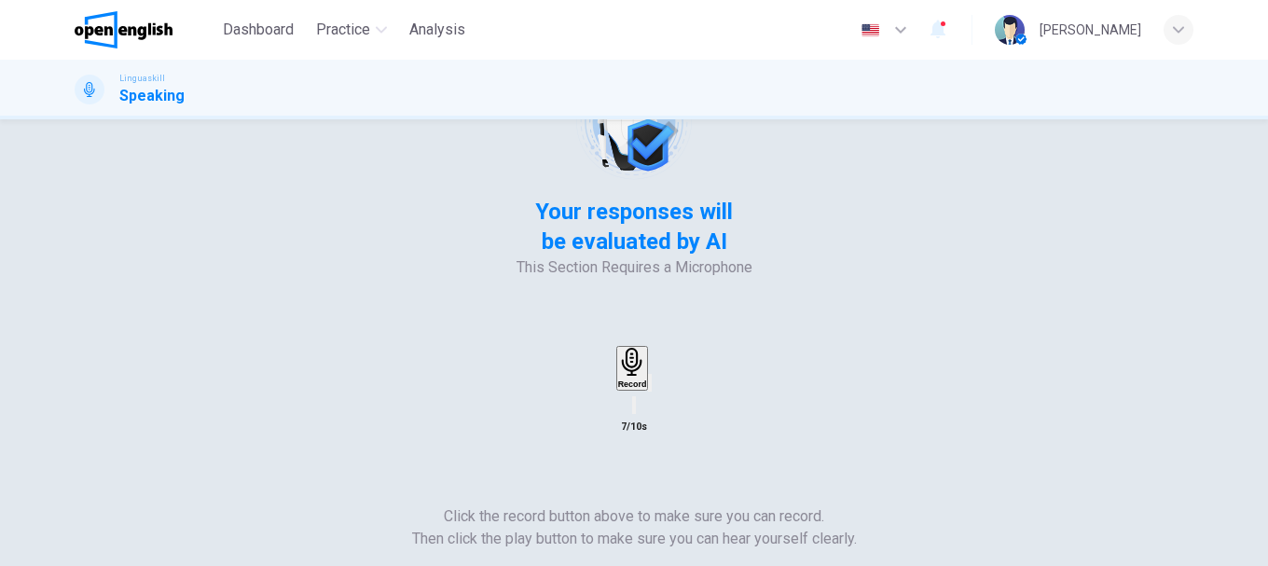
click at [650, 387] on icon "button" at bounding box center [650, 387] width 0 height 0
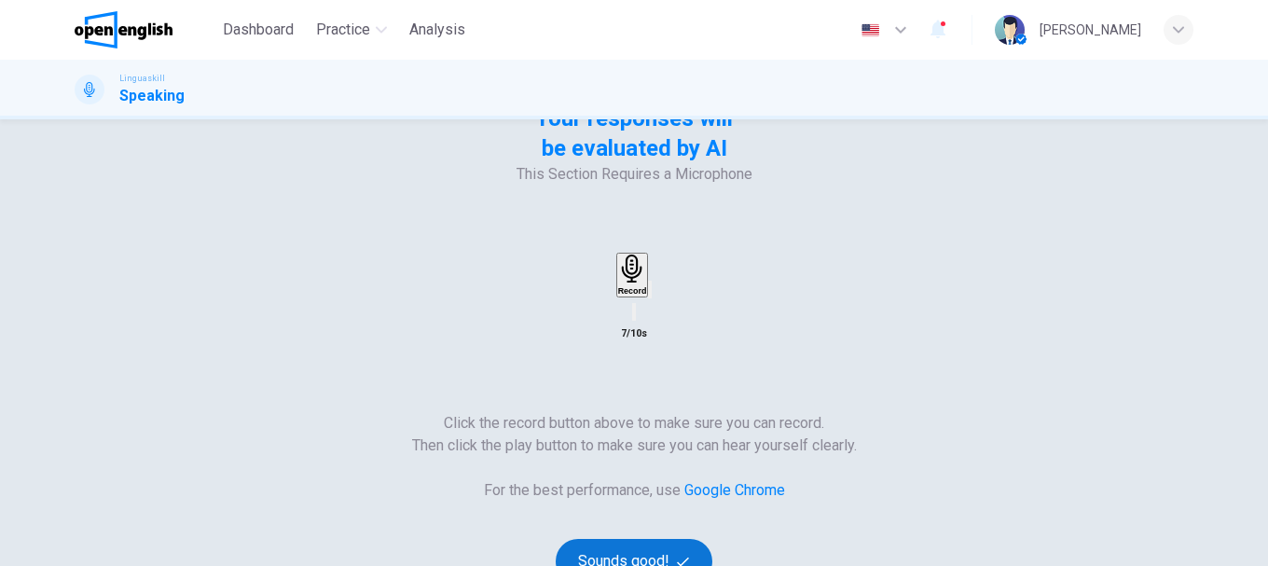
click at [712, 539] on button "Sounds good!" at bounding box center [634, 561] width 157 height 45
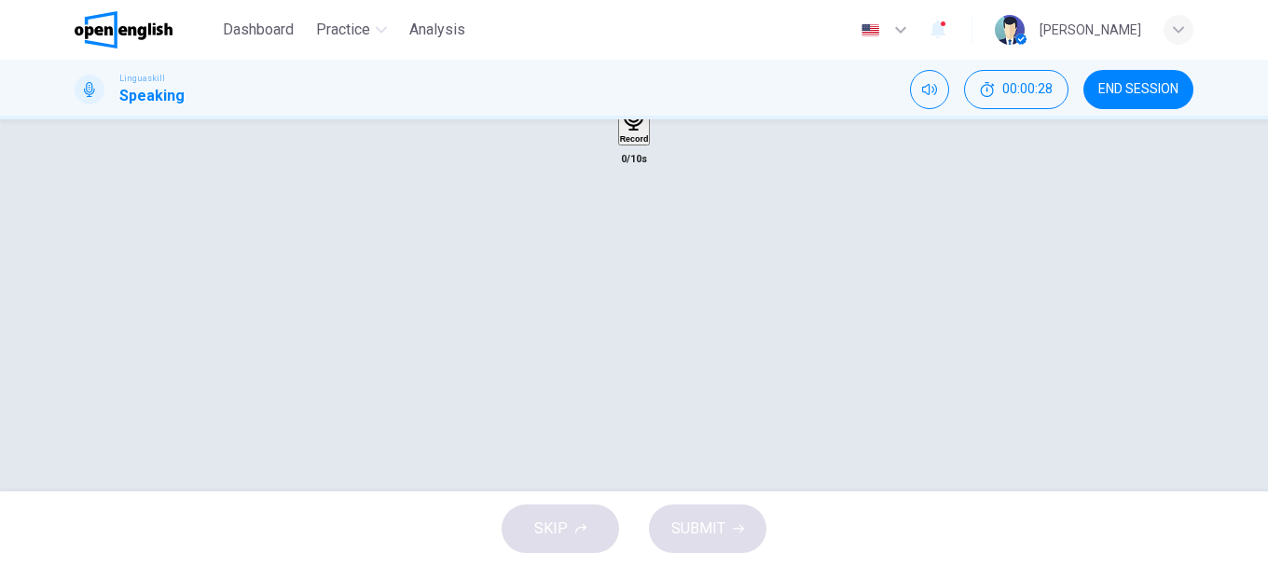
scroll to position [257, 0]
click at [97, 63] on icon "button" at bounding box center [89, 55] width 15 height 15
click at [622, 237] on div "Record" at bounding box center [634, 216] width 29 height 41
click at [643, 346] on div "Stop" at bounding box center [634, 271] width 19 height 150
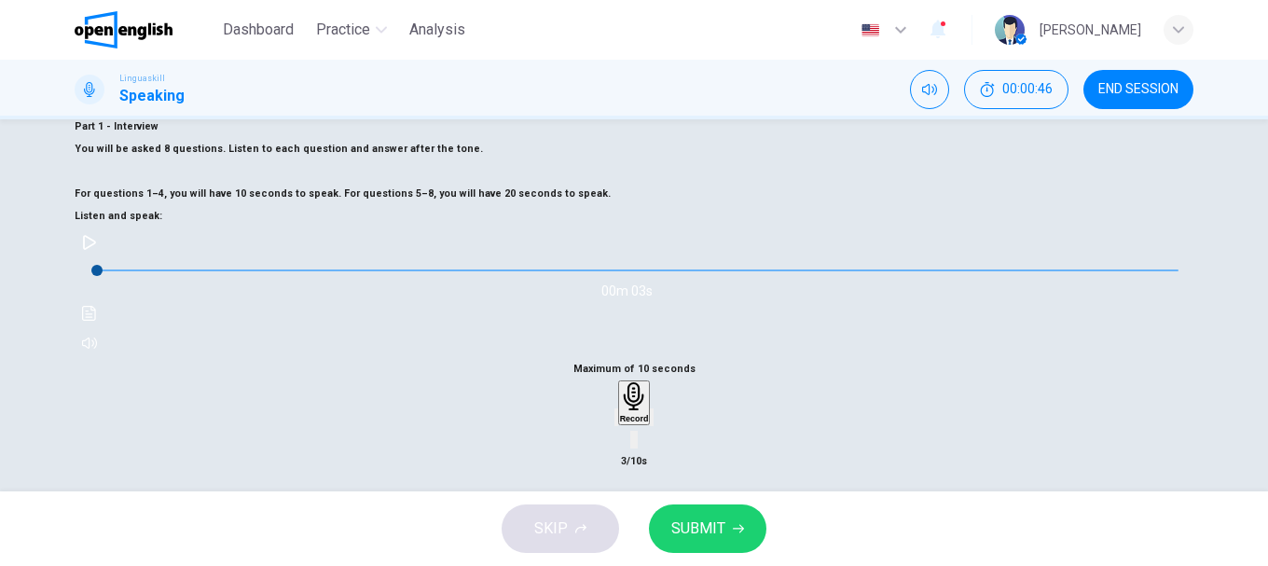
scroll to position [351, 0]
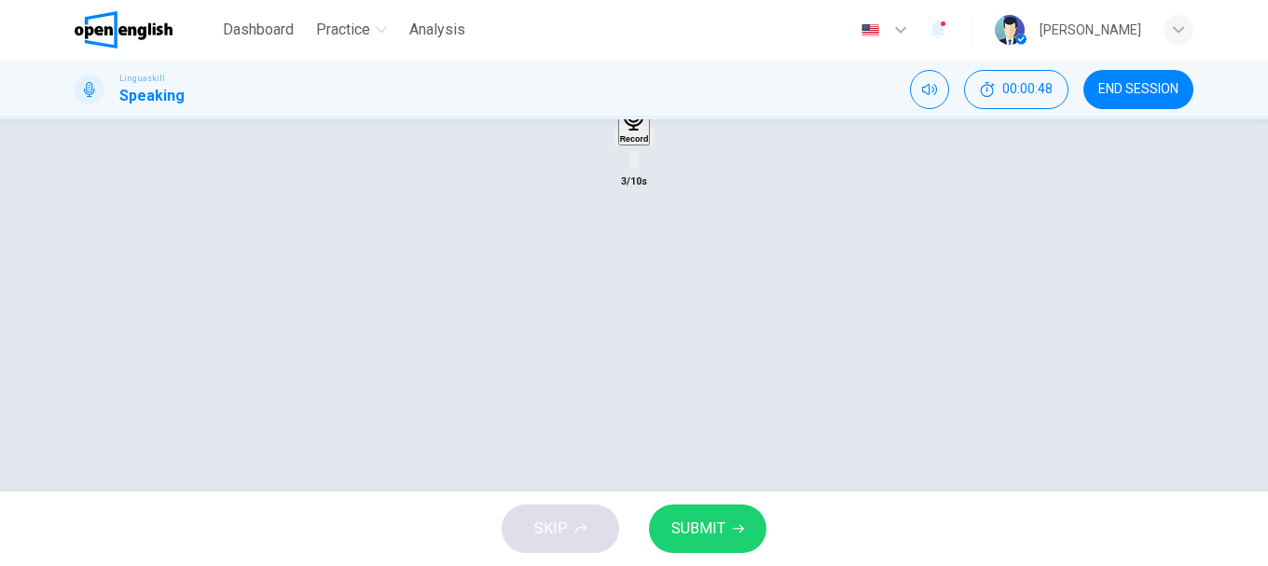
click at [708, 533] on span "SUBMIT" at bounding box center [698, 528] width 54 height 26
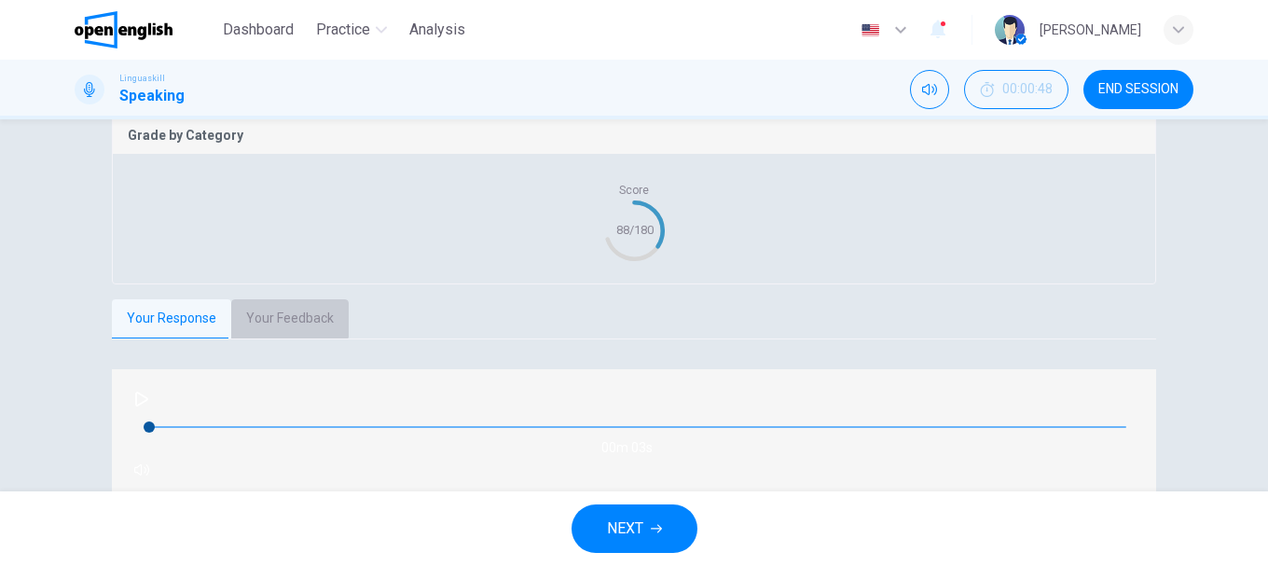
click at [274, 338] on button "Your Feedback" at bounding box center [289, 318] width 117 height 39
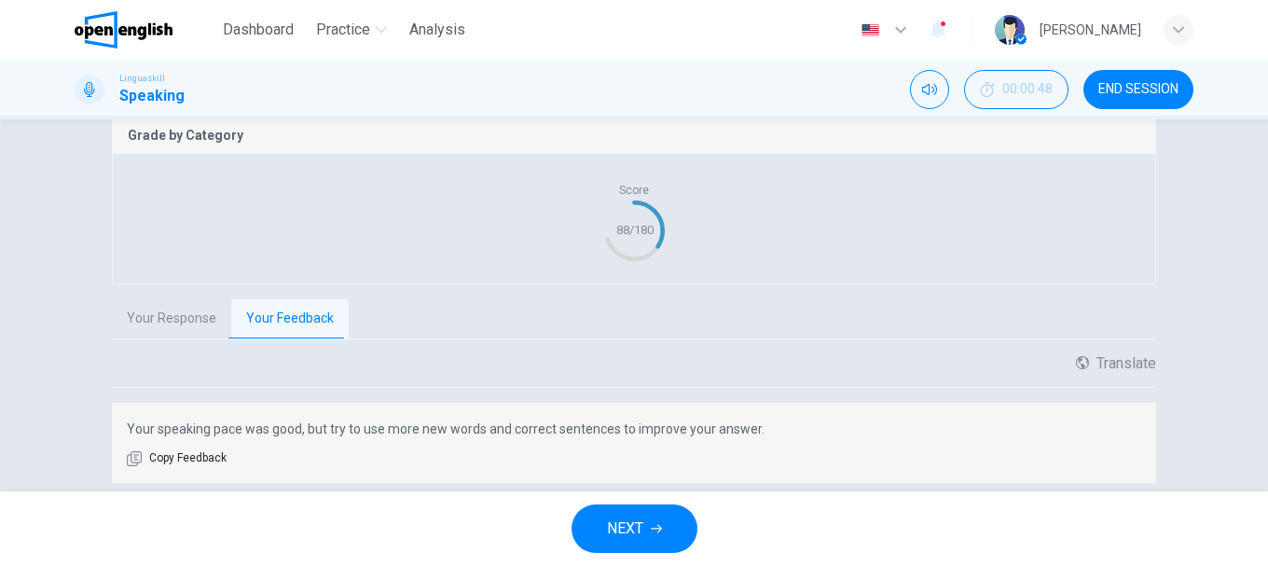
scroll to position [444, 0]
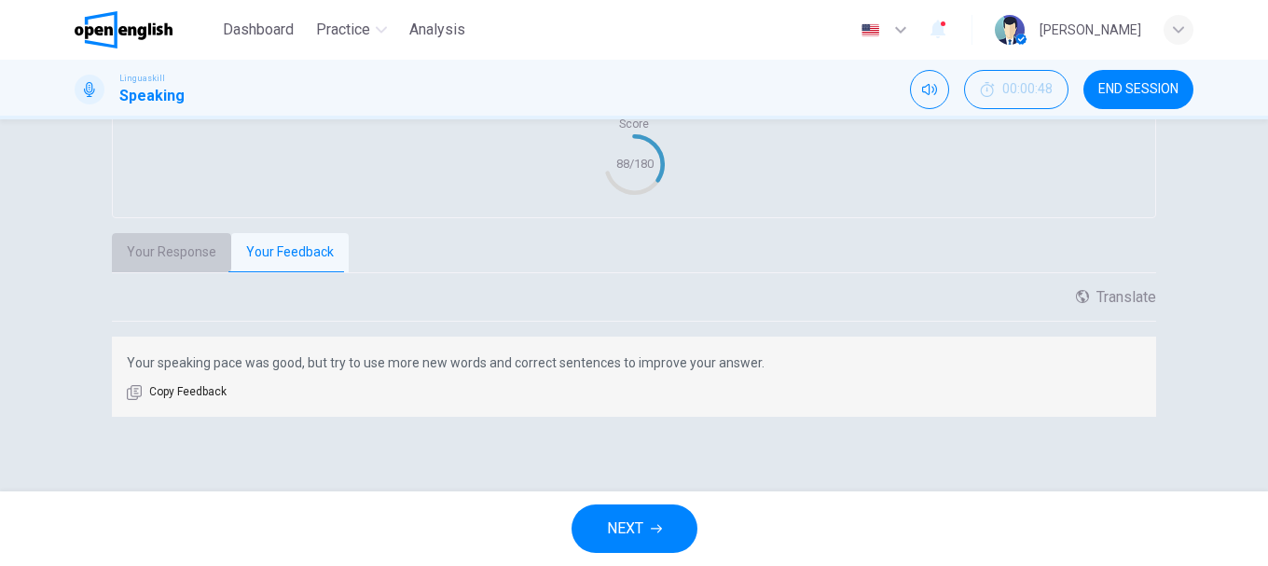
click at [157, 264] on button "Your Response" at bounding box center [171, 252] width 119 height 39
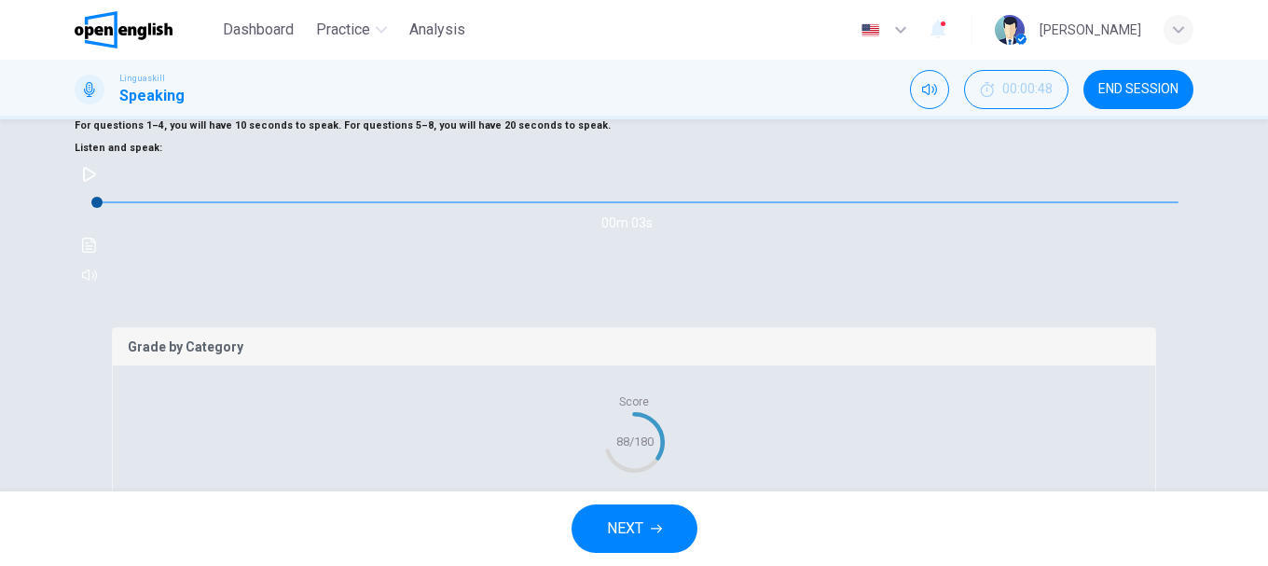
scroll to position [419, 0]
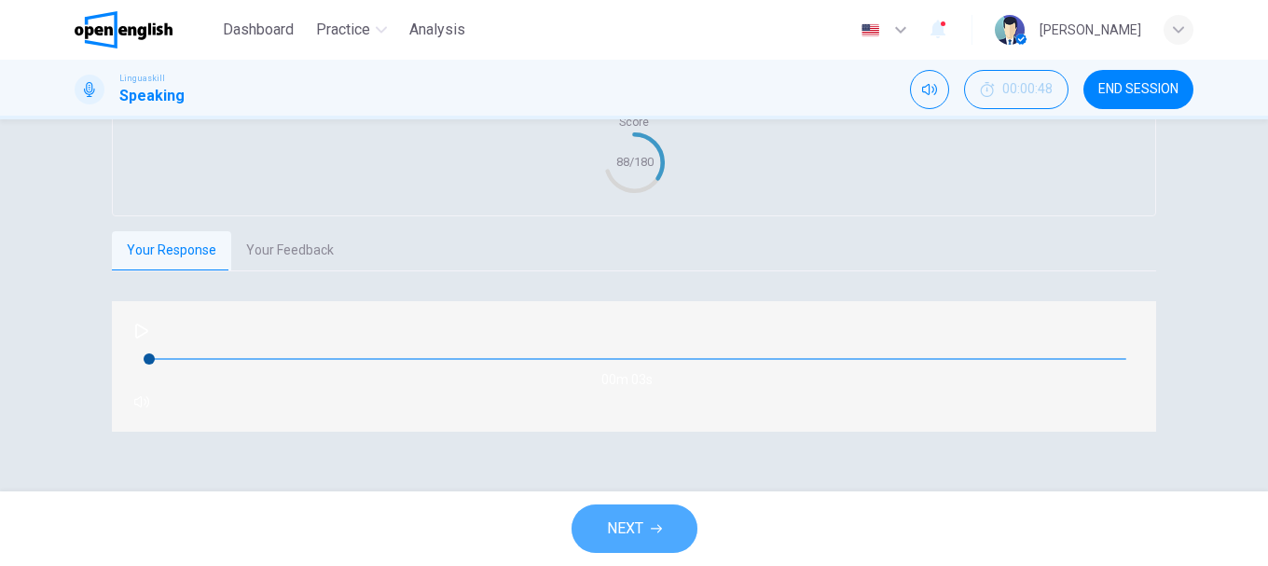
click at [653, 529] on icon "button" at bounding box center [656, 528] width 11 height 11
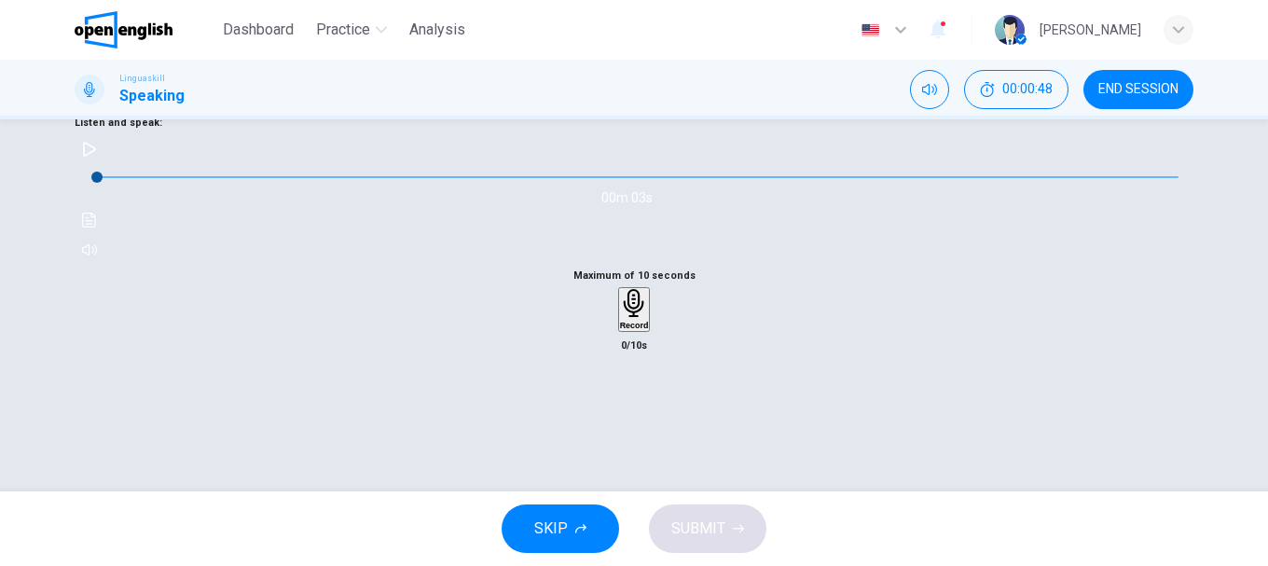
scroll to position [71, 0]
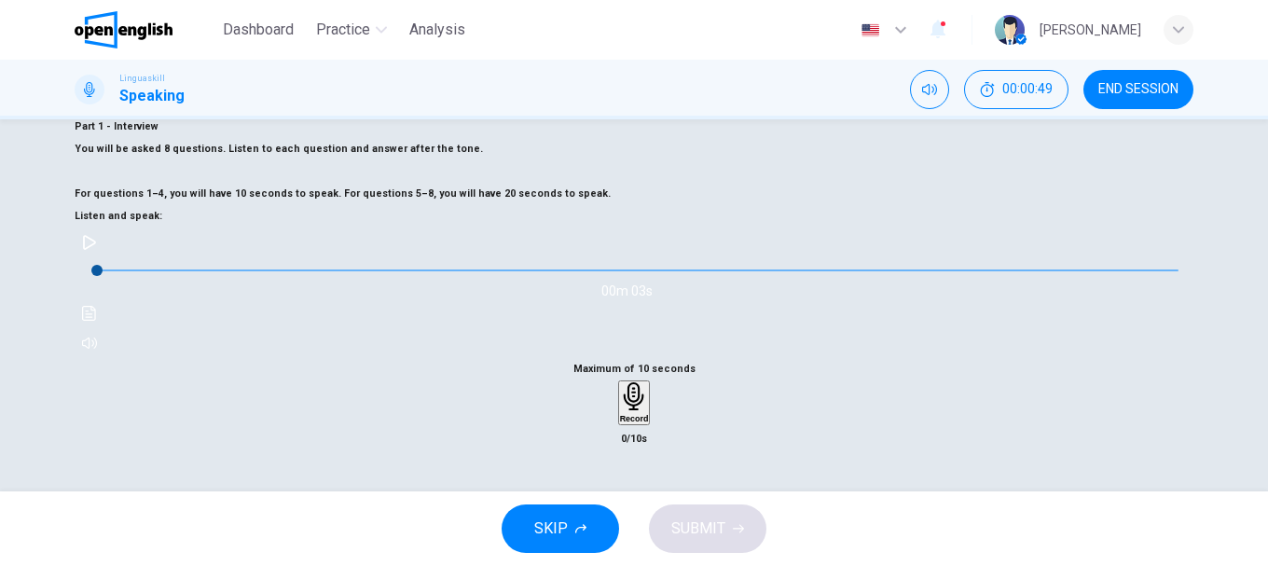
click at [104, 257] on button "button" at bounding box center [90, 242] width 30 height 30
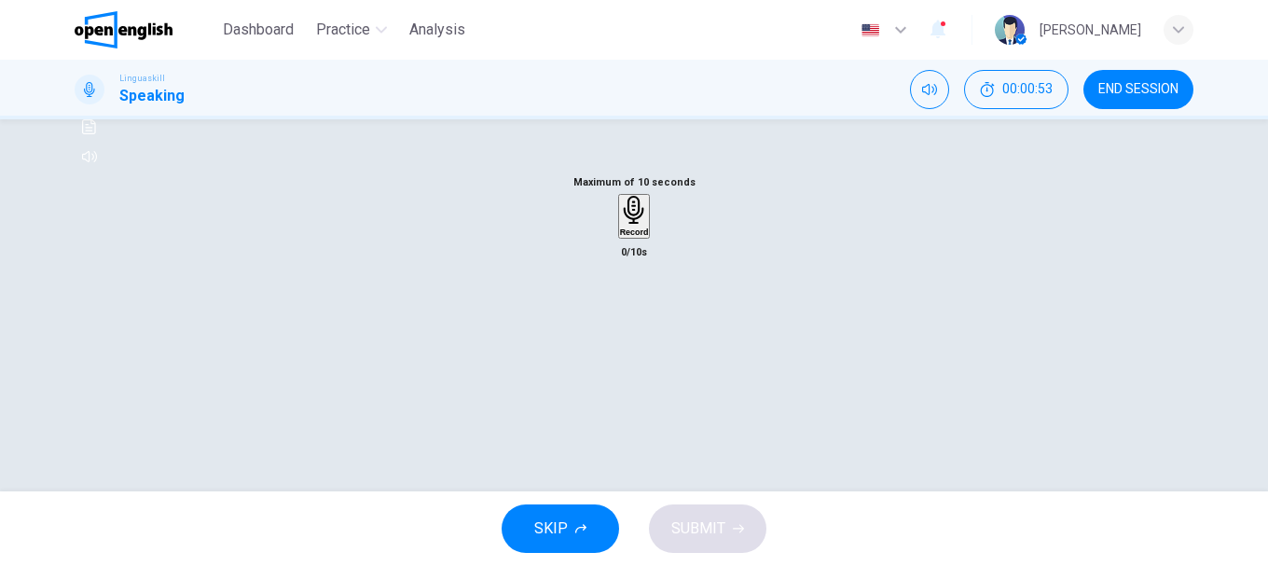
scroll to position [351, 0]
click at [649, 144] on div "Record" at bounding box center [634, 123] width 29 height 41
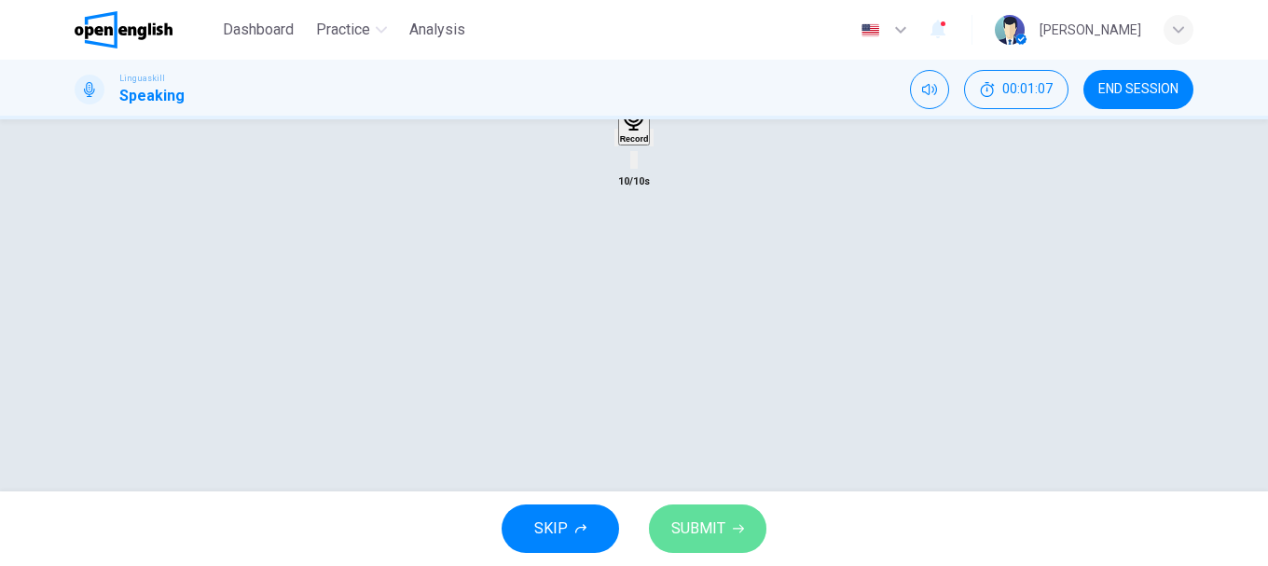
click at [708, 537] on span "SUBMIT" at bounding box center [698, 528] width 54 height 26
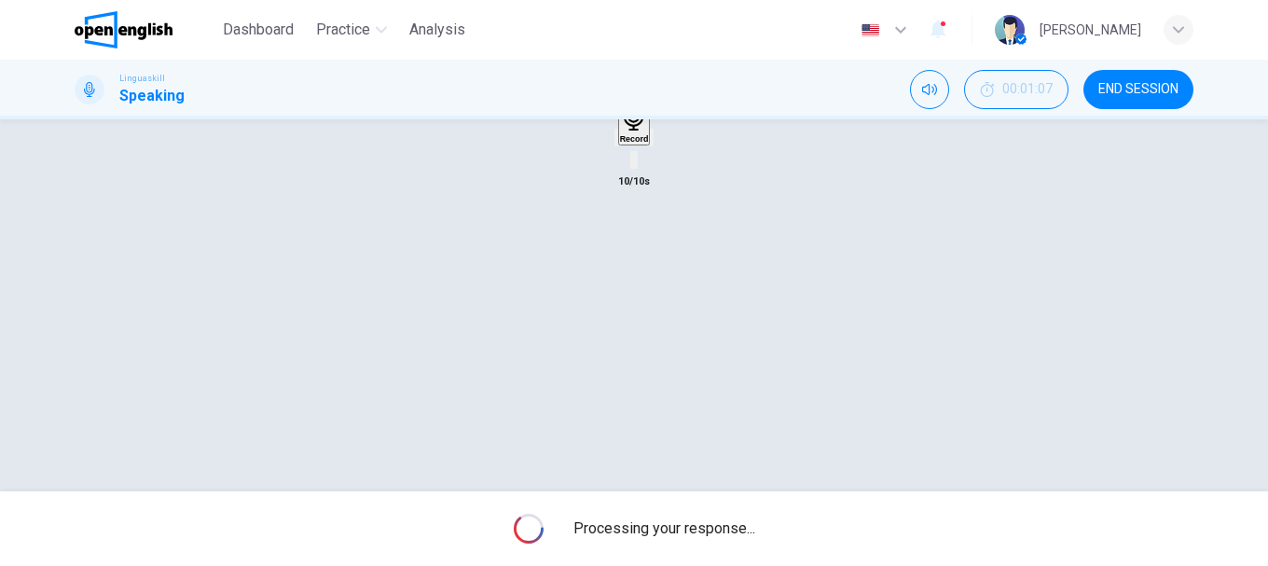
click at [616, 142] on icon "button" at bounding box center [616, 142] width 0 height 0
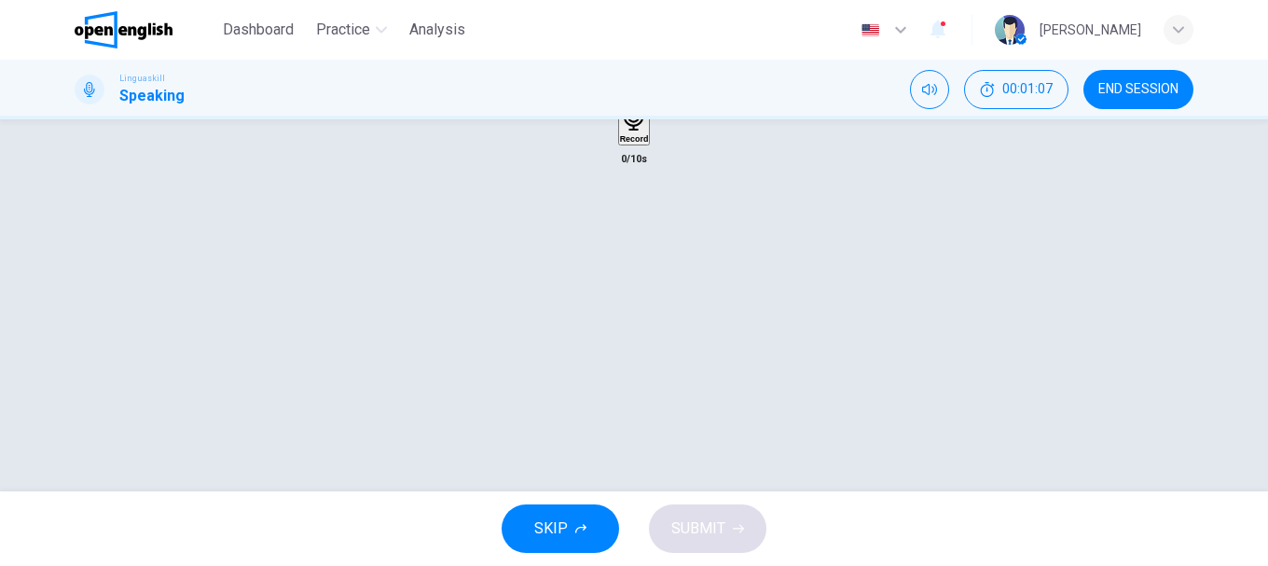
click at [640, 131] on icon "button" at bounding box center [634, 117] width 29 height 29
click at [627, 253] on h6 "Stop" at bounding box center [634, 247] width 19 height 9
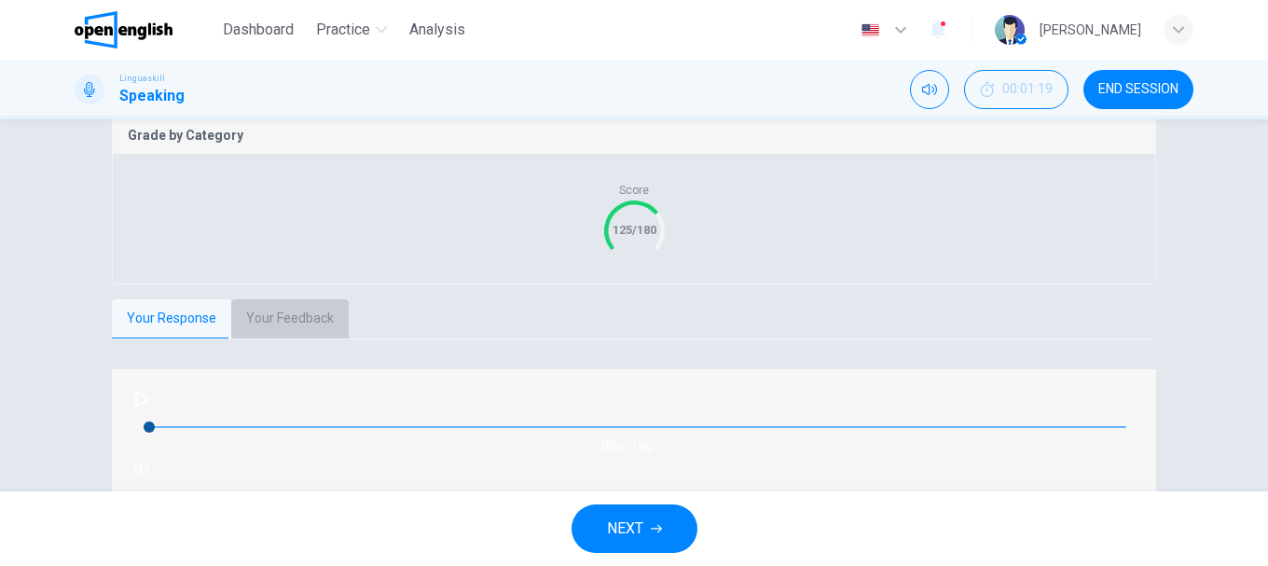
click at [288, 338] on button "Your Feedback" at bounding box center [289, 318] width 117 height 39
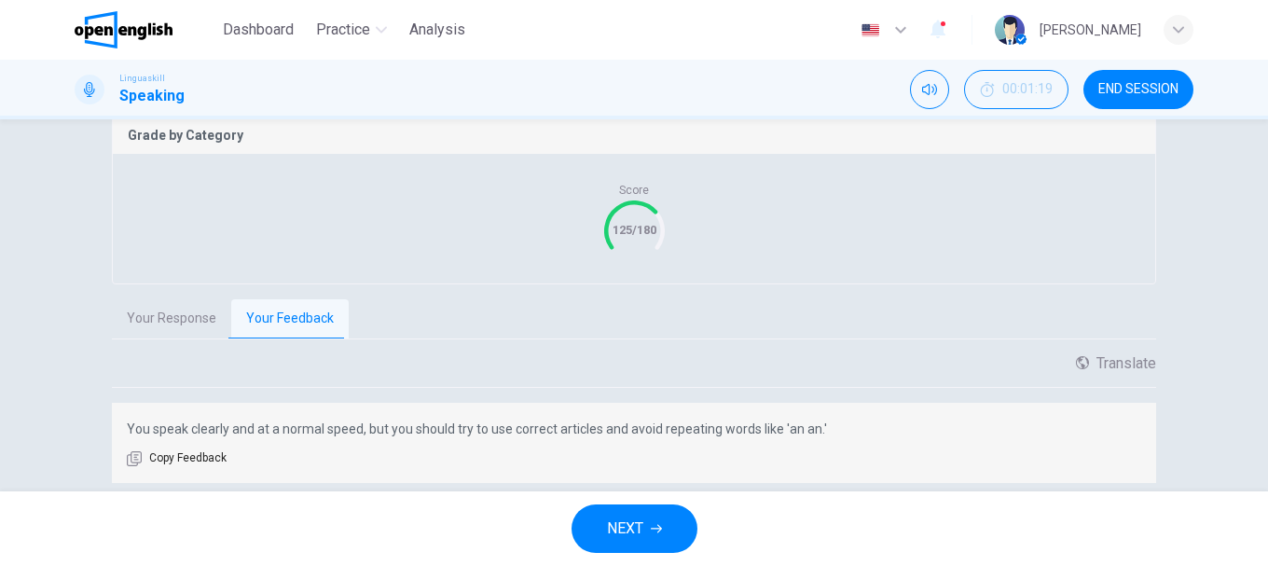
scroll to position [444, 0]
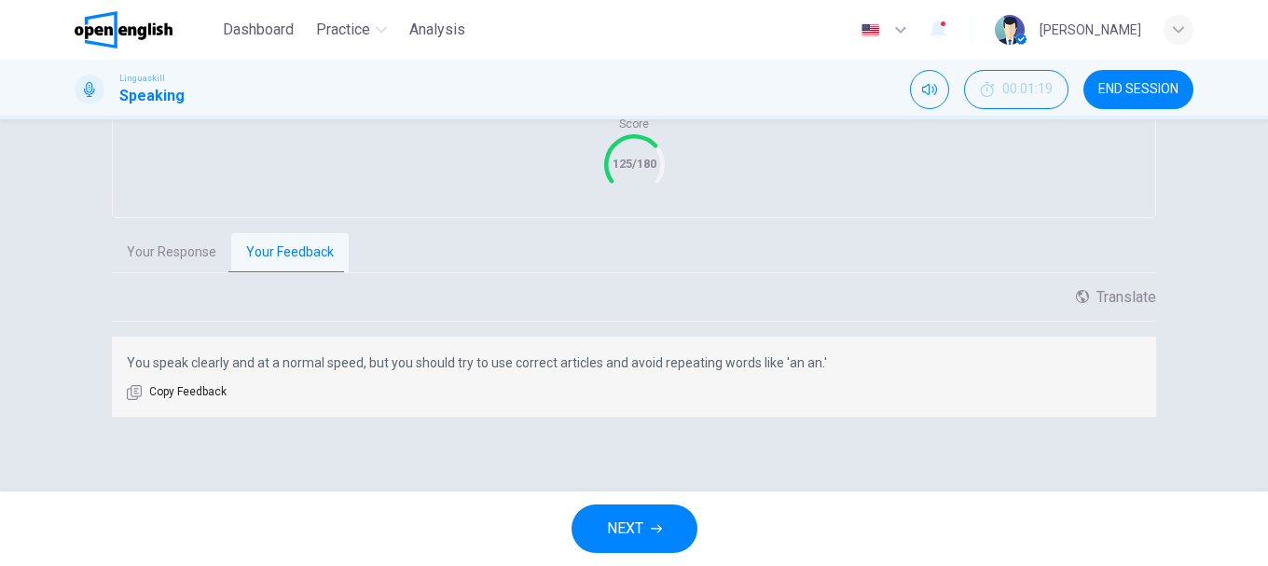
click at [620, 529] on span "NEXT" at bounding box center [625, 528] width 36 height 26
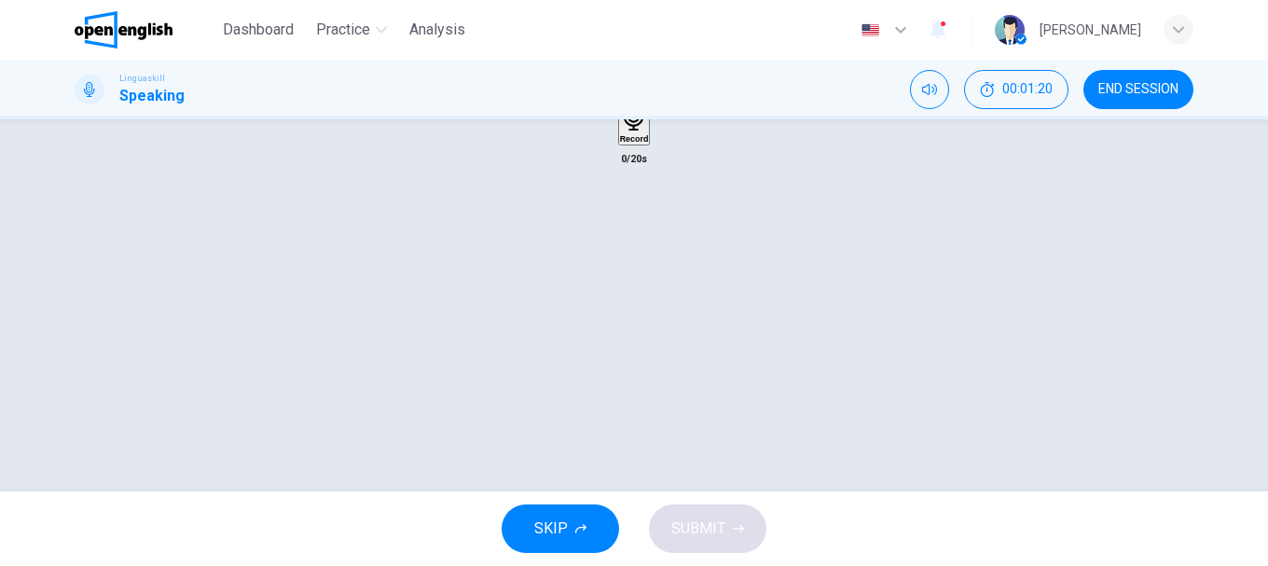
scroll to position [257, 0]
click at [96, 63] on icon "button" at bounding box center [89, 55] width 13 height 15
click at [631, 225] on icon "button" at bounding box center [633, 210] width 21 height 29
click at [643, 346] on div "Stop" at bounding box center [634, 271] width 19 height 150
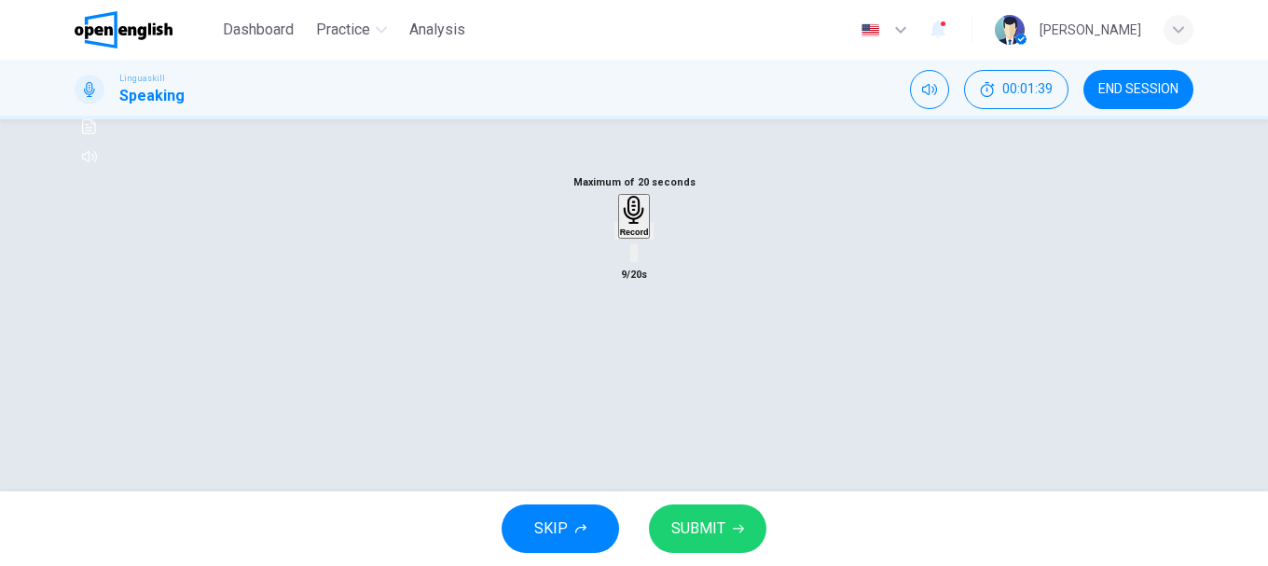
click at [702, 526] on span "SUBMIT" at bounding box center [698, 528] width 54 height 26
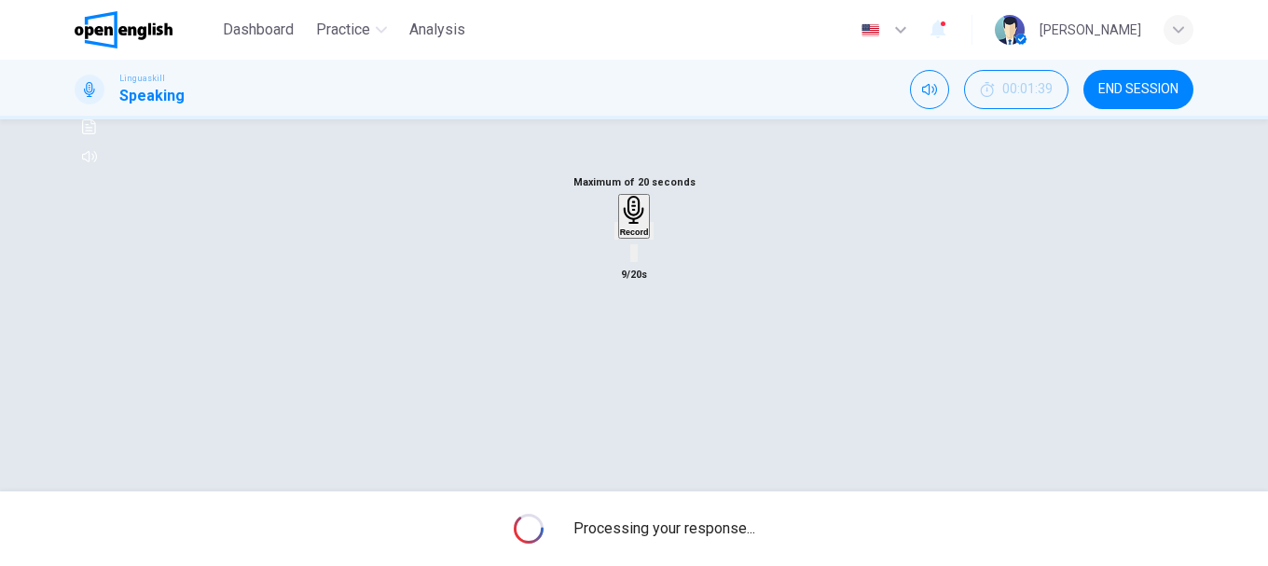
click at [616, 235] on icon "button" at bounding box center [616, 235] width 0 height 0
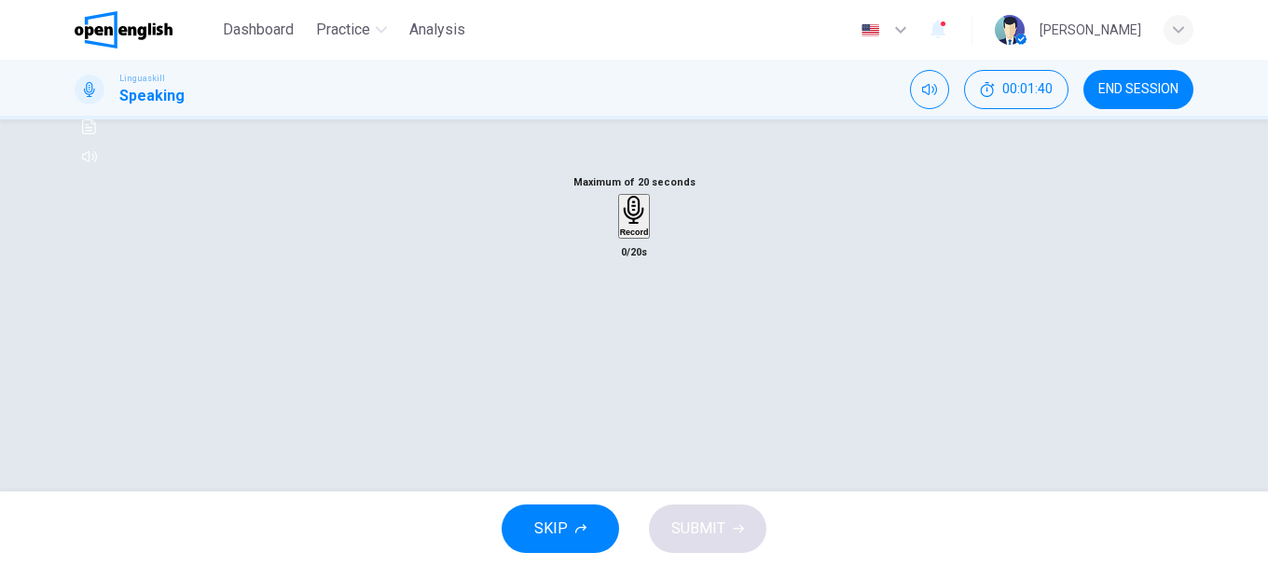
scroll to position [164, 0]
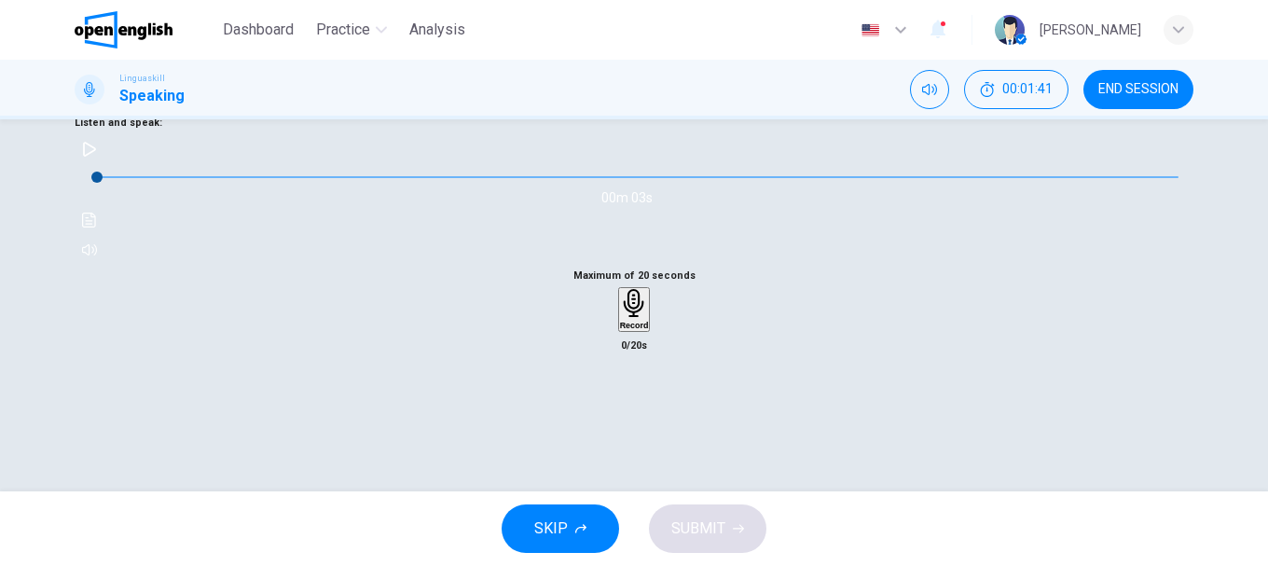
click at [132, 240] on div "00m 03s" at bounding box center [634, 199] width 1119 height 131
click at [97, 157] on icon "button" at bounding box center [89, 149] width 15 height 15
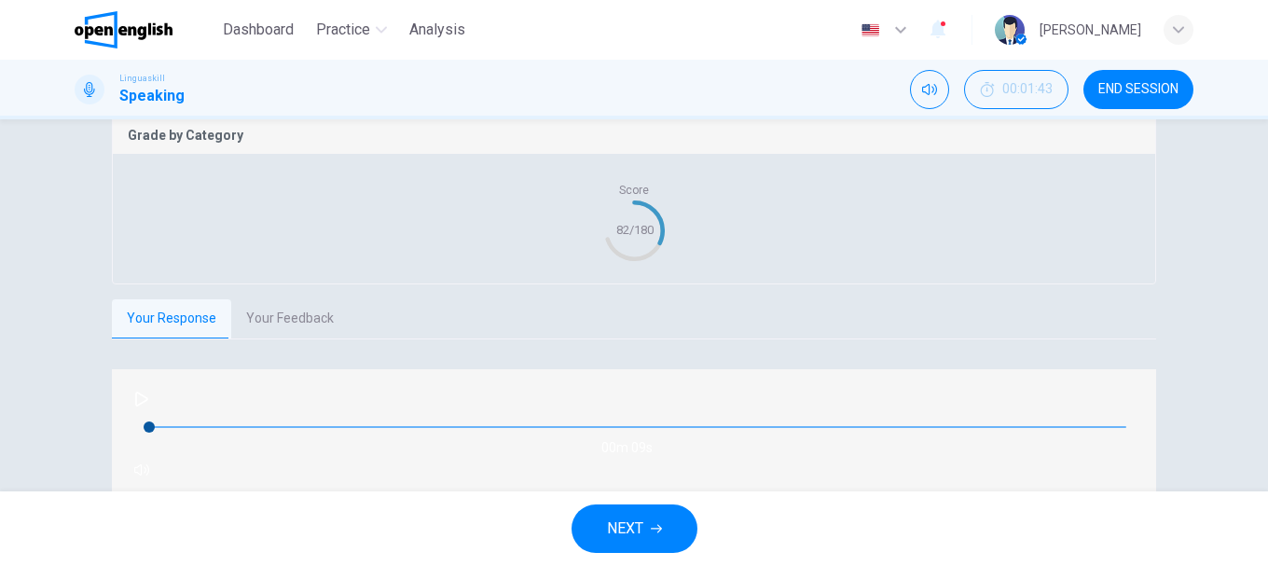
scroll to position [419, 0]
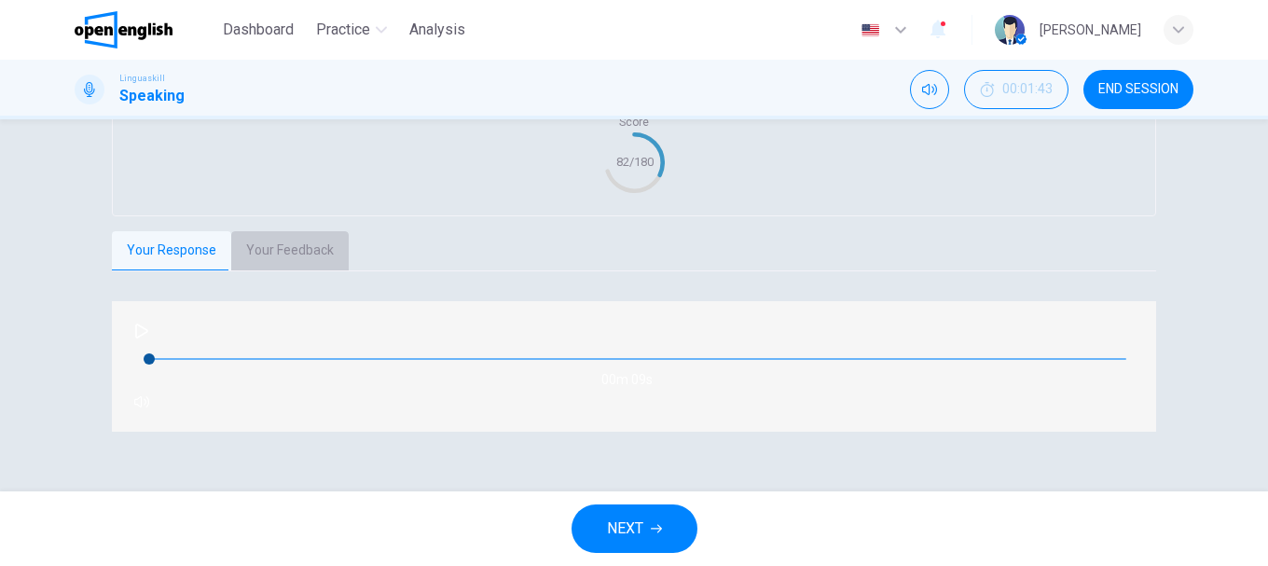
click at [285, 270] on button "Your Feedback" at bounding box center [289, 250] width 117 height 39
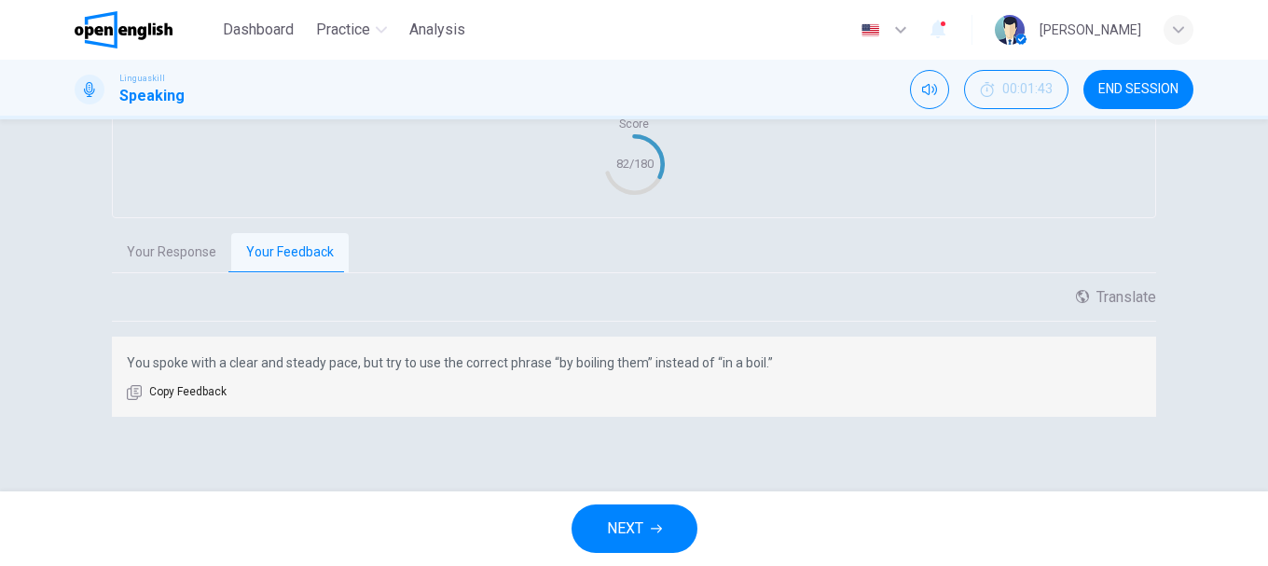
scroll to position [464, 0]
click at [655, 498] on div "NEXT" at bounding box center [634, 528] width 1268 height 75
click at [656, 516] on button "NEXT" at bounding box center [634, 528] width 126 height 48
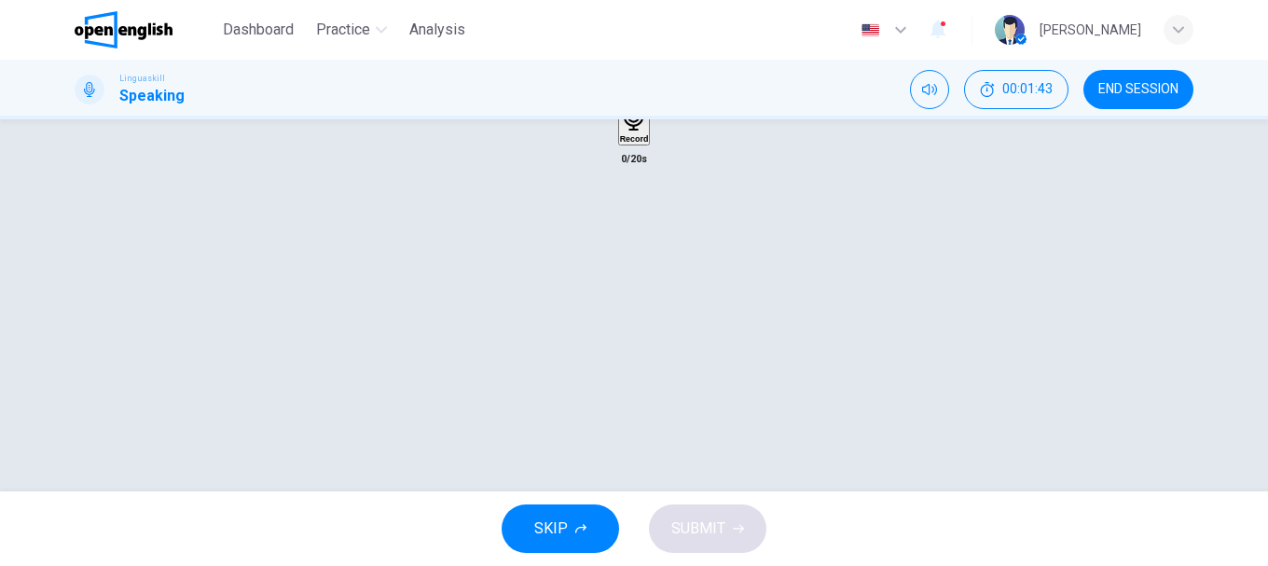
scroll to position [257, 0]
click at [102, 159] on div "00m 03s" at bounding box center [634, 106] width 1119 height 131
click at [104, 71] on button "button" at bounding box center [90, 56] width 30 height 30
click at [635, 225] on icon "button" at bounding box center [634, 210] width 29 height 29
click at [639, 346] on h6 "Stop" at bounding box center [634, 341] width 19 height 9
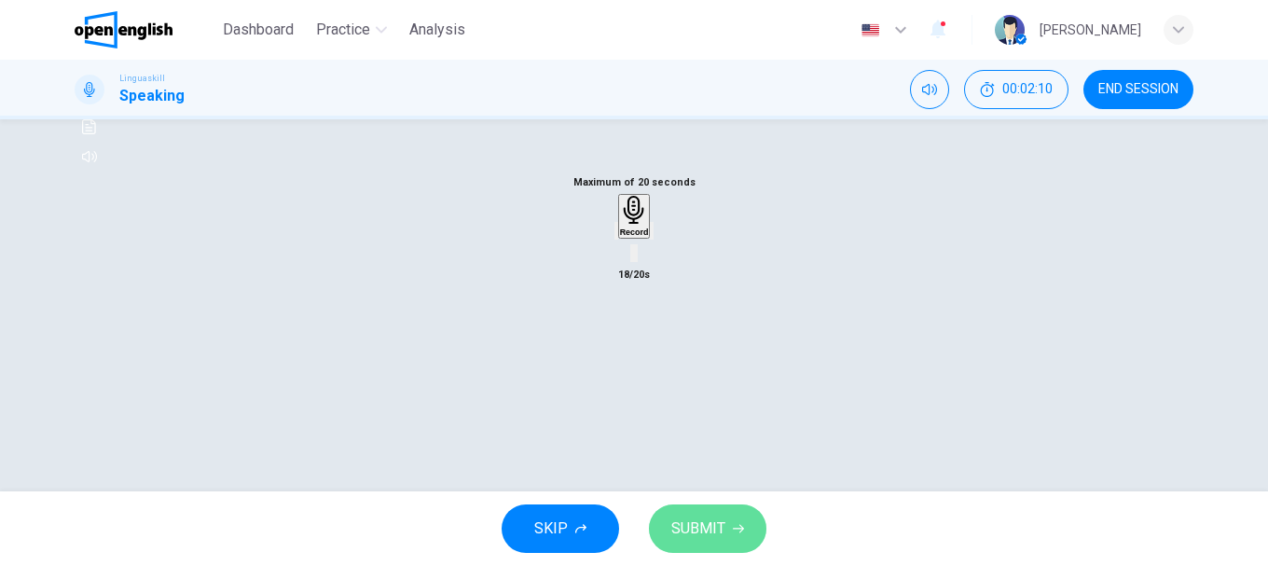
click at [709, 516] on span "SUBMIT" at bounding box center [698, 528] width 54 height 26
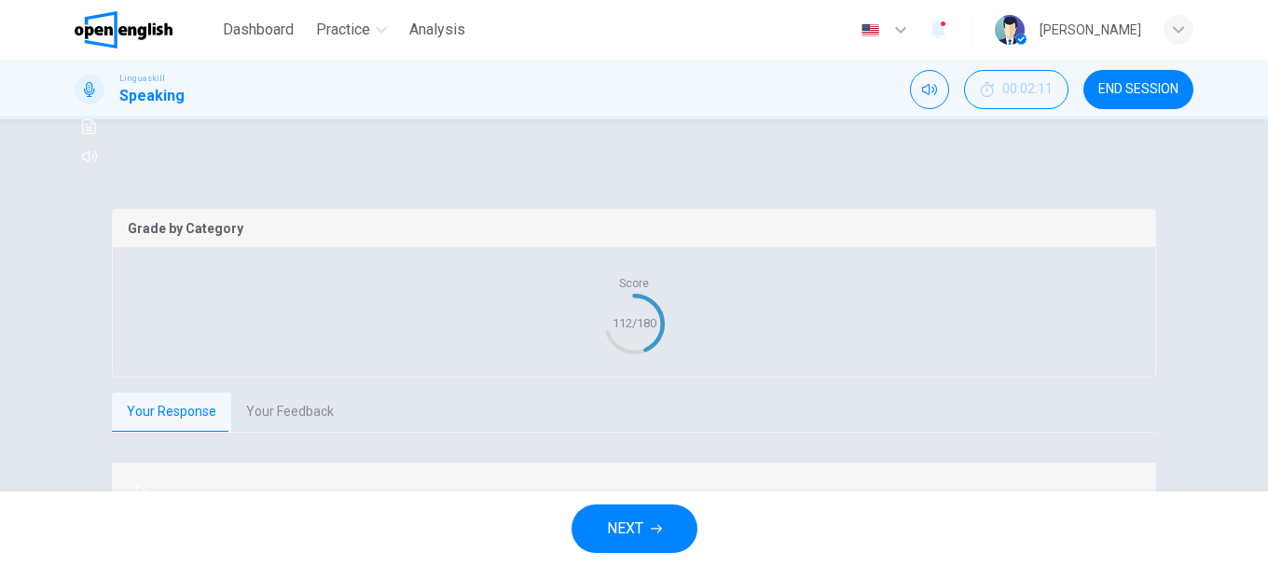
scroll to position [351, 0]
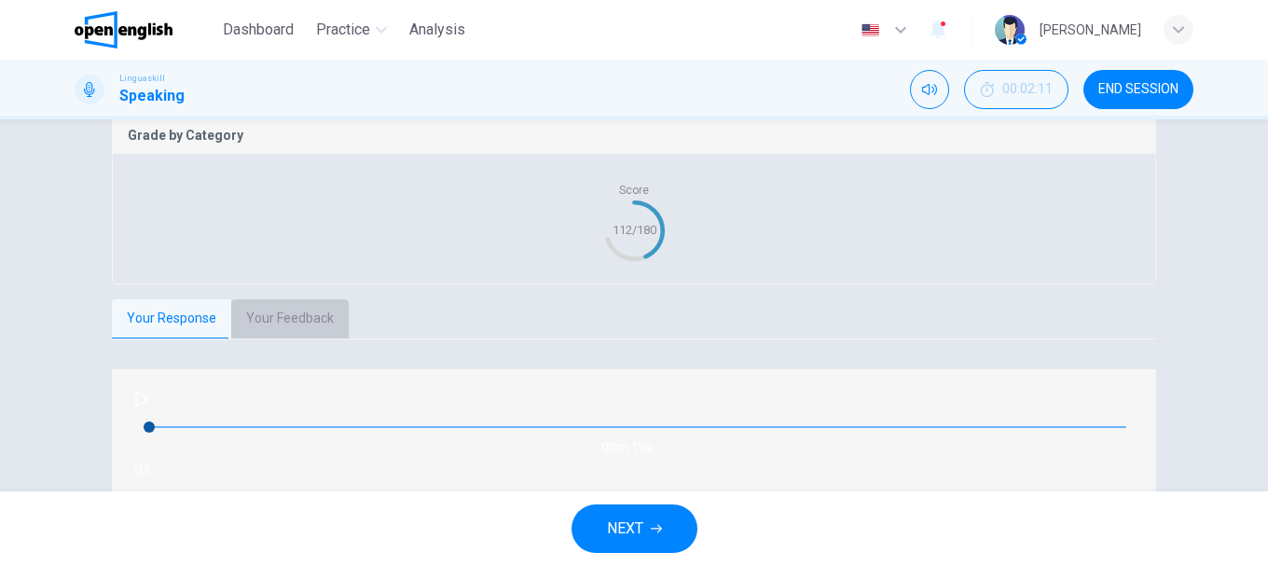
click at [305, 338] on button "Your Feedback" at bounding box center [289, 318] width 117 height 39
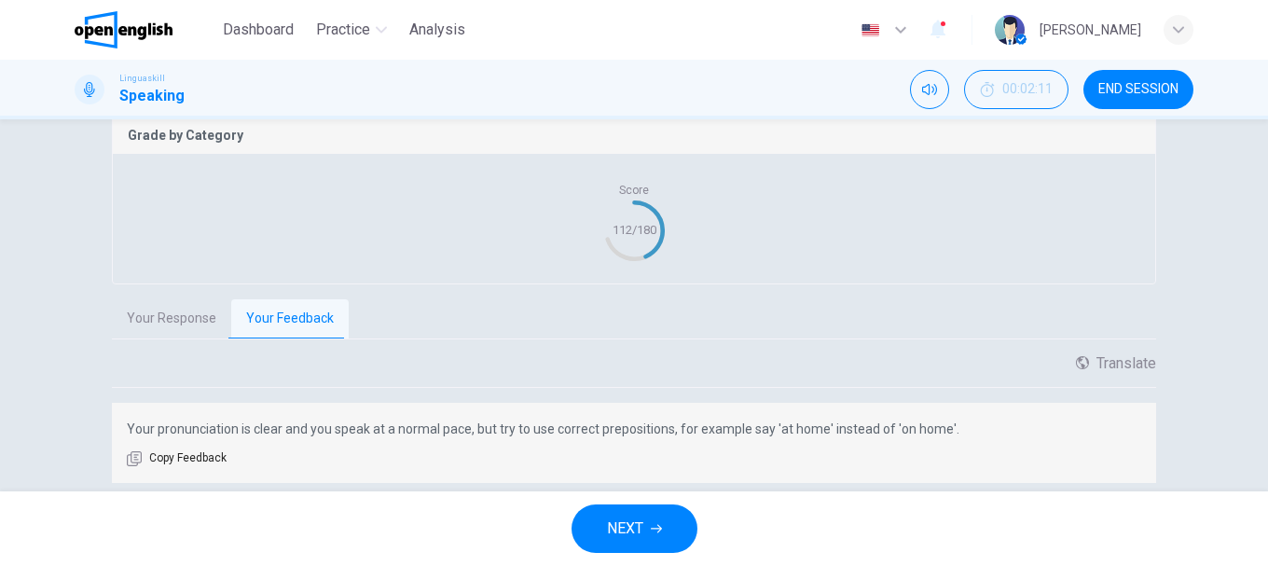
scroll to position [444, 0]
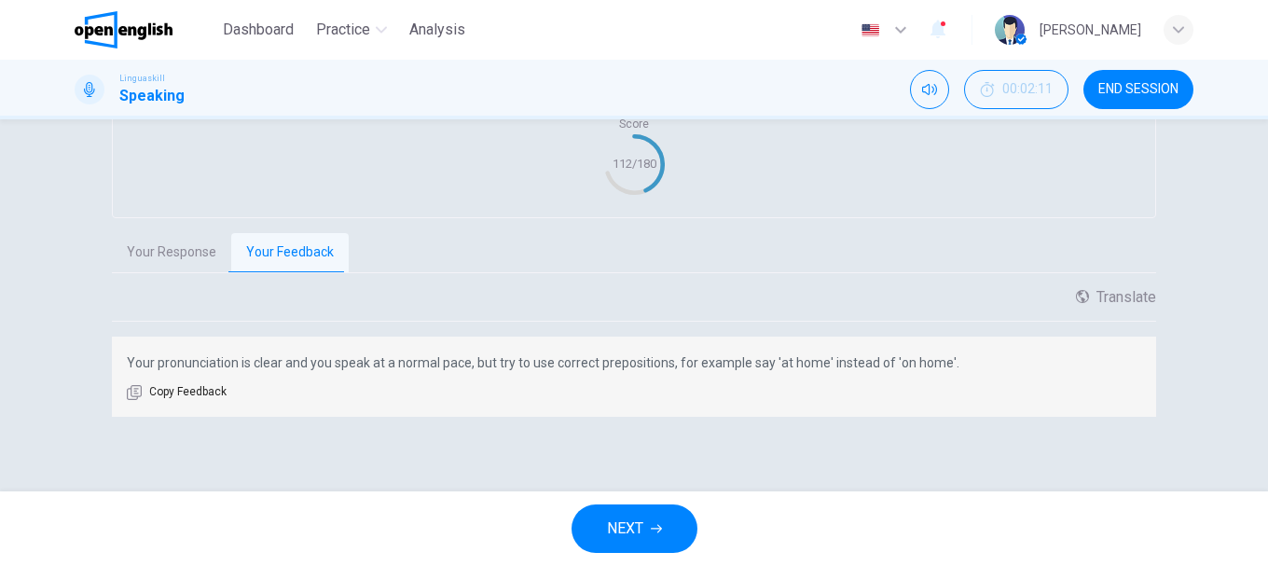
click at [646, 516] on button "NEXT" at bounding box center [634, 528] width 126 height 48
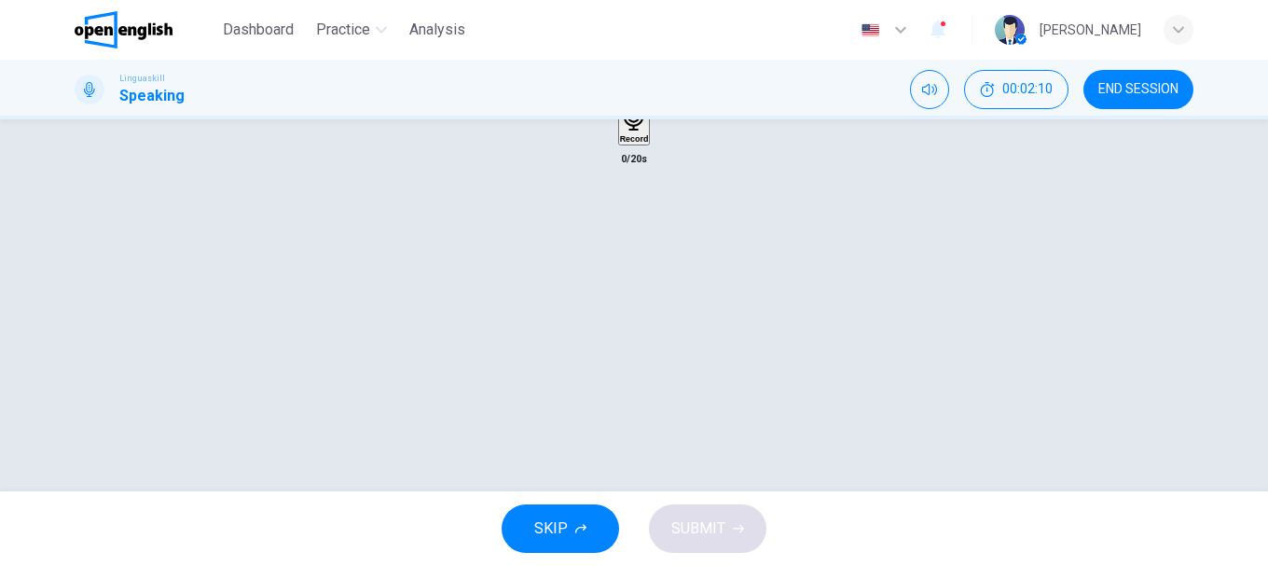
scroll to position [257, 0]
click at [104, 71] on button "button" at bounding box center [90, 56] width 30 height 30
click at [629, 225] on icon "button" at bounding box center [634, 210] width 29 height 29
click at [630, 334] on icon "button" at bounding box center [634, 324] width 19 height 19
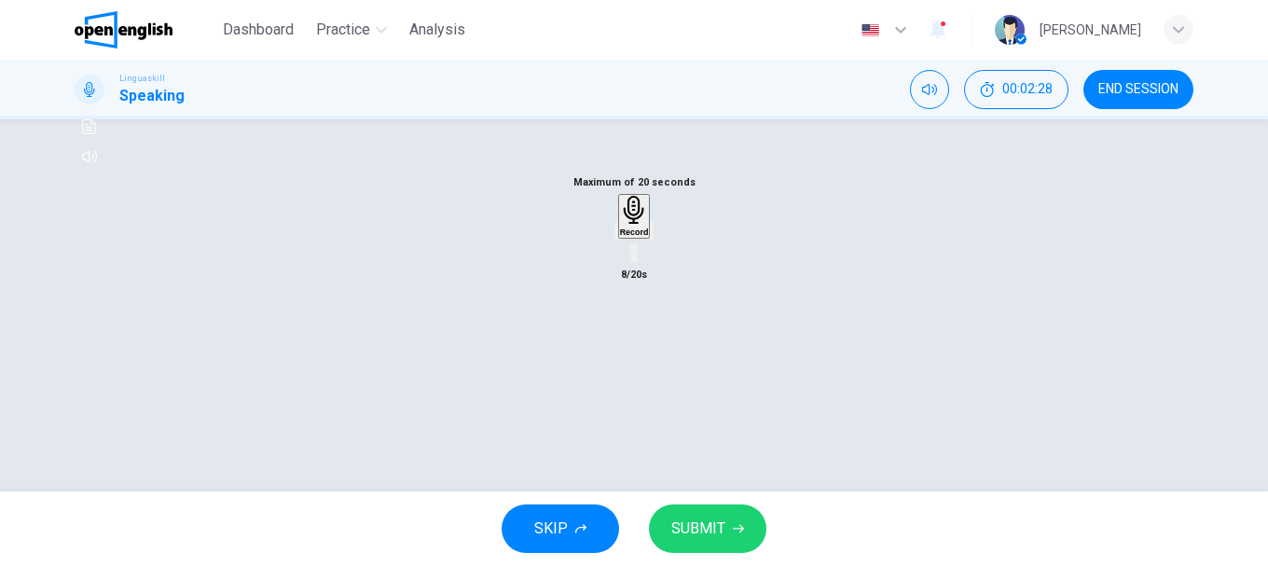
click at [714, 524] on span "SUBMIT" at bounding box center [698, 528] width 54 height 26
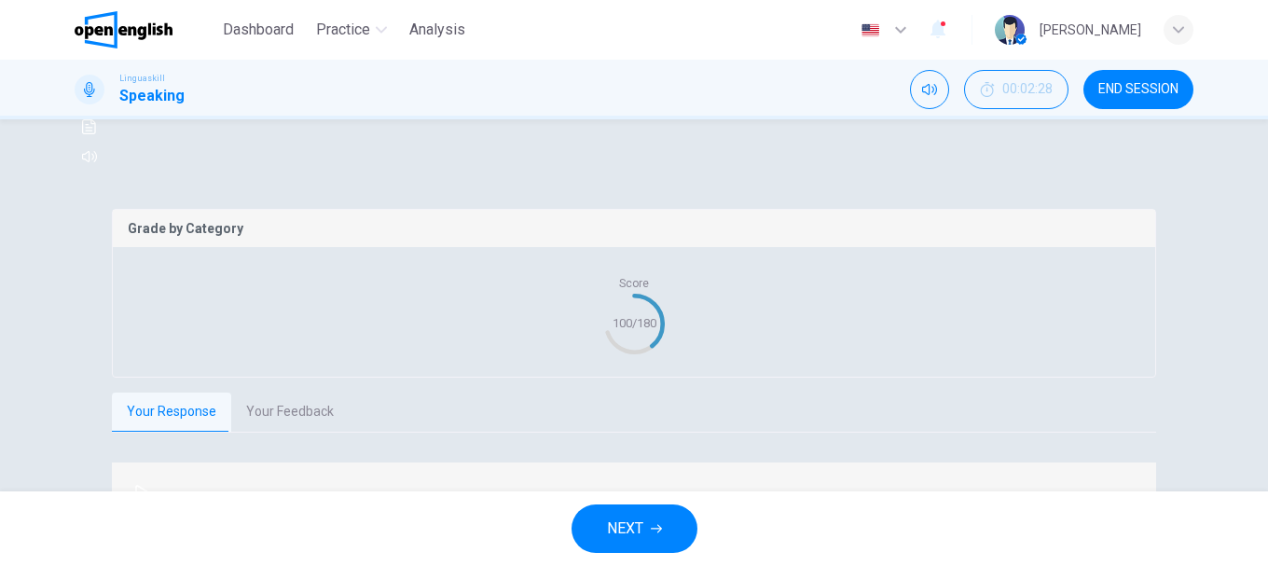
scroll to position [351, 0]
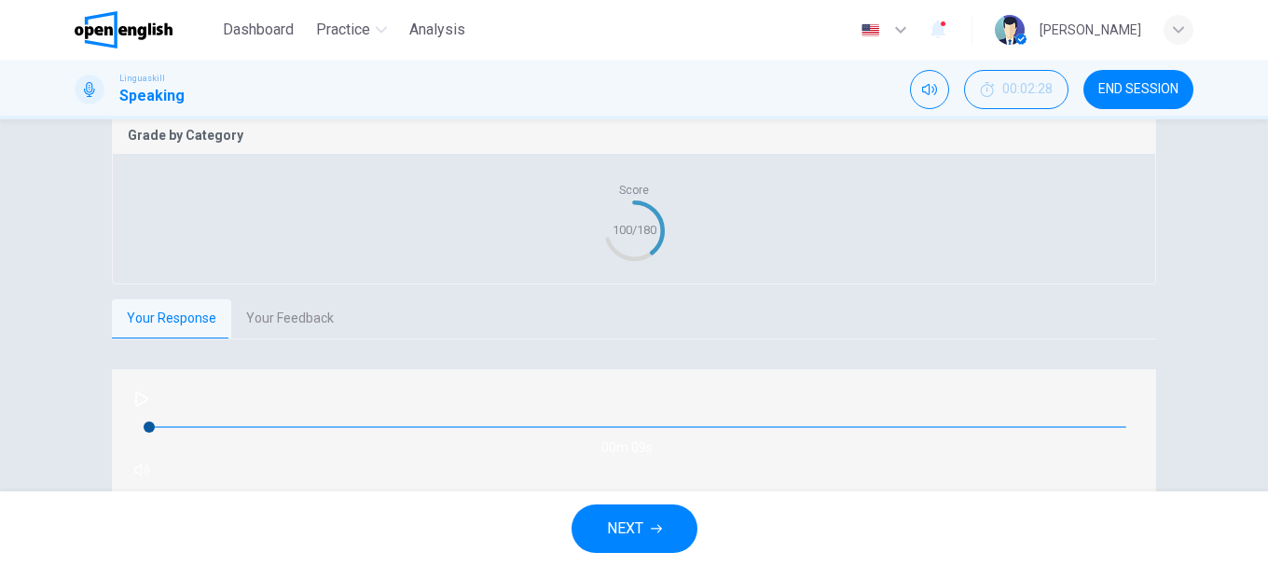
click at [268, 338] on button "Your Feedback" at bounding box center [289, 318] width 117 height 39
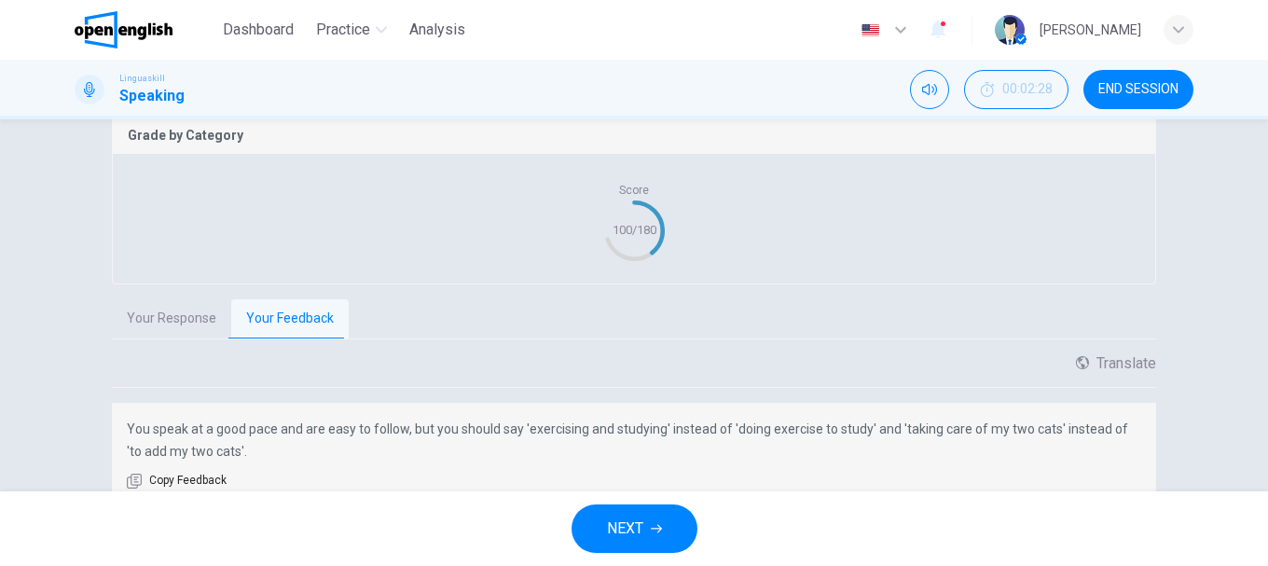
scroll to position [444, 0]
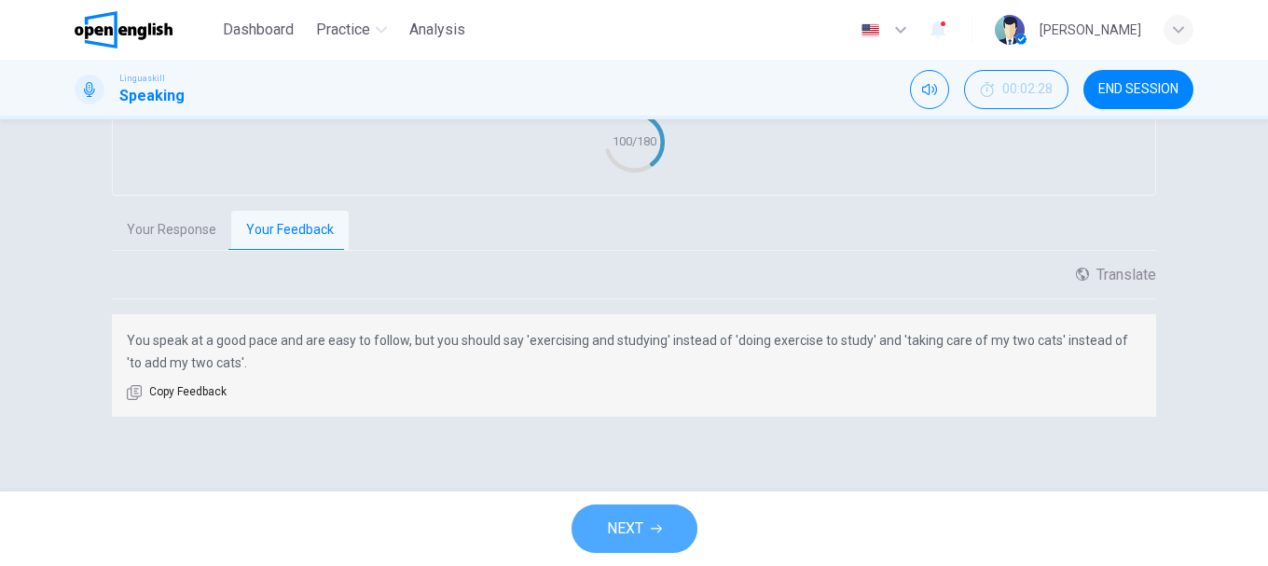
click at [632, 515] on button "NEXT" at bounding box center [634, 528] width 126 height 48
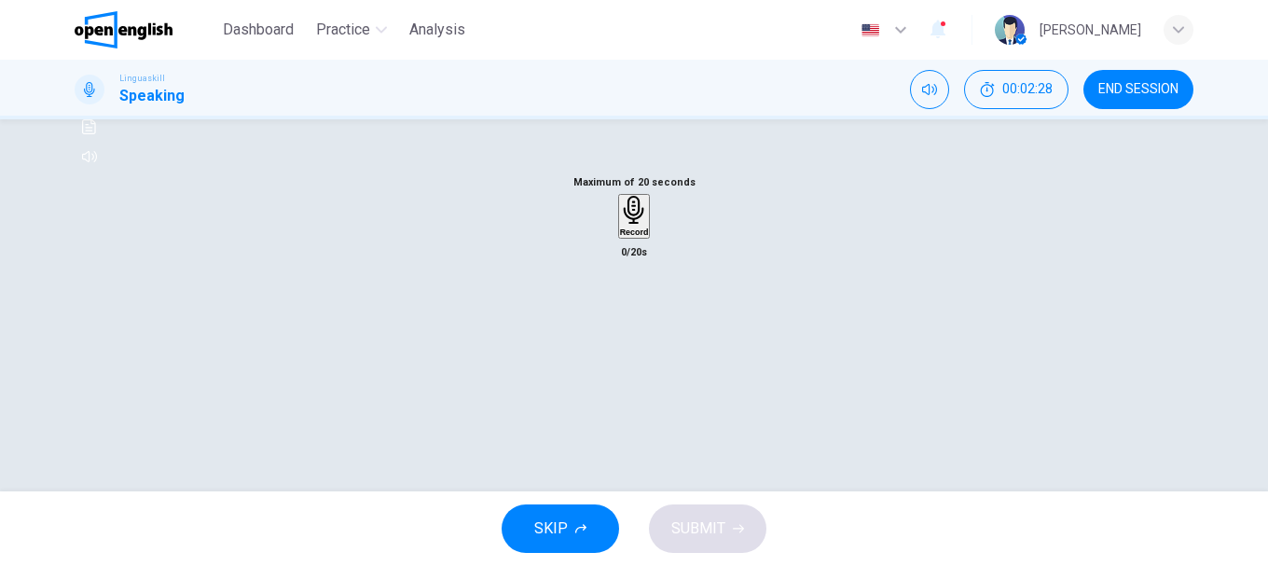
scroll to position [164, 0]
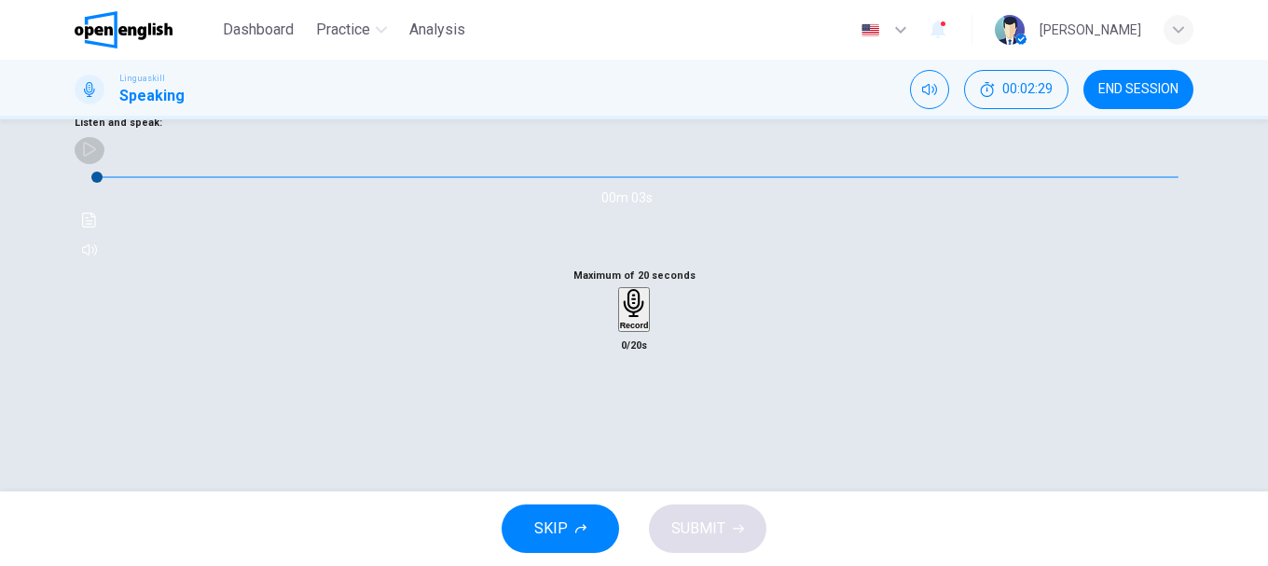
click at [104, 164] on button "button" at bounding box center [90, 149] width 30 height 30
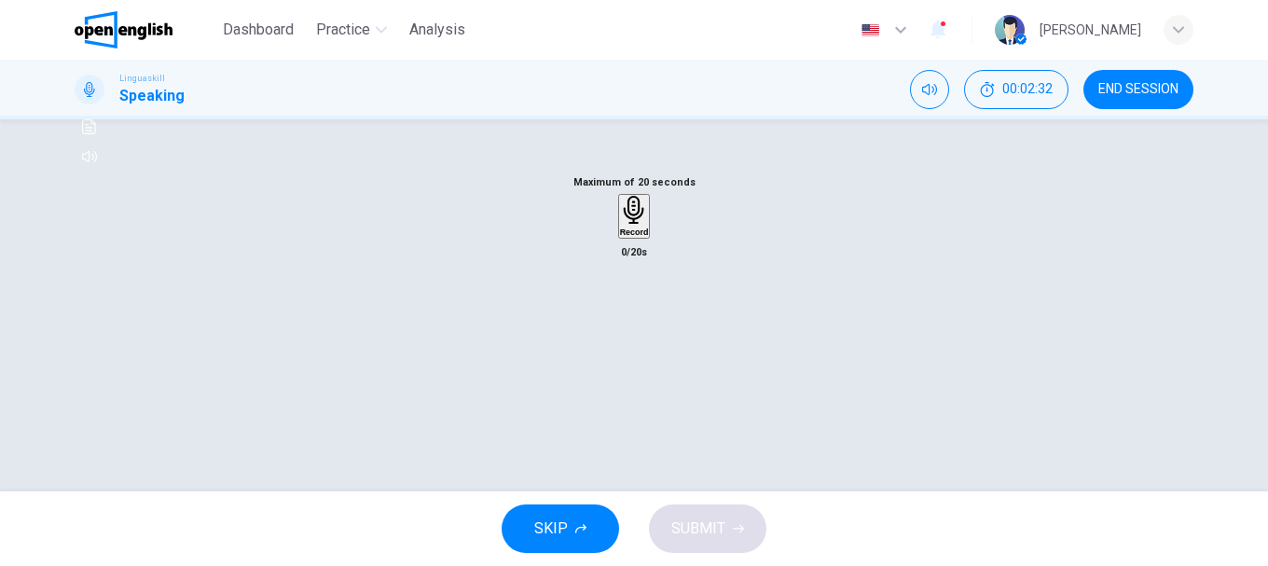
scroll to position [351, 0]
type input "*"
click at [630, 131] on icon "button" at bounding box center [633, 117] width 21 height 29
click at [635, 241] on icon "button" at bounding box center [633, 231] width 13 height 19
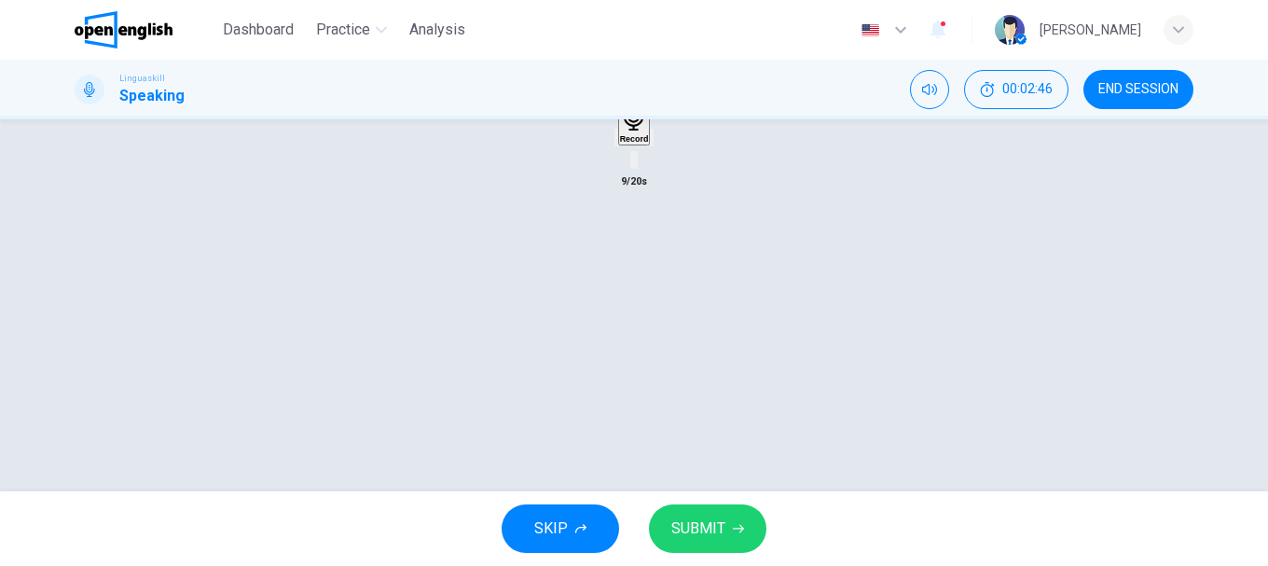
click at [713, 520] on span "SUBMIT" at bounding box center [698, 528] width 54 height 26
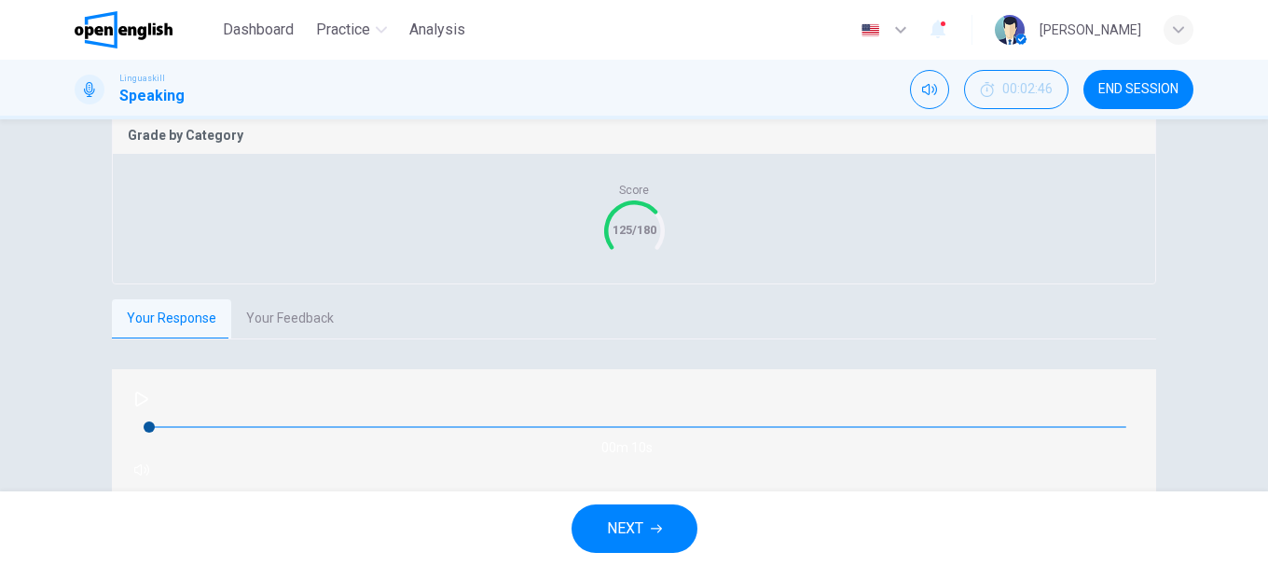
click at [231, 338] on button "Your Feedback" at bounding box center [289, 318] width 117 height 39
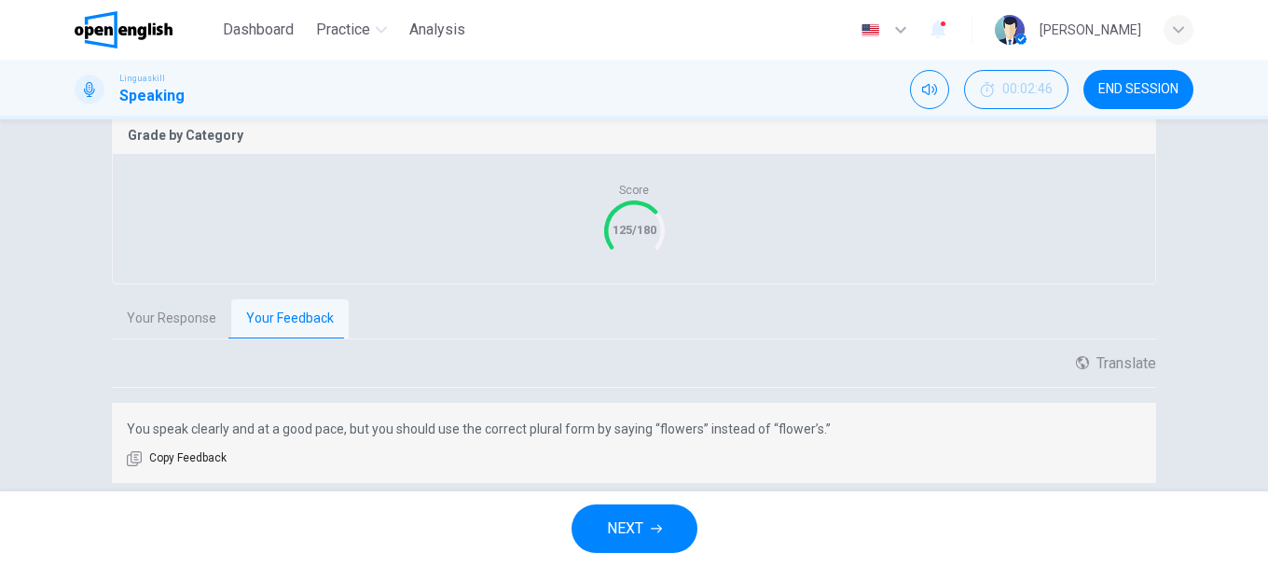
scroll to position [444, 0]
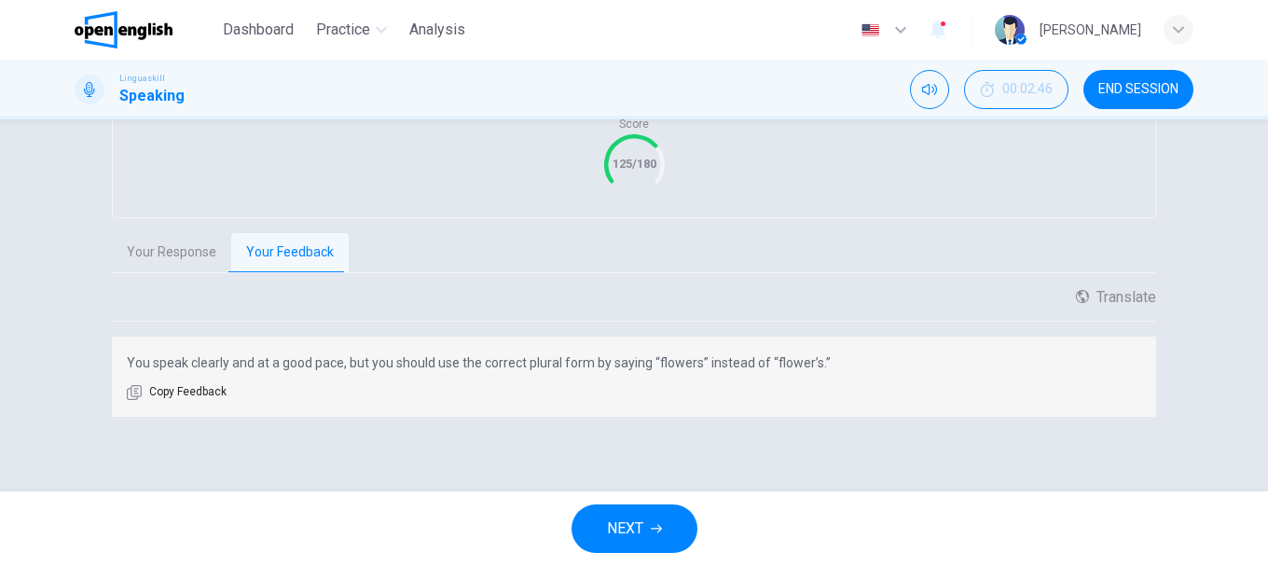
click at [652, 523] on icon "button" at bounding box center [656, 528] width 11 height 11
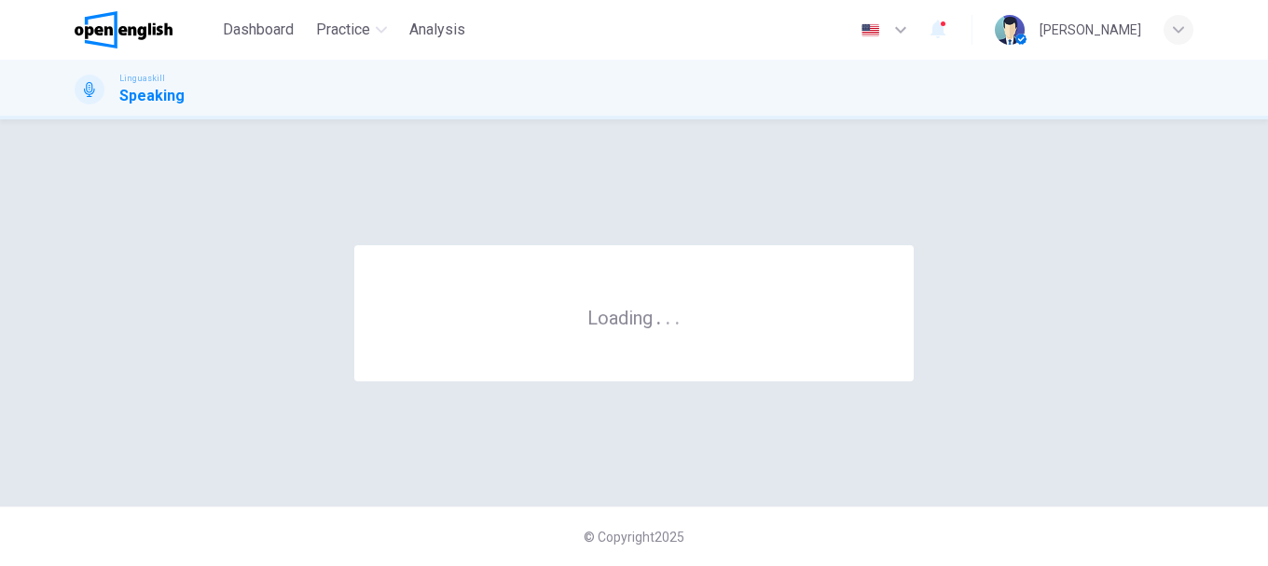
scroll to position [0, 0]
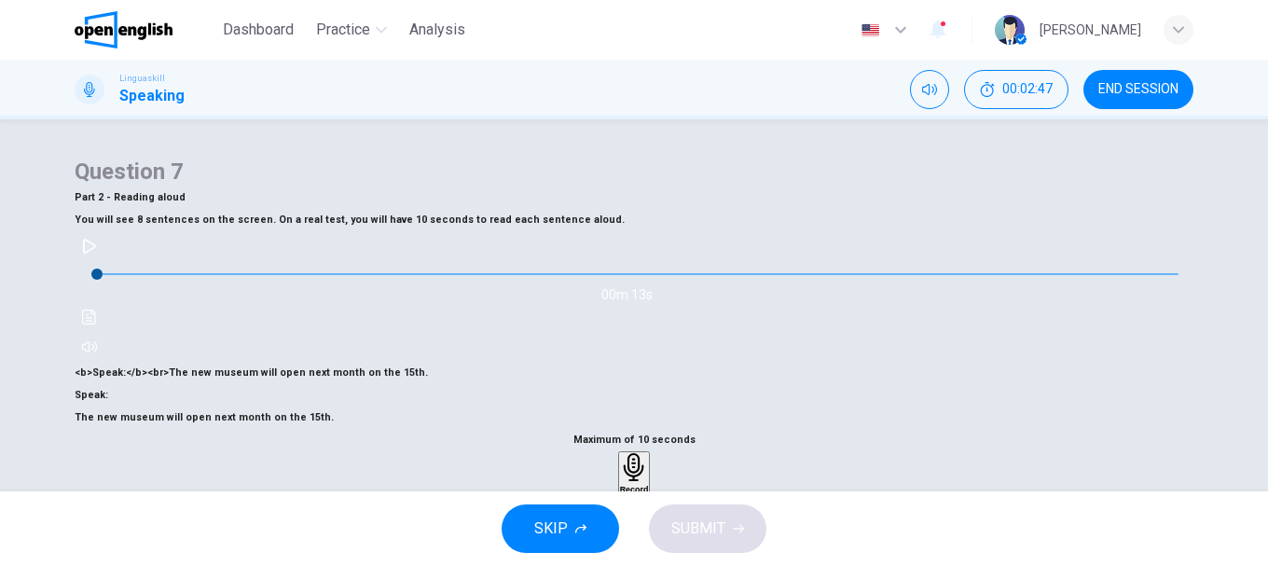
click at [104, 261] on button "button" at bounding box center [90, 246] width 30 height 30
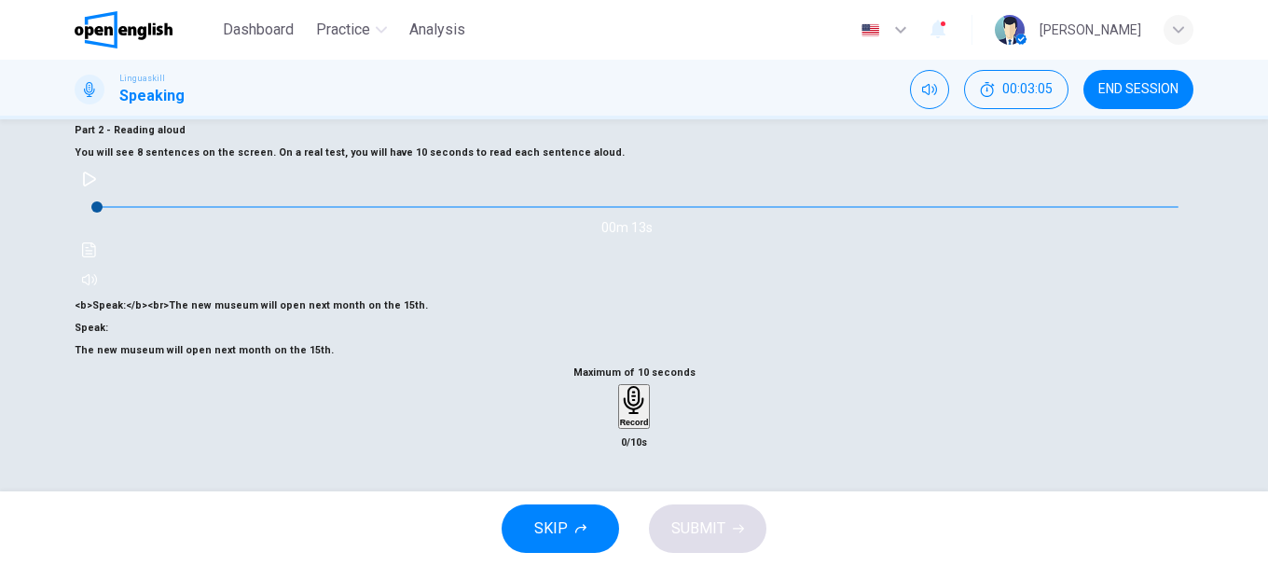
scroll to position [257, 0]
click at [649, 386] on div "Record" at bounding box center [634, 406] width 29 height 41
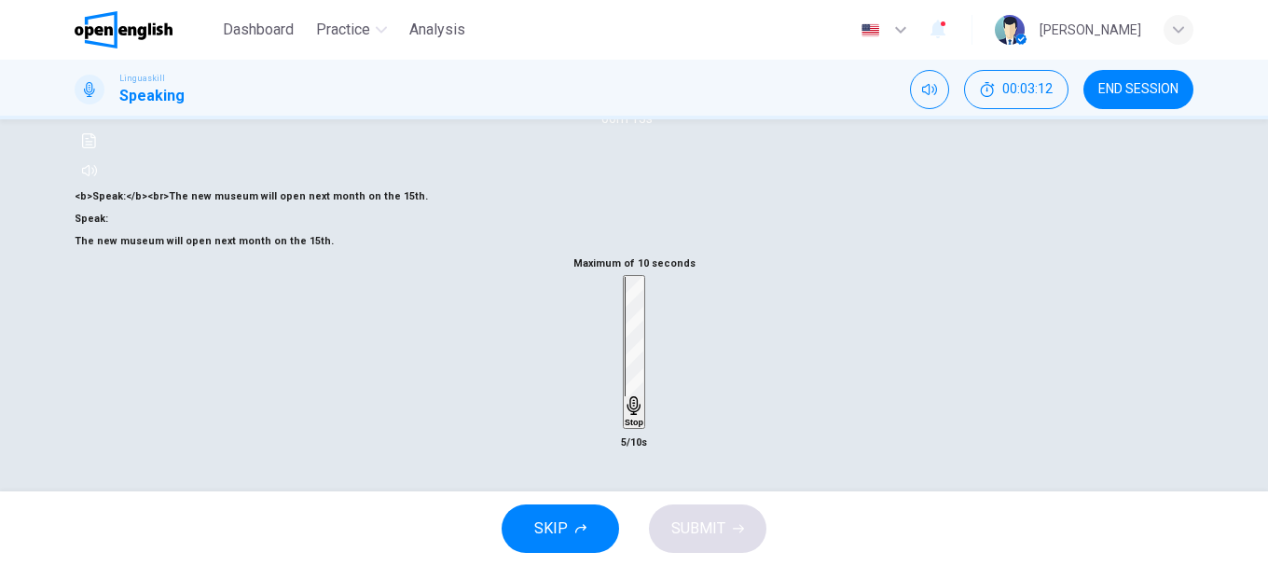
click at [643, 374] on div "Stop" at bounding box center [634, 352] width 19 height 150
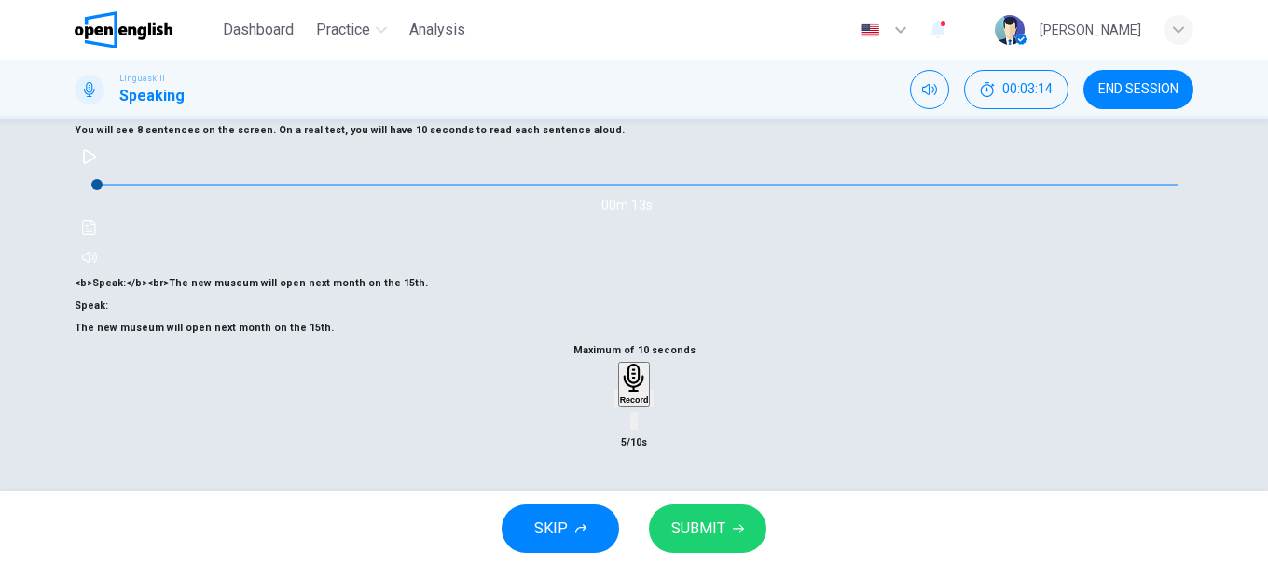
click at [733, 535] on button "SUBMIT" at bounding box center [707, 528] width 117 height 48
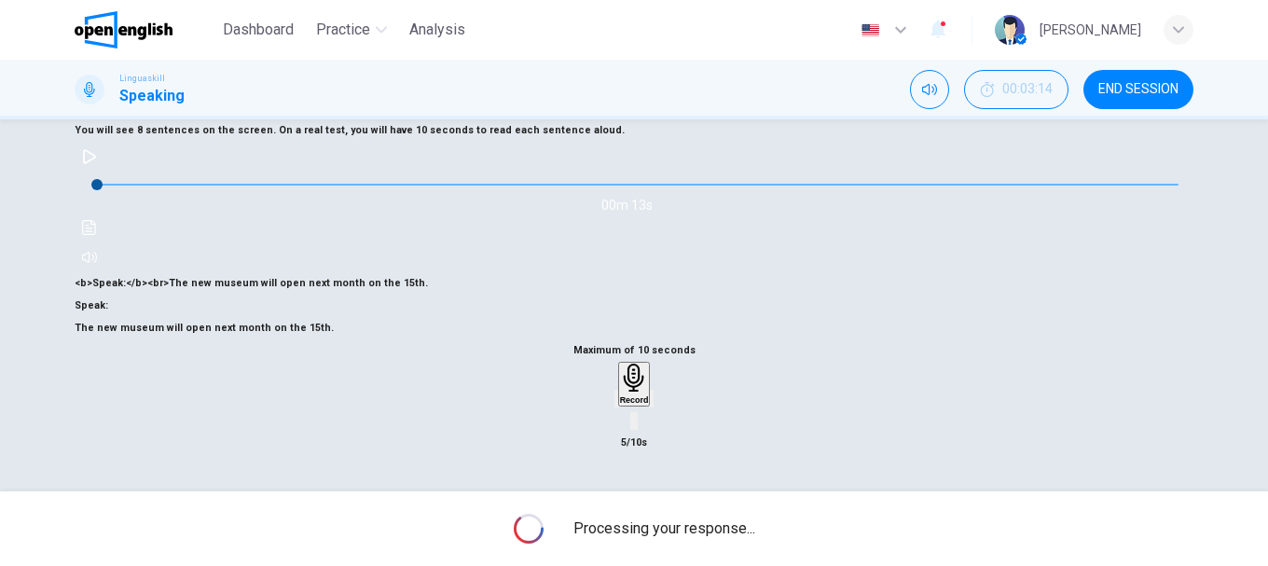
scroll to position [351, 0]
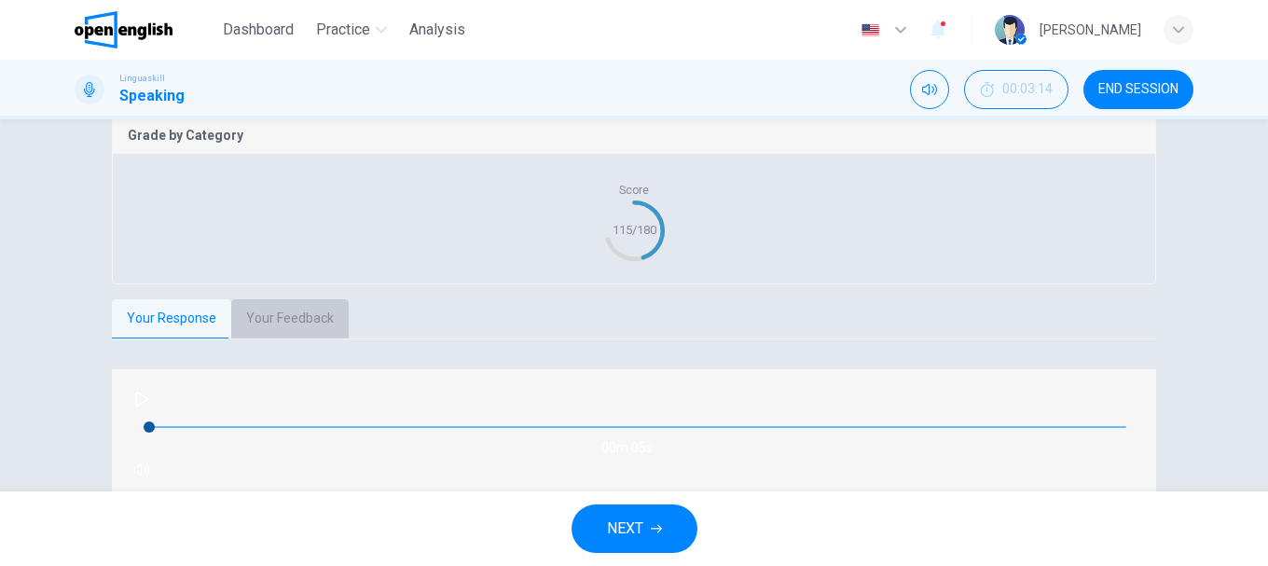
click at [299, 338] on button "Your Feedback" at bounding box center [289, 318] width 117 height 39
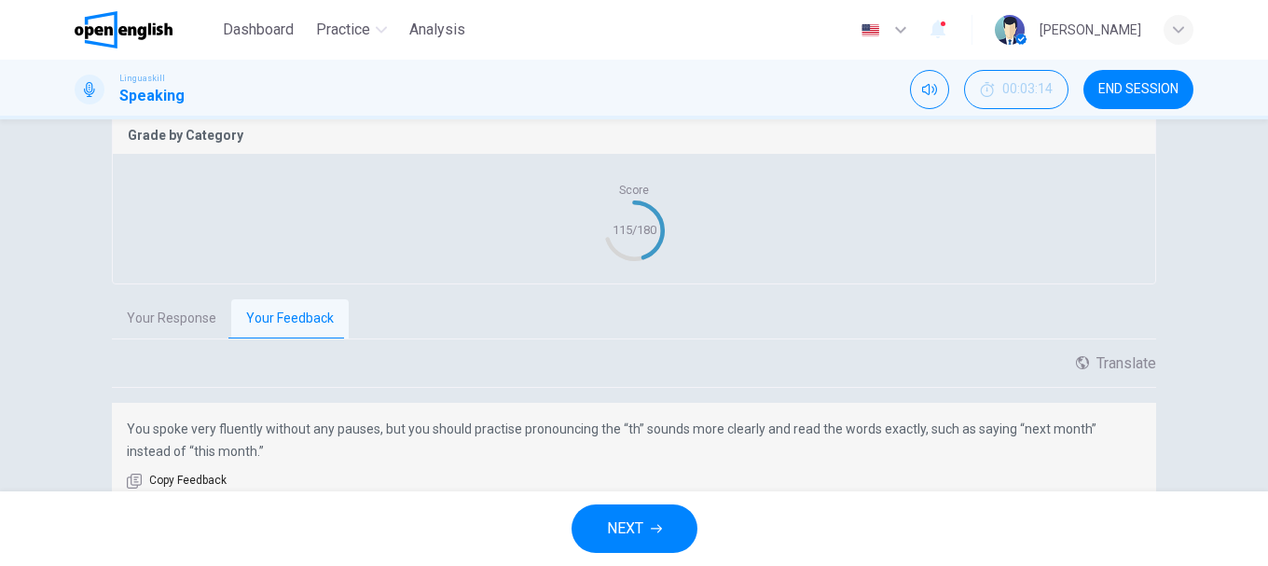
scroll to position [444, 0]
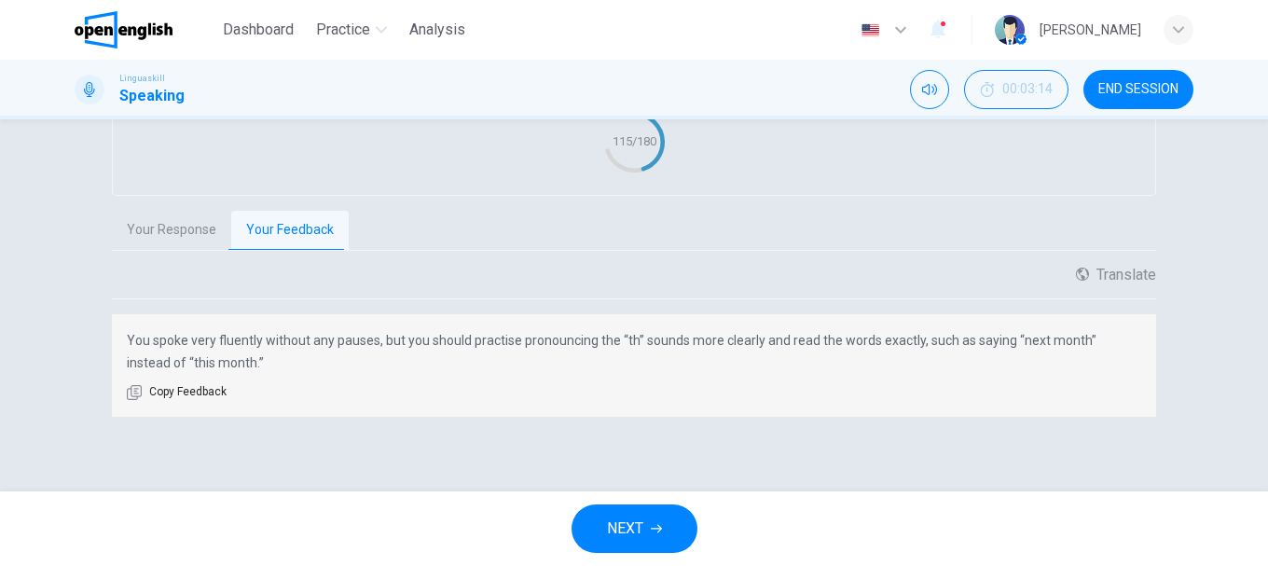
click at [639, 528] on span "NEXT" at bounding box center [625, 528] width 36 height 26
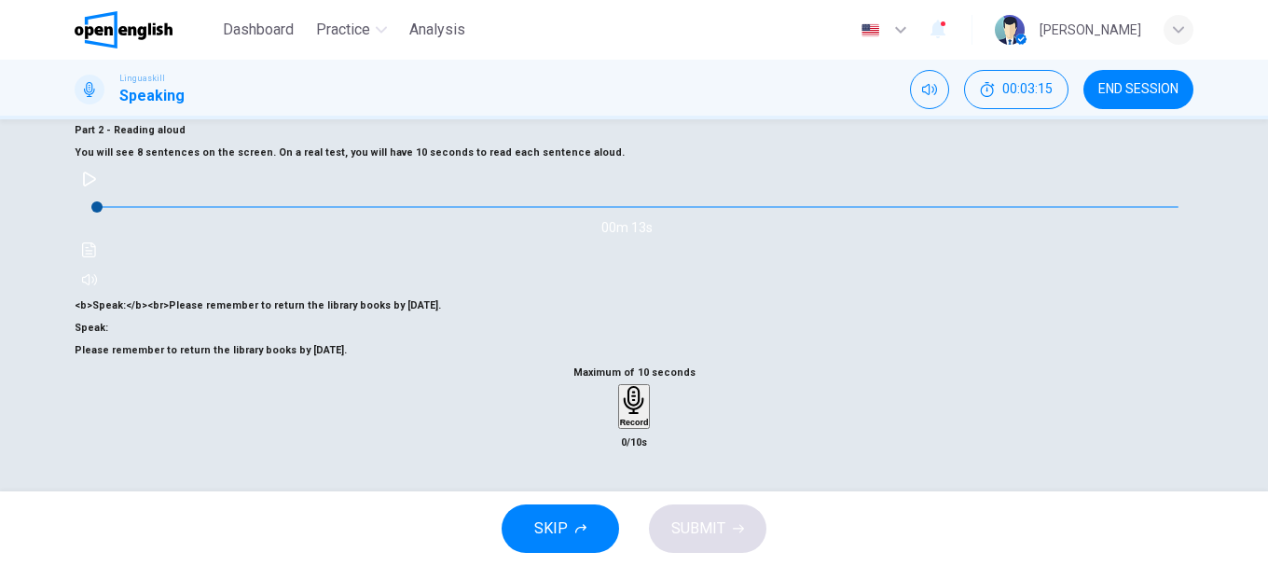
scroll to position [71, 0]
click at [96, 186] on icon "button" at bounding box center [89, 179] width 13 height 15
click at [451, 418] on div "Maximum of 10 seconds Record 0/10s" at bounding box center [634, 408] width 1119 height 92
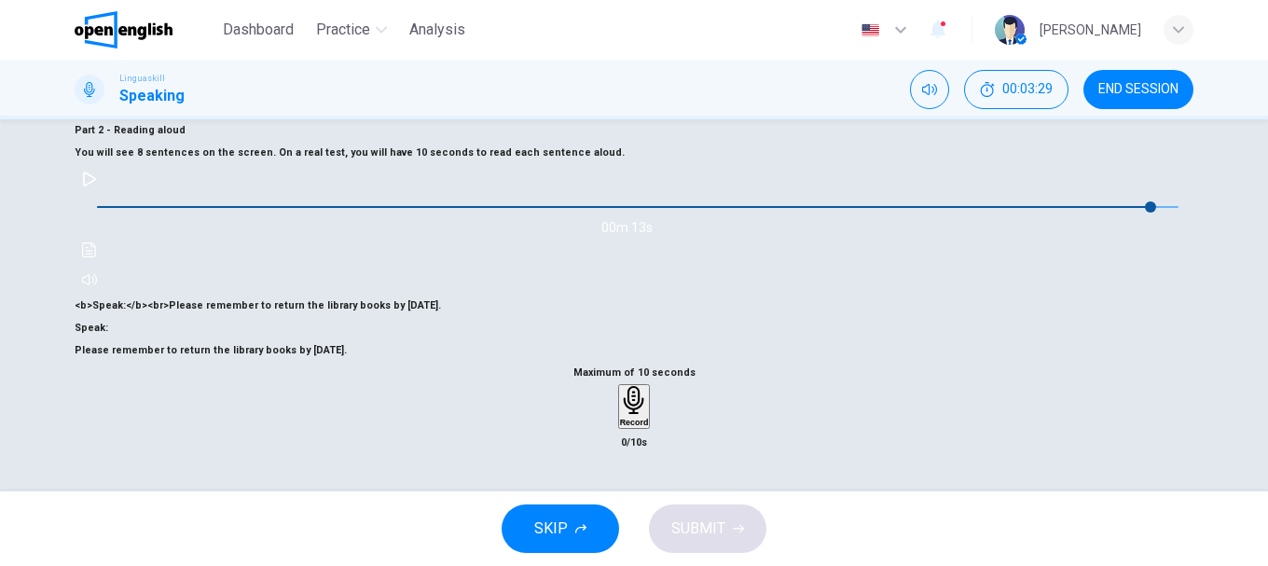
type input "*"
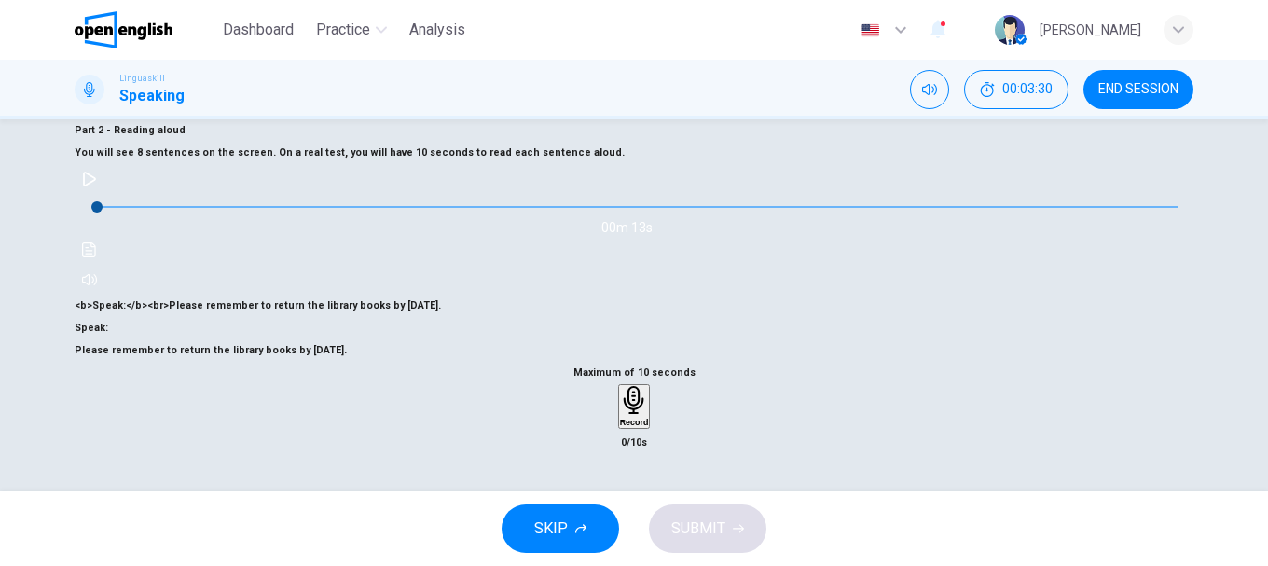
click at [451, 418] on div "Maximum of 10 seconds Record 0/10s" at bounding box center [634, 408] width 1119 height 92
click at [649, 386] on div "Record" at bounding box center [634, 406] width 29 height 41
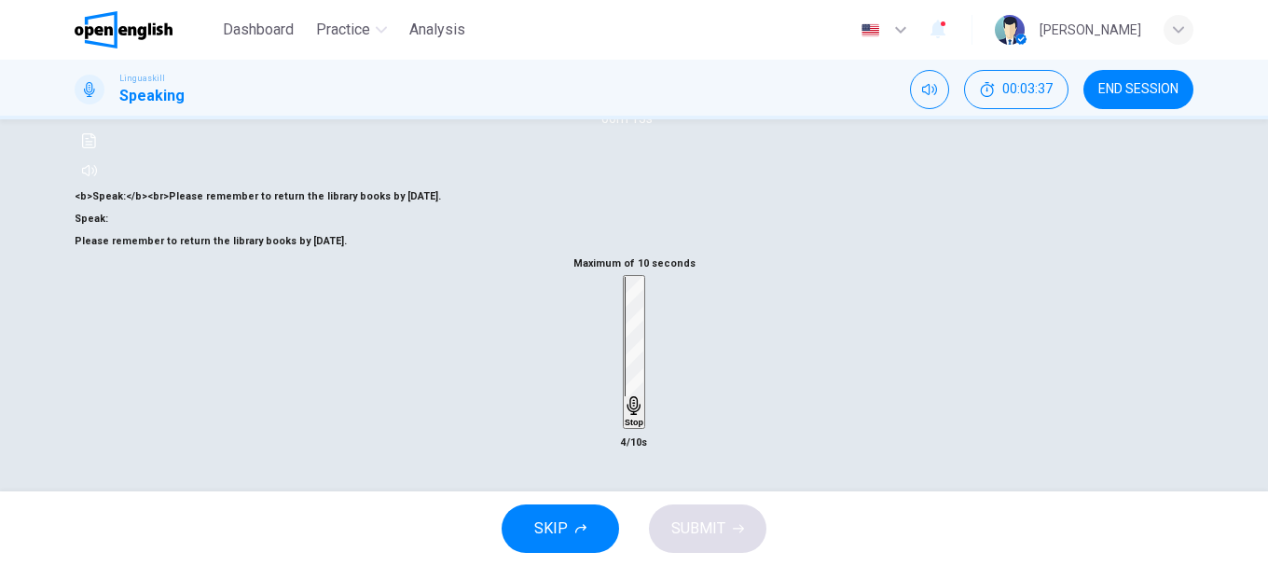
click at [631, 396] on icon "button" at bounding box center [633, 405] width 13 height 19
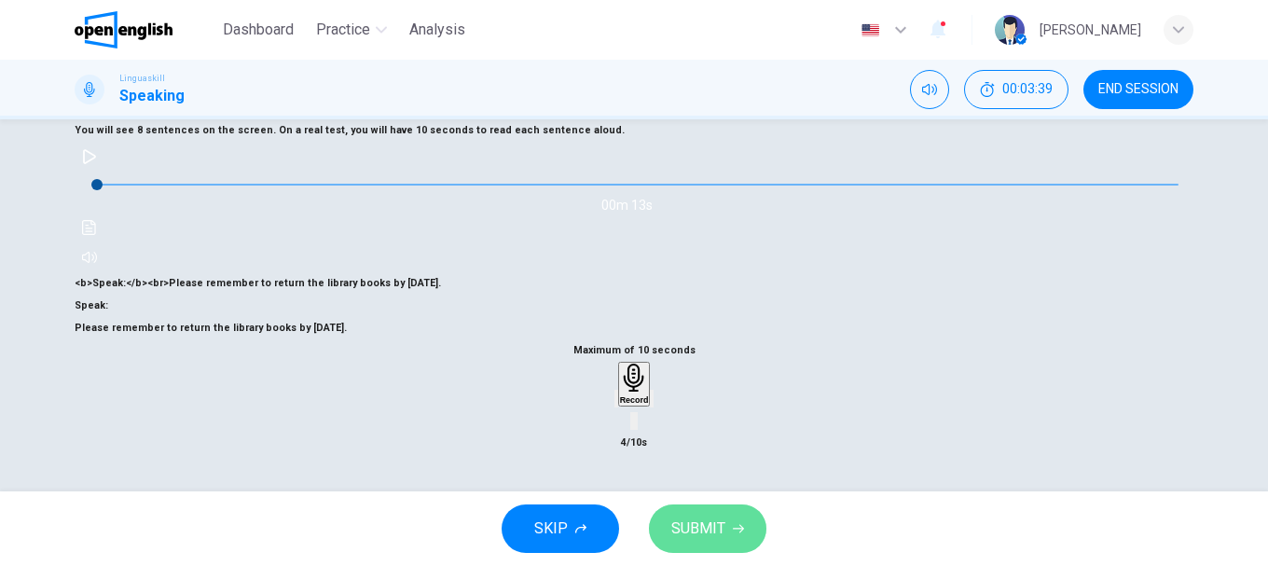
click at [704, 523] on span "SUBMIT" at bounding box center [698, 528] width 54 height 26
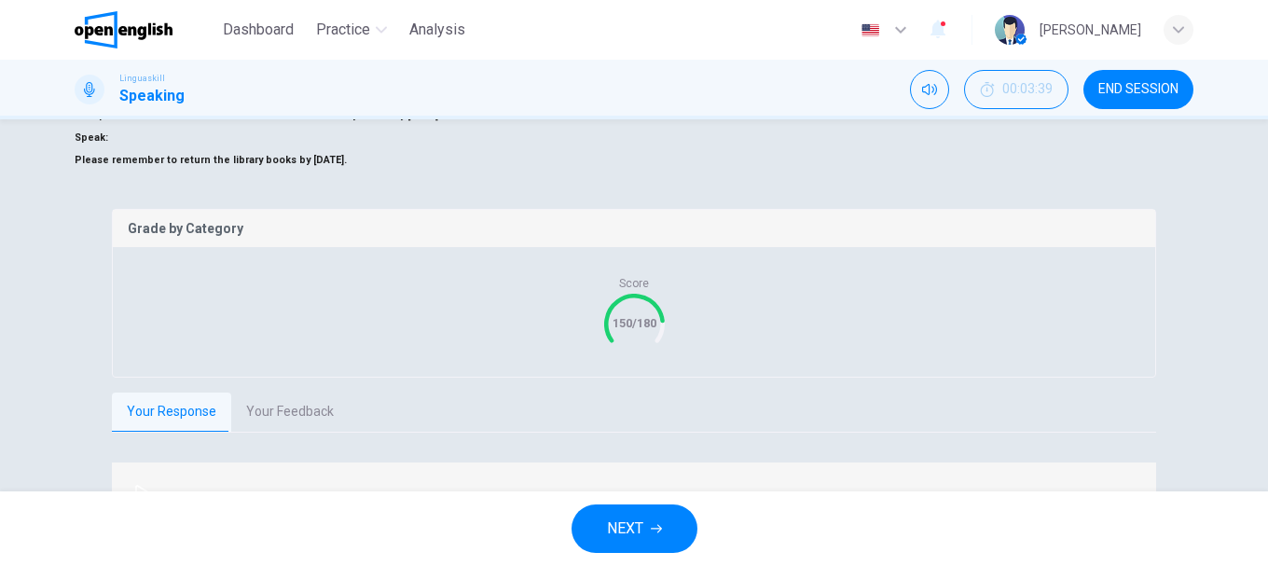
scroll to position [351, 0]
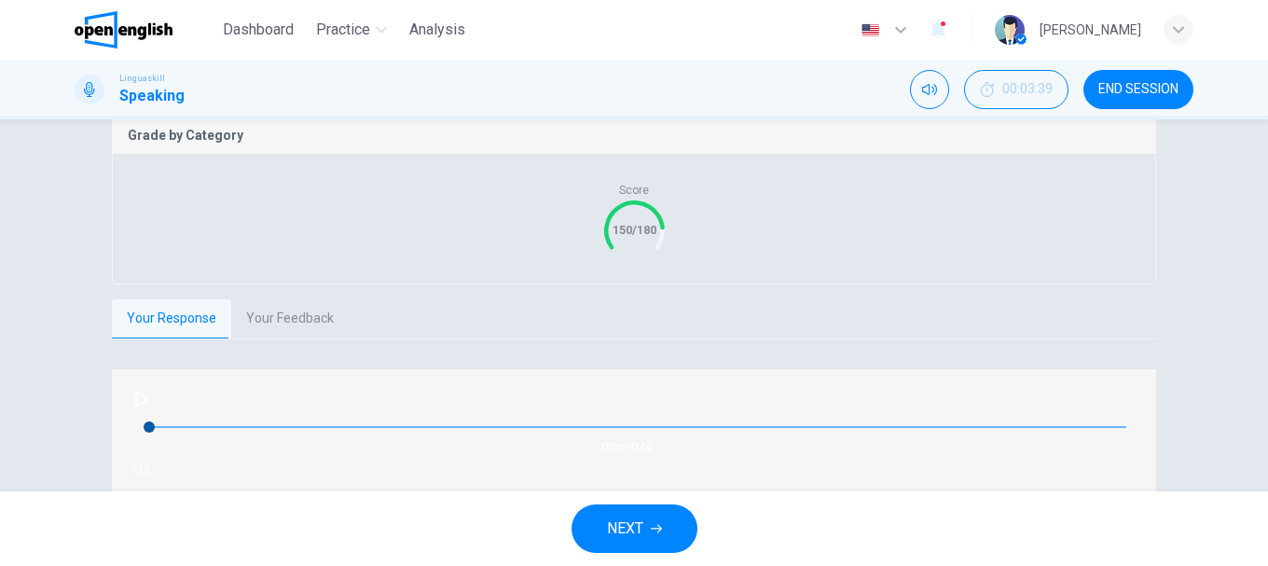
click at [290, 338] on button "Your Feedback" at bounding box center [289, 318] width 117 height 39
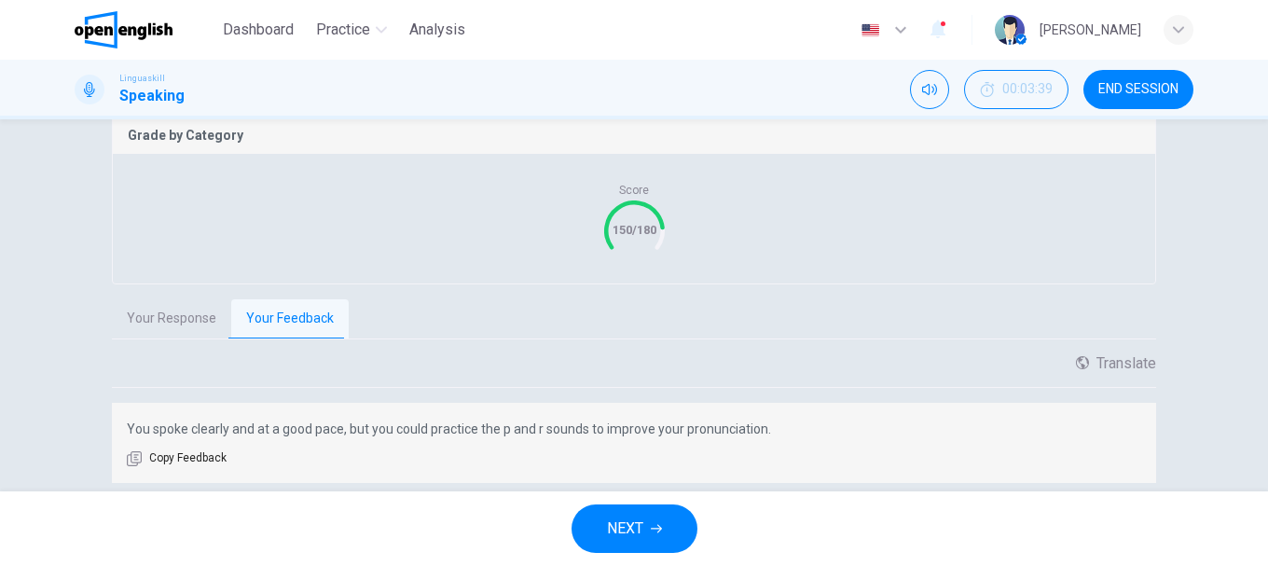
scroll to position [444, 0]
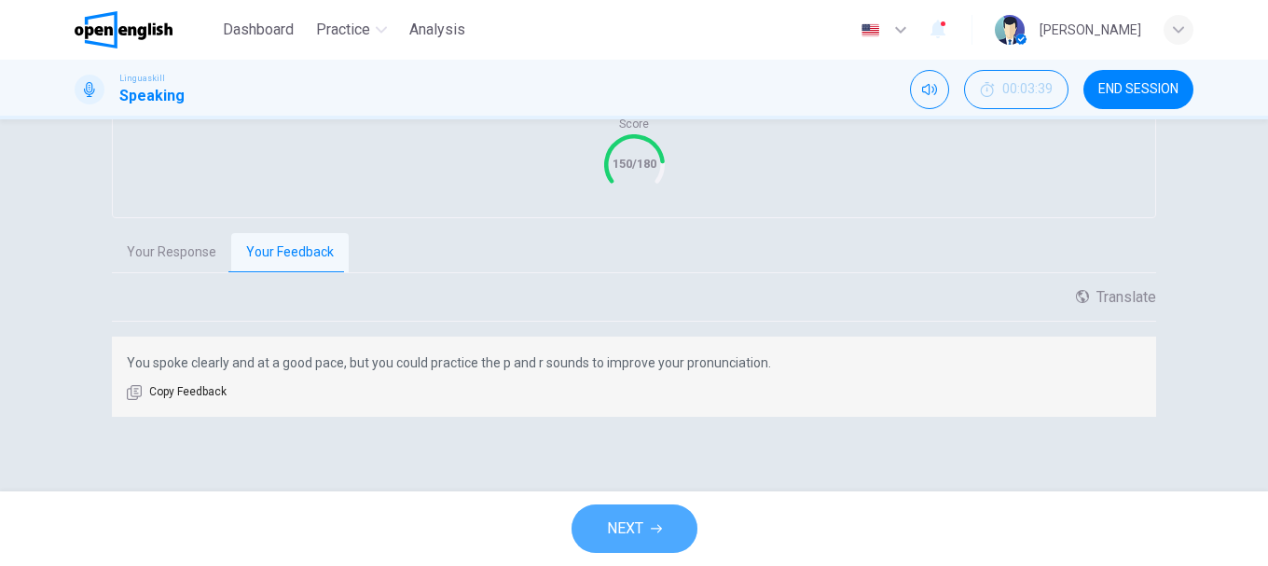
click at [669, 516] on button "NEXT" at bounding box center [634, 528] width 126 height 48
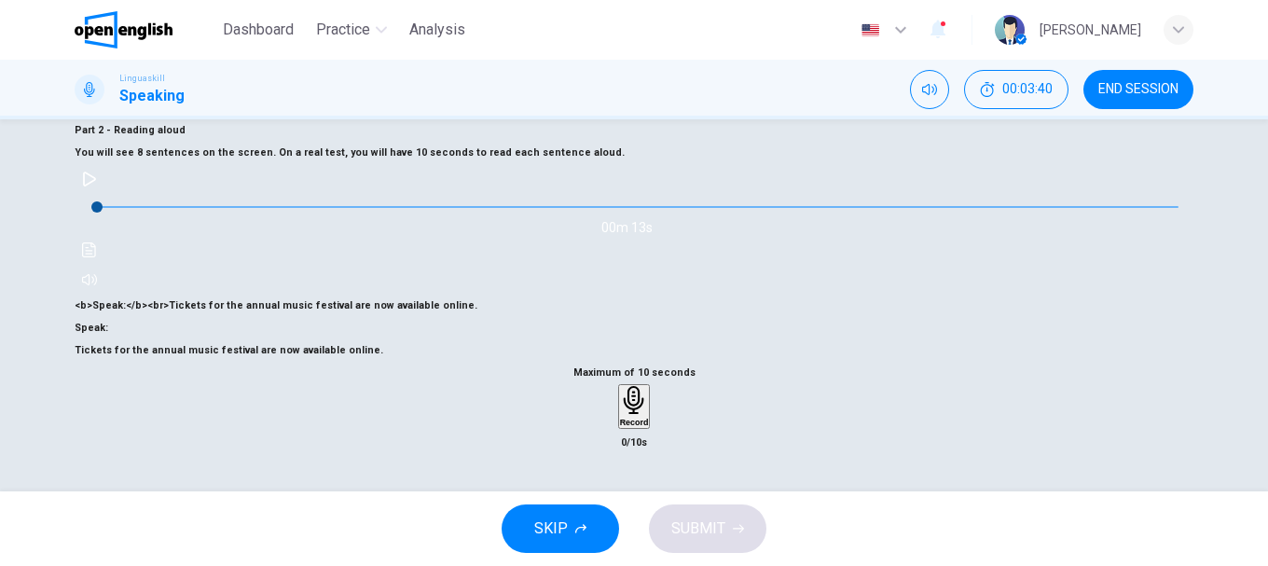
scroll to position [257, 0]
click at [633, 386] on icon "button" at bounding box center [634, 400] width 29 height 29
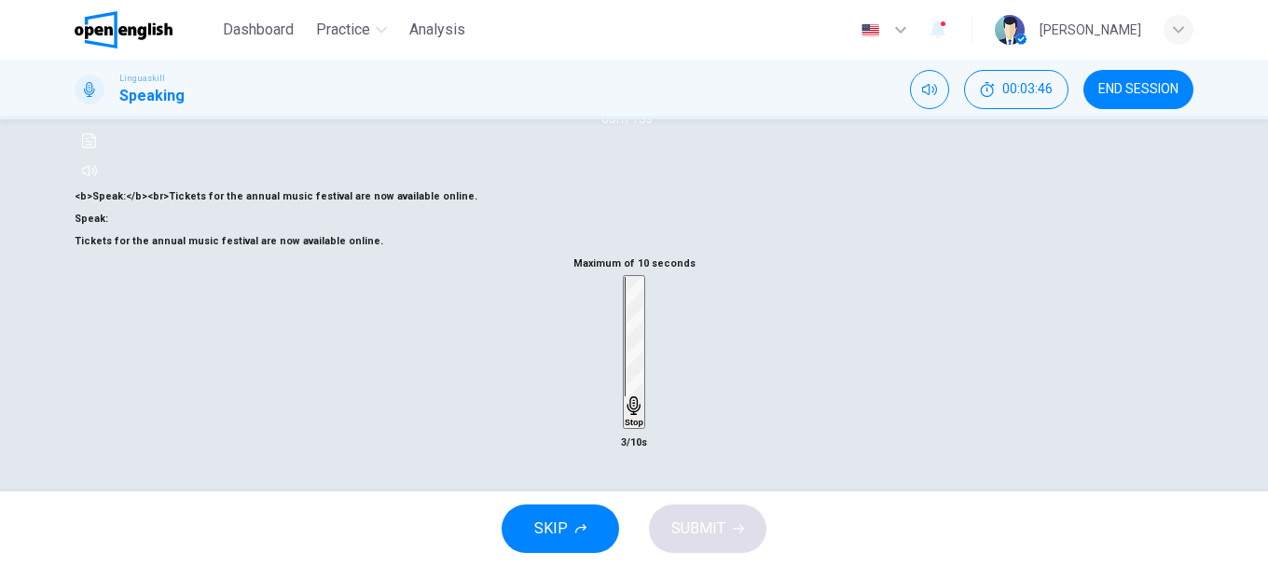
click at [639, 396] on icon "button" at bounding box center [634, 405] width 19 height 19
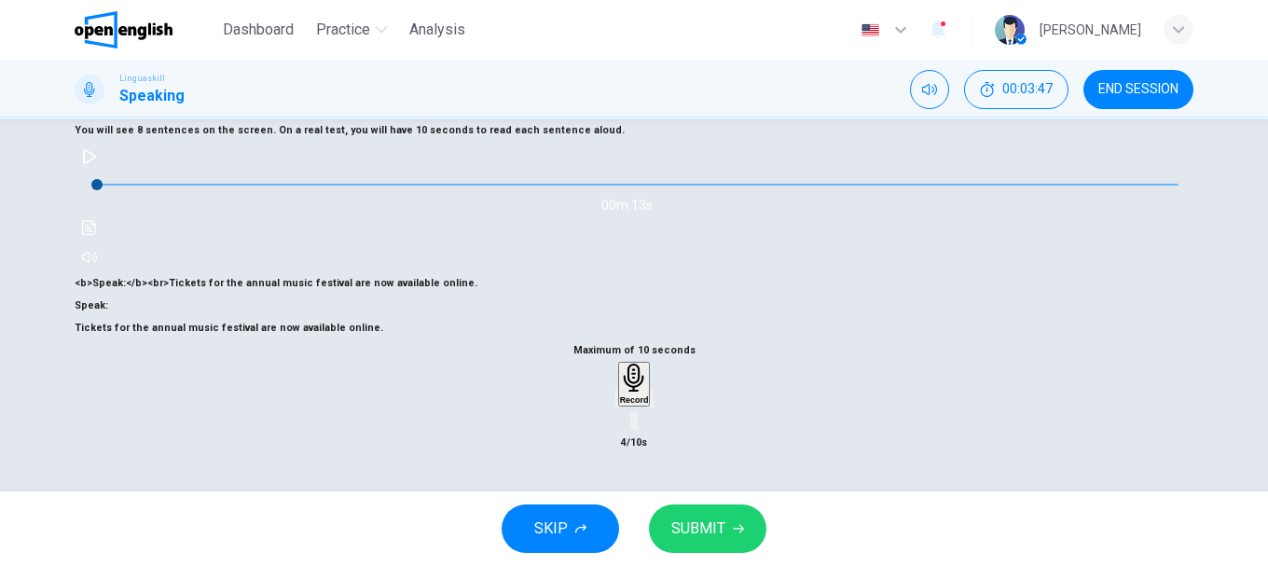
click at [730, 528] on button "SUBMIT" at bounding box center [707, 528] width 117 height 48
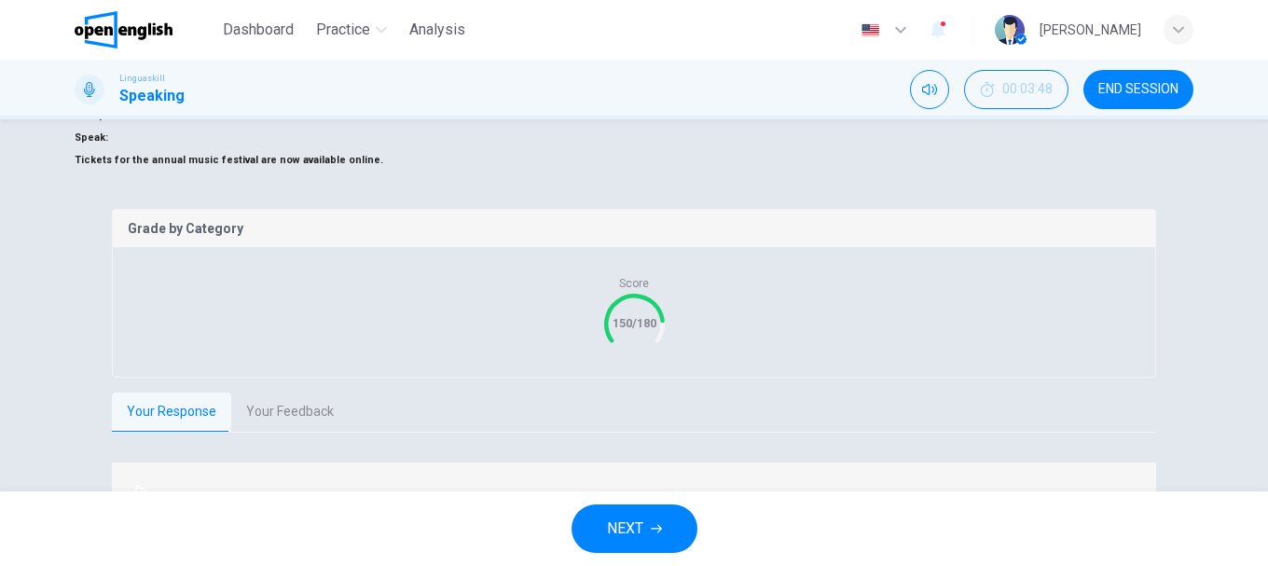
scroll to position [351, 0]
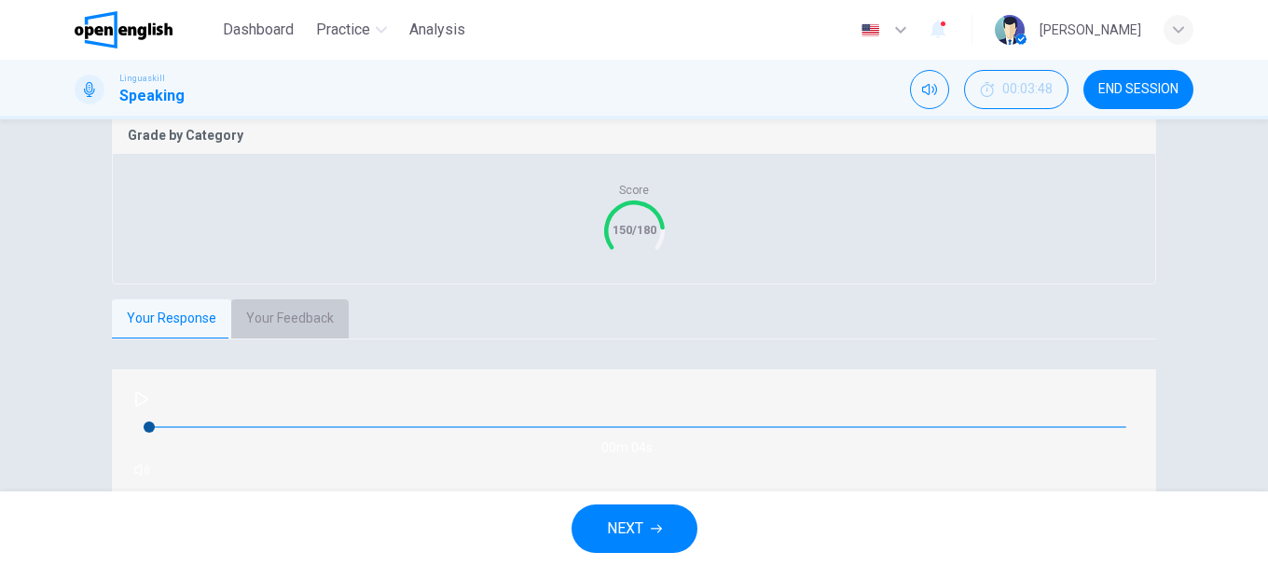
click at [284, 338] on button "Your Feedback" at bounding box center [289, 318] width 117 height 39
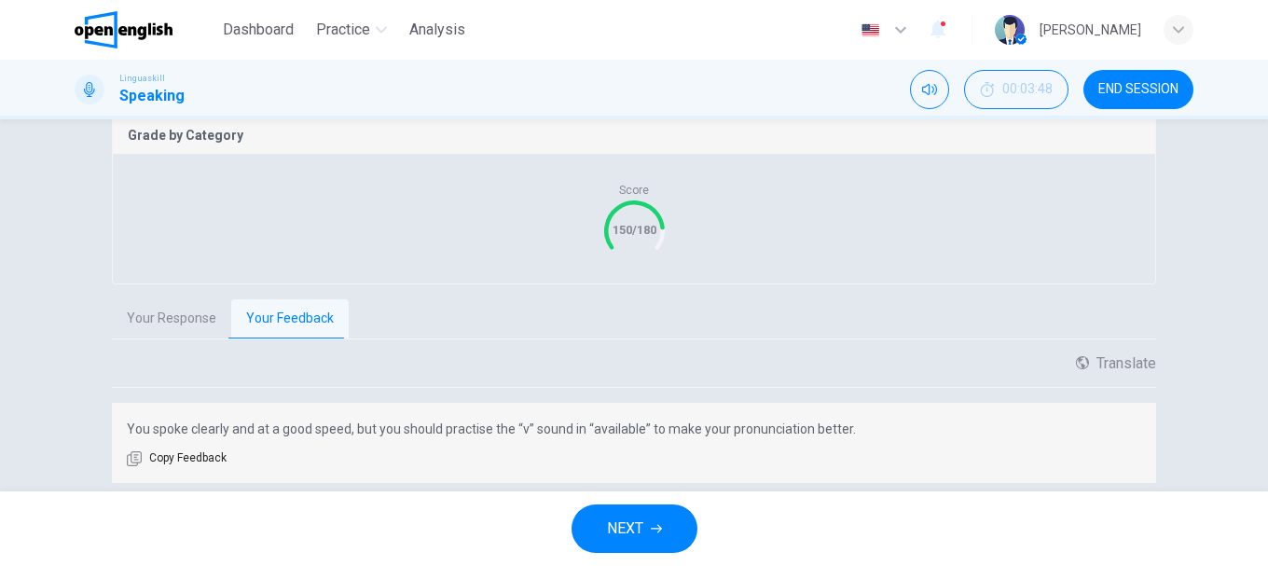
scroll to position [444, 0]
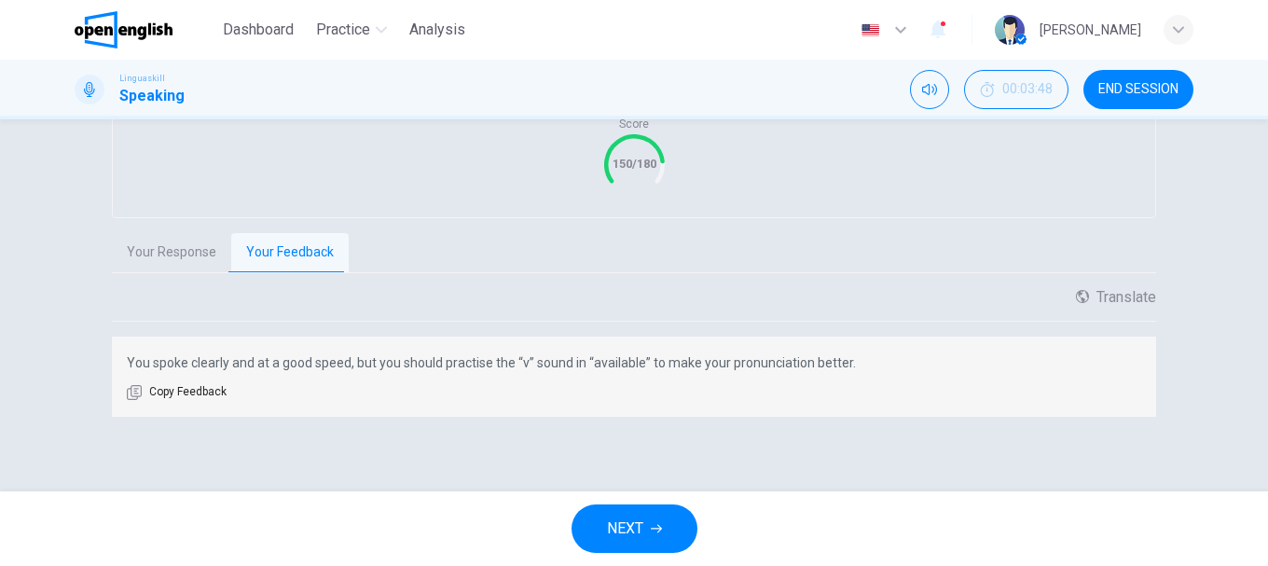
click at [631, 502] on div "NEXT" at bounding box center [634, 528] width 1268 height 75
click at [646, 520] on button "NEXT" at bounding box center [634, 528] width 126 height 48
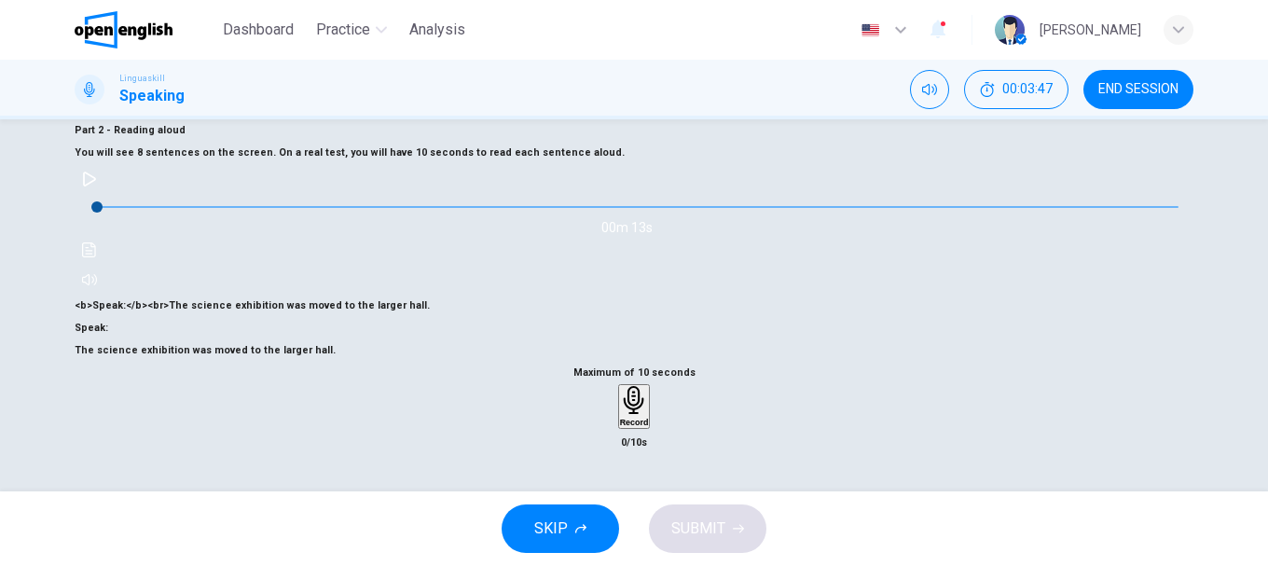
scroll to position [257, 0]
click at [649, 386] on div "Record" at bounding box center [634, 406] width 29 height 41
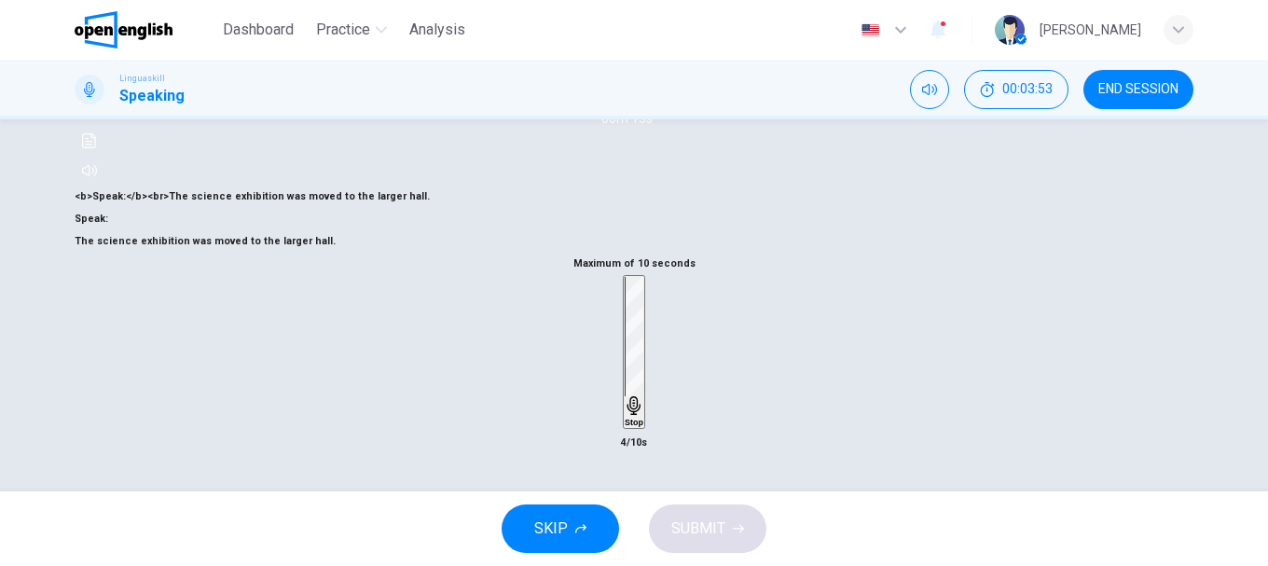
click at [625, 367] on div "Stop" at bounding box center [634, 352] width 19 height 150
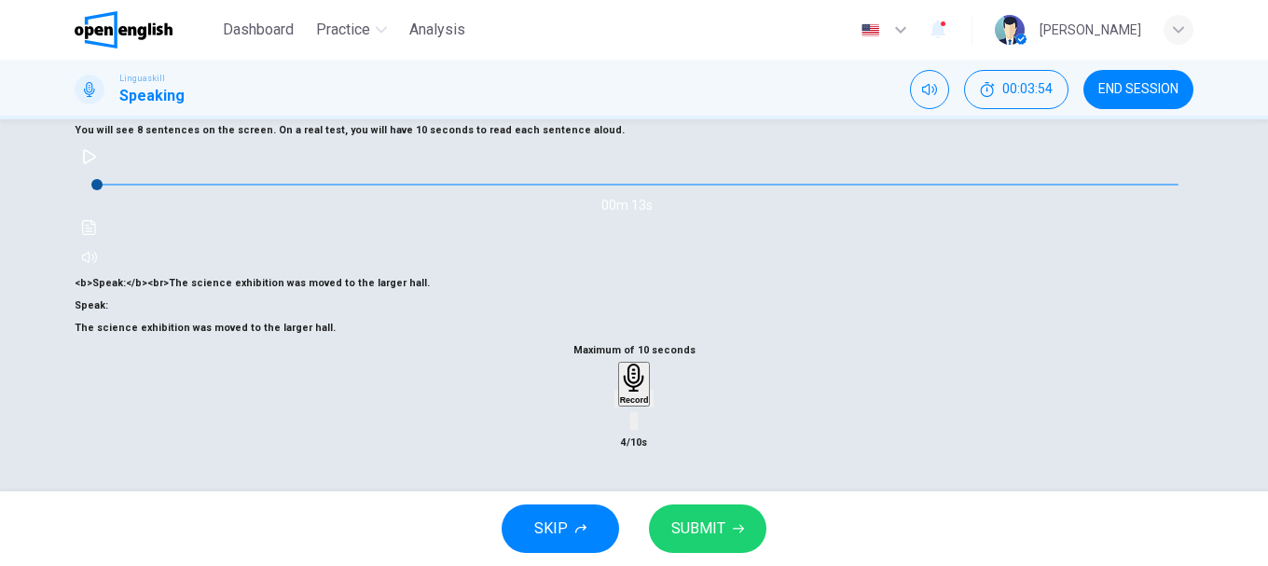
click at [727, 532] on button "SUBMIT" at bounding box center [707, 528] width 117 height 48
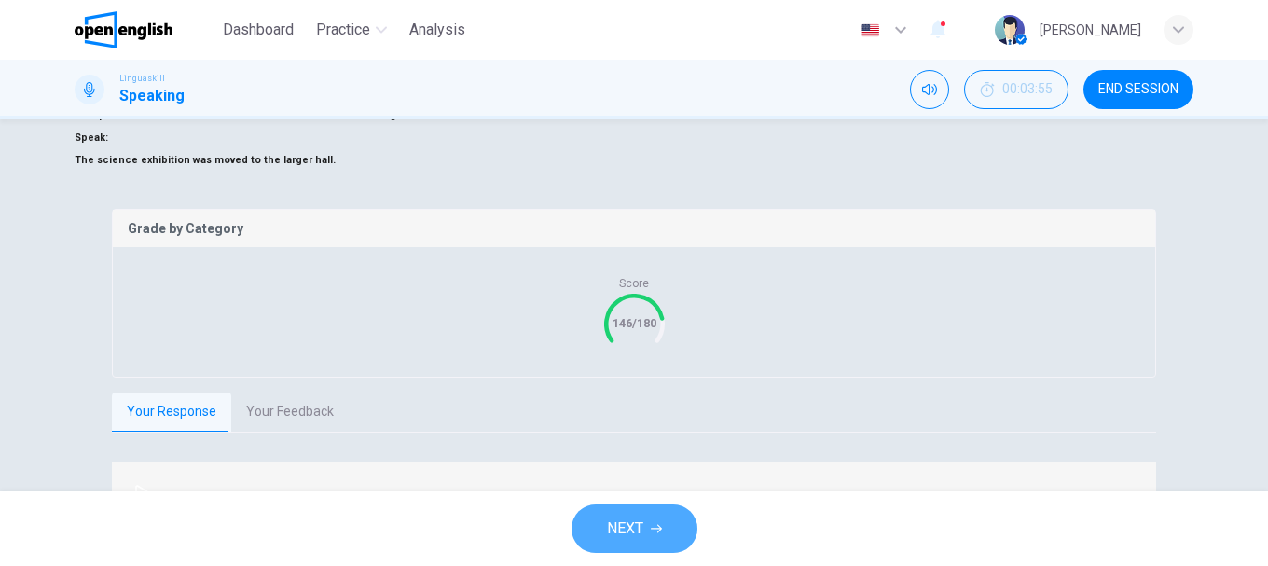
click at [635, 528] on span "NEXT" at bounding box center [625, 528] width 36 height 26
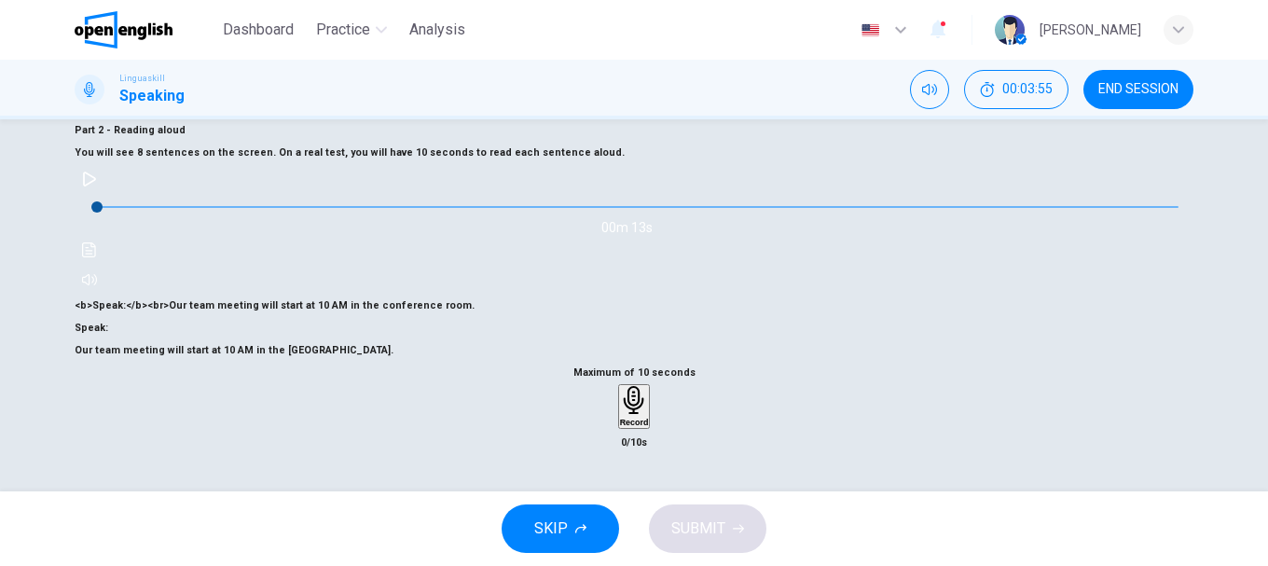
click at [625, 386] on div "Record" at bounding box center [634, 406] width 29 height 41
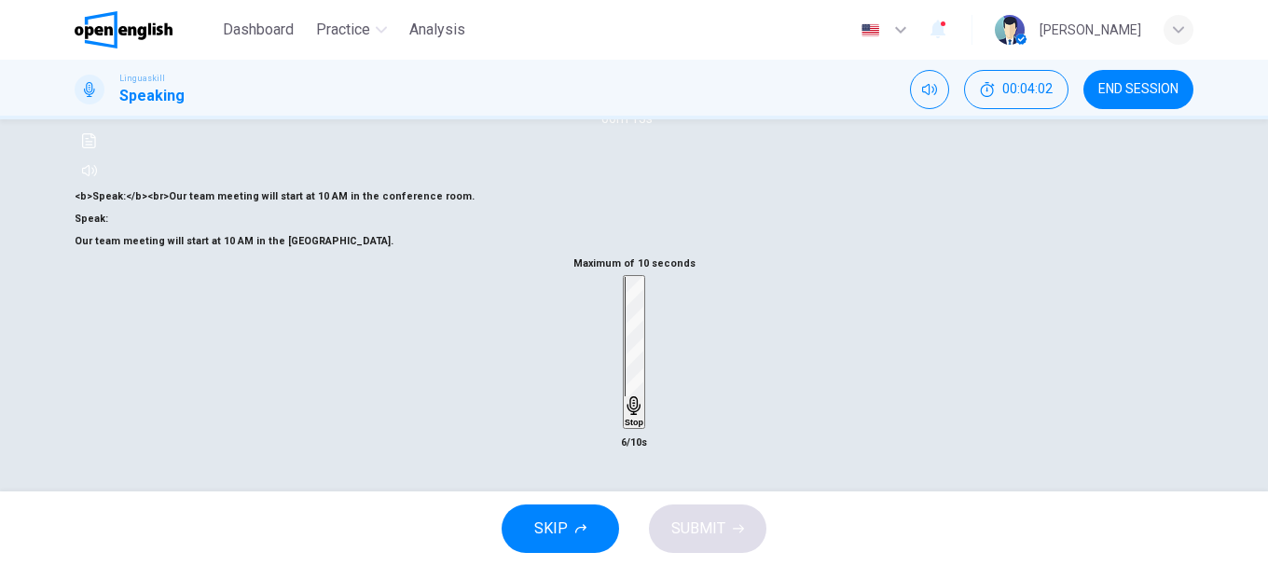
click at [625, 374] on div "Stop" at bounding box center [634, 352] width 19 height 150
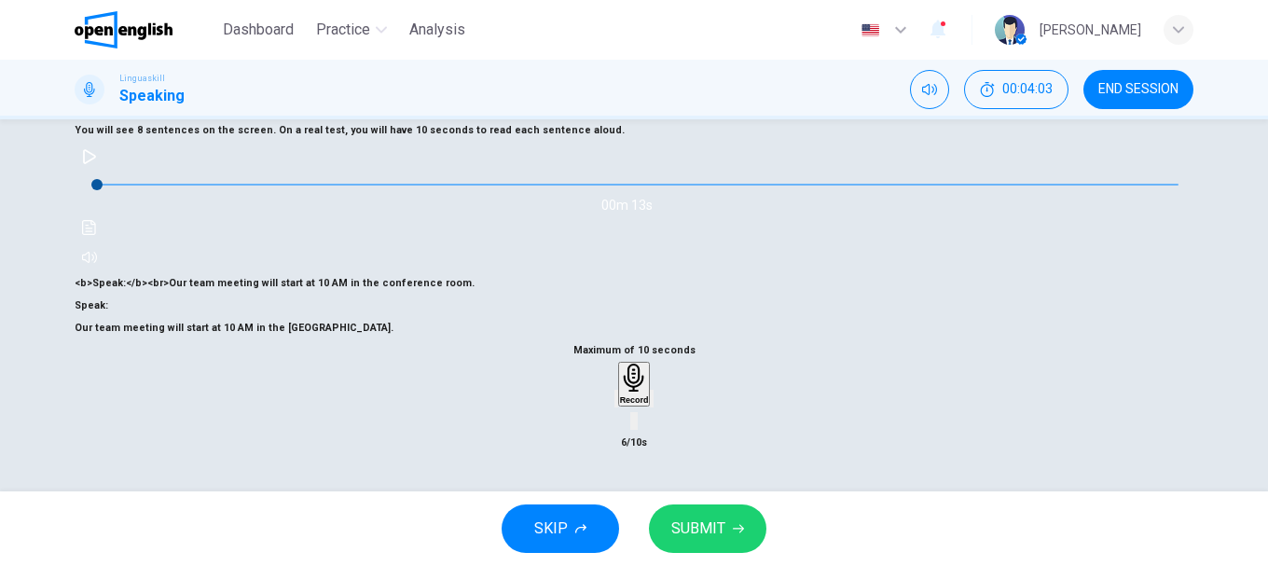
click at [717, 523] on span "SUBMIT" at bounding box center [698, 528] width 54 height 26
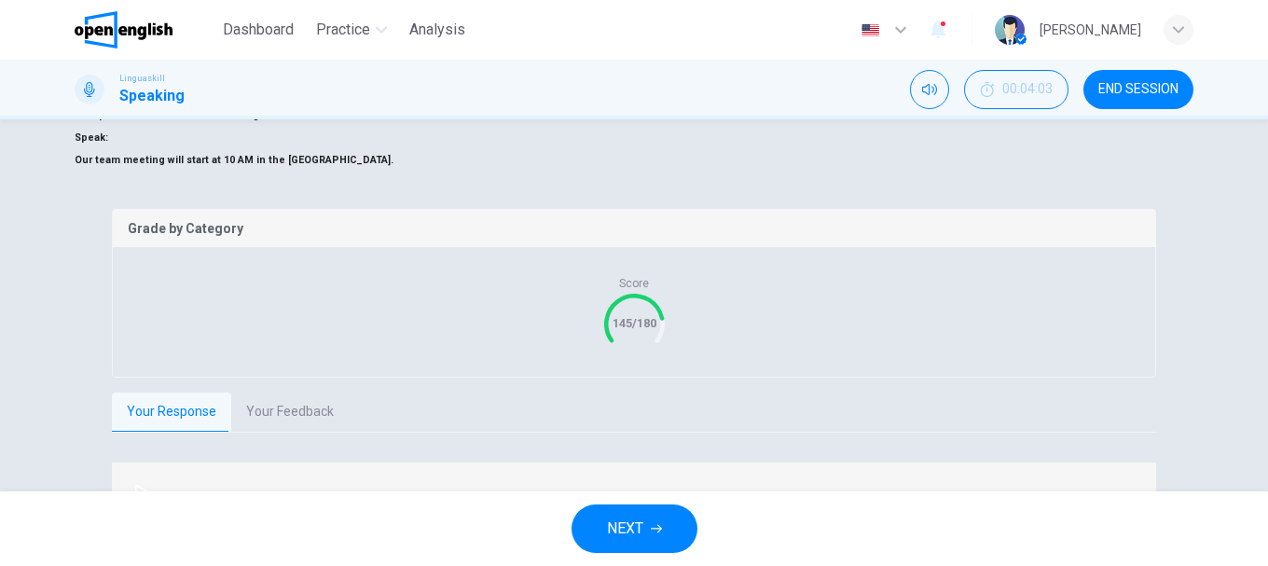
scroll to position [404, 0]
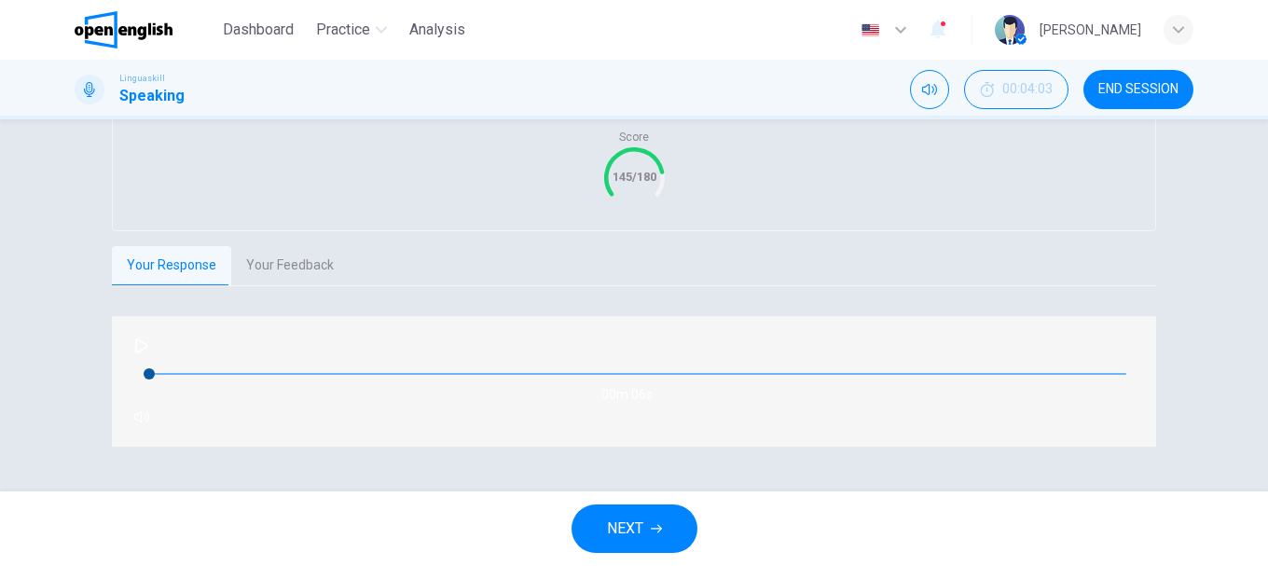
click at [641, 523] on span "NEXT" at bounding box center [625, 528] width 36 height 26
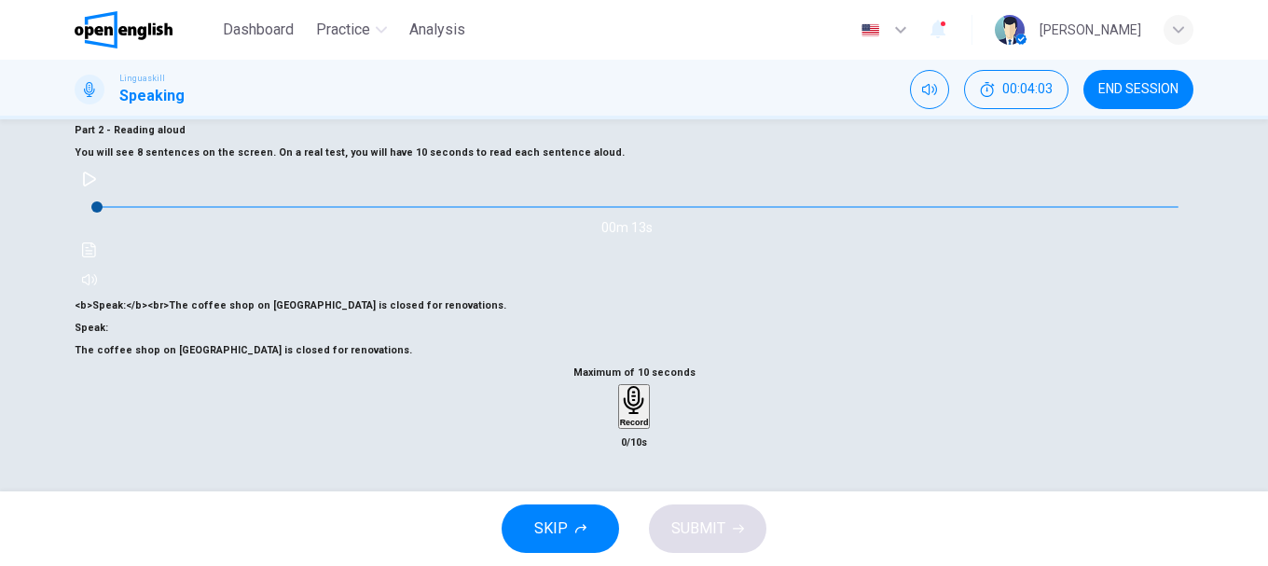
scroll to position [164, 0]
click at [627, 415] on icon "button" at bounding box center [634, 400] width 29 height 29
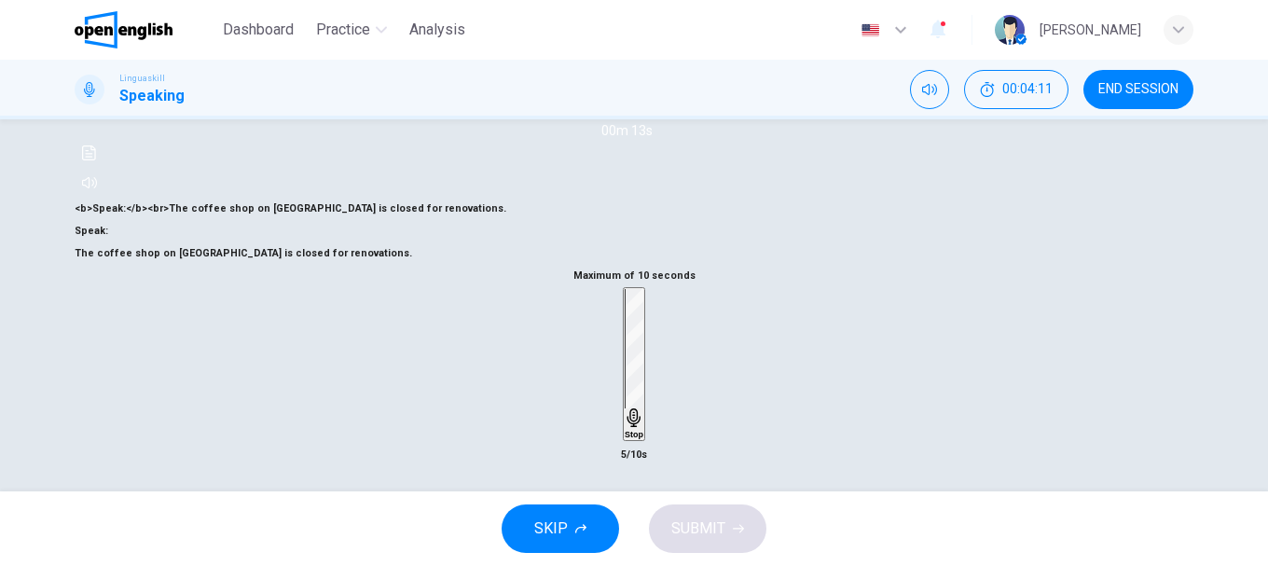
click at [642, 427] on icon "button" at bounding box center [634, 417] width 19 height 19
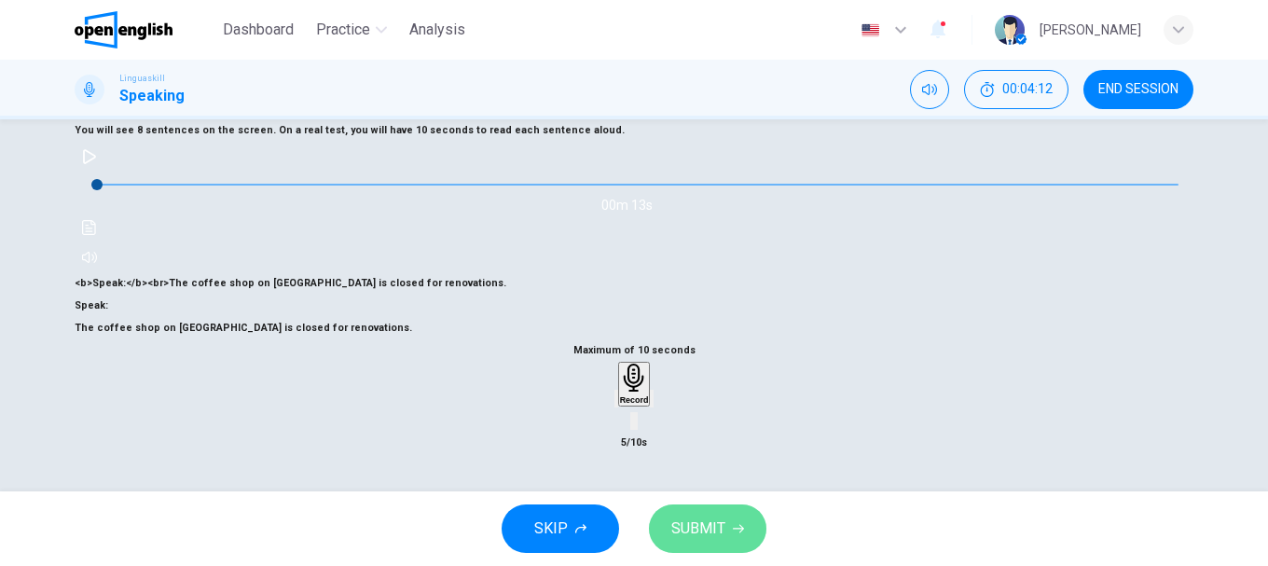
click at [730, 527] on button "SUBMIT" at bounding box center [707, 528] width 117 height 48
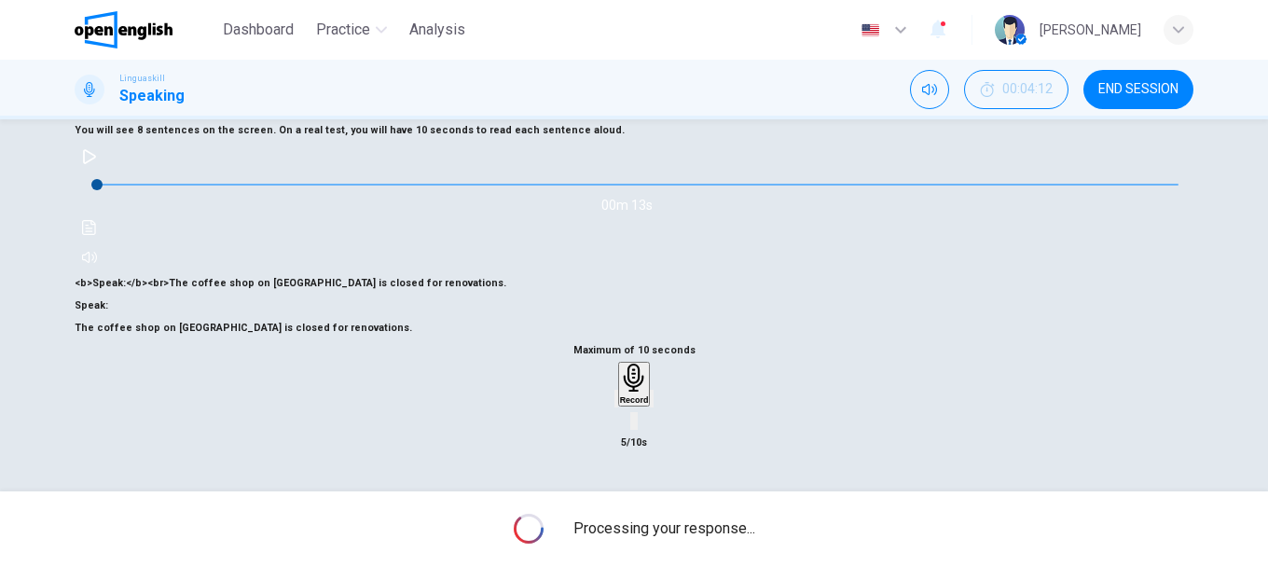
scroll to position [257, 0]
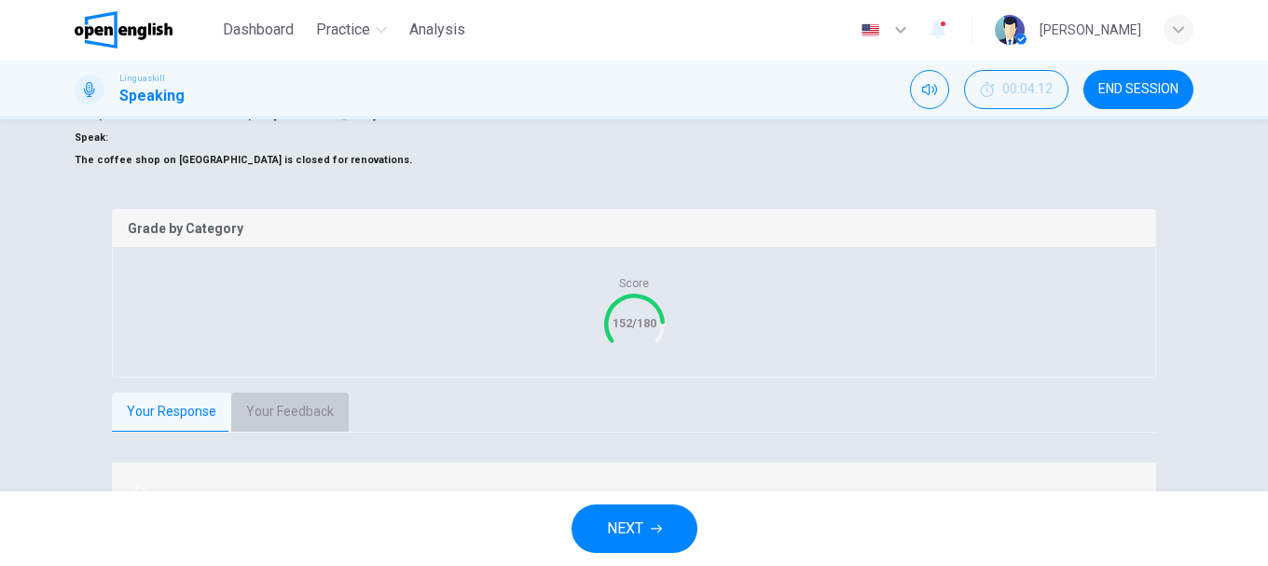
click at [296, 426] on button "Your Feedback" at bounding box center [289, 411] width 117 height 39
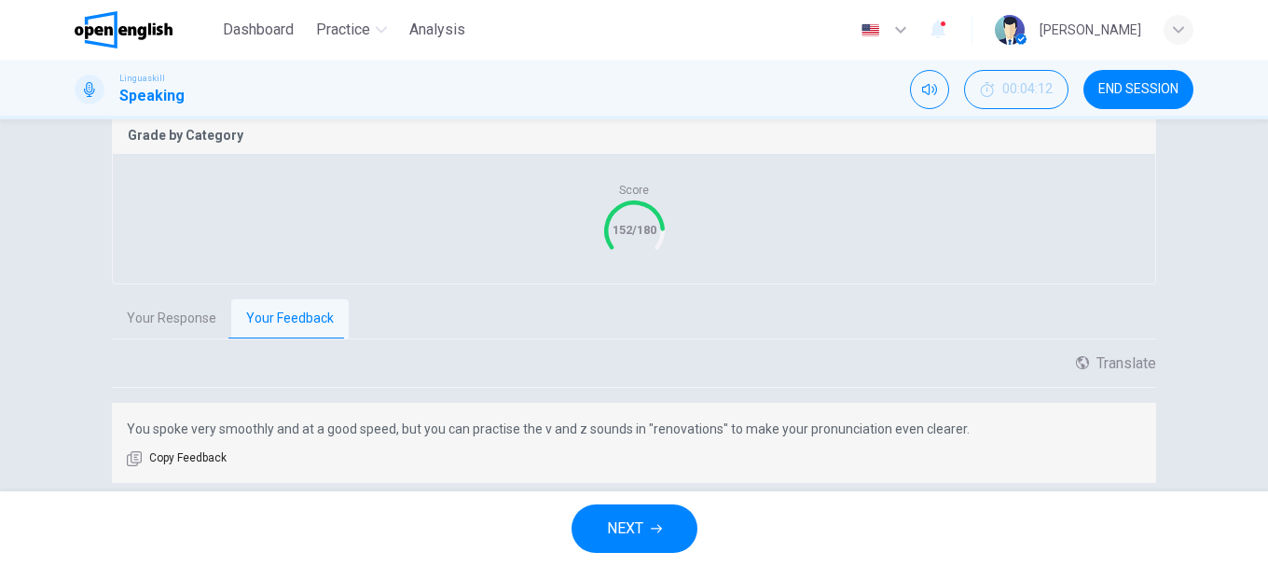
scroll to position [444, 0]
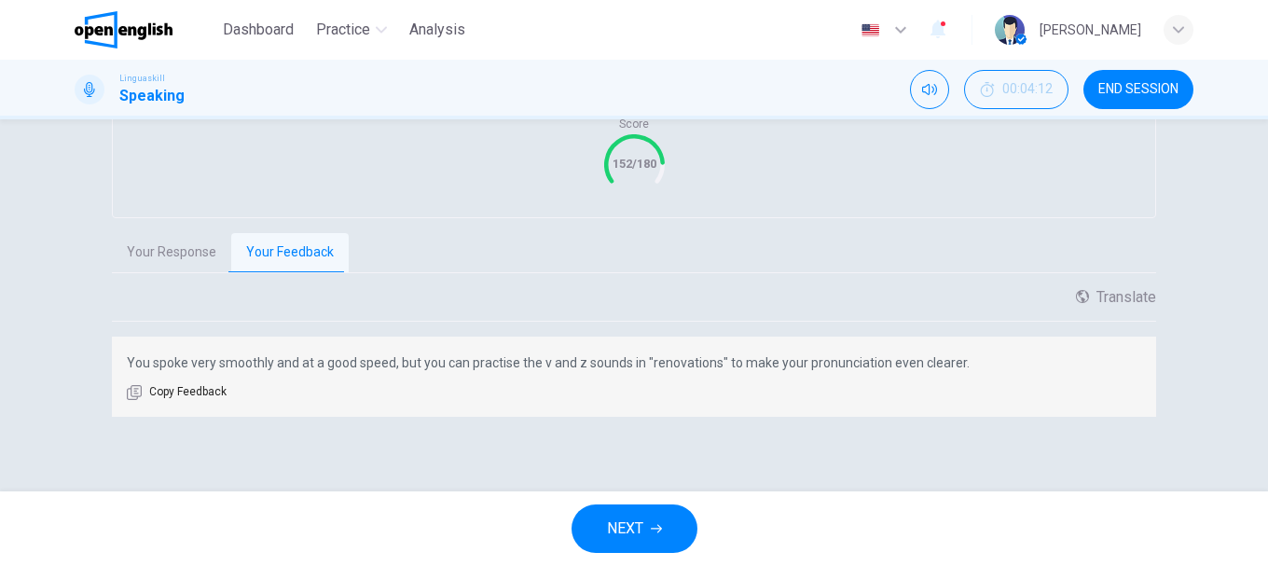
click at [644, 530] on button "NEXT" at bounding box center [634, 528] width 126 height 48
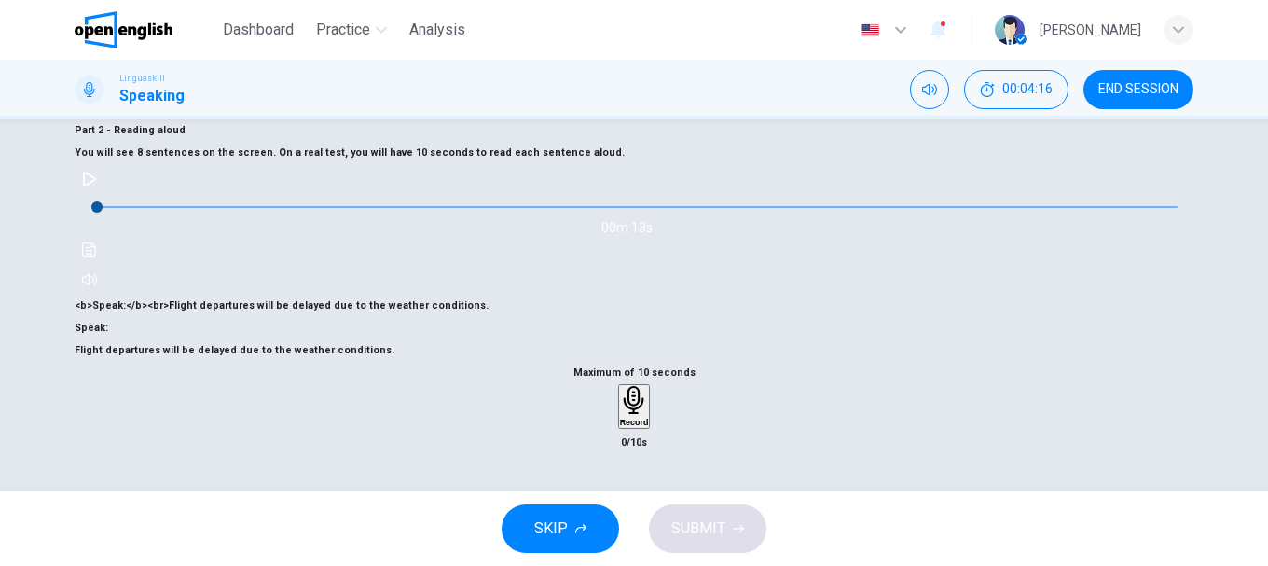
scroll to position [257, 0]
click at [644, 386] on div "Record" at bounding box center [634, 406] width 29 height 41
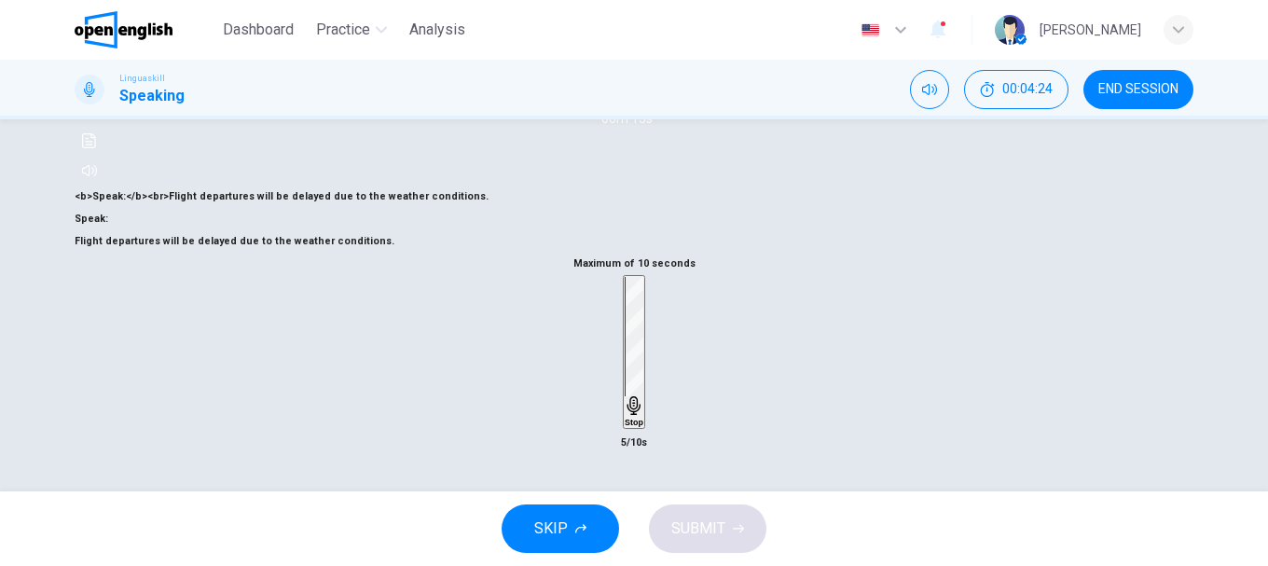
click at [643, 377] on div "Stop" at bounding box center [634, 352] width 19 height 150
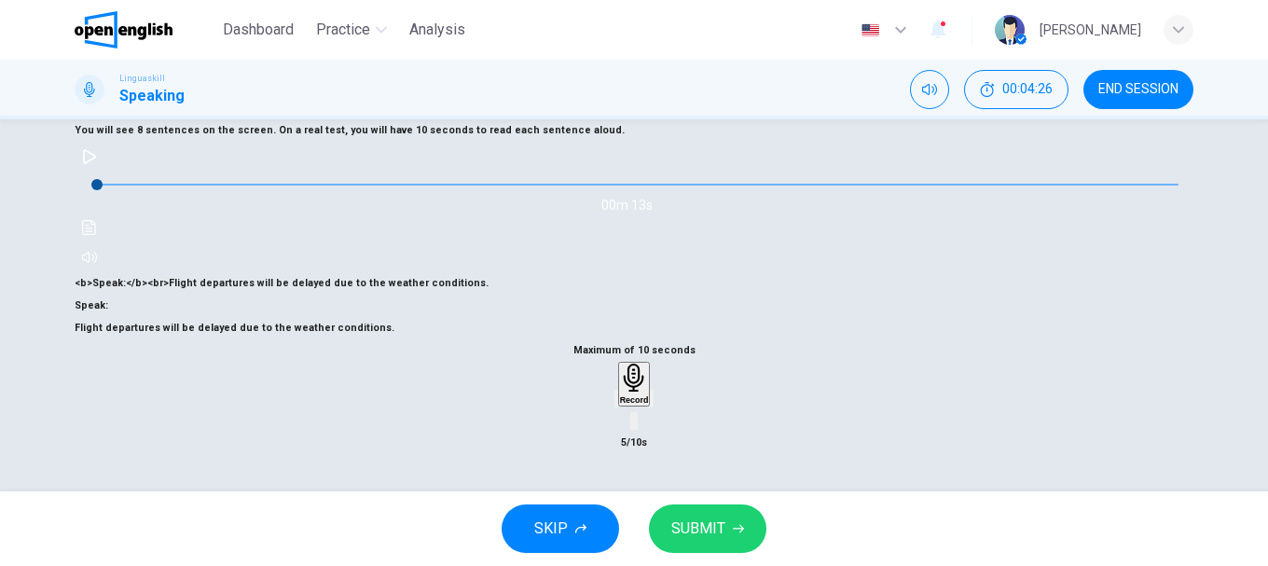
click at [620, 415] on icon "button" at bounding box center [627, 413] width 15 height 15
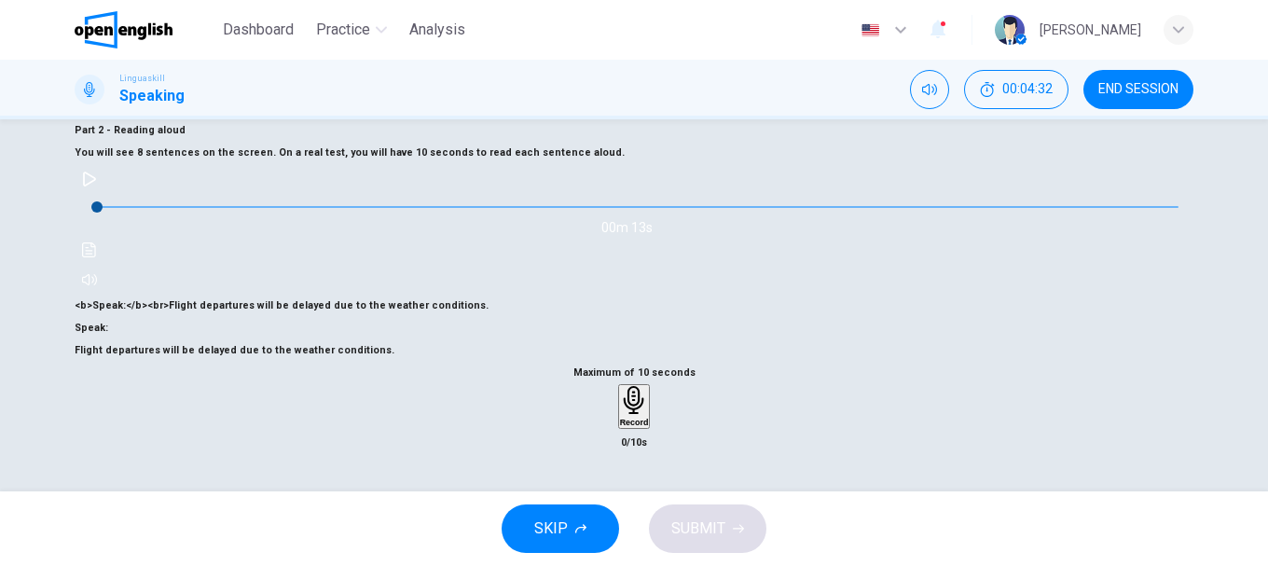
click at [625, 386] on icon "button" at bounding box center [634, 400] width 29 height 29
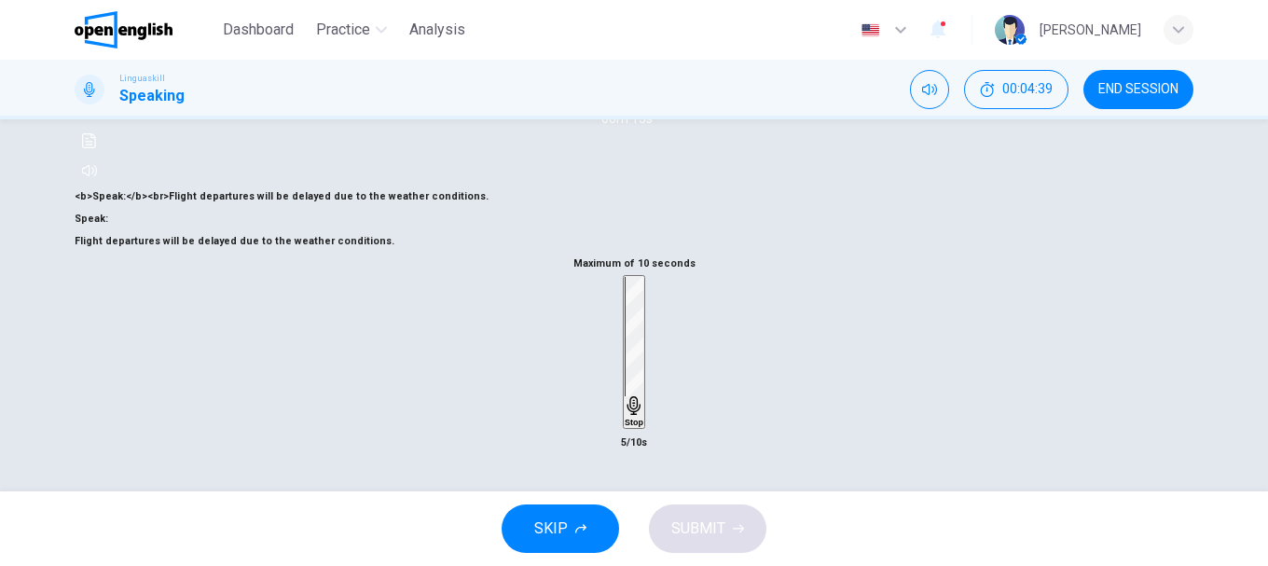
click at [625, 365] on div "Stop" at bounding box center [634, 352] width 19 height 150
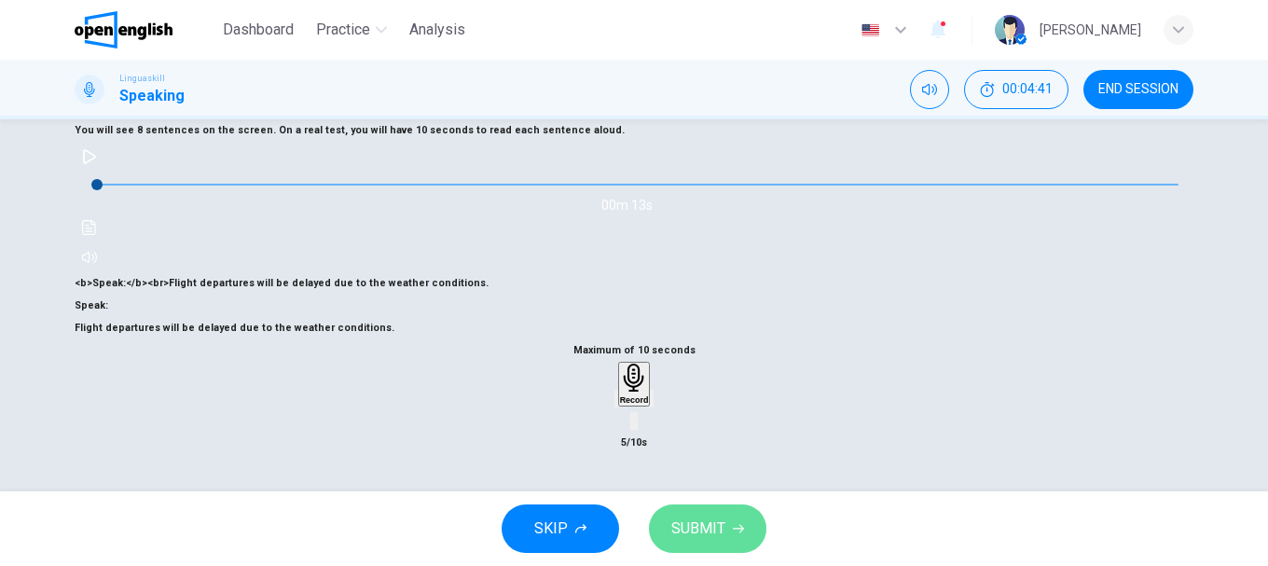
click at [711, 520] on span "SUBMIT" at bounding box center [698, 528] width 54 height 26
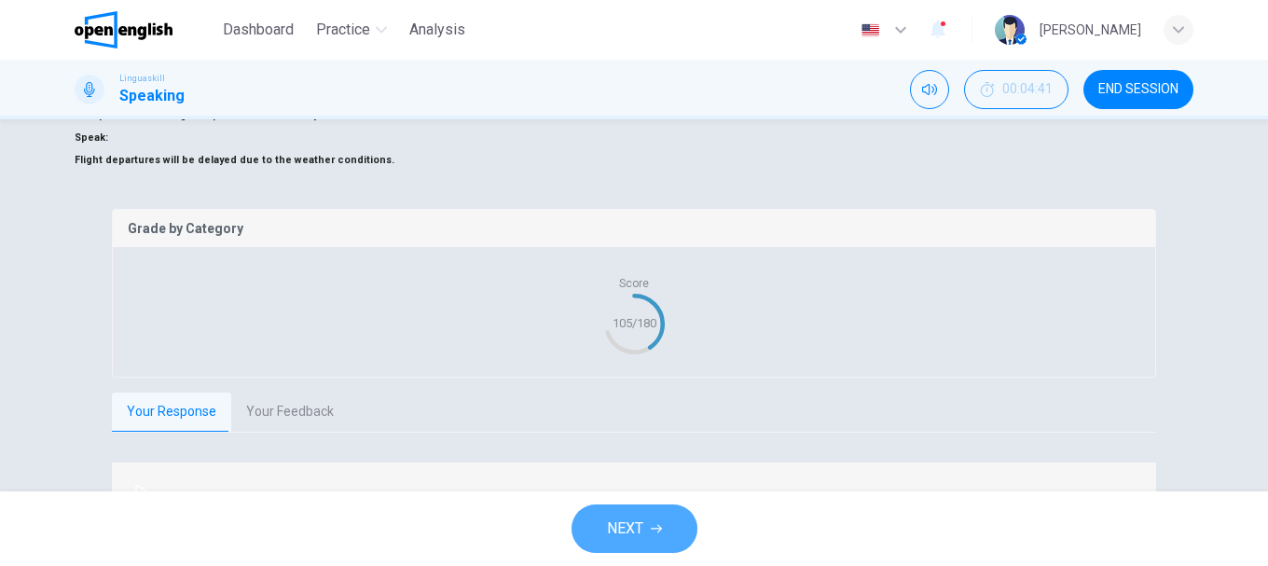
click at [658, 530] on icon "button" at bounding box center [656, 528] width 11 height 11
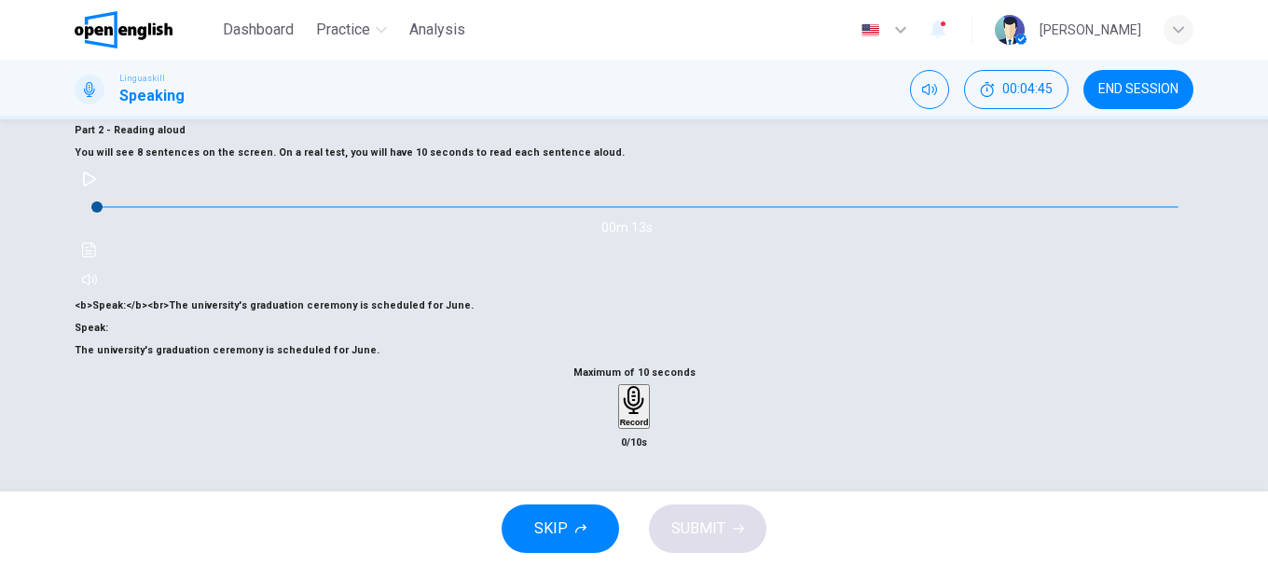
click at [620, 386] on icon "button" at bounding box center [634, 400] width 29 height 29
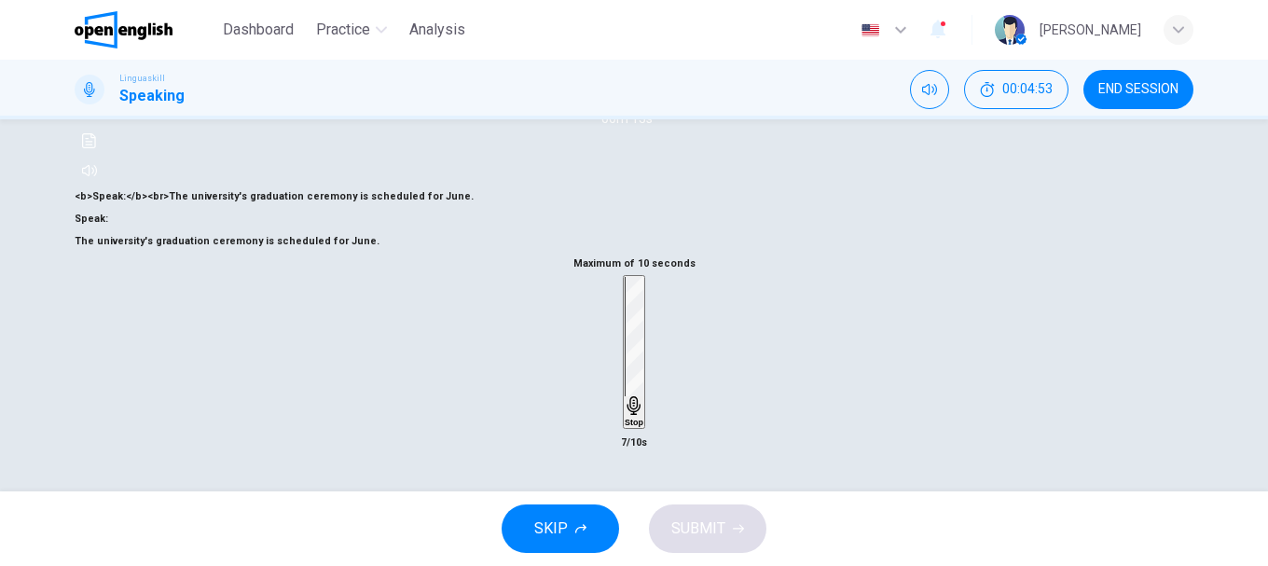
click at [625, 396] on icon "button" at bounding box center [634, 405] width 19 height 19
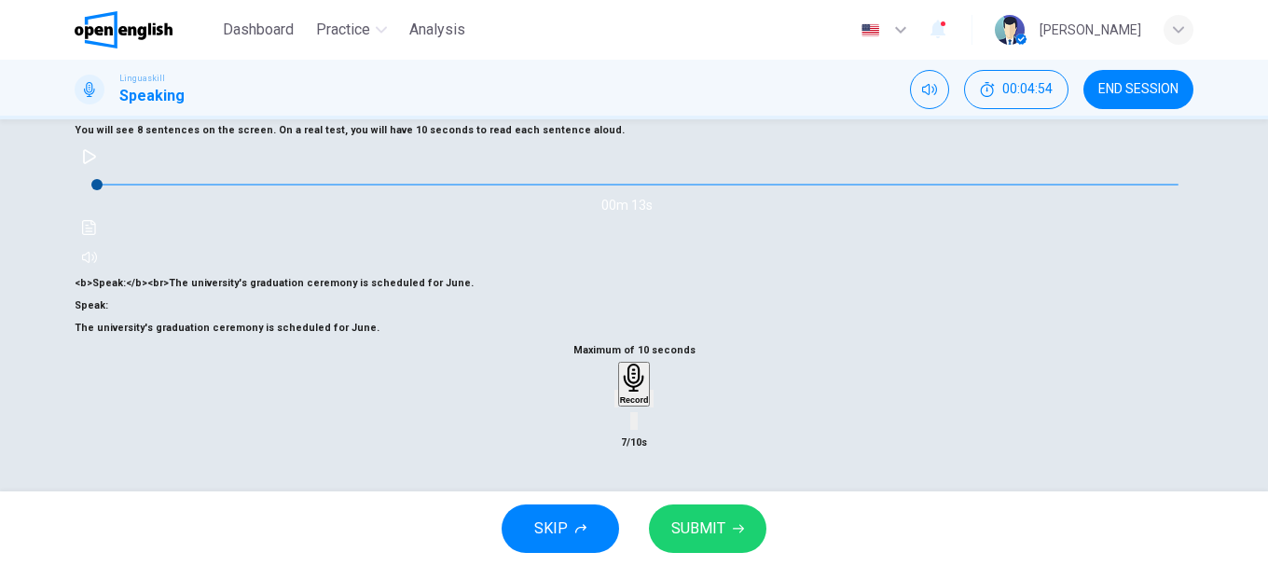
click at [720, 518] on span "SUBMIT" at bounding box center [698, 528] width 54 height 26
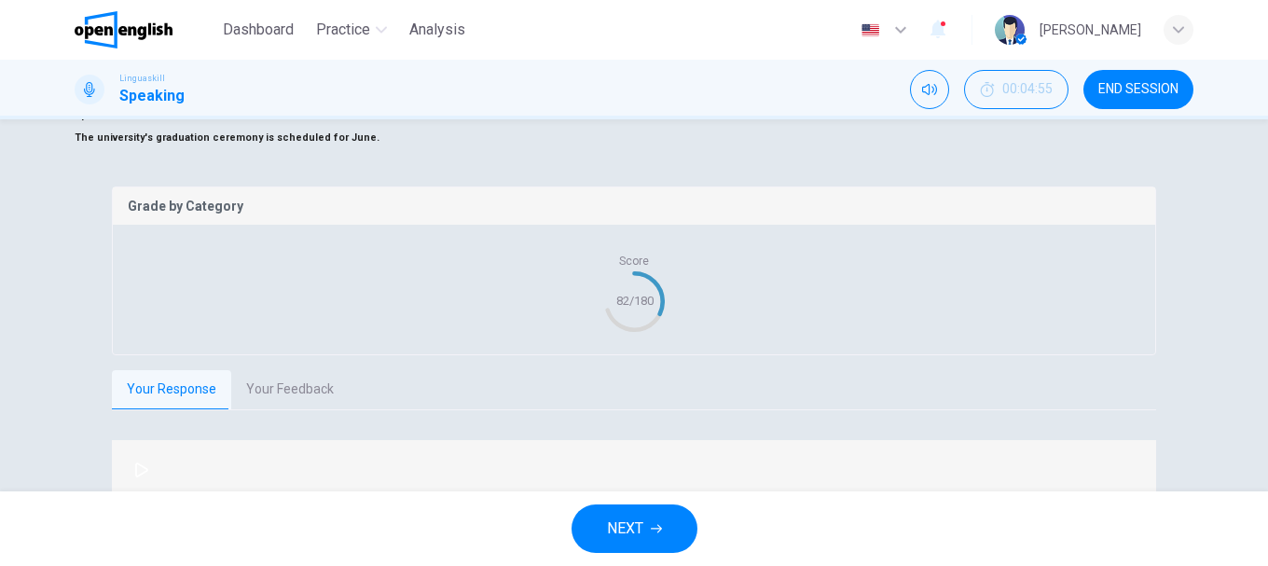
scroll to position [404, 0]
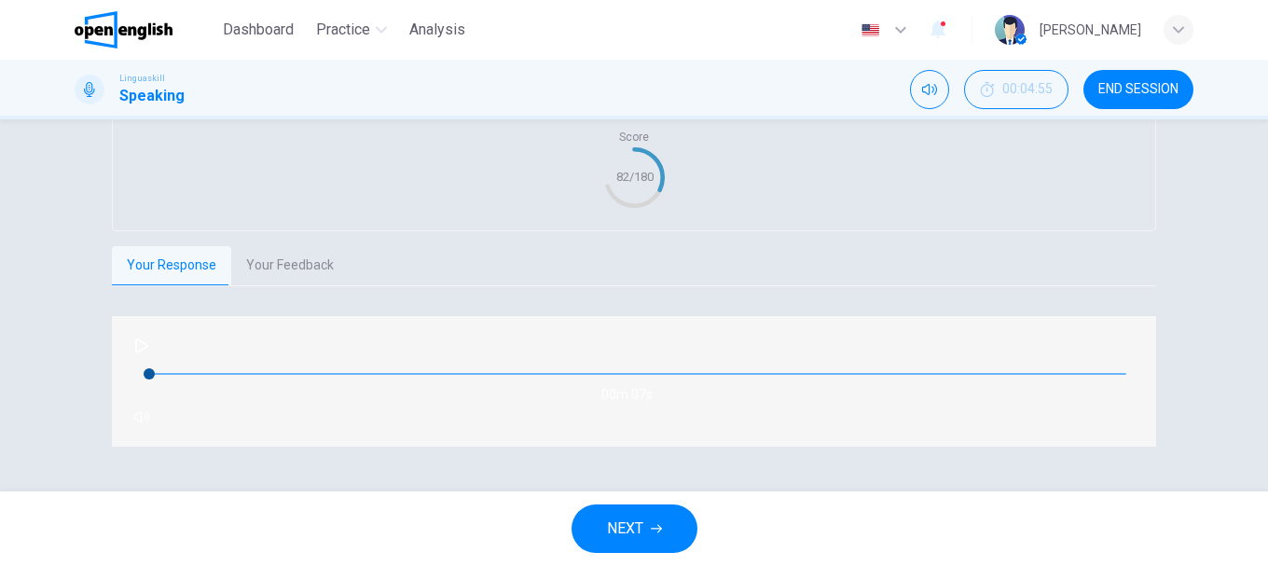
click at [653, 521] on button "NEXT" at bounding box center [634, 528] width 126 height 48
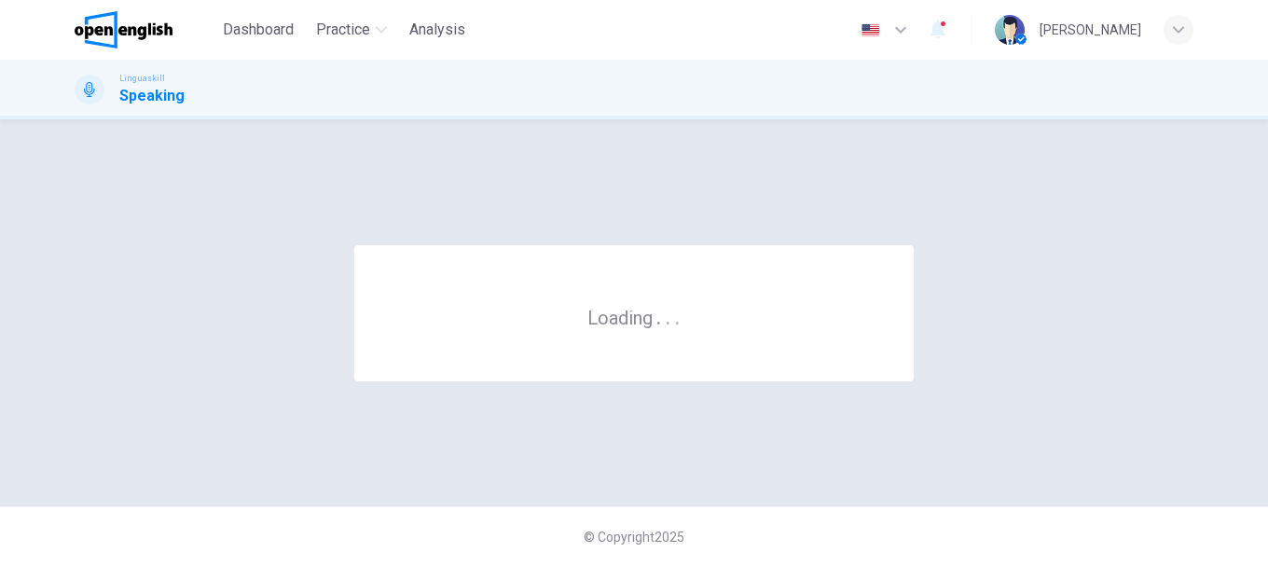
scroll to position [0, 0]
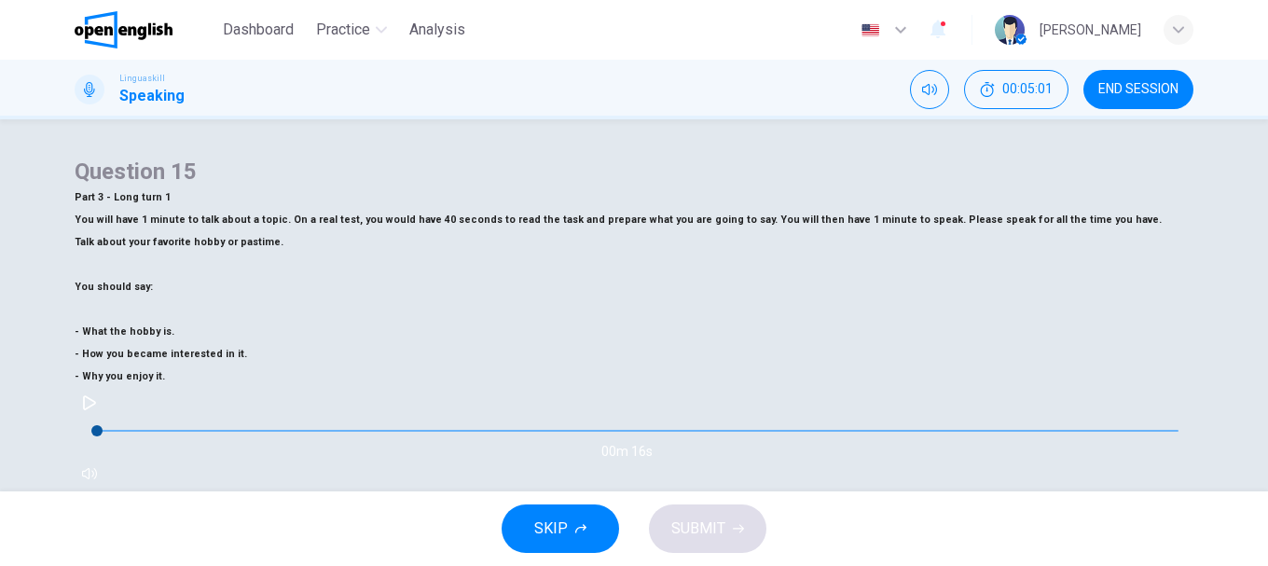
click at [102, 388] on div "00m 16s" at bounding box center [634, 438] width 1119 height 101
click at [97, 395] on icon "button" at bounding box center [89, 402] width 15 height 15
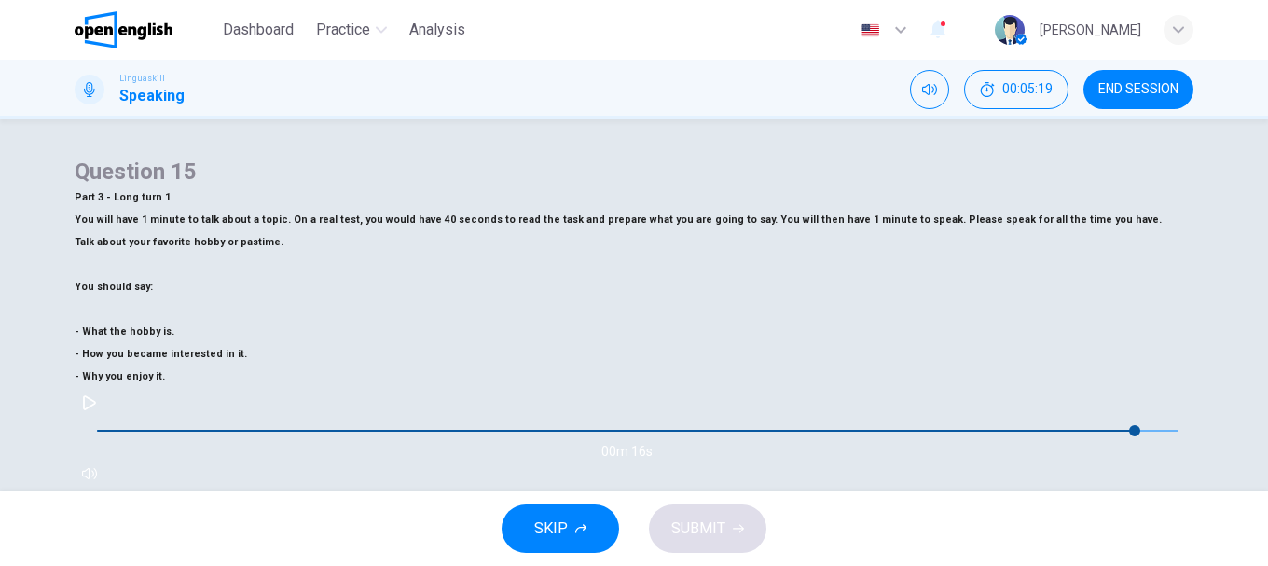
type input "*"
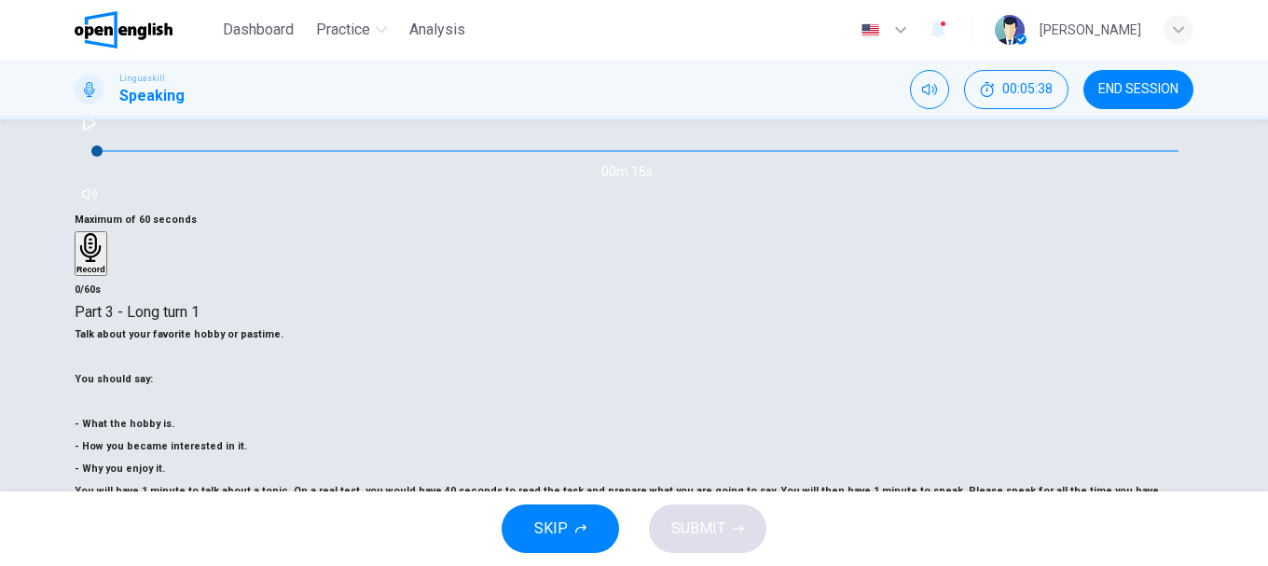
scroll to position [373, 0]
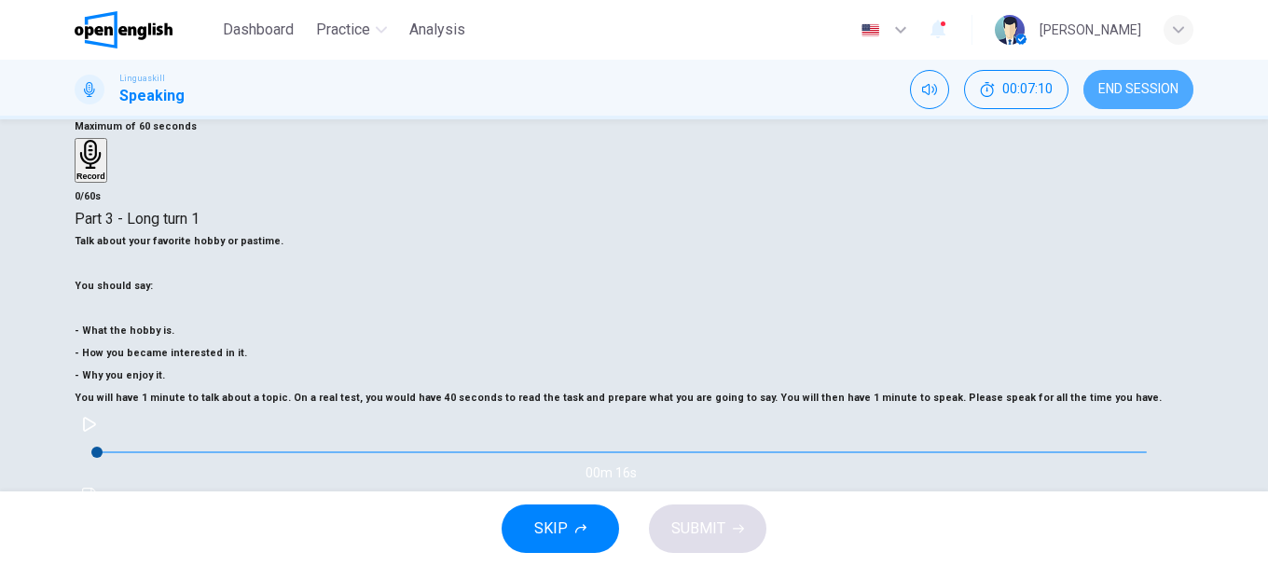
click at [1158, 93] on span "END SESSION" at bounding box center [1138, 89] width 80 height 15
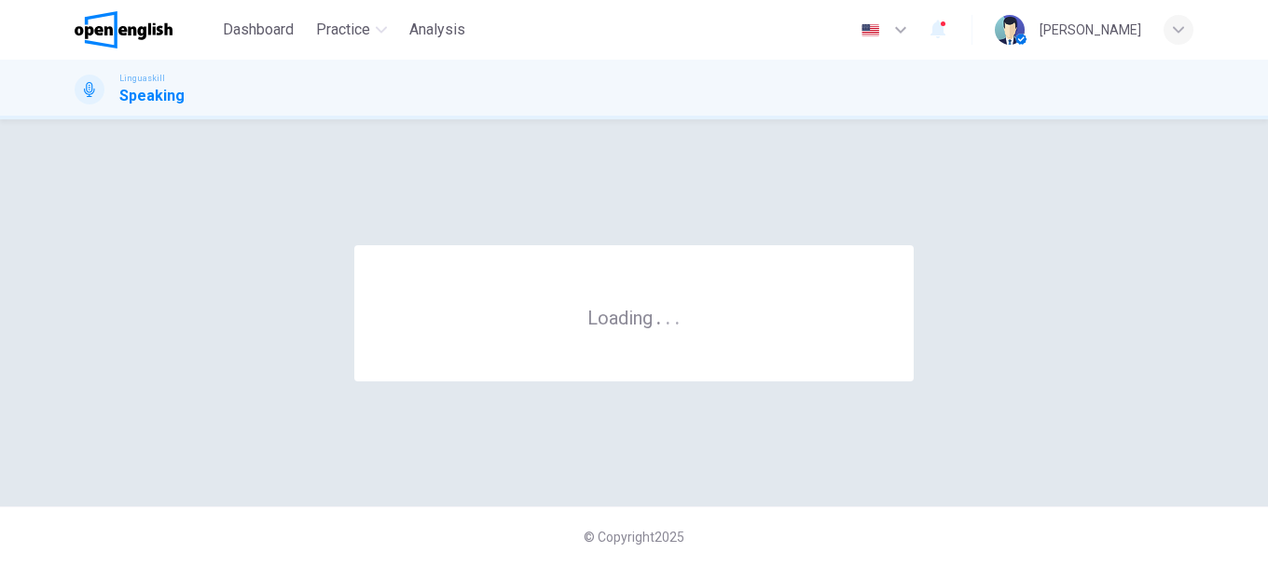
scroll to position [0, 0]
